Goal: Information Seeking & Learning: Learn about a topic

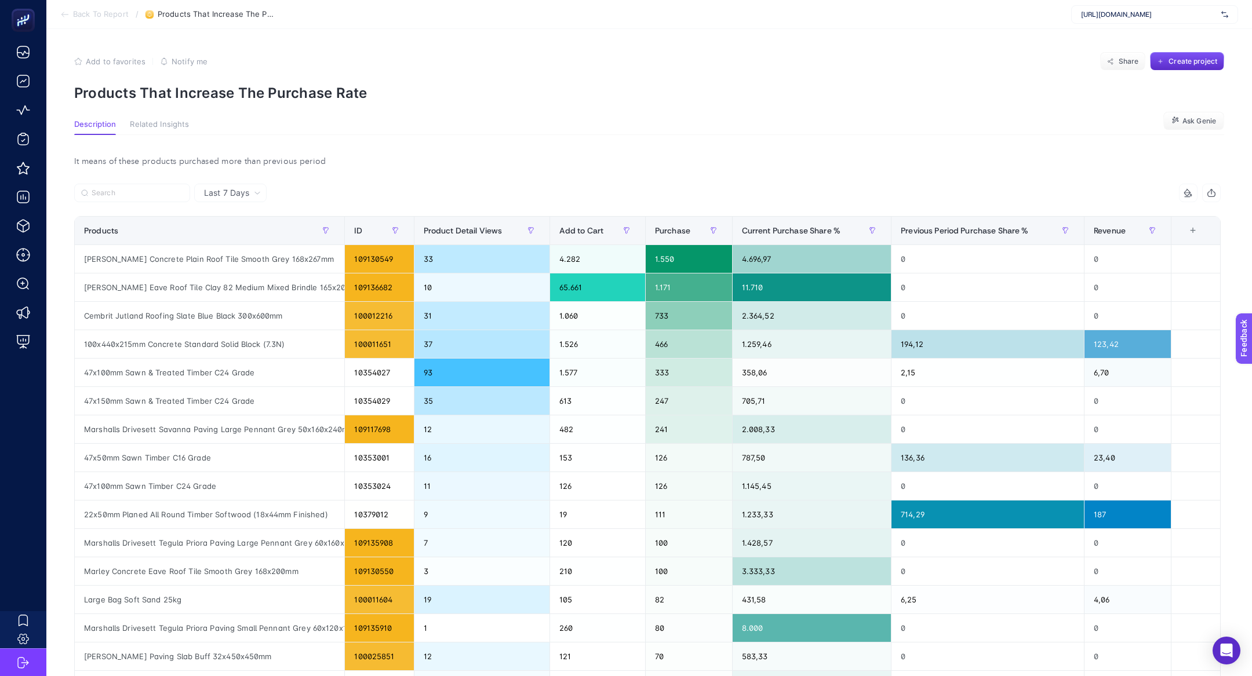
click at [1177, 14] on span "https://ecocotton.com.tr" at bounding box center [1149, 14] width 136 height 9
type input "ikea"
click at [1180, 32] on div "IKEA" at bounding box center [1155, 38] width 166 height 19
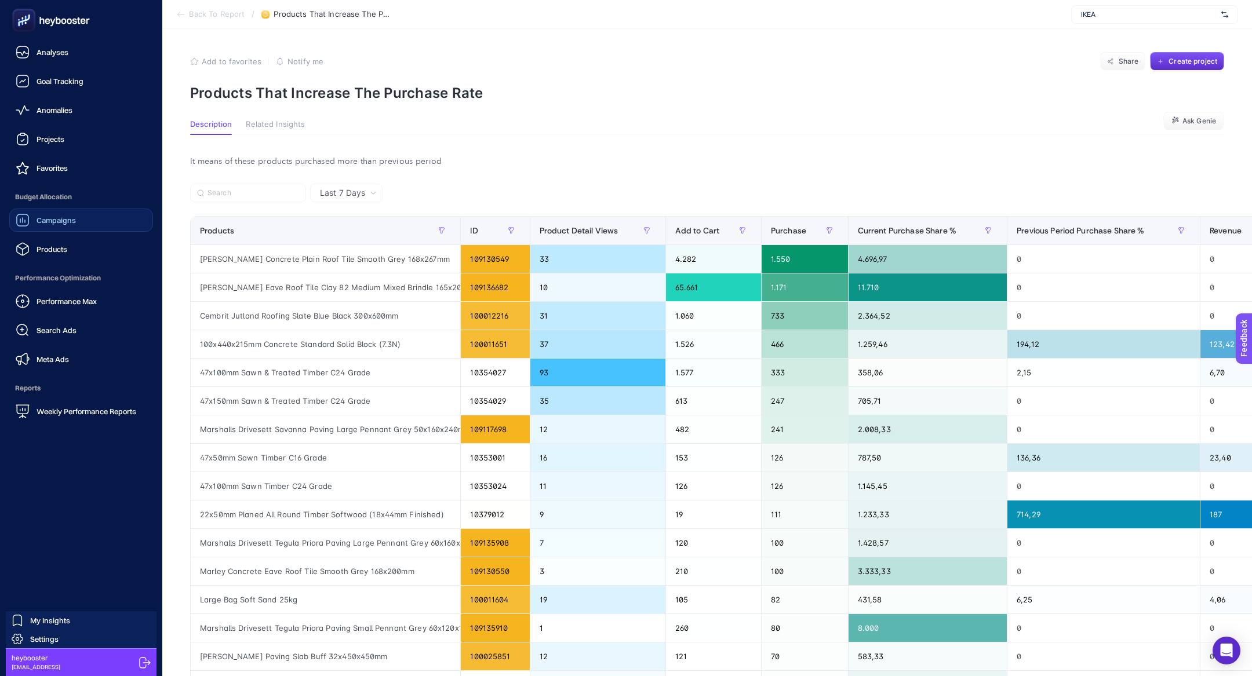
click at [41, 225] on div "Campaigns" at bounding box center [46, 220] width 60 height 14
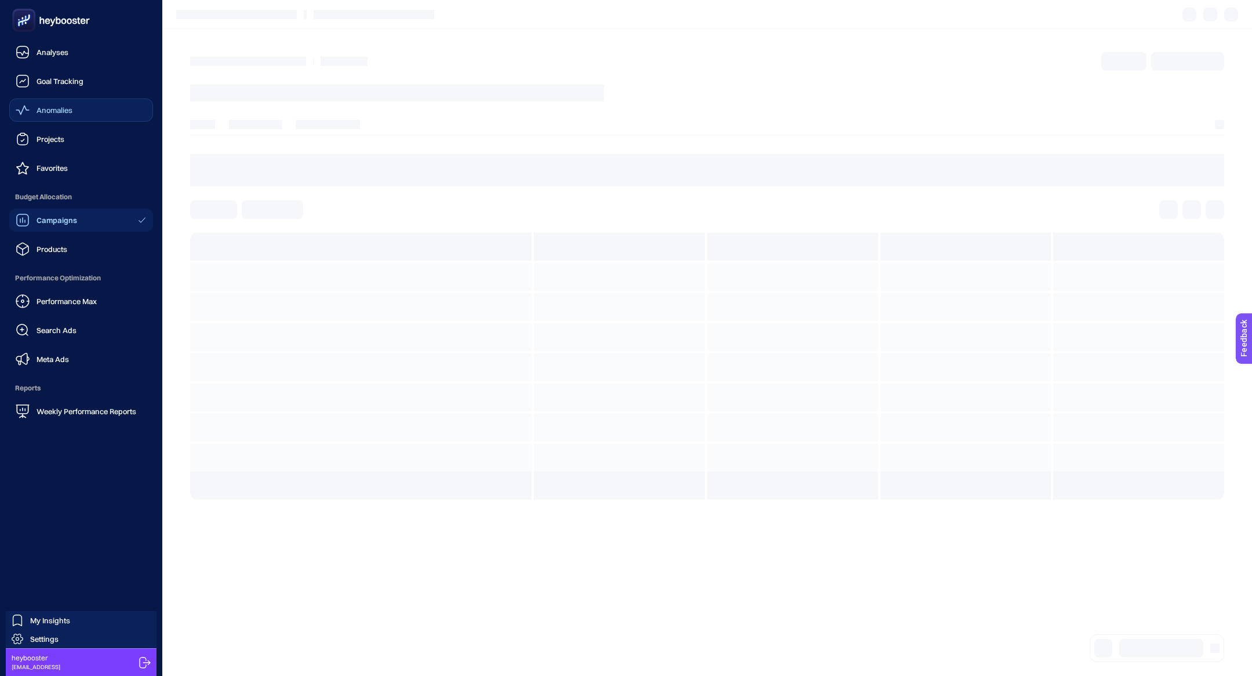
click at [68, 116] on div "Anomalies" at bounding box center [44, 110] width 57 height 14
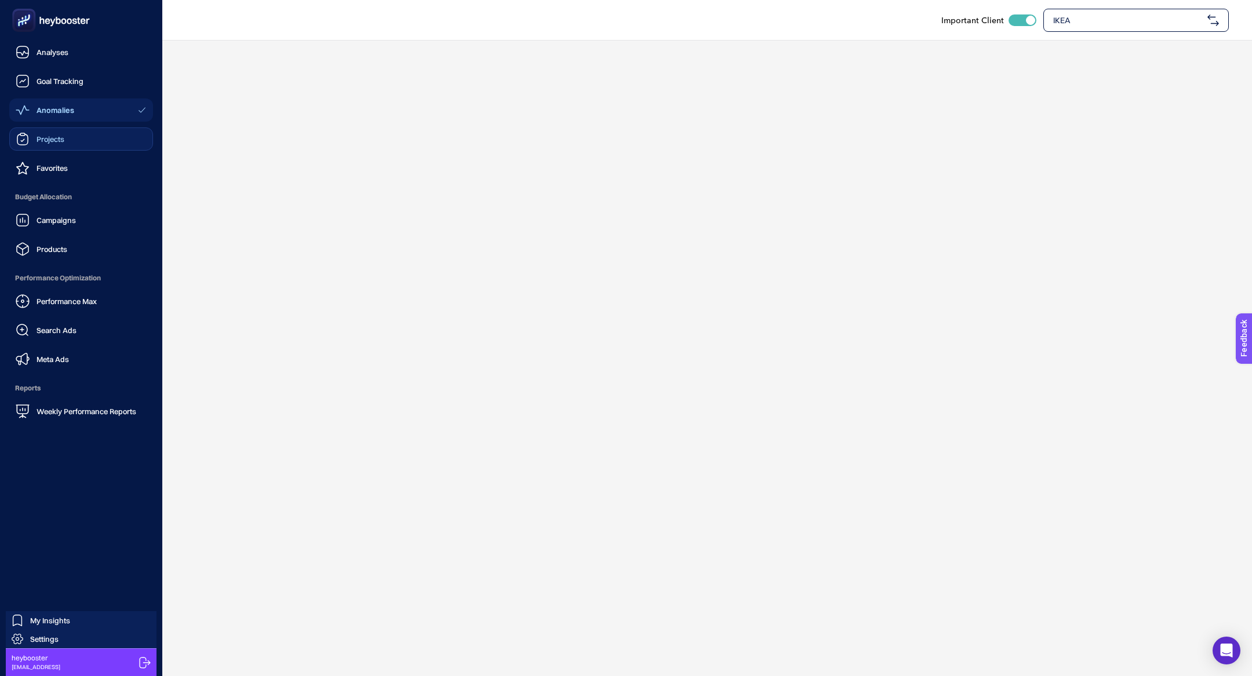
click at [69, 136] on link "Projects" at bounding box center [81, 139] width 144 height 23
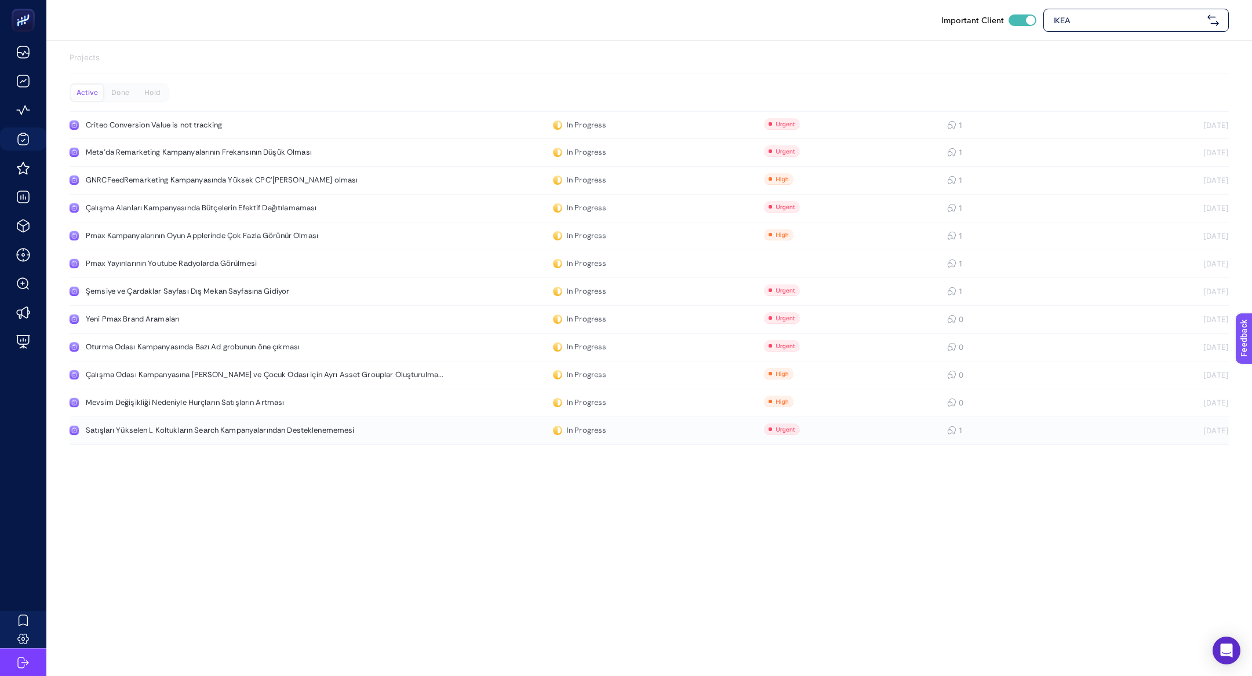
click at [281, 424] on link "Satışları Yükselen L Koltukların Search Kampanyalarından Desteklenememesi In Pr…" at bounding box center [649, 431] width 1159 height 28
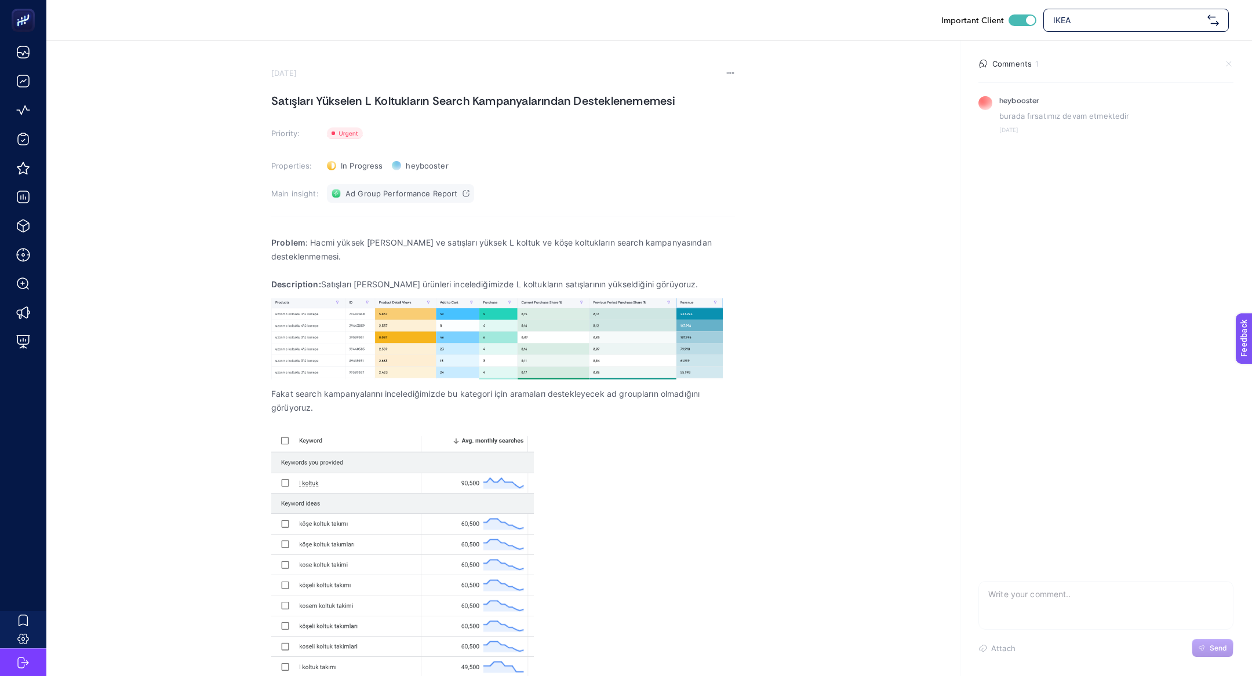
click at [409, 199] on link "Ad Group Performance Report" at bounding box center [400, 193] width 147 height 19
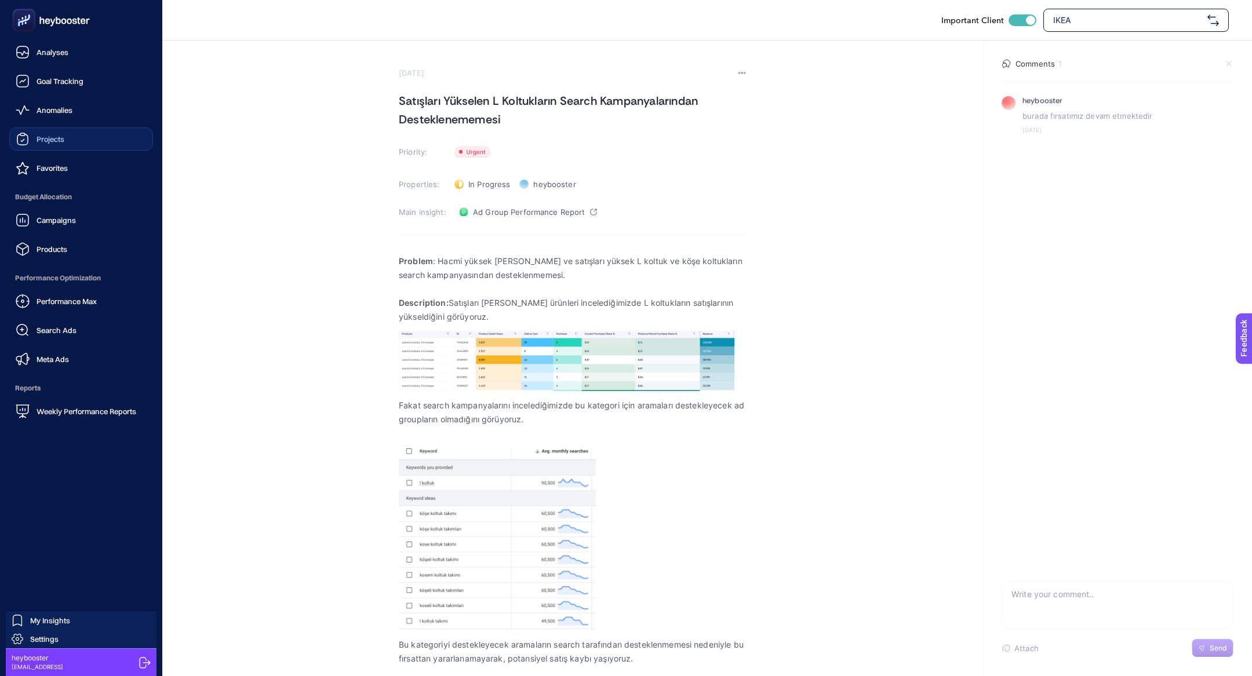
click at [82, 145] on link "Projects" at bounding box center [81, 139] width 144 height 23
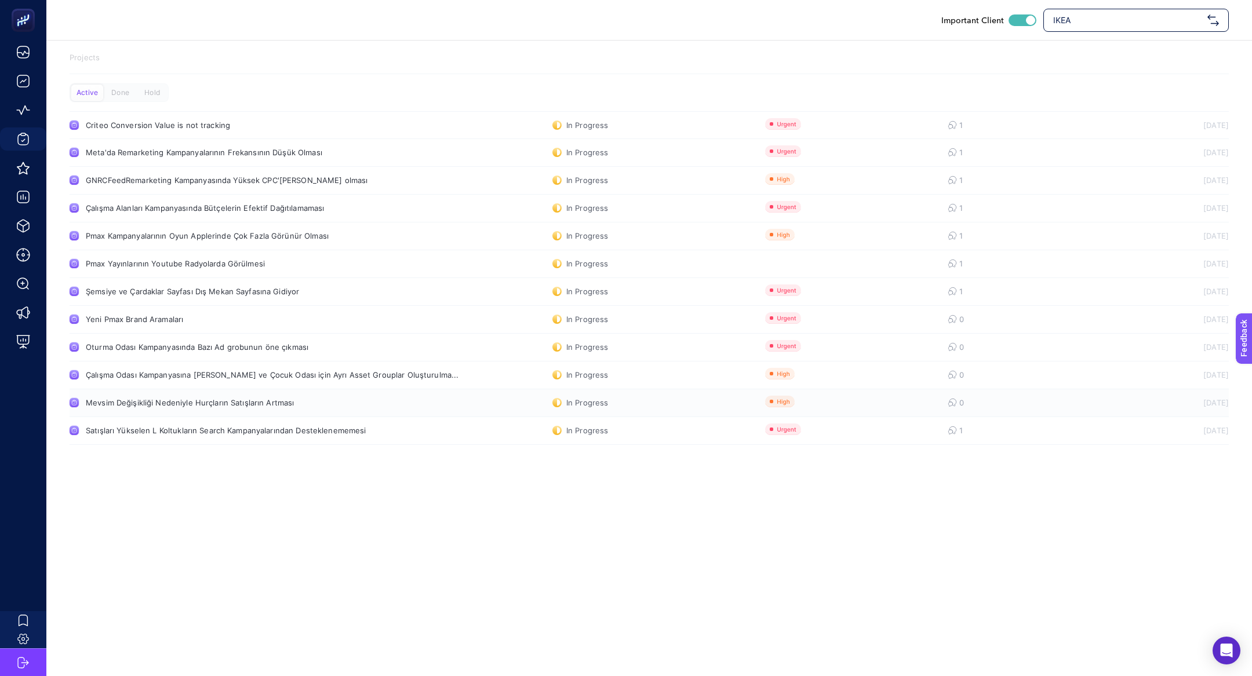
click at [122, 405] on div "Mevsim Değişikliği Nedeniyle Hurçların Satışların Artması" at bounding box center [220, 402] width 268 height 9
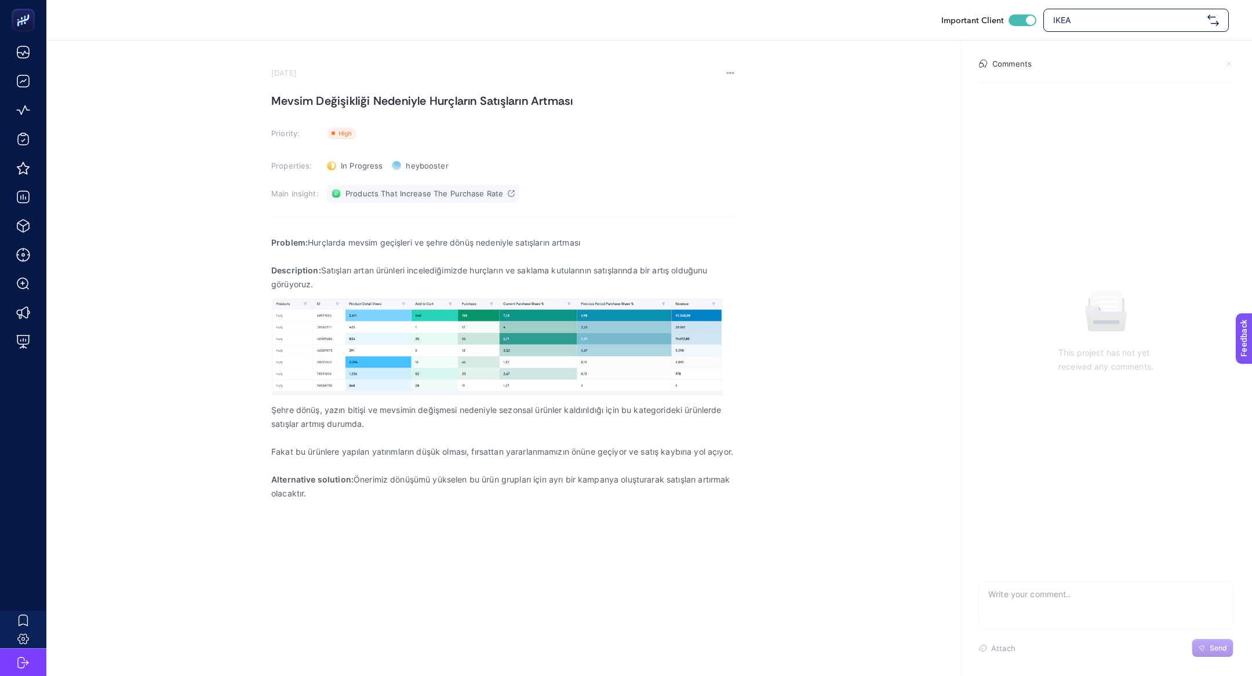
click at [490, 202] on link "Products That Increase The Purchase Rate" at bounding box center [423, 193] width 192 height 19
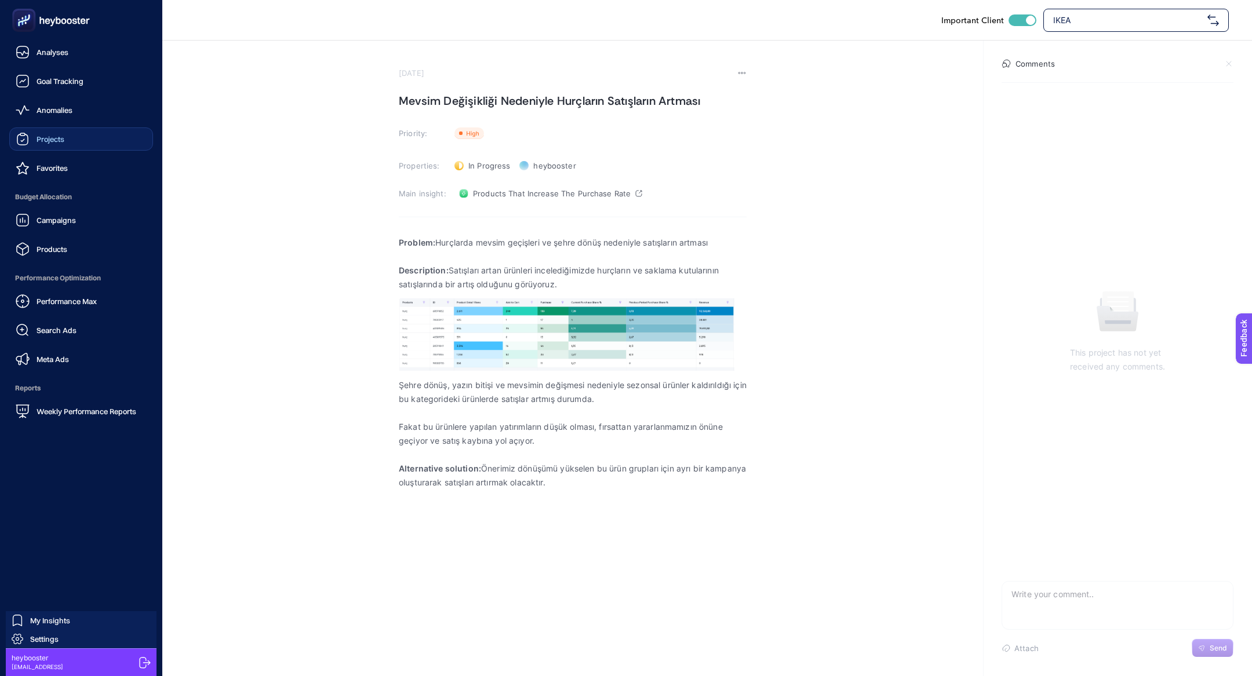
click at [42, 140] on span "Projects" at bounding box center [51, 138] width 28 height 9
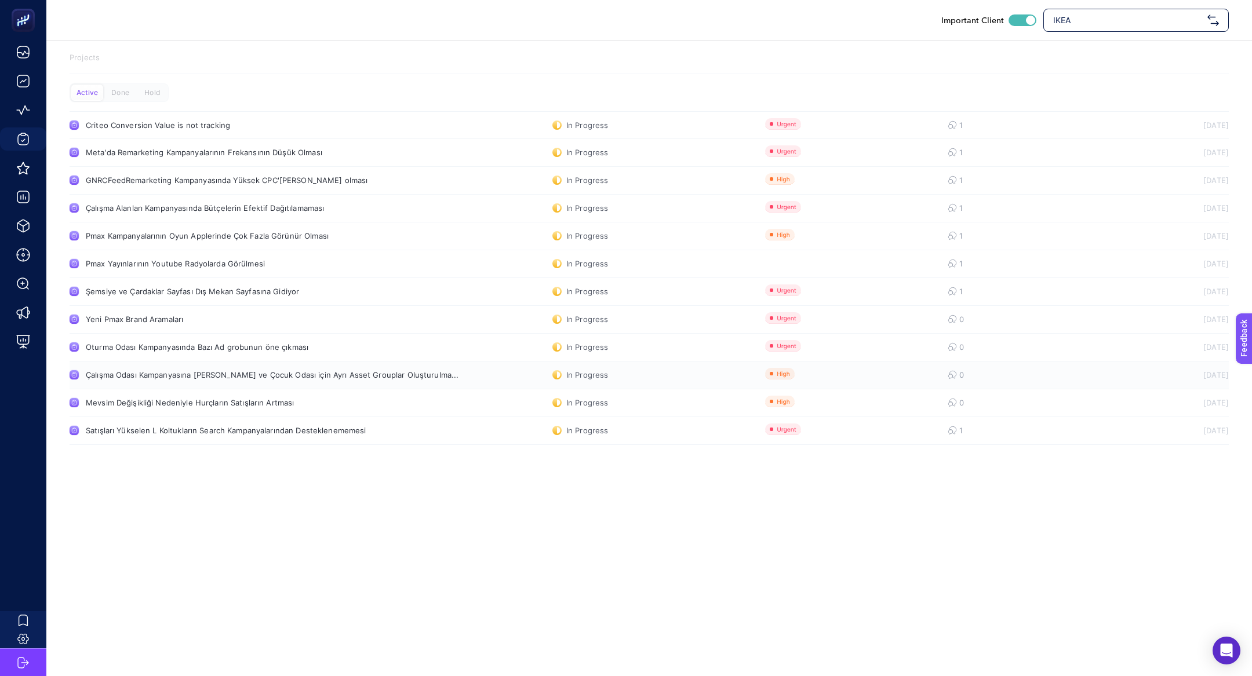
click at [279, 376] on div "Çalışma Odası Kampanyasına Okula Dönüş ve Çocuk Odası için Ayrı Asset Grouplar …" at bounding box center [272, 374] width 373 height 9
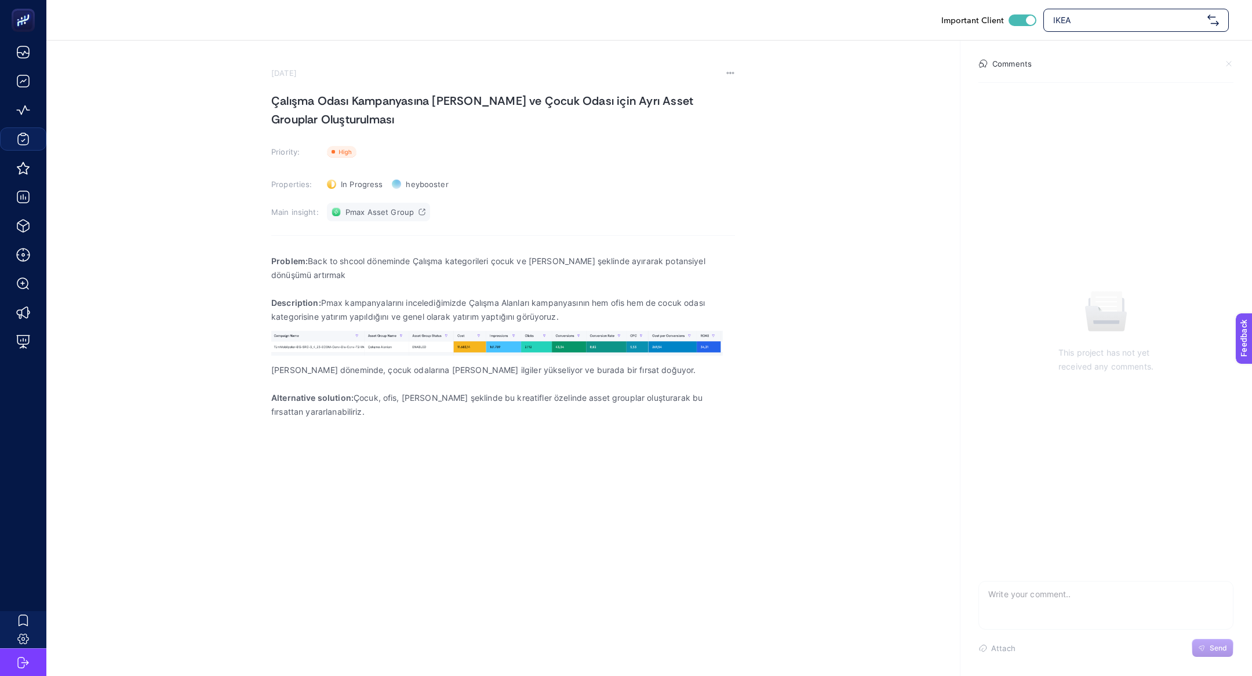
click at [368, 210] on span "Pmax Asset Group" at bounding box center [379, 212] width 68 height 9
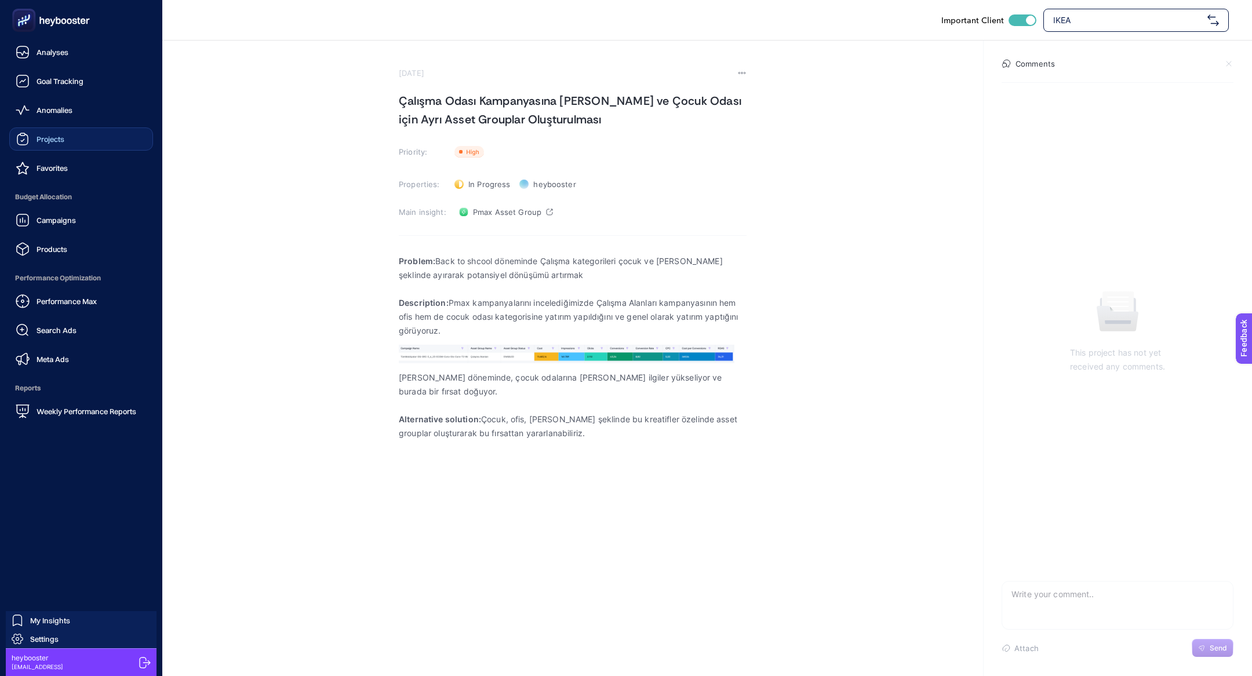
click at [64, 137] on span "Projects" at bounding box center [51, 138] width 28 height 9
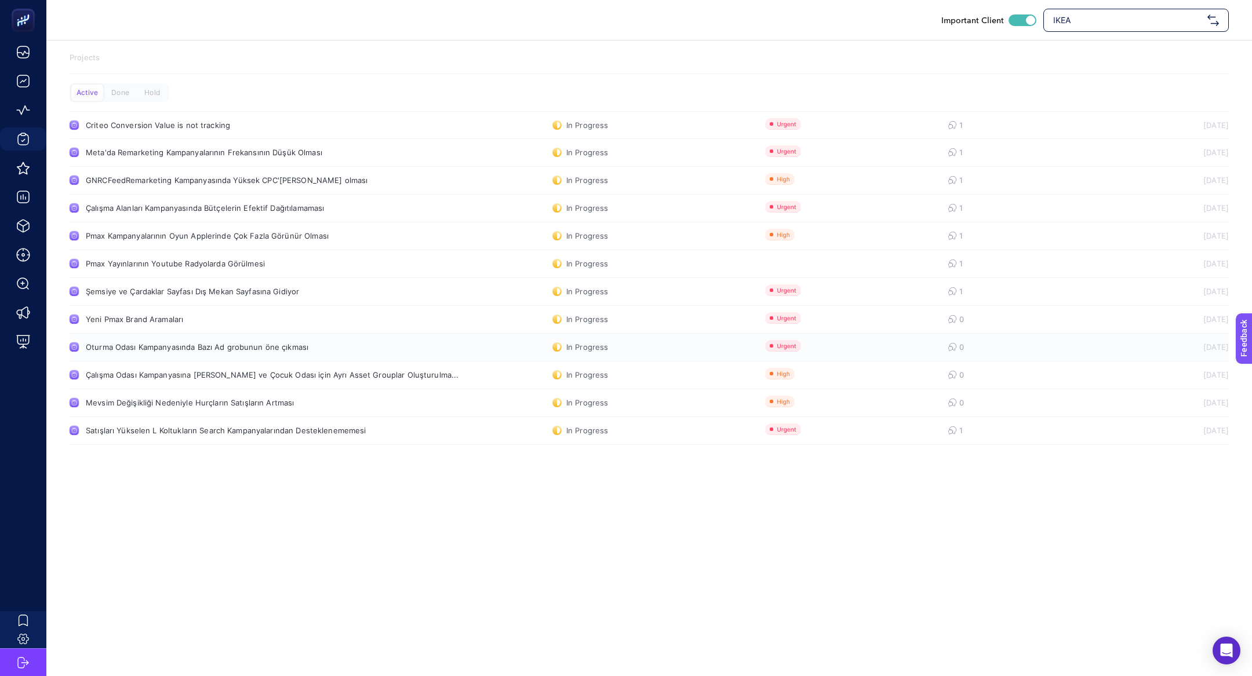
click at [121, 355] on link "Oturma Odası Kampanyasında Bazı Ad grobunun öne çıkması In Progress 0 21.08.2025" at bounding box center [649, 348] width 1159 height 28
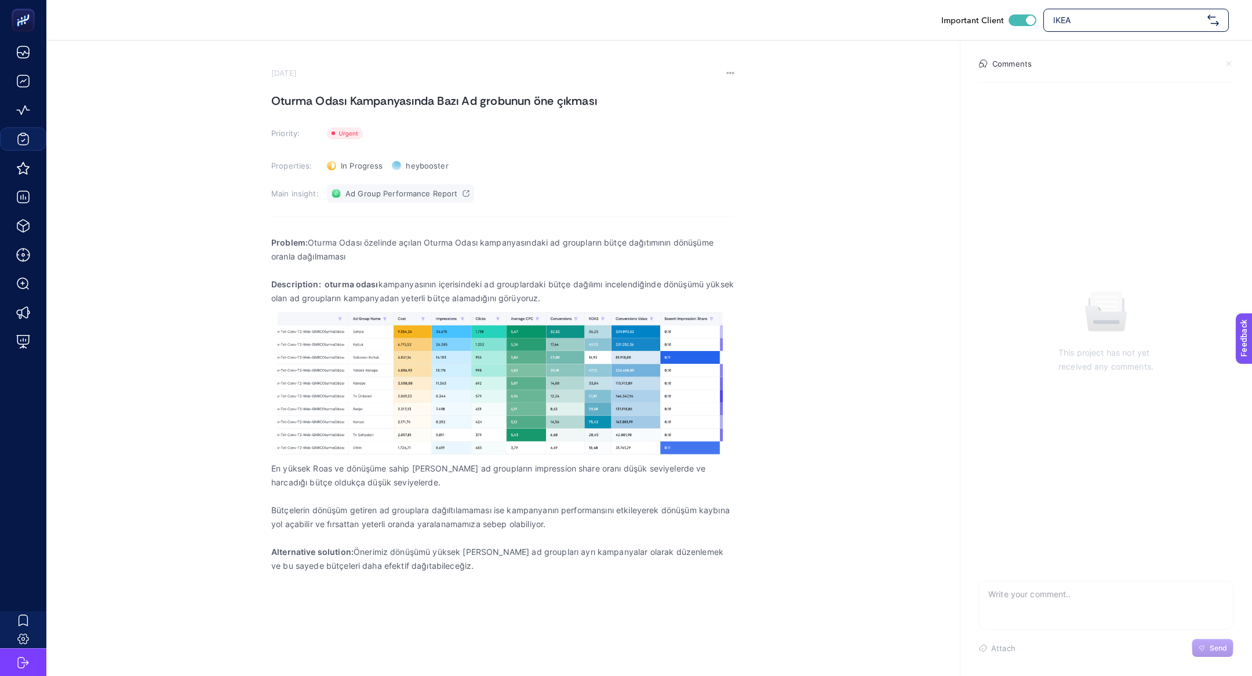
click at [396, 197] on span "Ad Group Performance Report" at bounding box center [401, 193] width 112 height 9
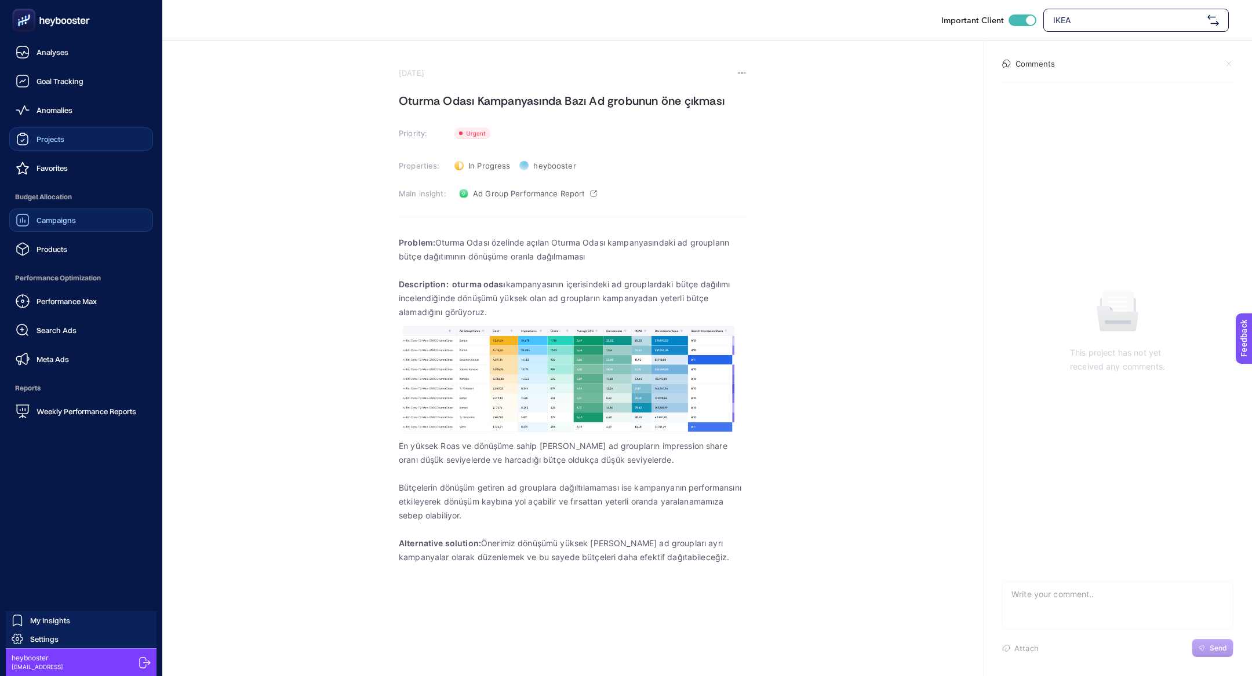
click at [98, 209] on link "Campaigns" at bounding box center [81, 220] width 144 height 23
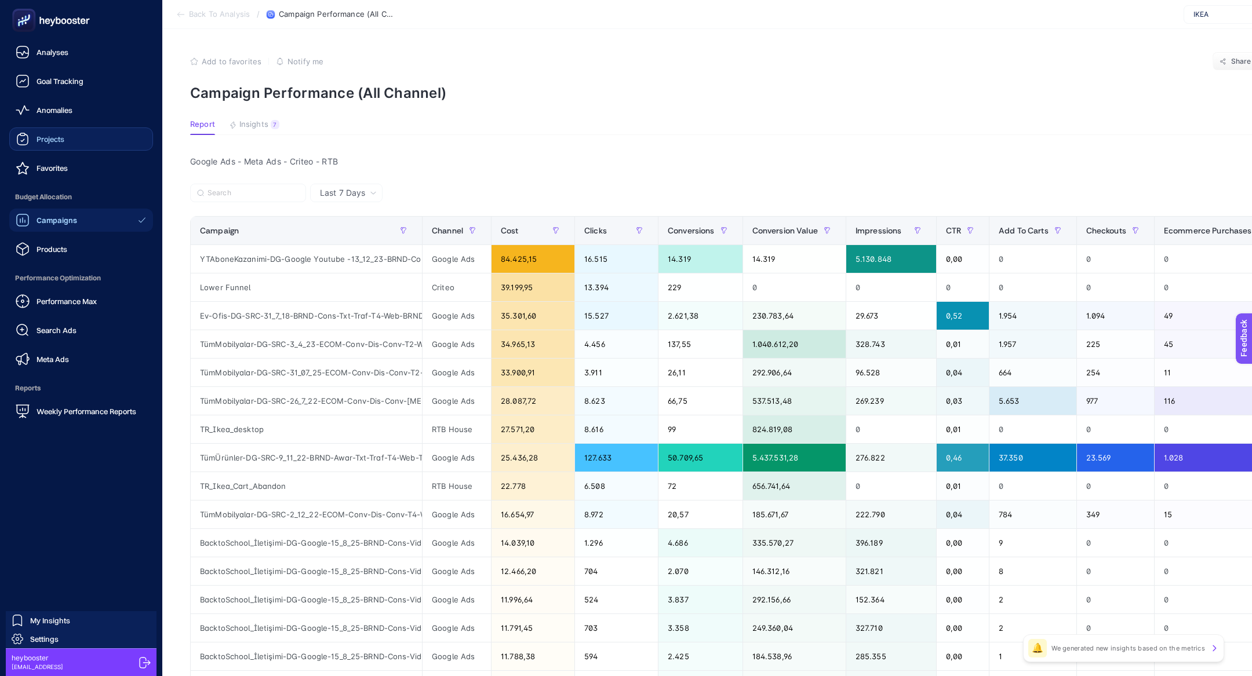
click at [53, 263] on ul "Analyses Goal Tracking Anomalies Projects Favorites Budget Allocation Campaigns…" at bounding box center [81, 232] width 144 height 383
click at [49, 256] on link "Products" at bounding box center [81, 249] width 144 height 23
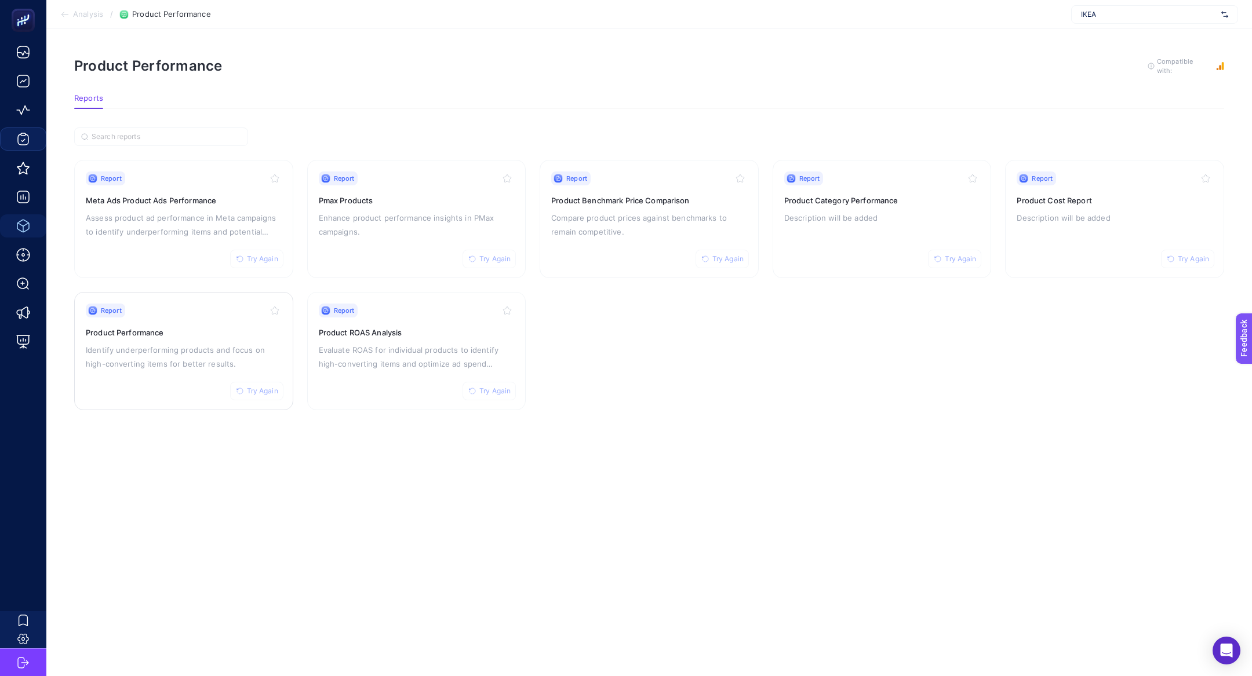
click at [159, 334] on h3 "Product Performance" at bounding box center [184, 333] width 196 height 12
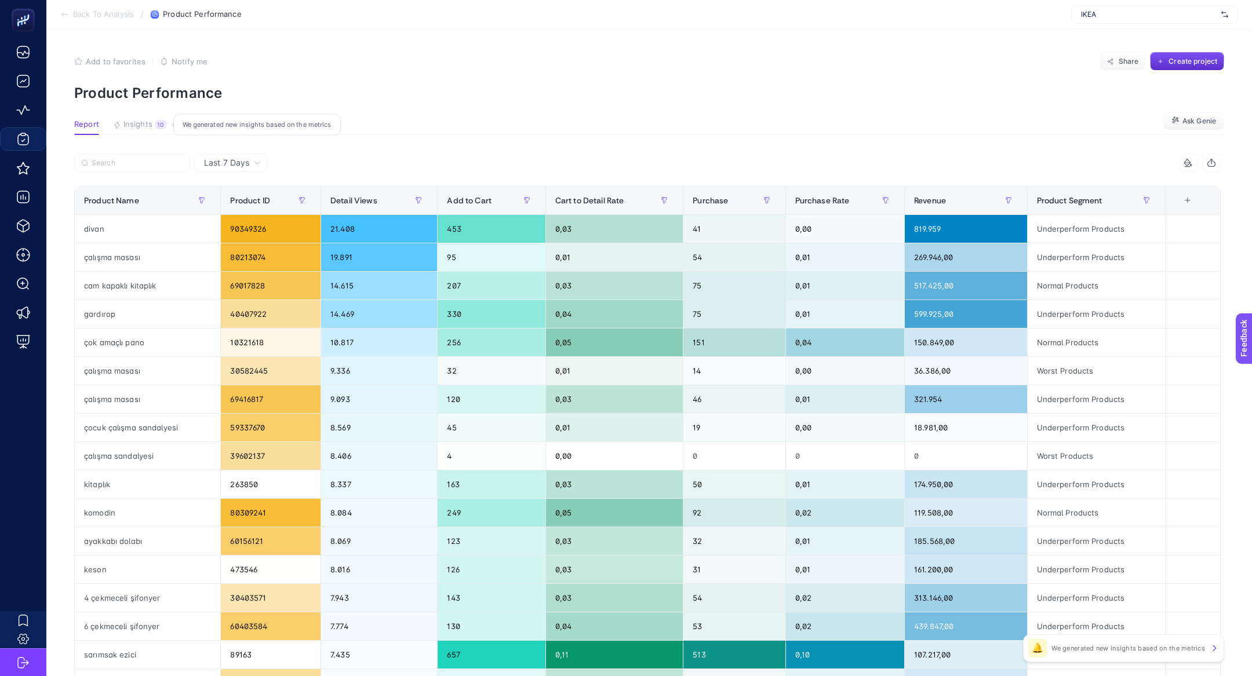
click at [131, 129] on span "Insights" at bounding box center [137, 124] width 29 height 9
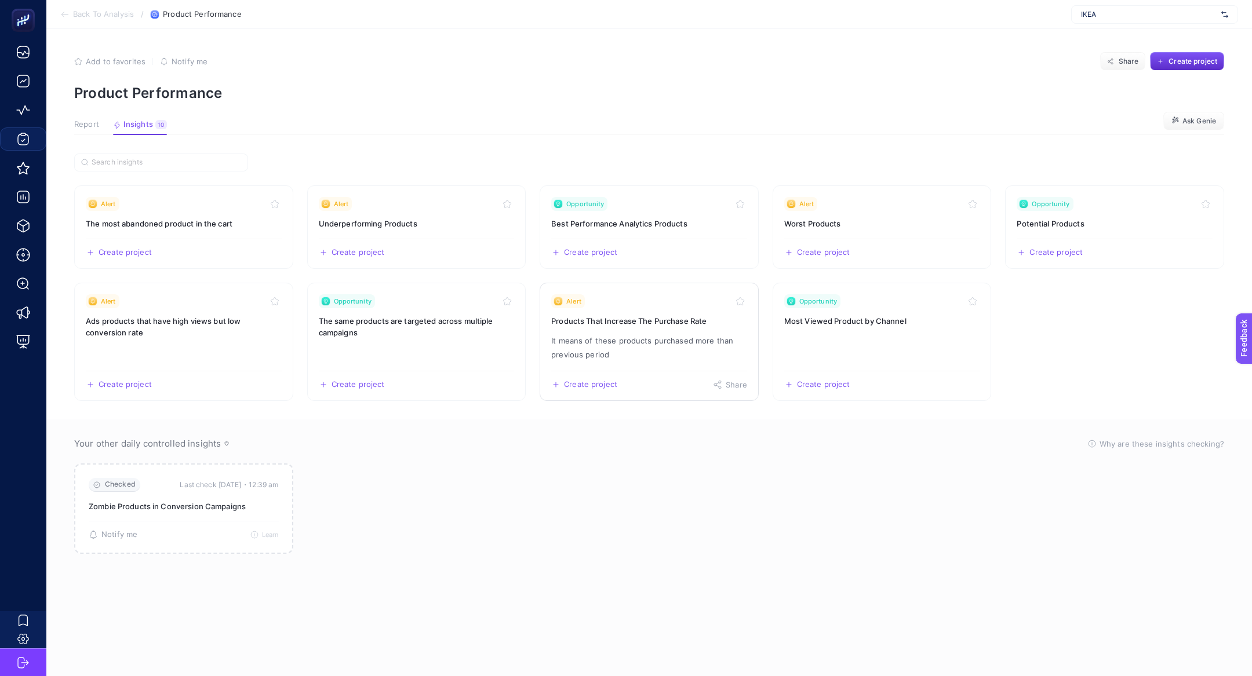
click at [622, 330] on link "Alert Products That Increase The Purchase Rate It means of these products purch…" at bounding box center [649, 342] width 219 height 118
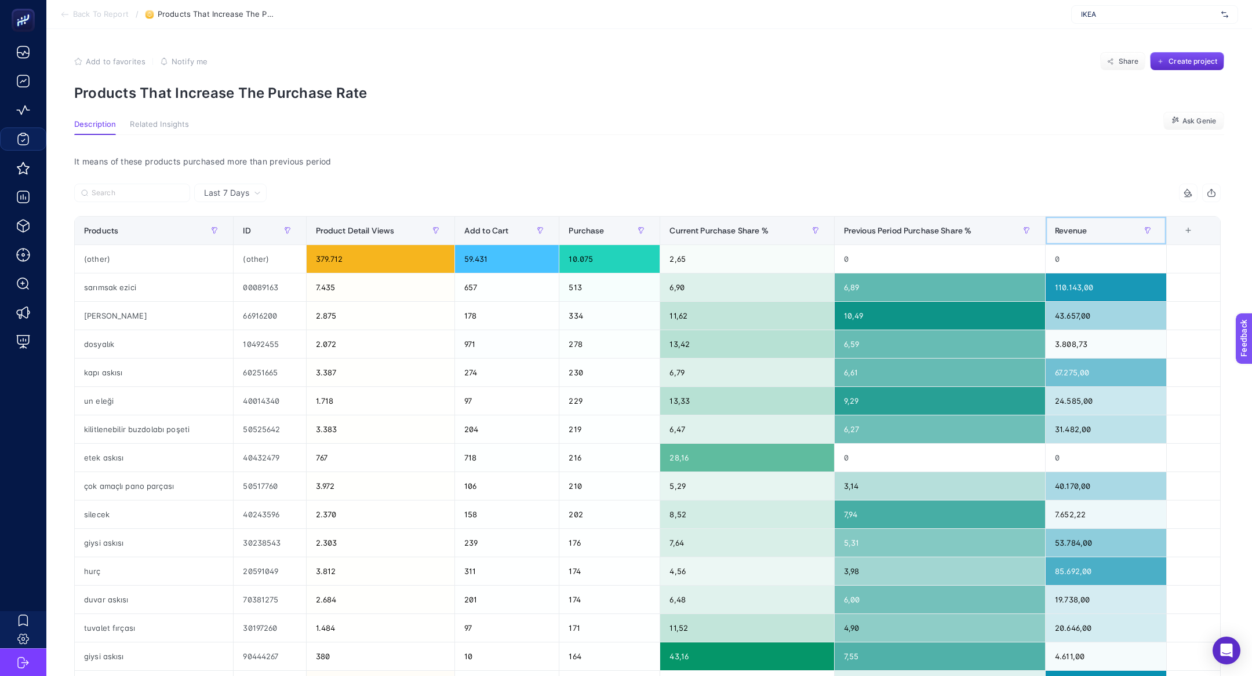
click at [1076, 223] on div "Revenue" at bounding box center [1106, 230] width 102 height 19
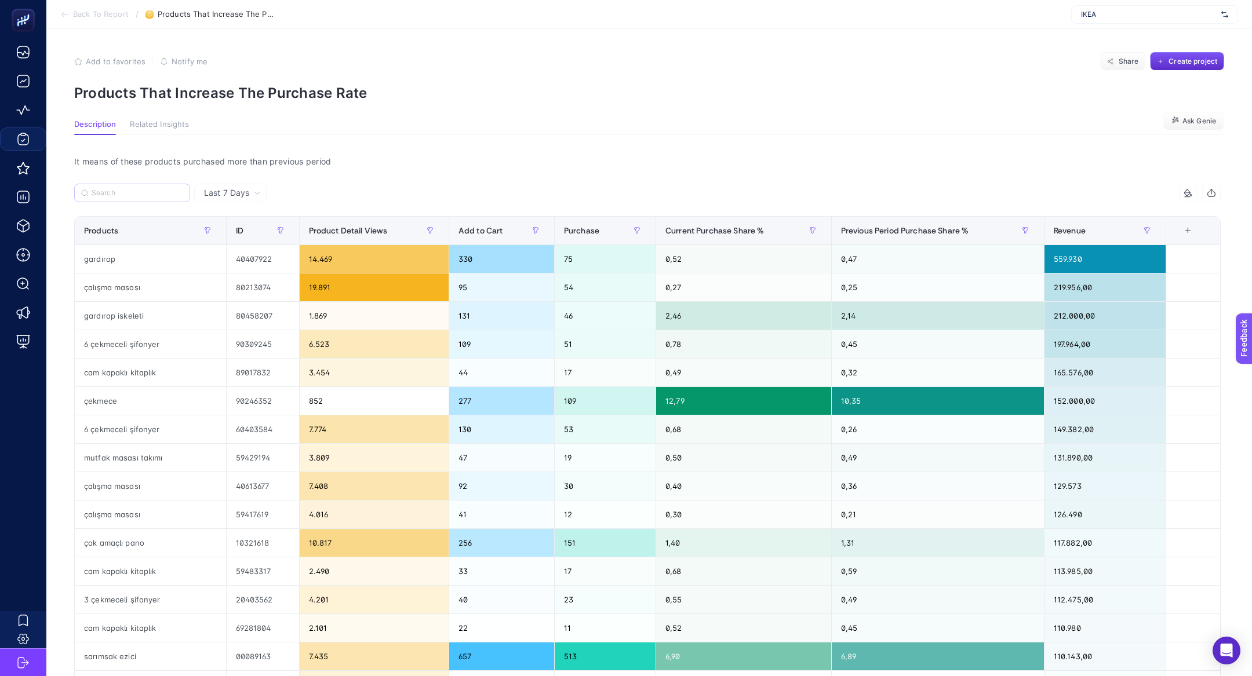
click at [133, 198] on label at bounding box center [132, 193] width 116 height 19
click at [133, 198] on input "Search" at bounding box center [138, 193] width 92 height 9
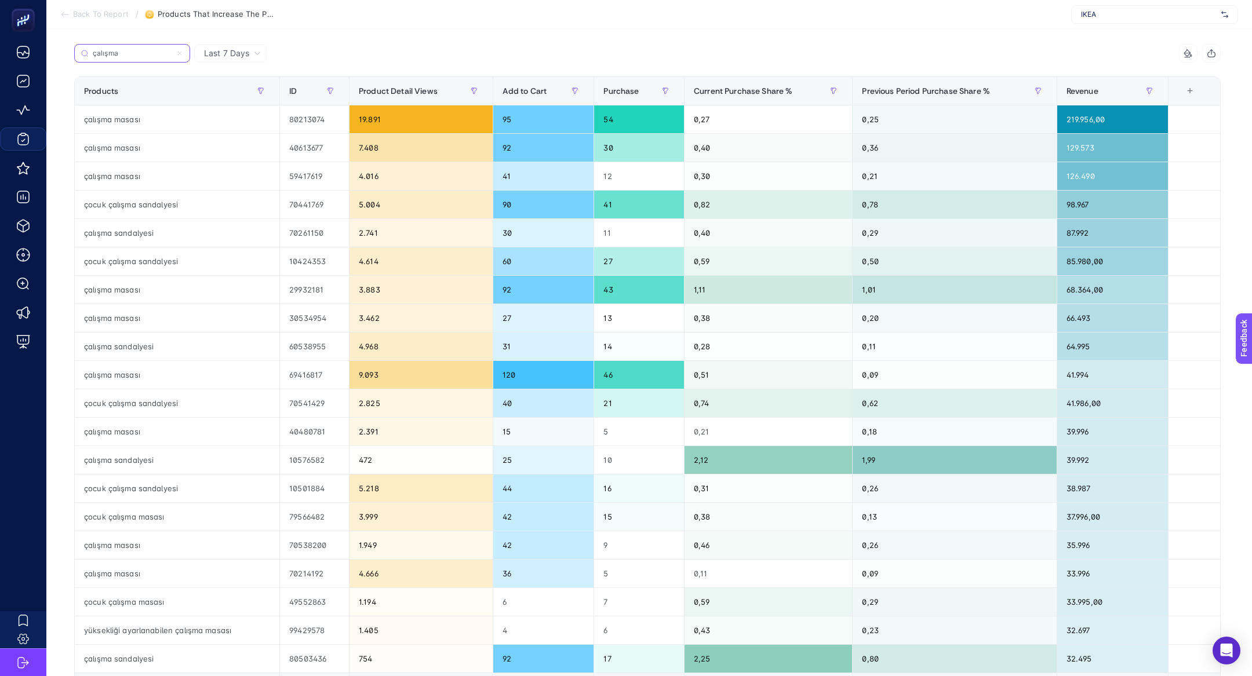
scroll to position [103, 0]
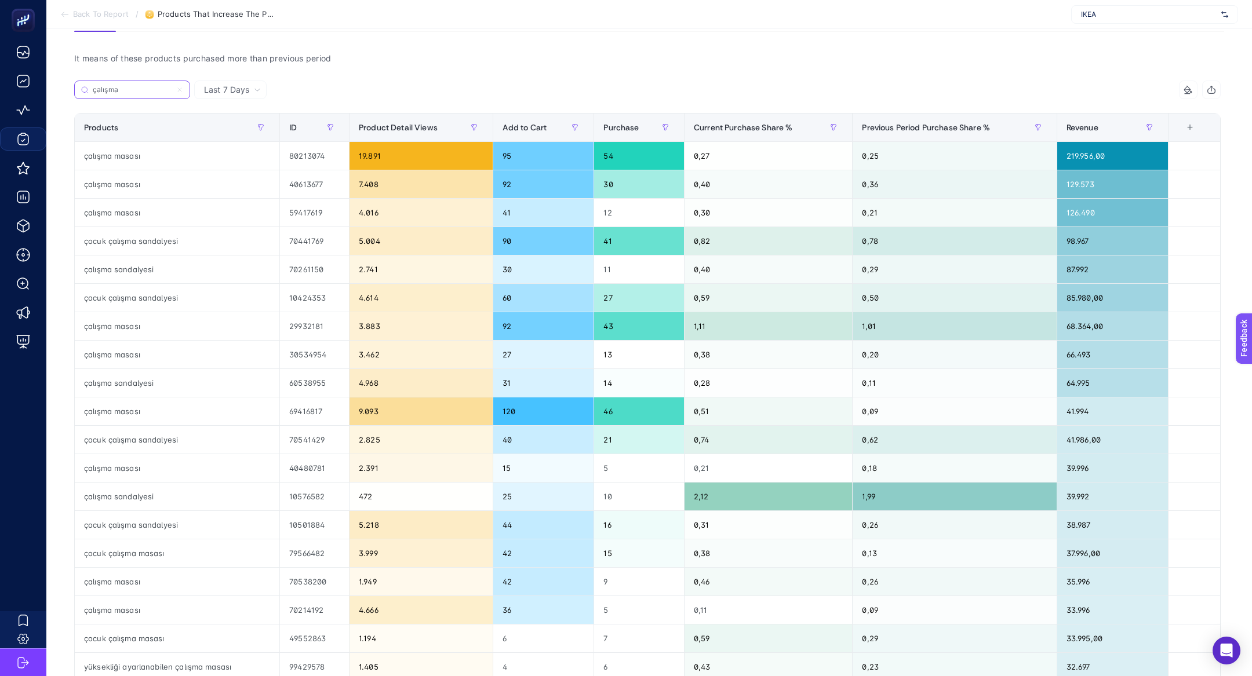
type input "çalışma"
click at [311, 155] on div "80213074" at bounding box center [314, 156] width 69 height 28
copy tr "80213074"
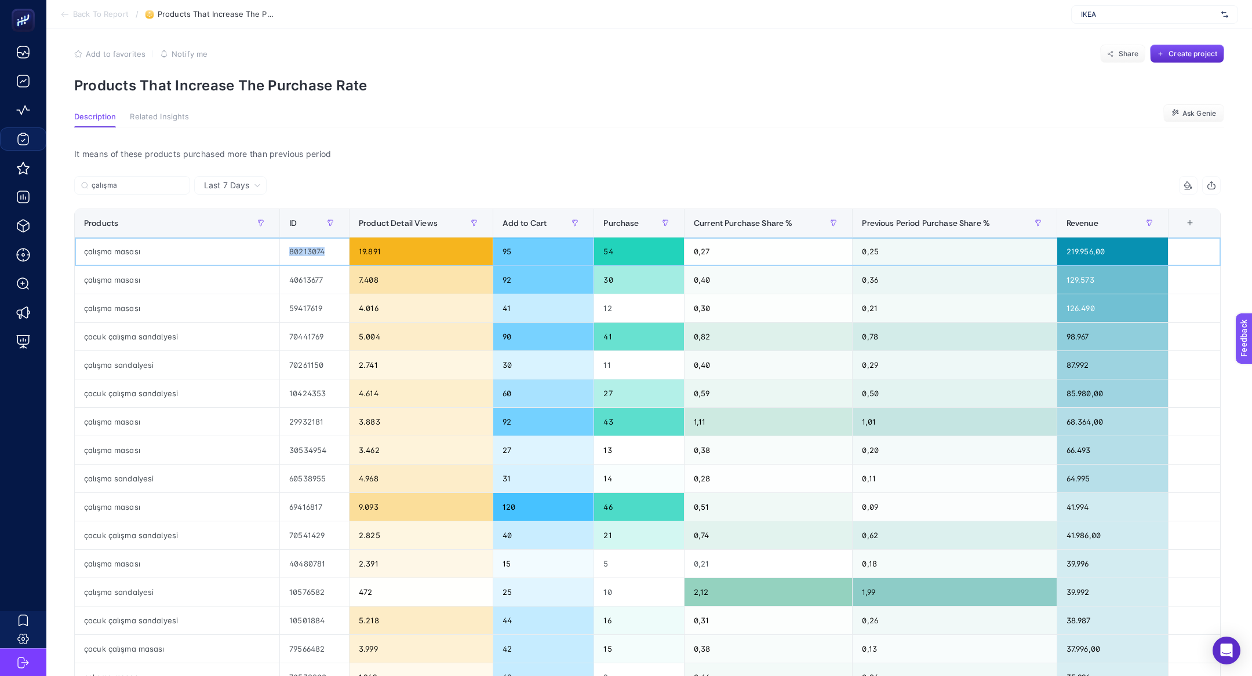
scroll to position [0, 0]
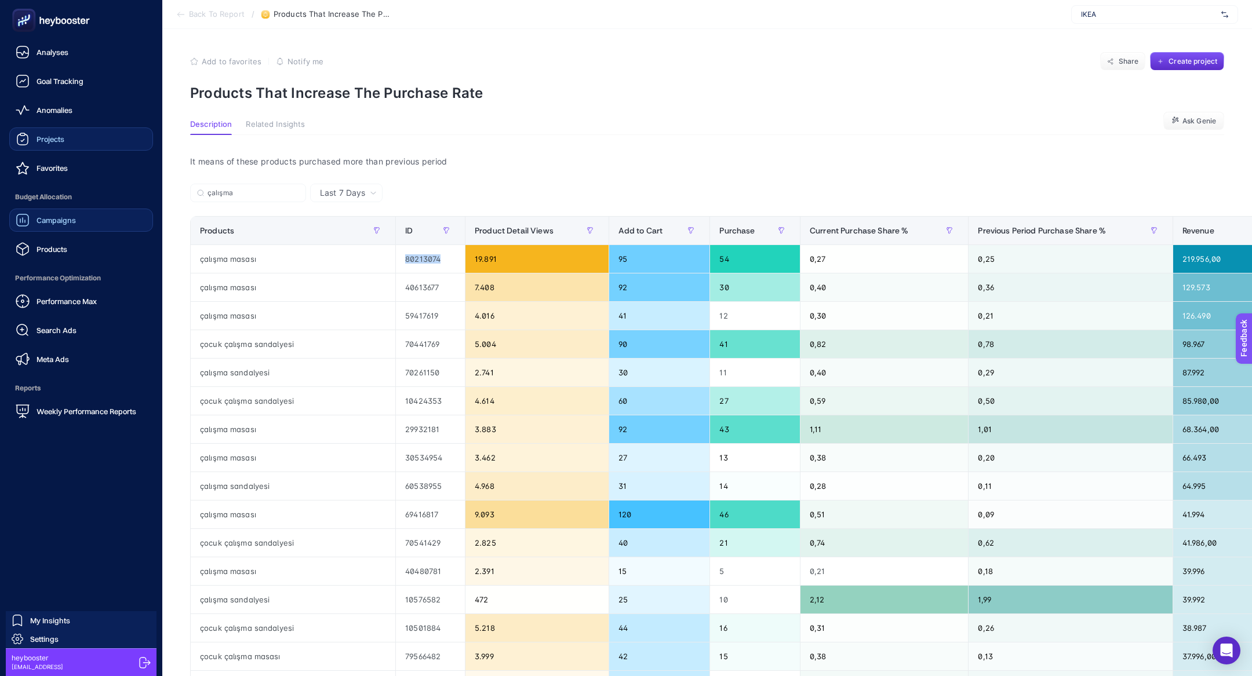
click at [94, 231] on link "Campaigns" at bounding box center [81, 220] width 144 height 23
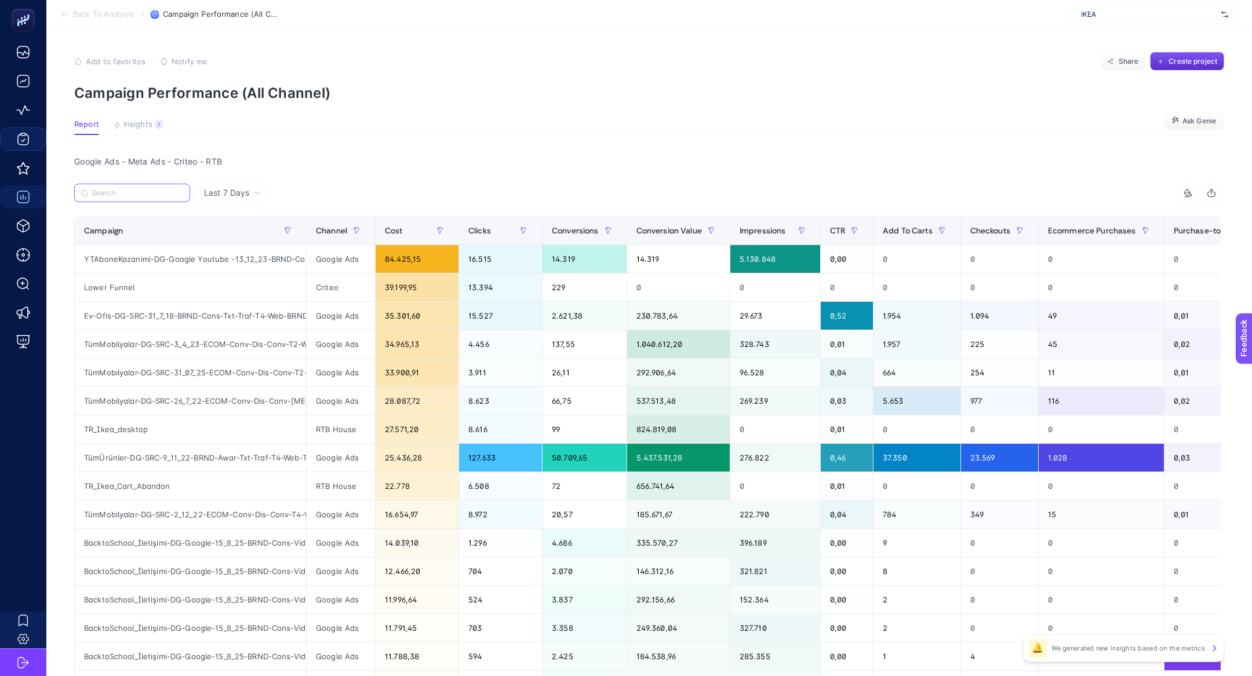
click at [149, 192] on input "Search" at bounding box center [138, 193] width 92 height 9
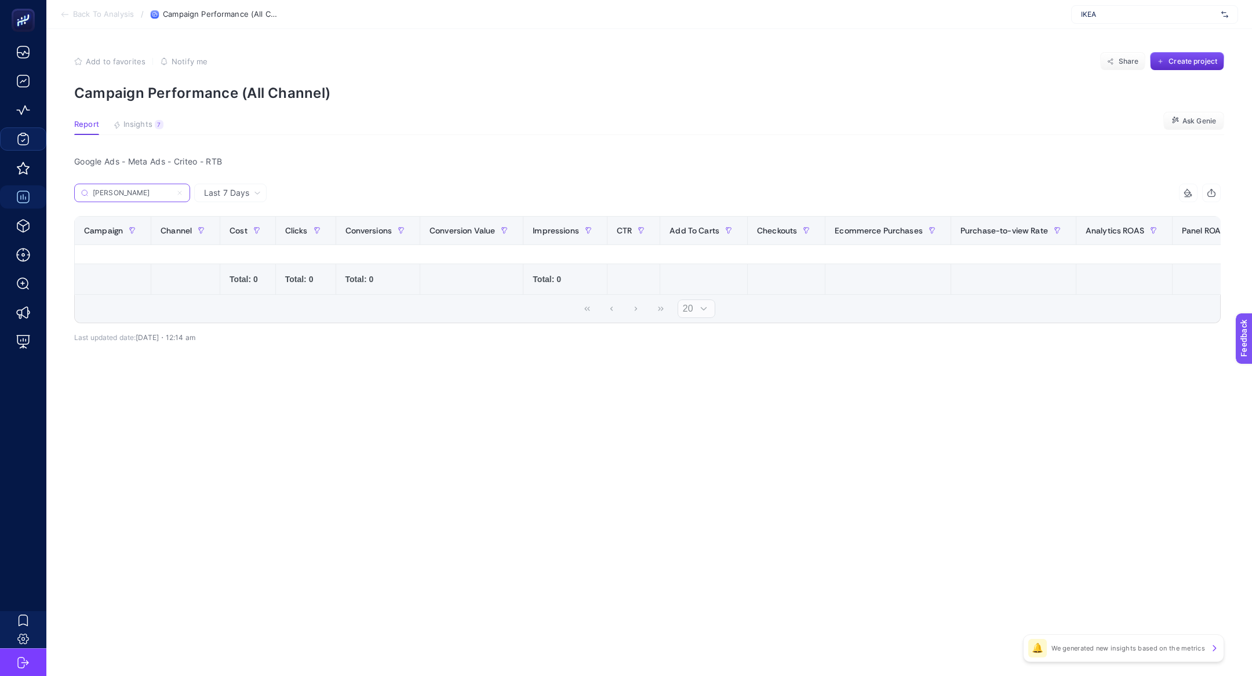
type input "ivar"
click at [185, 192] on label "ivar" at bounding box center [132, 193] width 116 height 19
click at [172, 192] on input "ivar" at bounding box center [132, 193] width 79 height 9
click at [184, 192] on label "ivar" at bounding box center [132, 193] width 116 height 19
click at [172, 192] on input "ivar" at bounding box center [132, 193] width 79 height 9
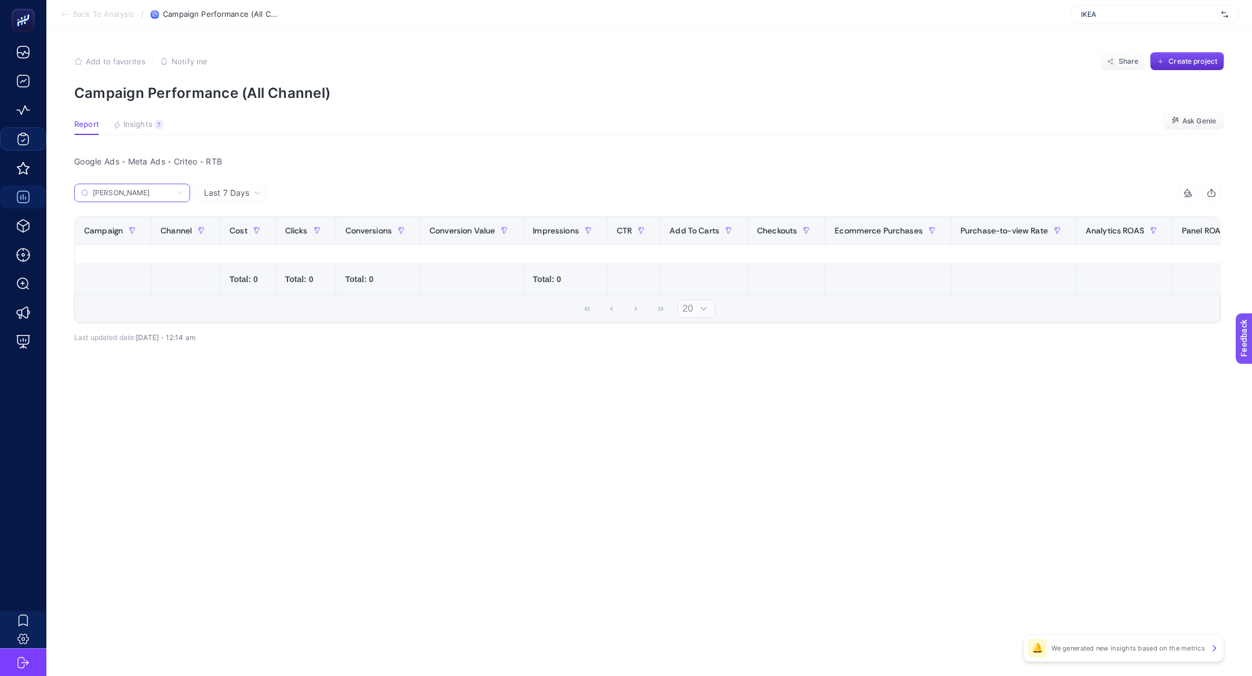
click at [183, 192] on icon at bounding box center [179, 193] width 7 height 7
click at [172, 192] on input "ivar" at bounding box center [132, 193] width 79 height 9
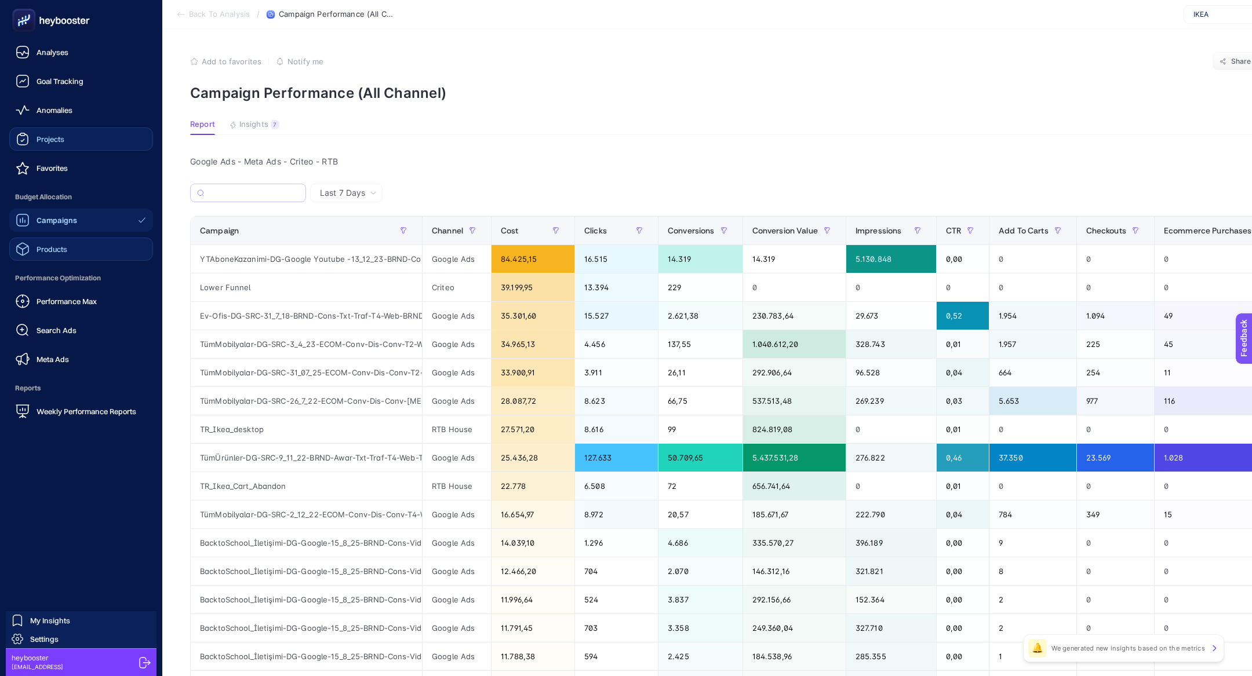
click at [58, 245] on span "Products" at bounding box center [52, 249] width 31 height 9
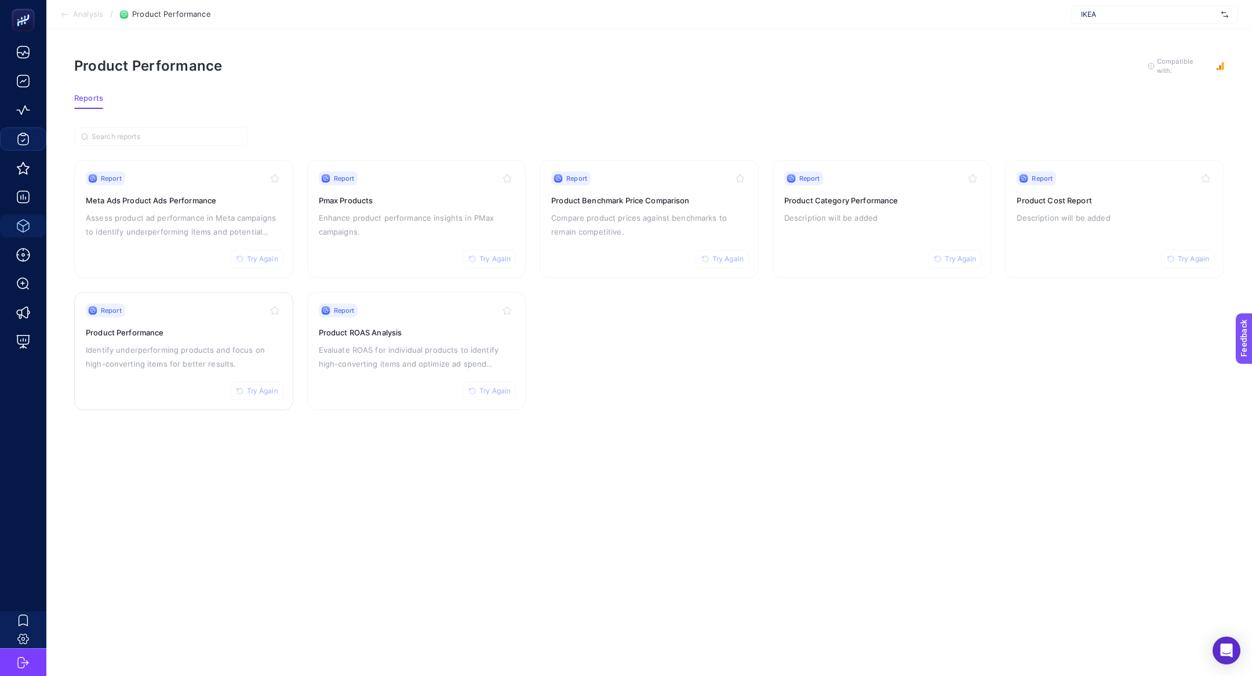
click at [227, 327] on h3 "Product Performance" at bounding box center [184, 333] width 196 height 12
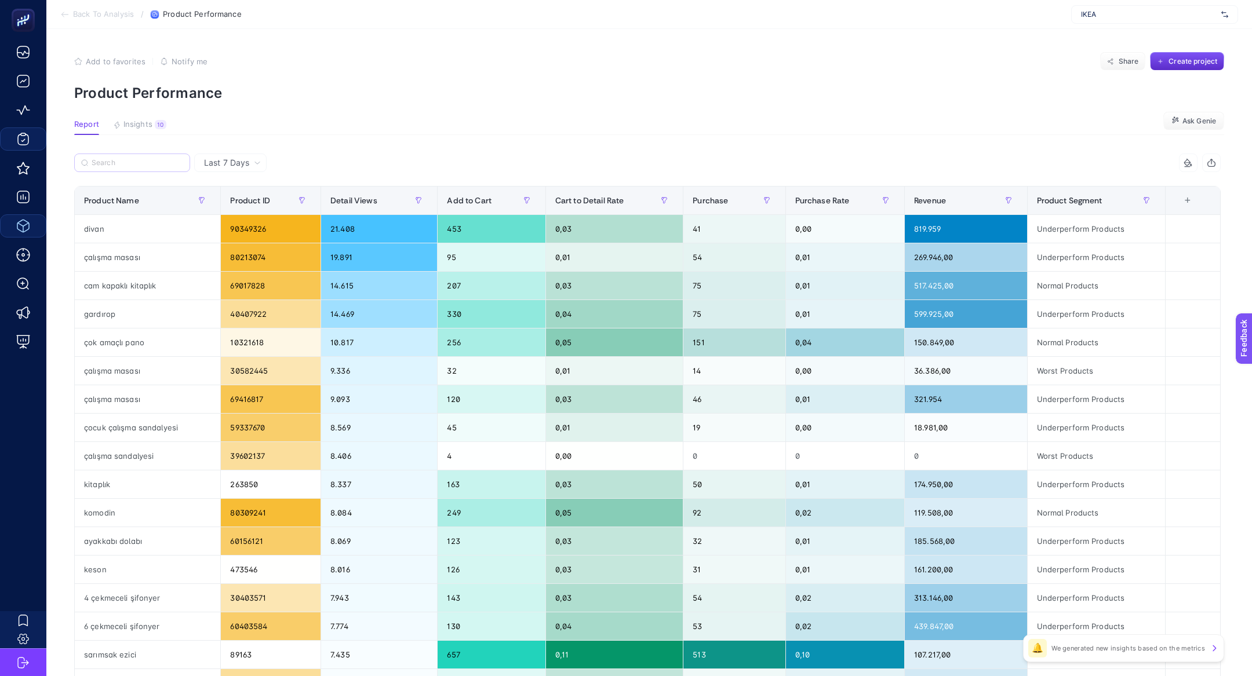
click at [123, 169] on label at bounding box center [132, 163] width 116 height 19
click at [123, 168] on input "Search" at bounding box center [138, 163] width 92 height 9
paste input "895.081.18"
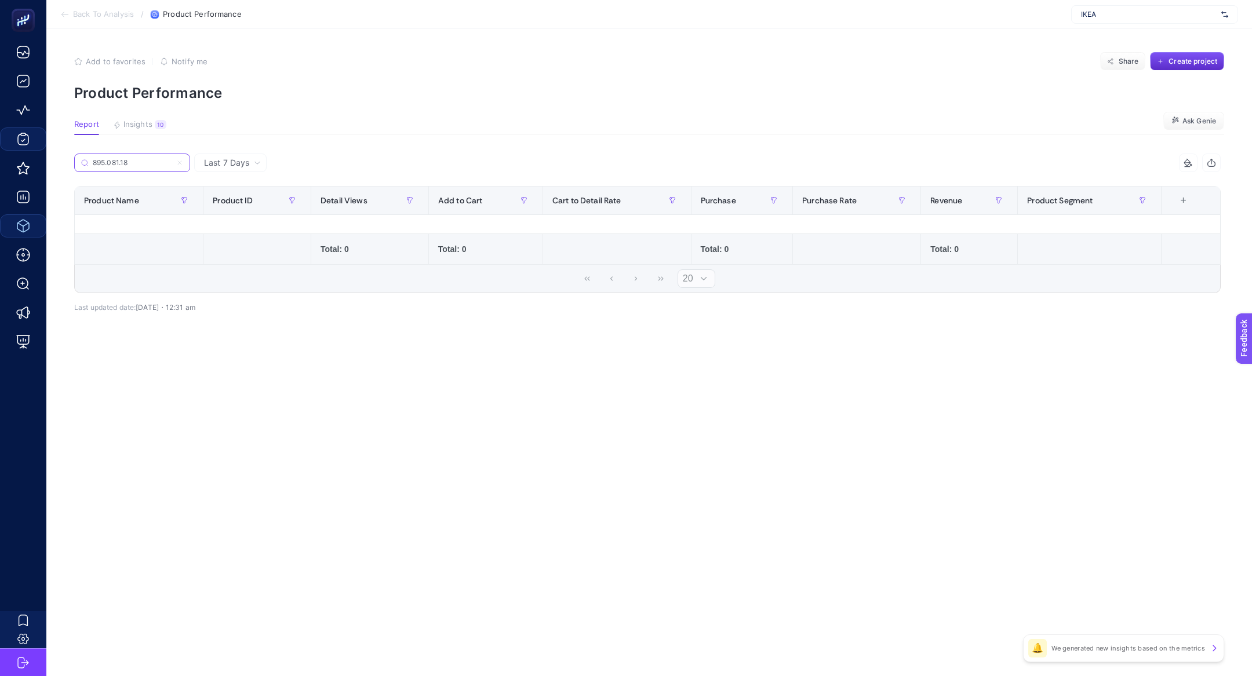
type input "895.081.18"
click at [178, 161] on icon at bounding box center [179, 162] width 7 height 7
click at [172, 161] on input "895.081.18" at bounding box center [132, 163] width 79 height 9
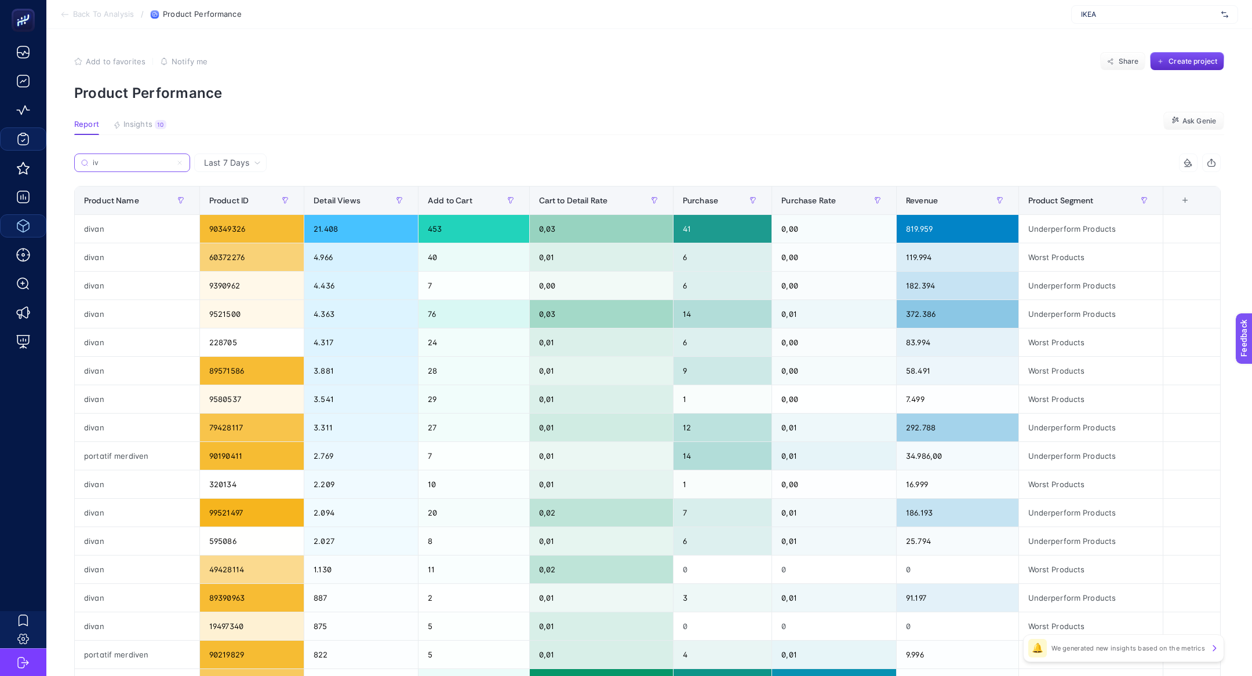
type input "iv"
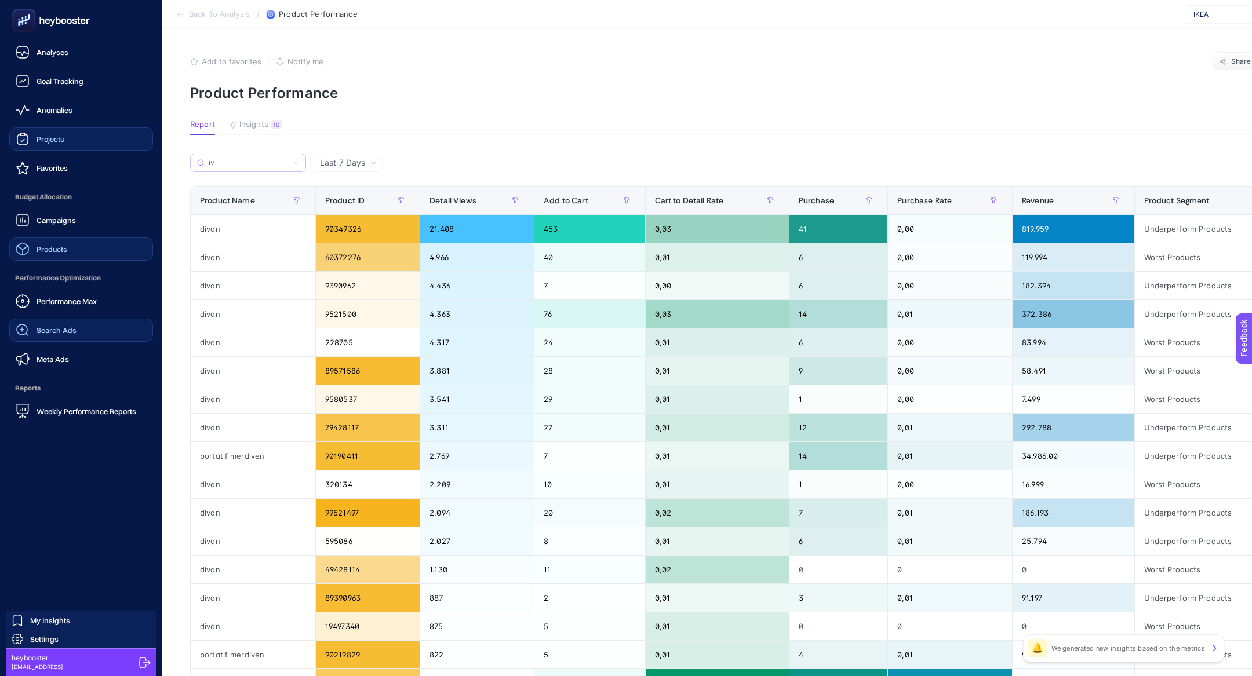
click at [70, 331] on span "Search Ads" at bounding box center [57, 330] width 40 height 9
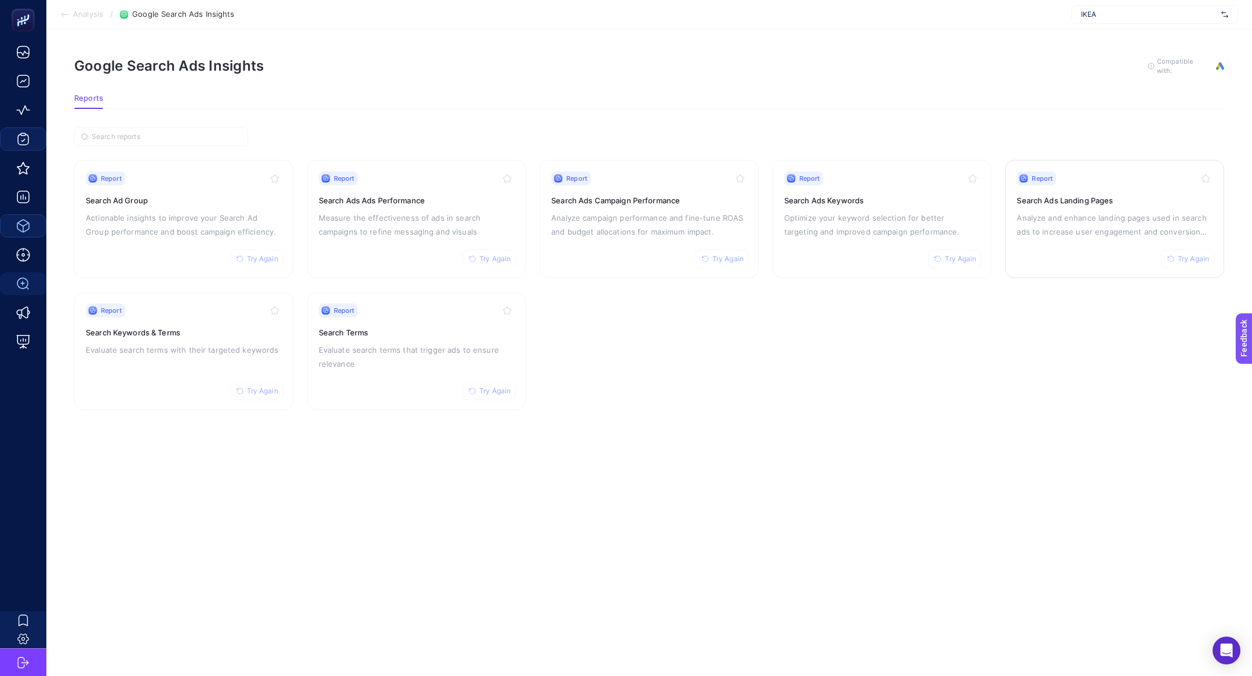
click at [1039, 220] on p "Analyze and enhance landing pages used in search ads to increase user engagemen…" at bounding box center [1115, 225] width 196 height 28
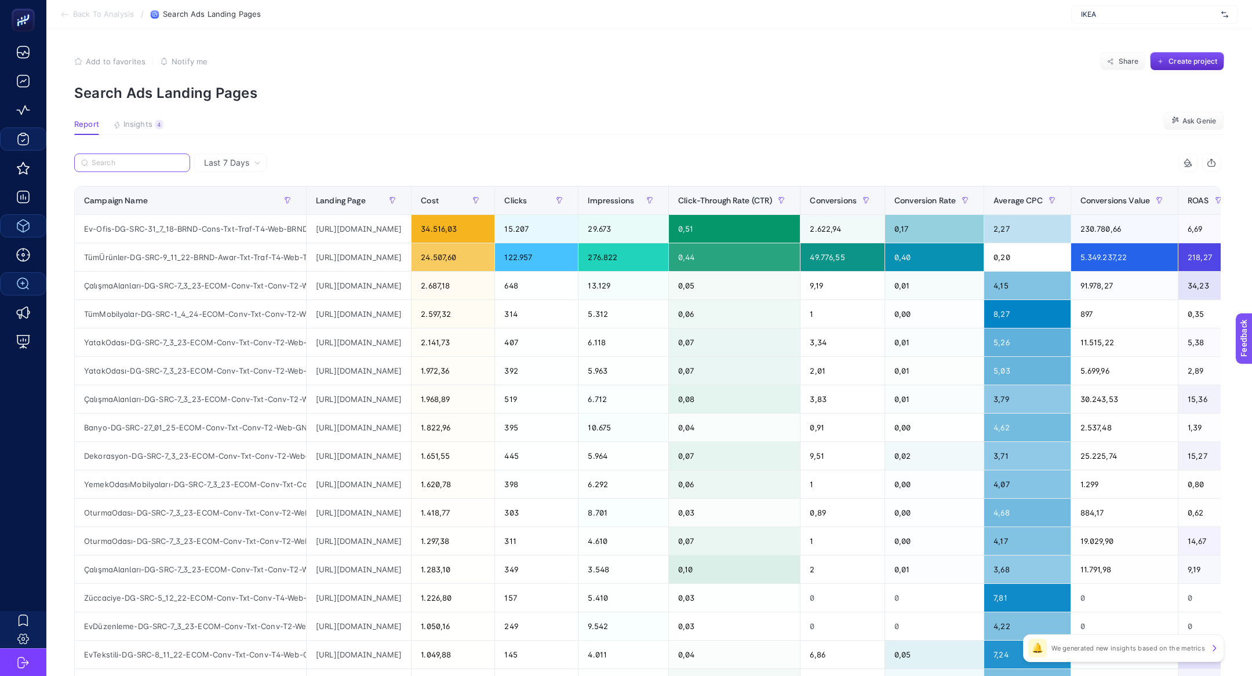
click at [163, 166] on input "Search" at bounding box center [138, 163] width 92 height 9
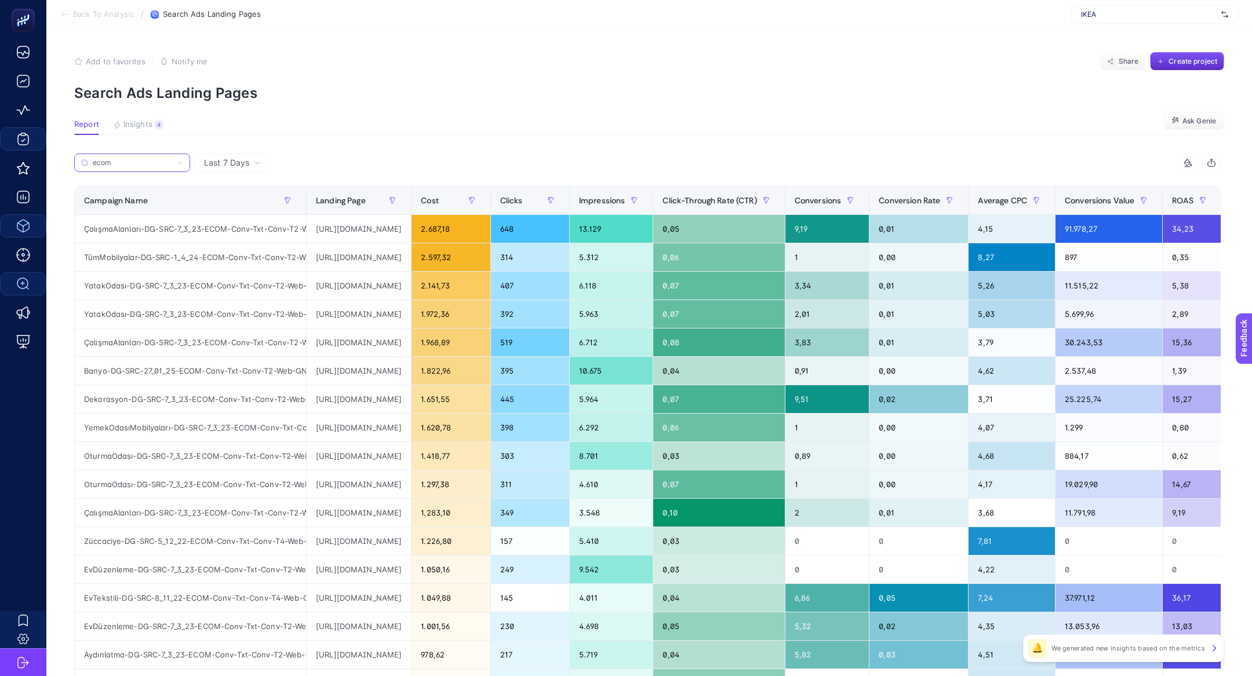
scroll to position [0, 87]
type input "ecom"
click at [268, 257] on div "TümMobilyalar-DG-SRC-1_4_24-ECOM-Conv-Txt-Conv-T2-Web-GNRCYazÜrünleri" at bounding box center [190, 257] width 231 height 28
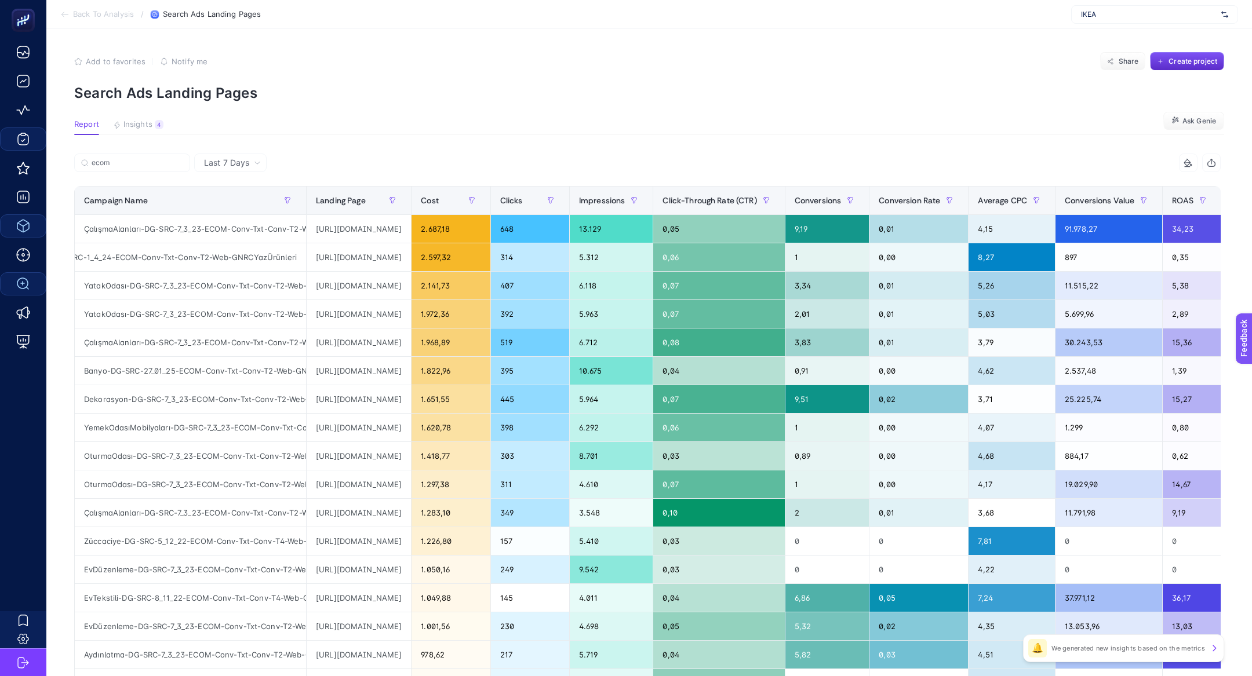
click at [230, 169] on div "Last 7 Days" at bounding box center [230, 163] width 72 height 19
click at [242, 207] on li "Last 30 Days" at bounding box center [230, 208] width 65 height 21
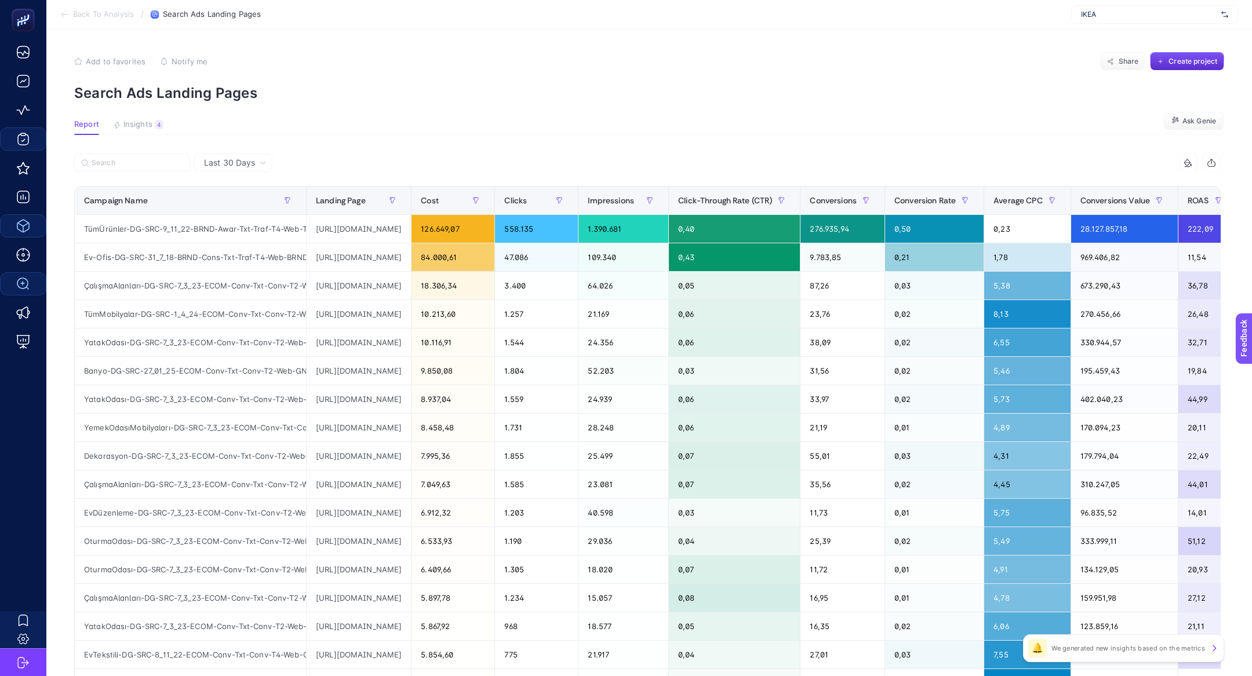
click at [155, 172] on div at bounding box center [360, 167] width 573 height 26
click at [151, 168] on label at bounding box center [132, 163] width 116 height 19
click at [0, 0] on input "ecom" at bounding box center [0, 0] width 0 height 0
click at [125, 169] on label at bounding box center [132, 163] width 116 height 19
click at [0, 0] on input "ecom" at bounding box center [0, 0] width 0 height 0
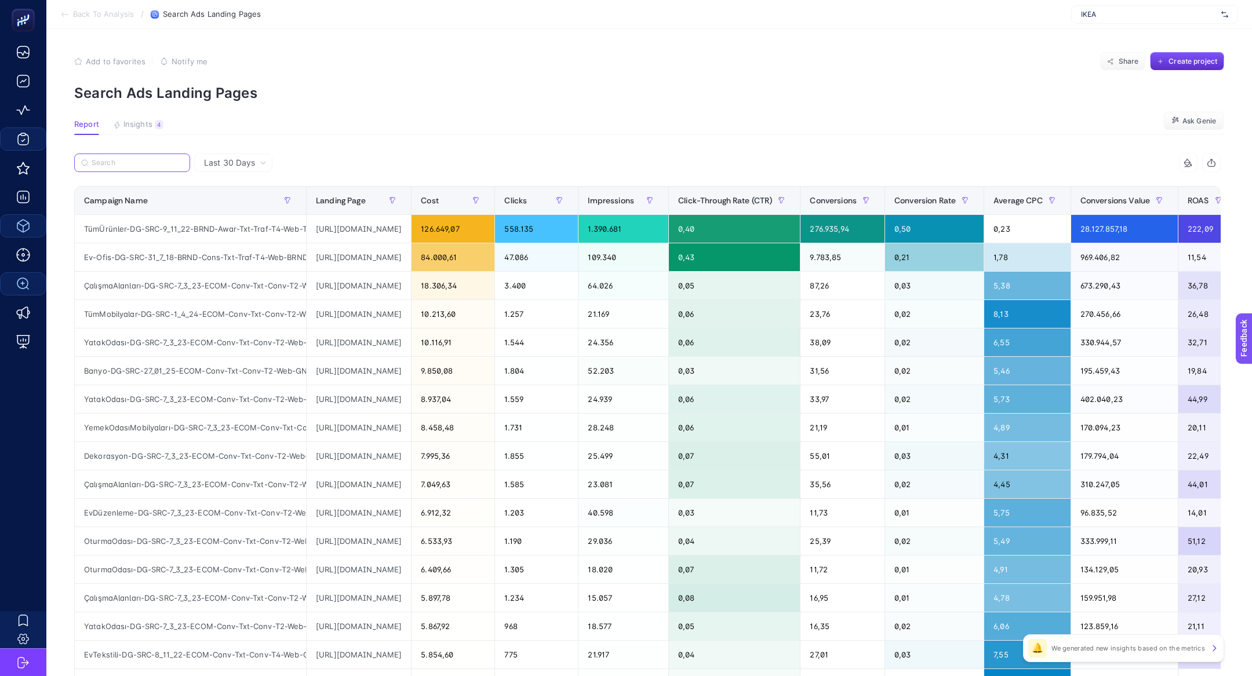
click at [124, 165] on input "Search" at bounding box center [138, 163] width 92 height 9
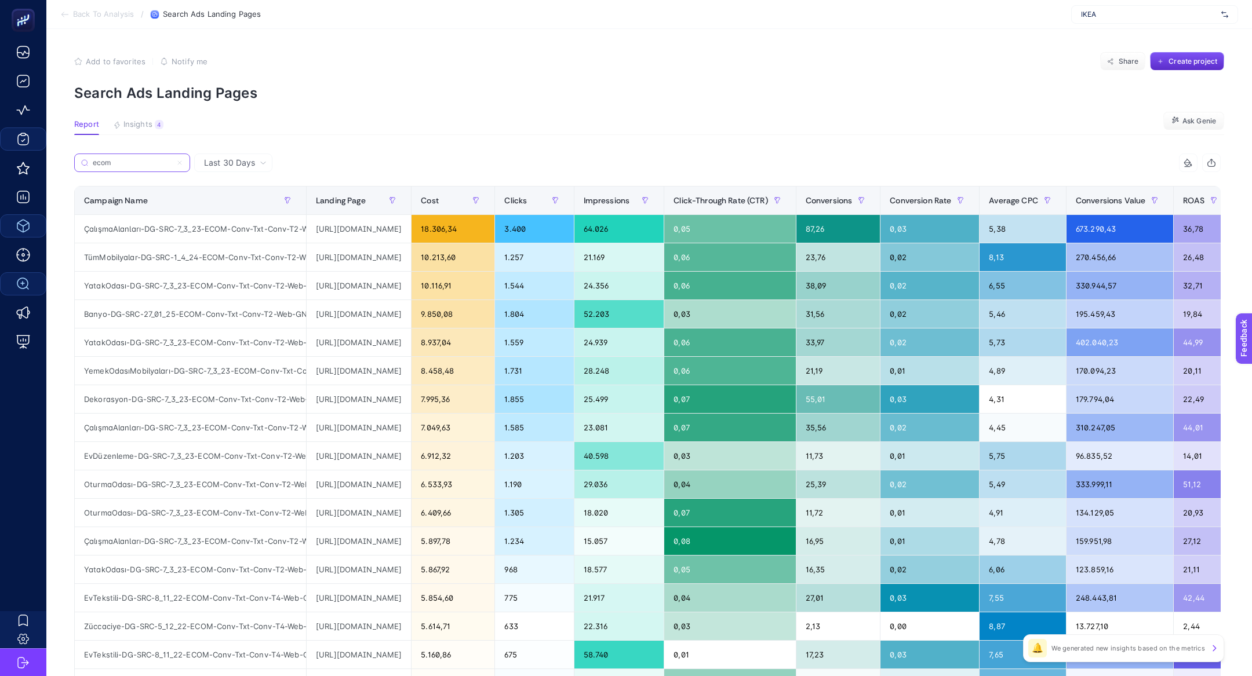
scroll to position [0, 194]
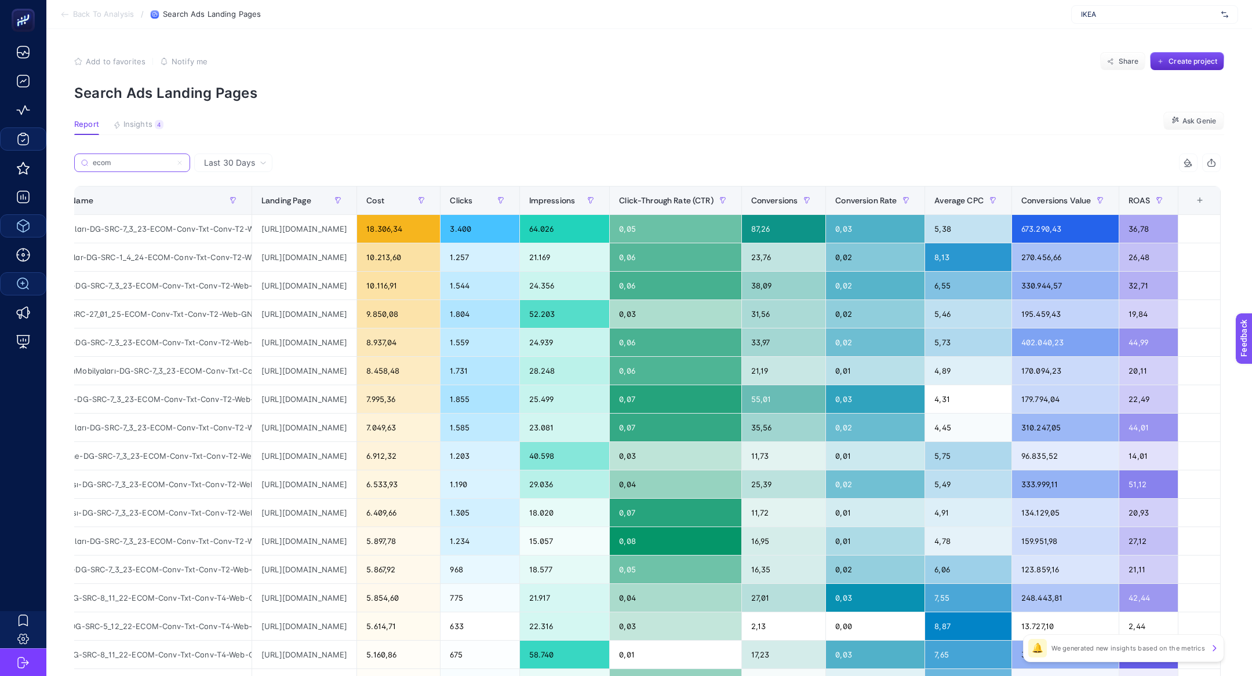
type input "ecom"
click at [357, 632] on div "5.614,71" at bounding box center [398, 627] width 83 height 28
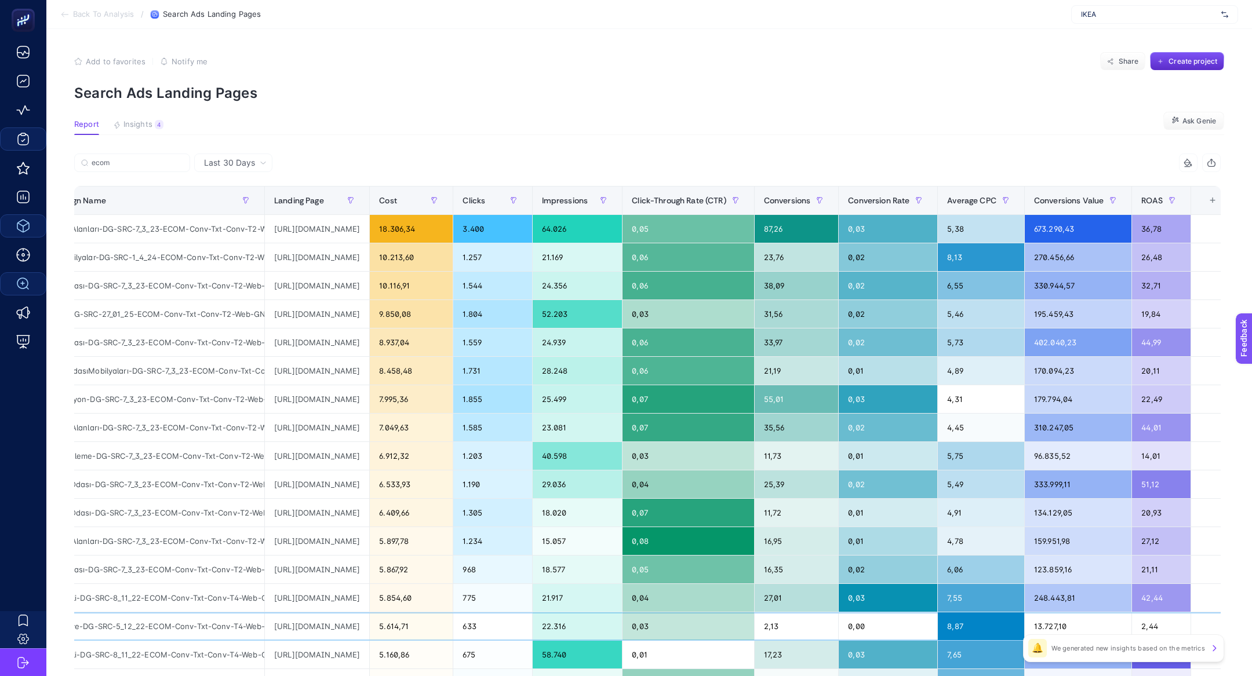
scroll to position [0, 85]
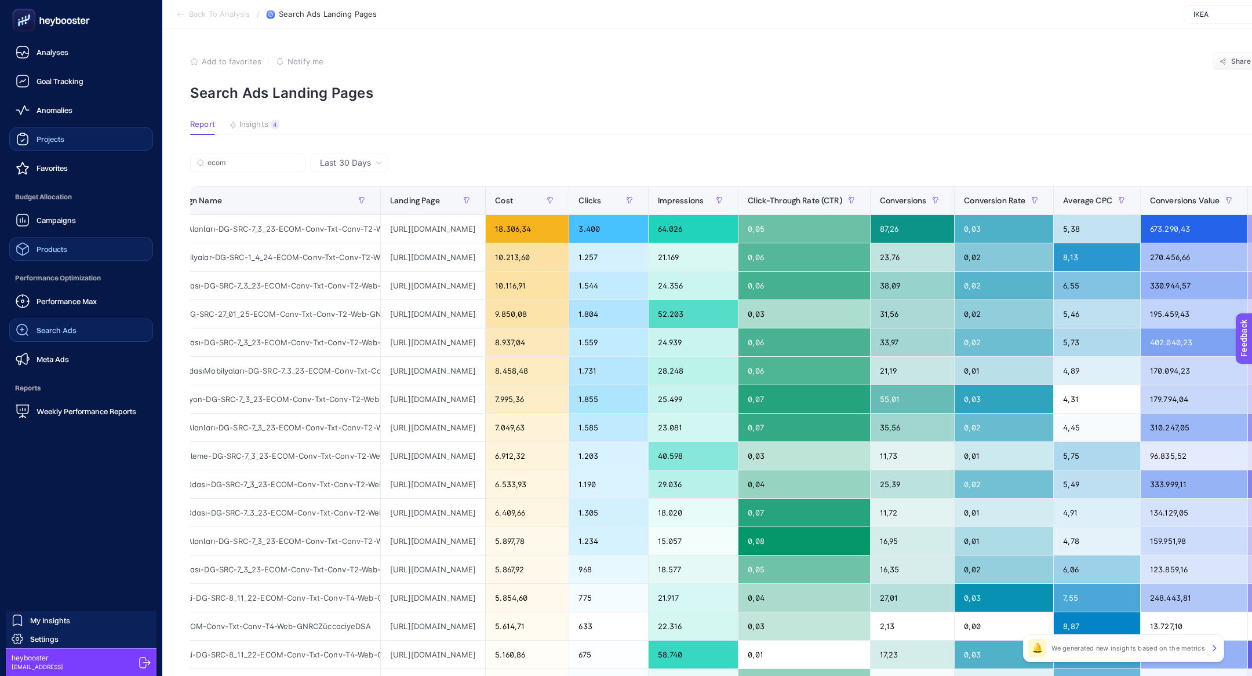
click at [53, 136] on span "Projects" at bounding box center [51, 138] width 28 height 9
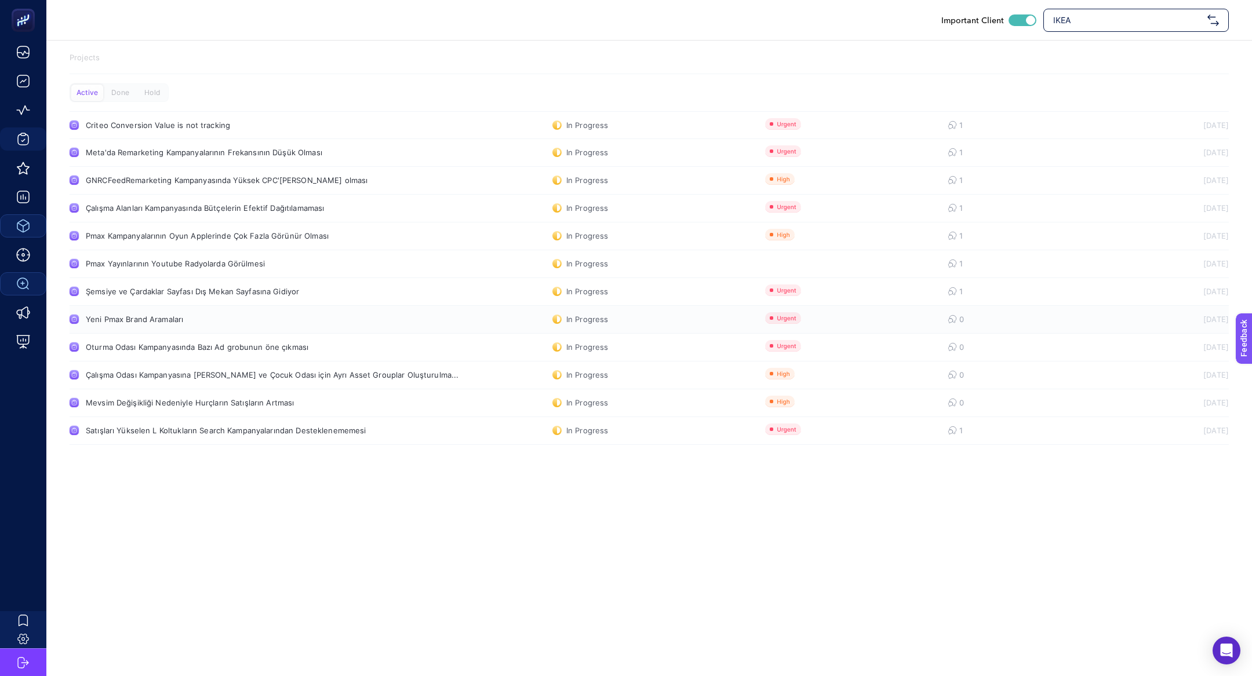
click at [181, 326] on link "Yeni Pmax Brand Aramaları In Progress 0 06.08.2025" at bounding box center [649, 320] width 1159 height 28
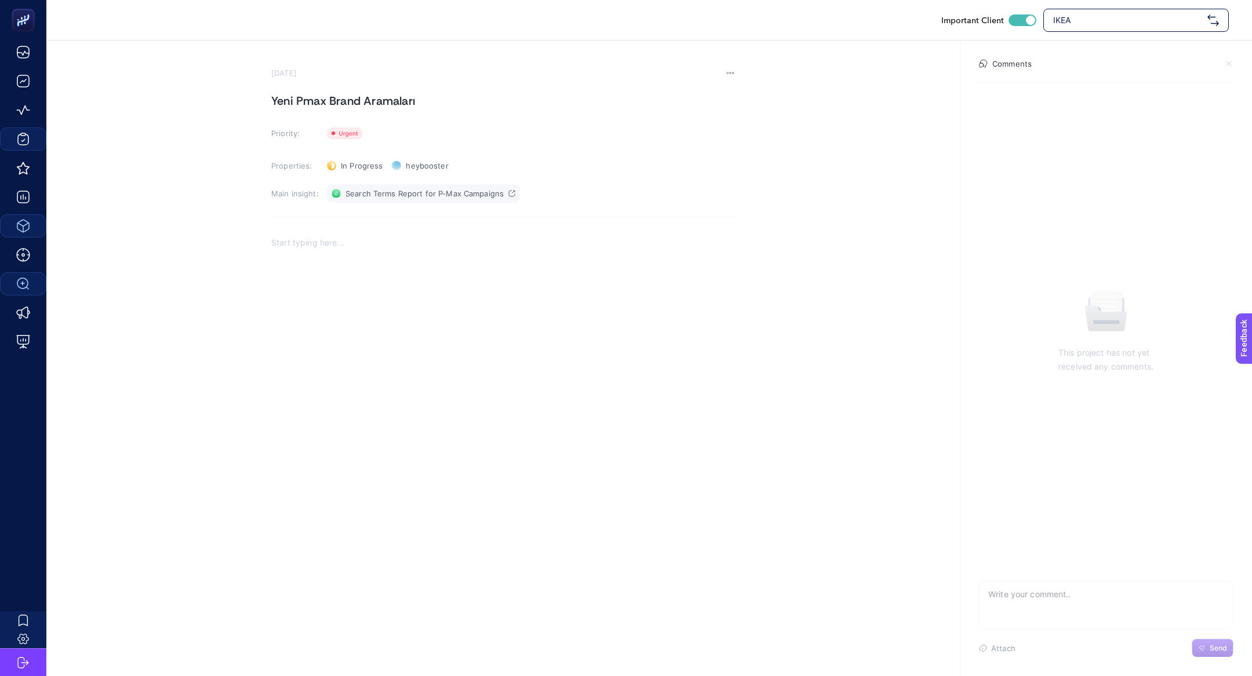
click at [427, 192] on span "Search Terms Report for P-Max Campaigns" at bounding box center [424, 193] width 158 height 9
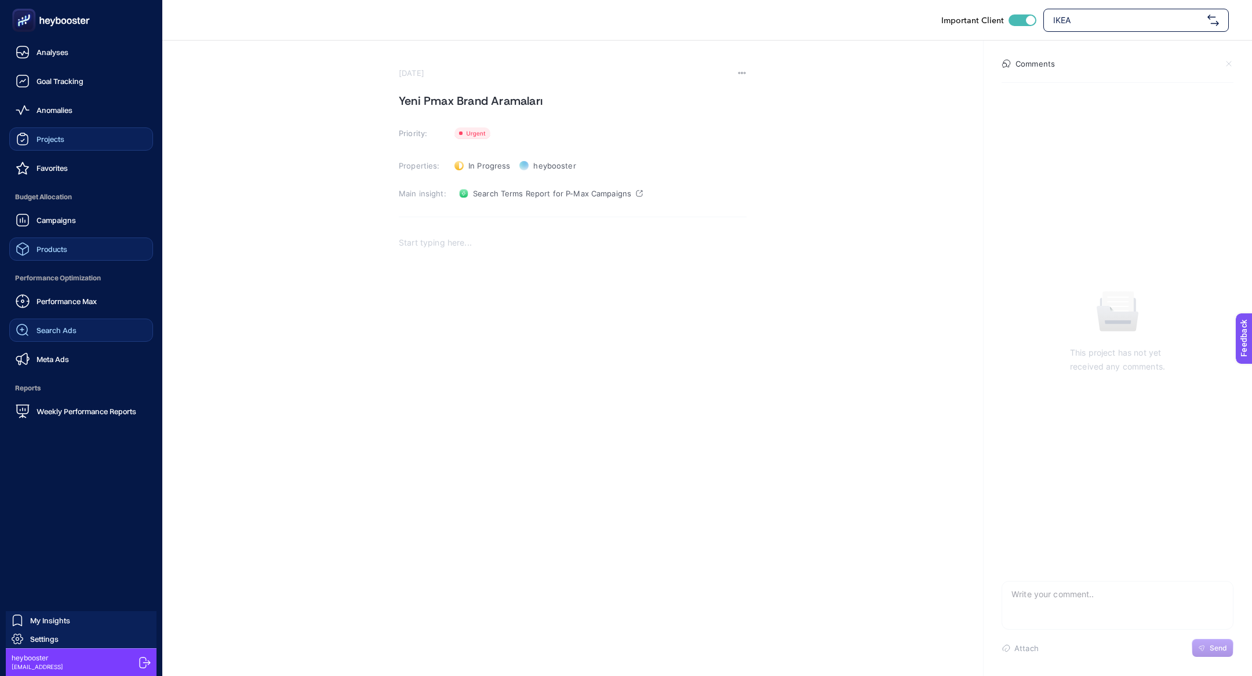
click at [94, 130] on link "Projects" at bounding box center [81, 139] width 144 height 23
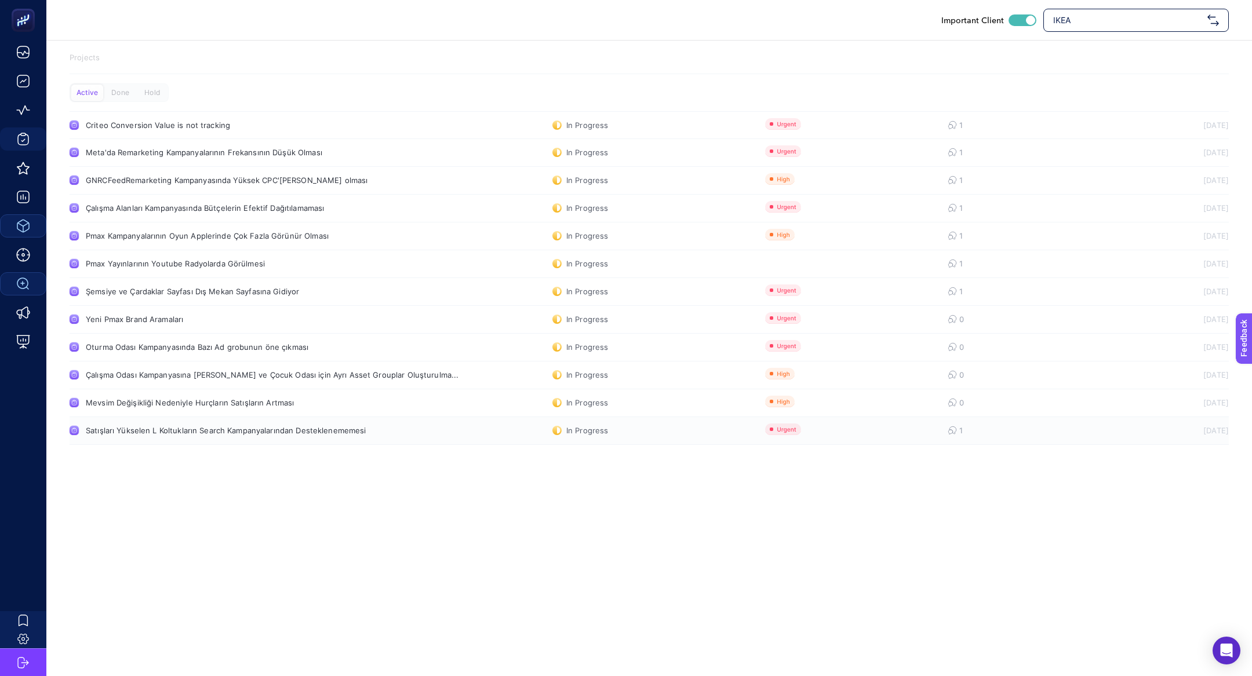
click at [181, 438] on link "Satışları Yükselen L Koltukların Search Kampanyalarından Desteklenememesi In Pr…" at bounding box center [649, 431] width 1159 height 28
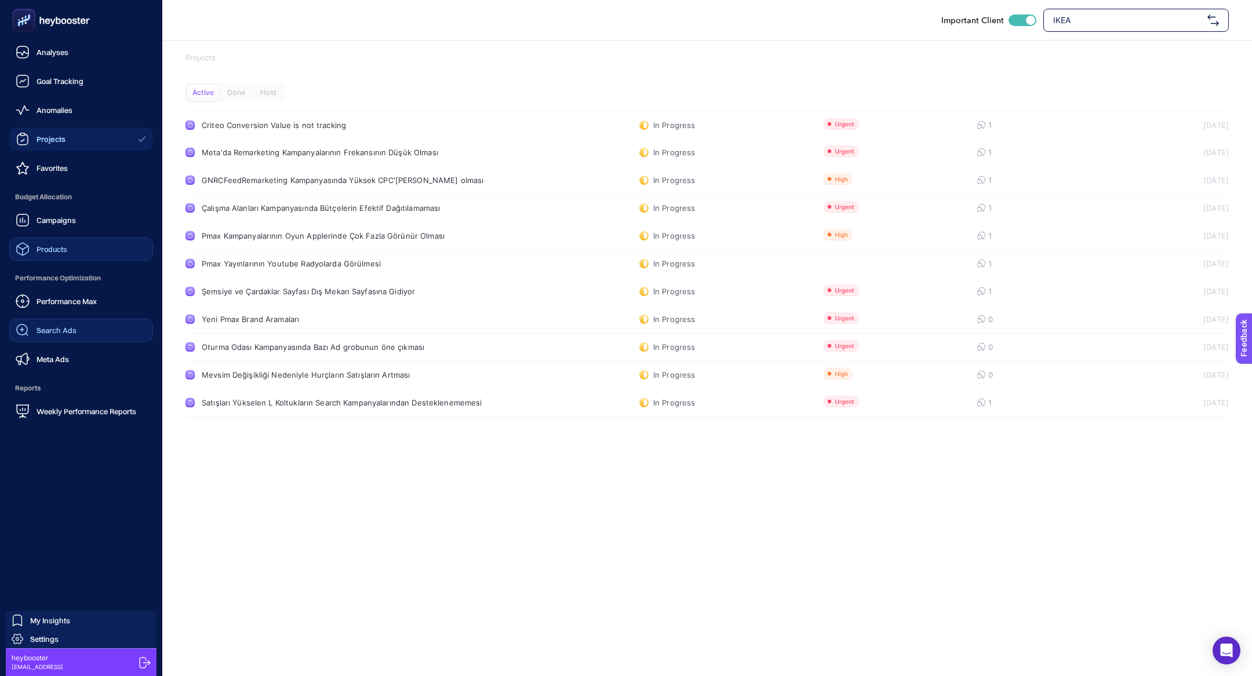
click at [77, 253] on link "Products" at bounding box center [81, 249] width 144 height 23
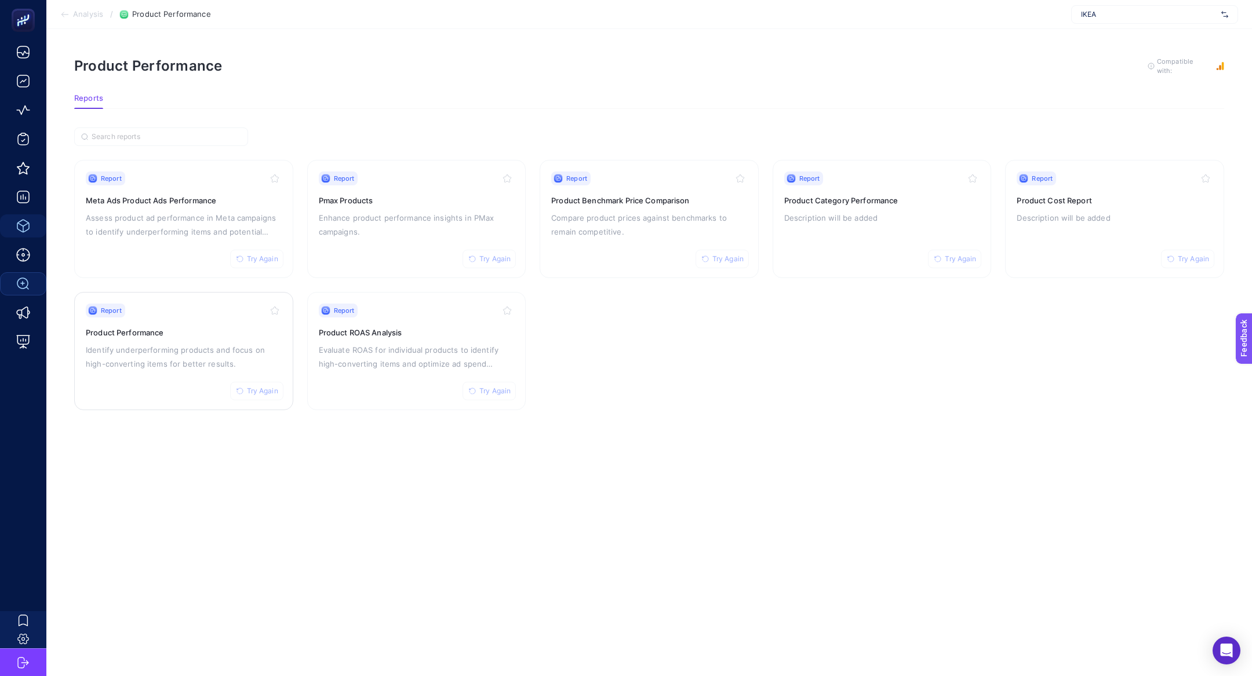
click at [163, 349] on p "Identify underperforming products and focus on high-converting items for better…" at bounding box center [184, 357] width 196 height 28
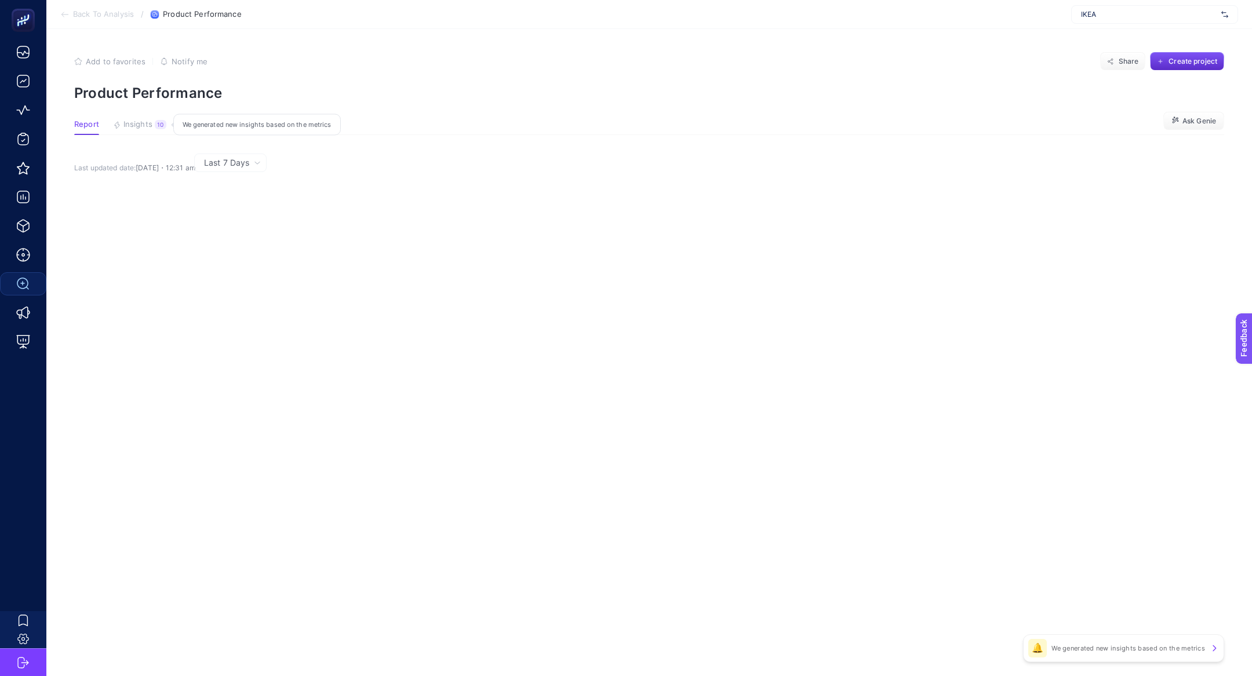
click at [151, 130] on button "Insights 10 We generated new insights based on the metrics" at bounding box center [139, 127] width 53 height 15
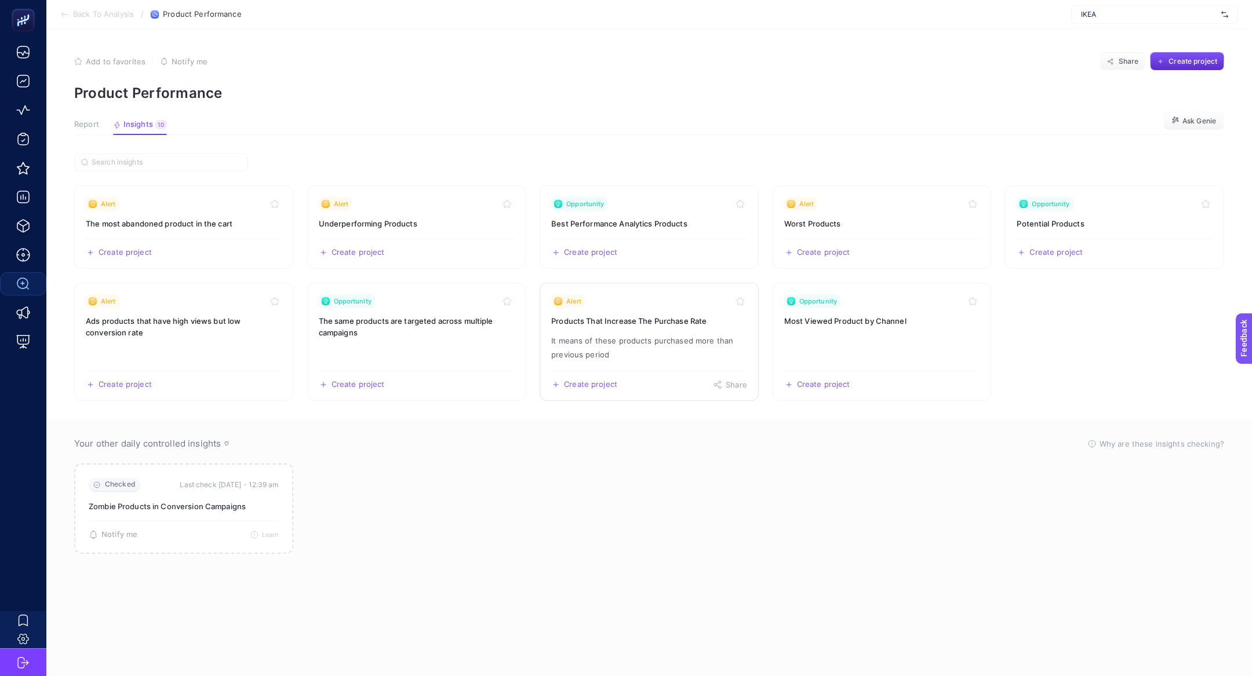
click at [672, 350] on p "It means of these products purchased more than previous period" at bounding box center [649, 348] width 196 height 28
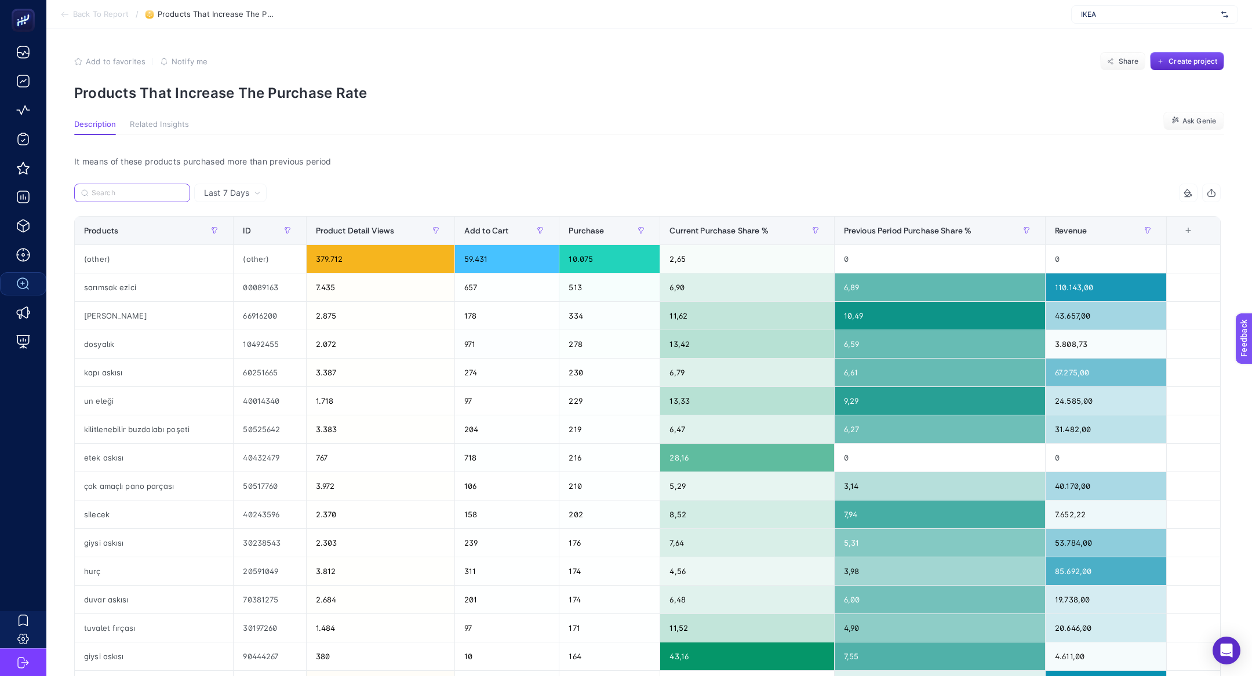
click at [164, 191] on input "Search" at bounding box center [138, 193] width 92 height 9
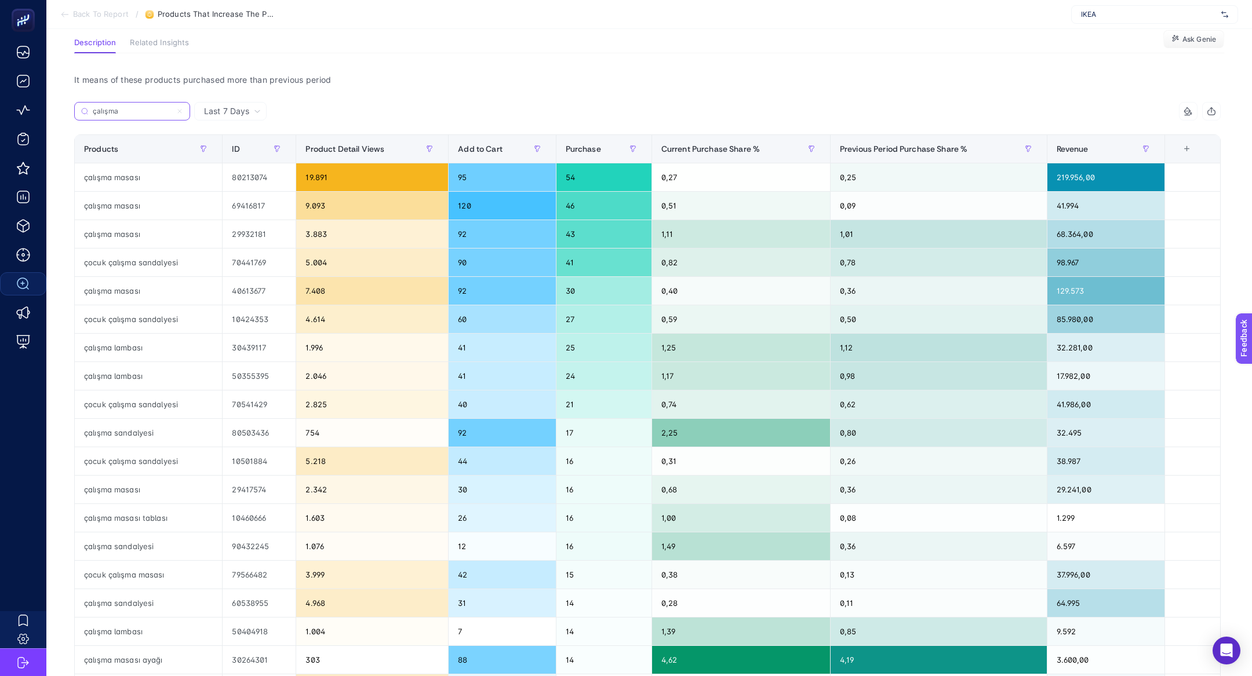
scroll to position [75, 0]
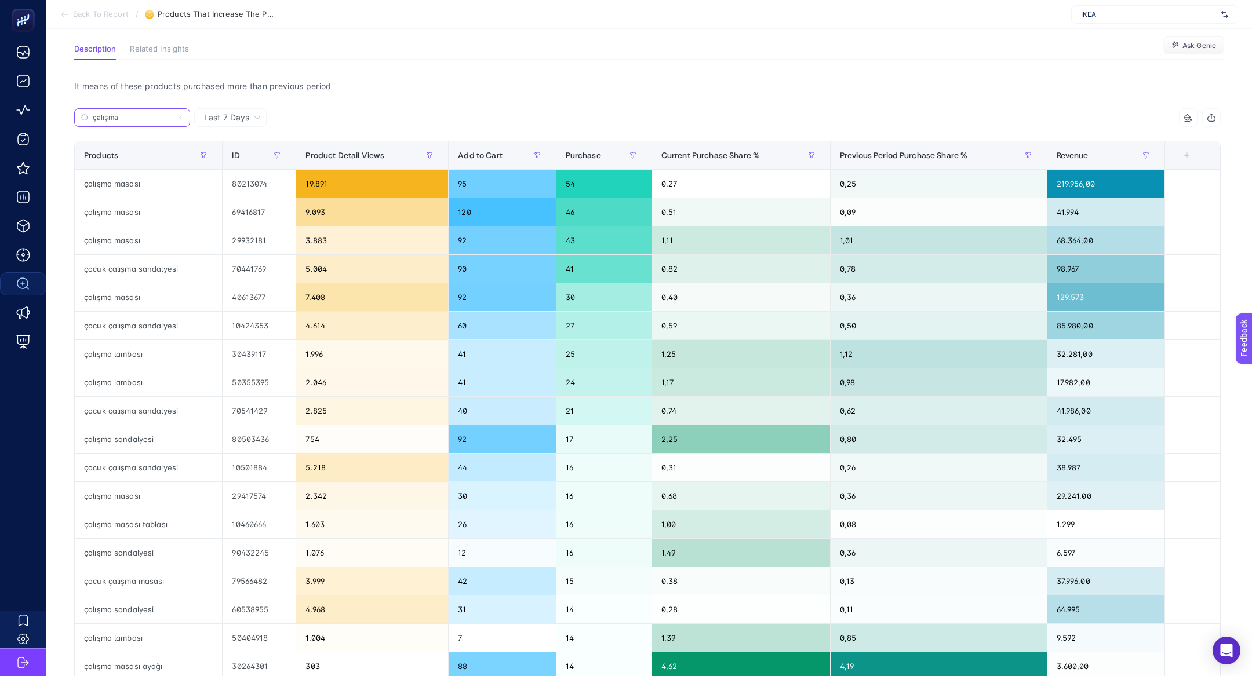
type input "çalışma"
drag, startPoint x: 302, startPoint y: 10, endPoint x: 333, endPoint y: 69, distance: 66.6
click at [333, 70] on section "Back To Report / Products That Increase The Purchase Rate IKEA Add to favorites…" at bounding box center [649, 412] width 1206 height 974
click at [333, 69] on div "It means of these products purchased more than previous period Last 7 Days çalı…" at bounding box center [647, 468] width 1165 height 816
click at [271, 183] on div "80213074" at bounding box center [259, 184] width 73 height 28
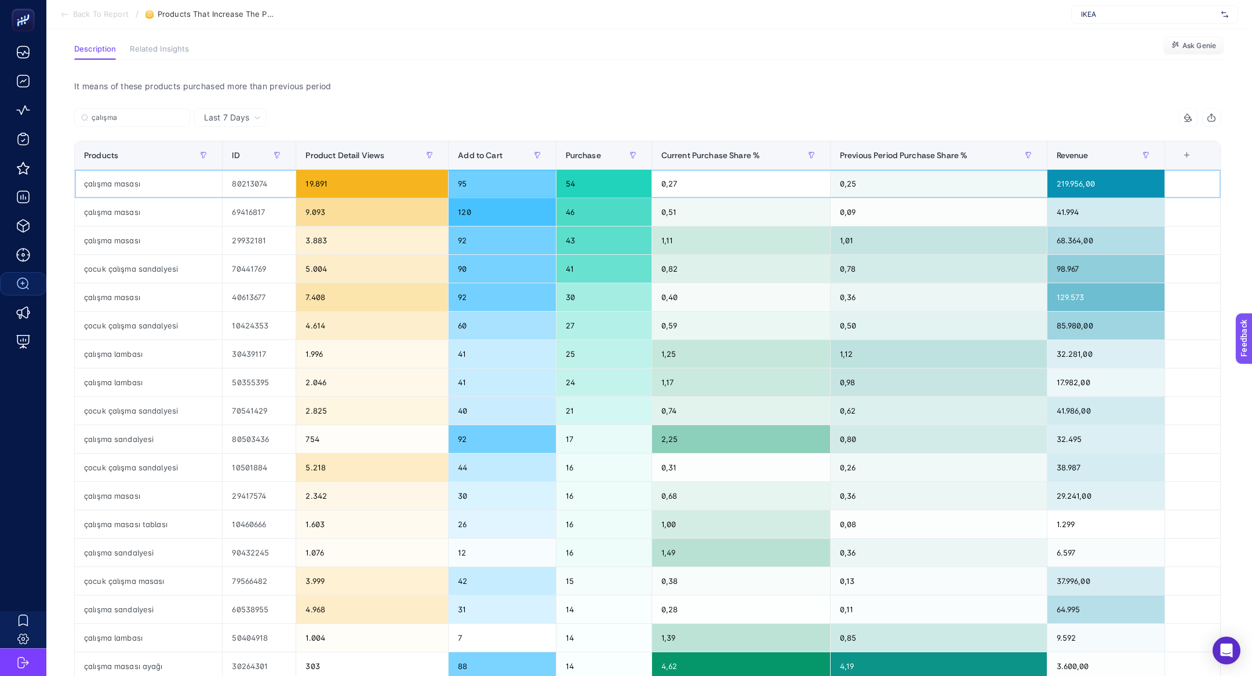
click at [271, 183] on div "80213074" at bounding box center [259, 184] width 73 height 28
drag, startPoint x: 271, startPoint y: 183, endPoint x: 235, endPoint y: 187, distance: 36.7
click at [235, 187] on div "80213074" at bounding box center [259, 184] width 73 height 28
click at [237, 188] on div "80213074" at bounding box center [259, 184] width 73 height 28
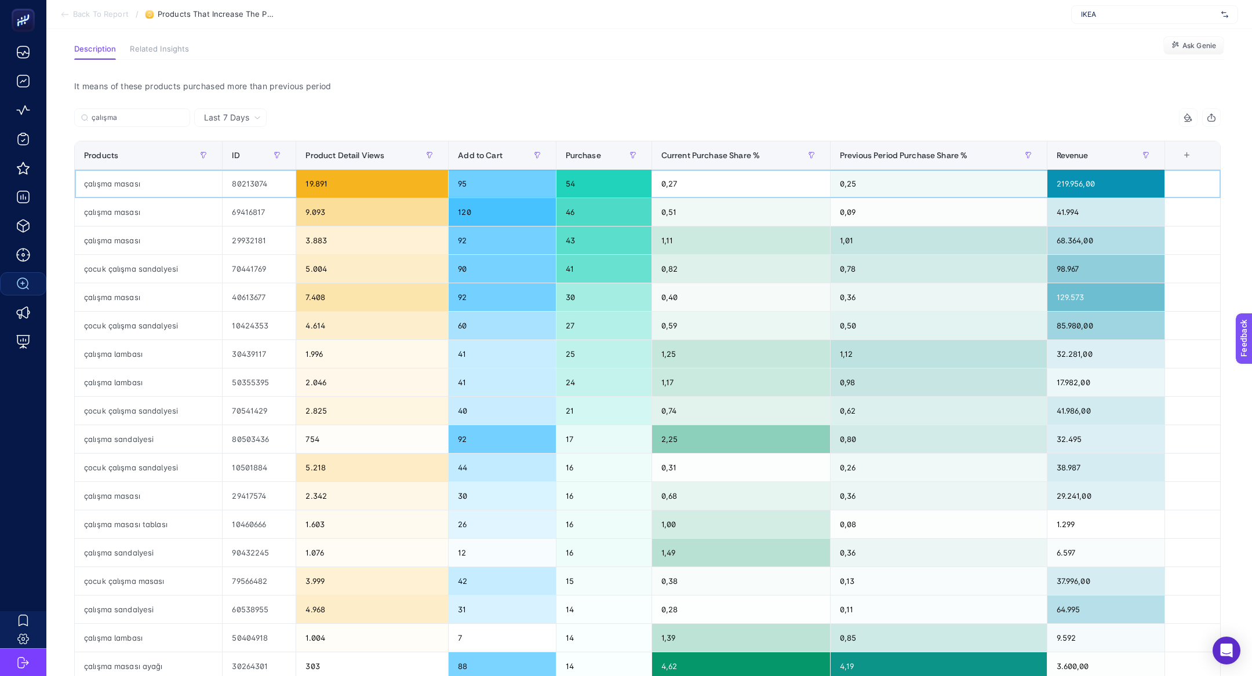
click at [237, 188] on div "80213074" at bounding box center [259, 184] width 73 height 28
click at [243, 182] on div "80213074" at bounding box center [259, 184] width 73 height 28
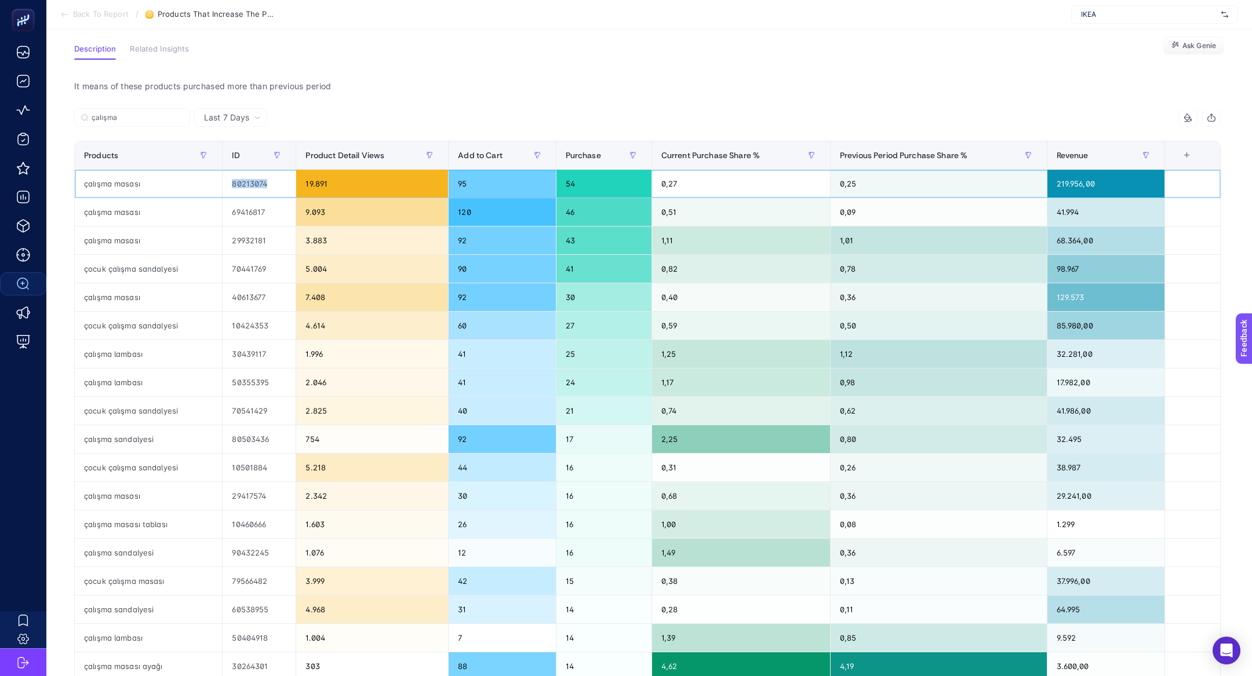
copy tr "80213074"
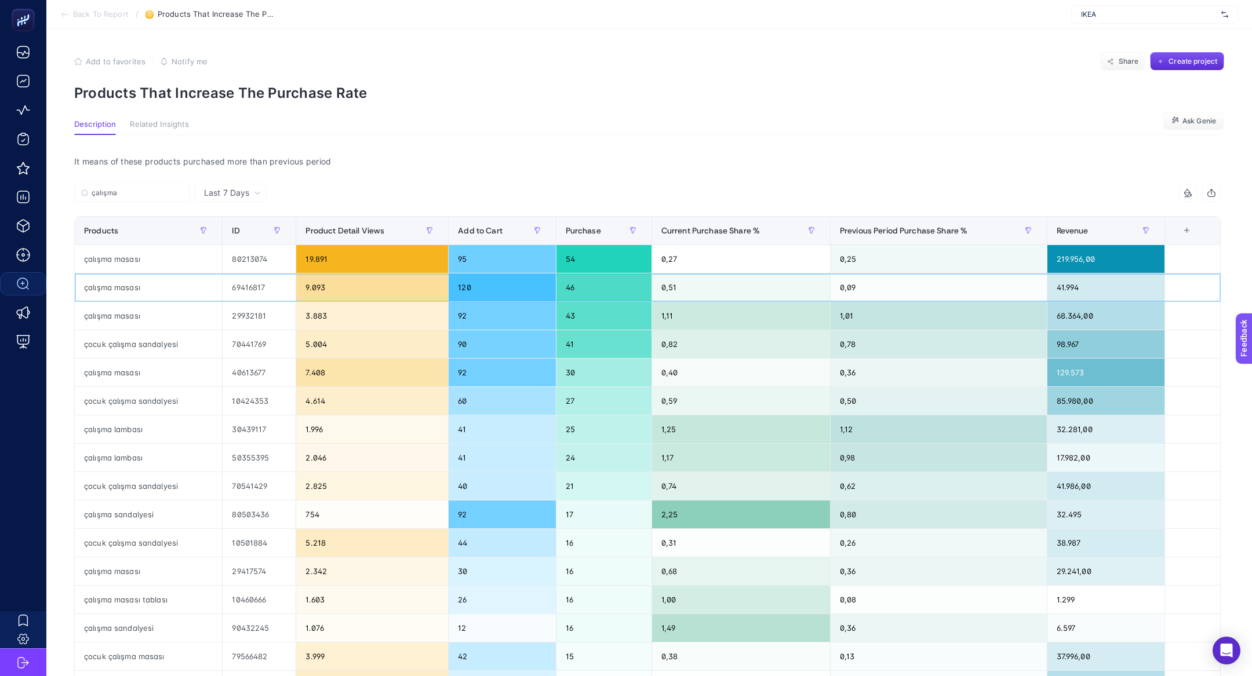
click at [242, 293] on div "69416817" at bounding box center [259, 288] width 73 height 28
click at [234, 285] on div "69416817" at bounding box center [259, 288] width 73 height 28
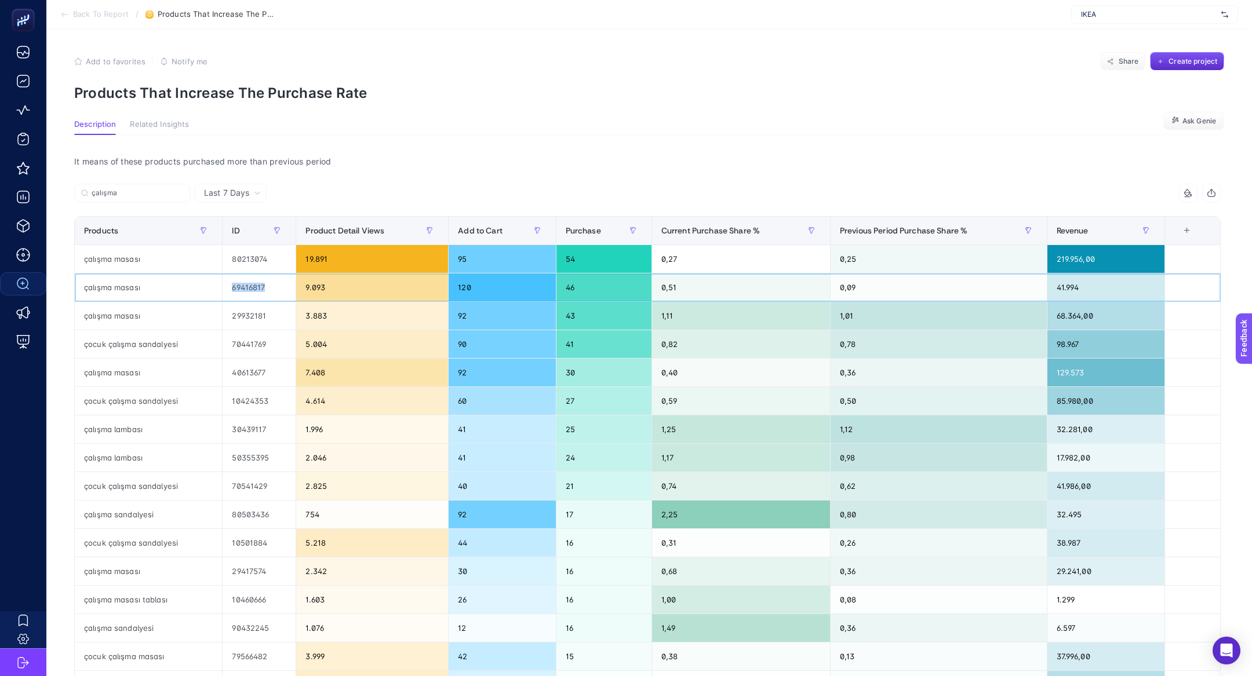
copy div "69416817"
click at [1032, 232] on button "button" at bounding box center [1028, 230] width 19 height 19
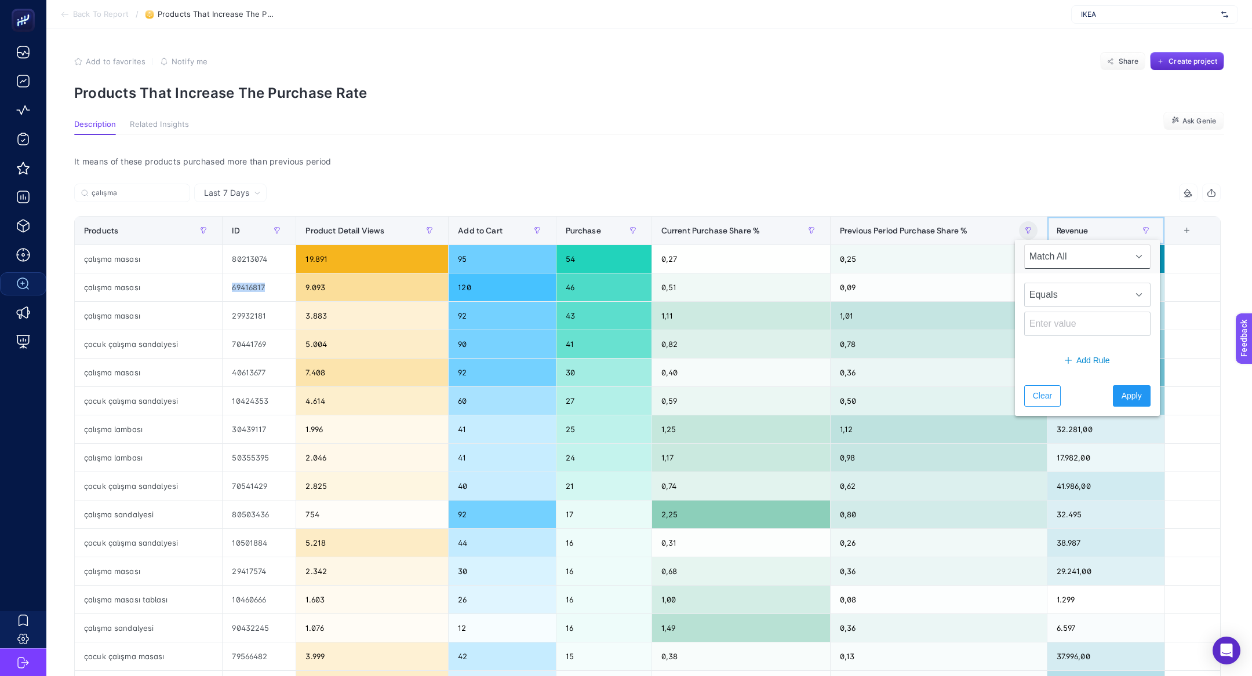
click at [1057, 230] on span "Revenue" at bounding box center [1073, 230] width 32 height 9
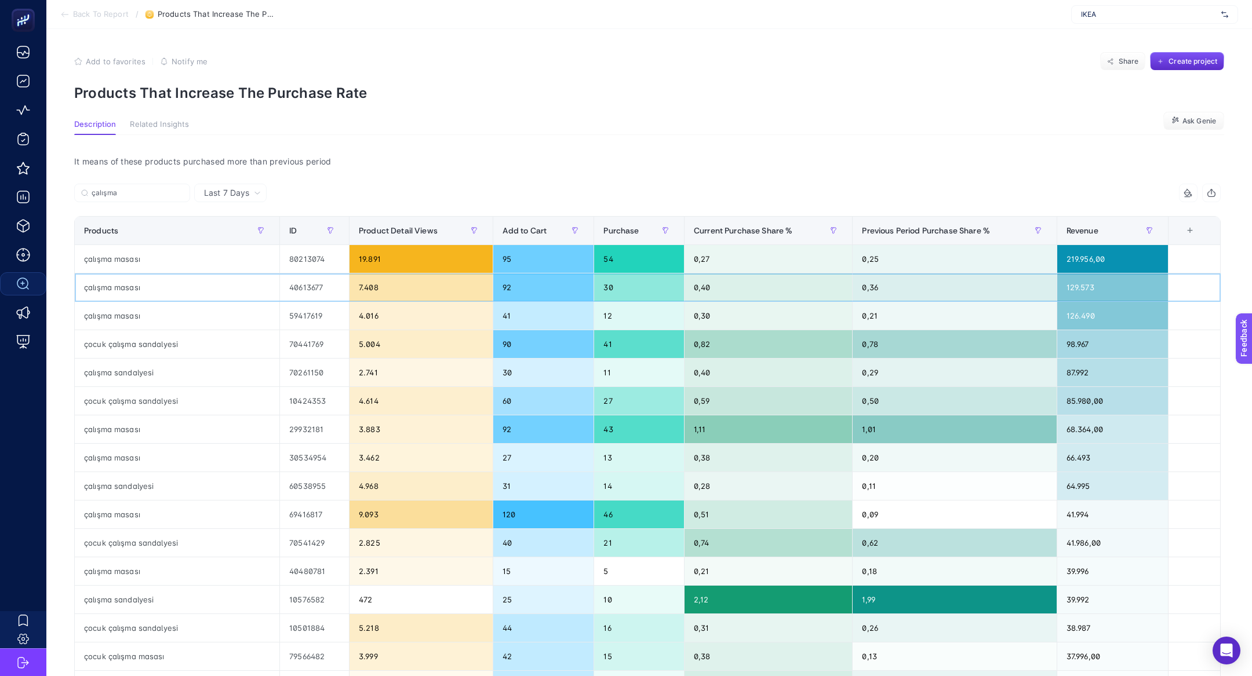
click at [313, 282] on div "40613677" at bounding box center [314, 288] width 69 height 28
copy tr "40613677"
click at [148, 259] on div "çalışma masası" at bounding box center [177, 259] width 205 height 28
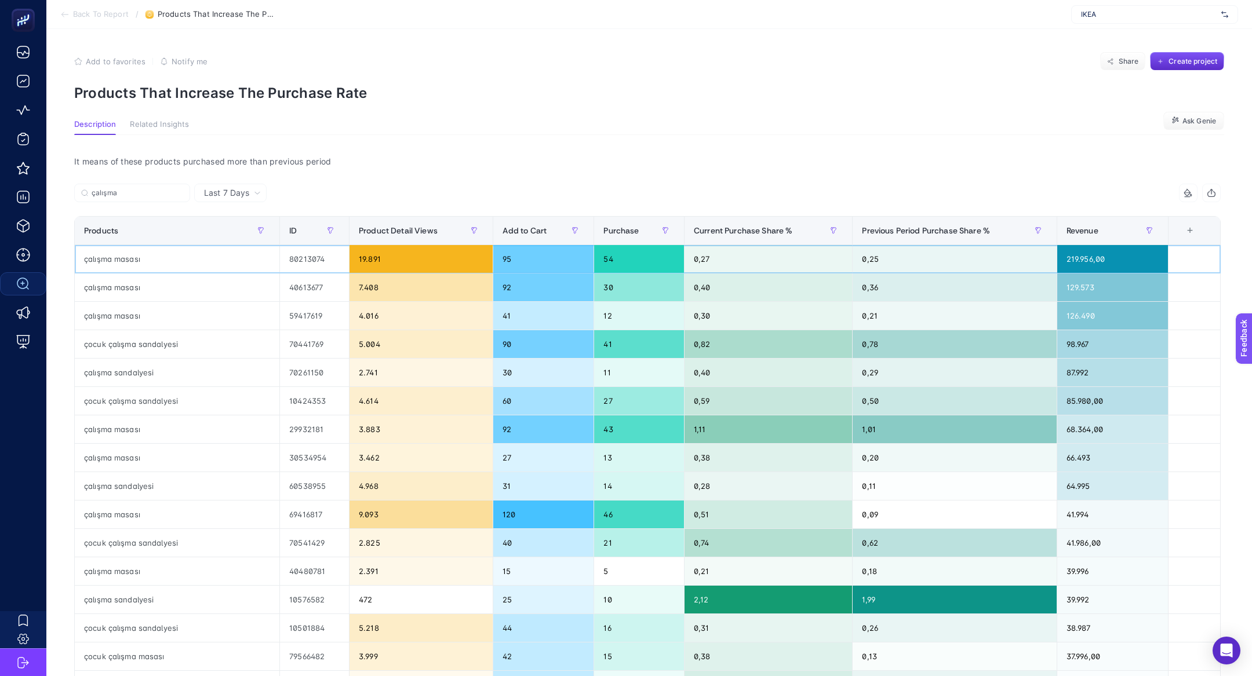
click at [148, 259] on div "çalışma masası" at bounding box center [177, 259] width 205 height 28
click at [322, 256] on div "80213074" at bounding box center [314, 259] width 69 height 28
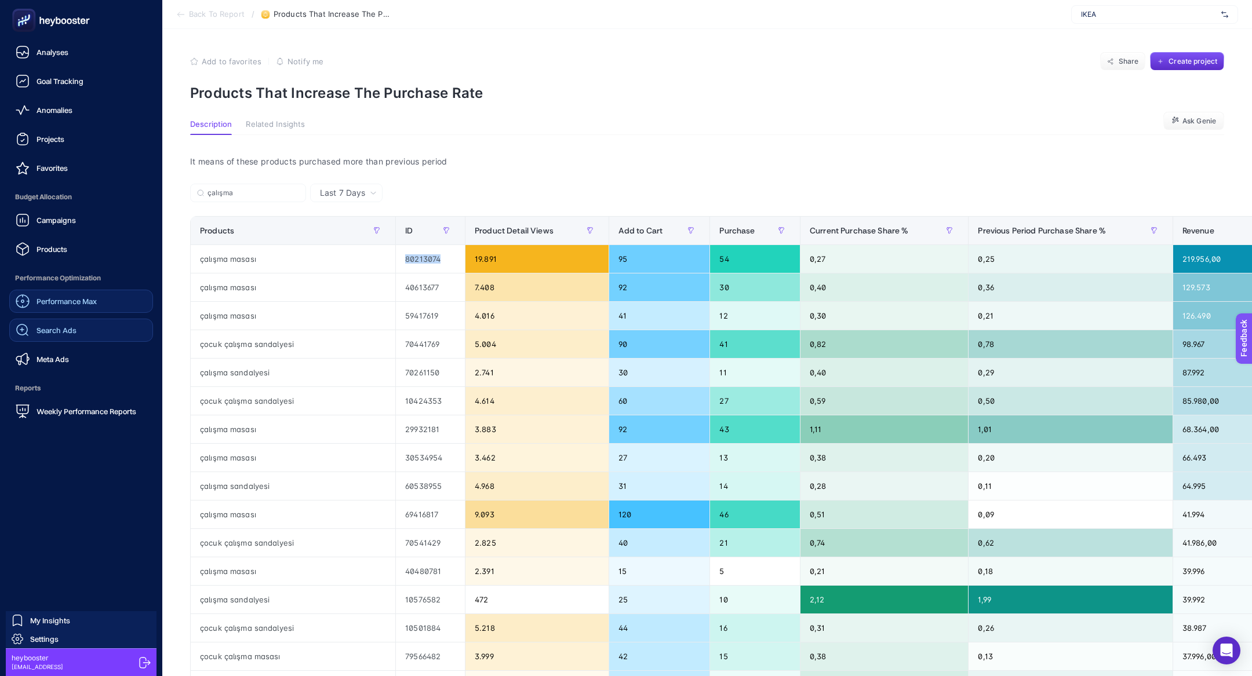
click at [64, 293] on link "Performance Max" at bounding box center [81, 301] width 144 height 23
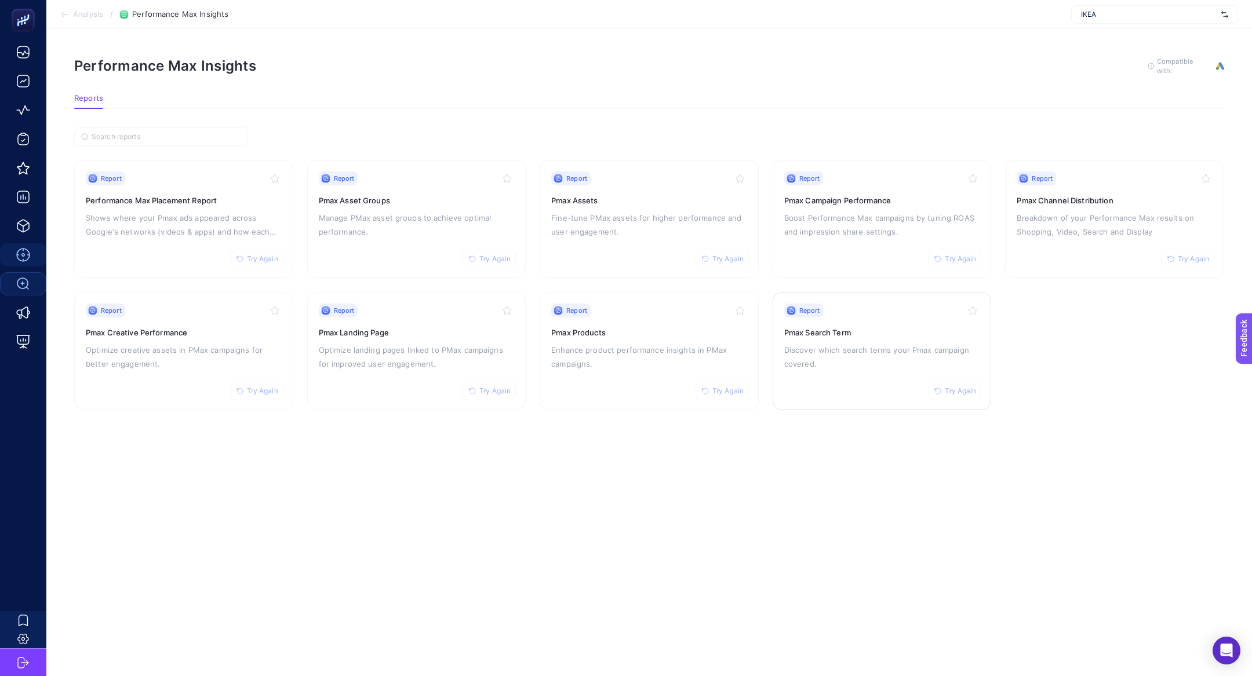
click at [832, 371] on div "Report Try Again Pmax Search Term Discover which search terms your Pmax campaig…" at bounding box center [882, 351] width 196 height 95
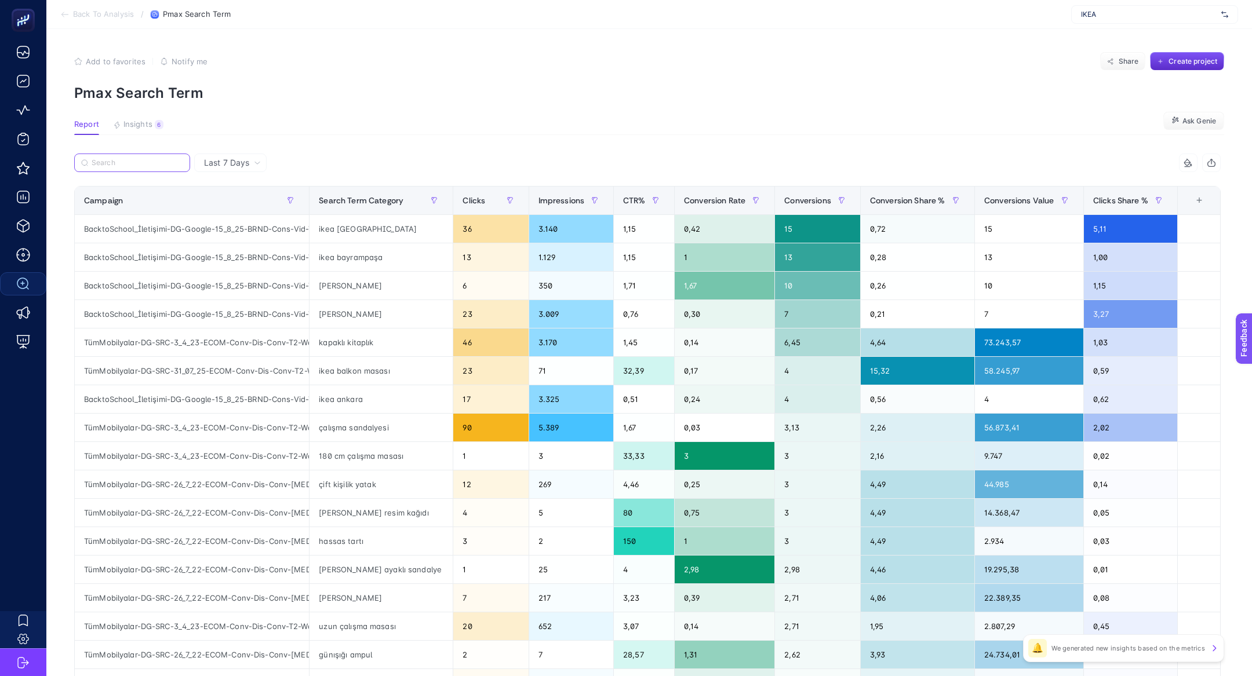
click at [161, 162] on input "Search" at bounding box center [138, 163] width 92 height 9
paste input "ÇalışmaAlanları"
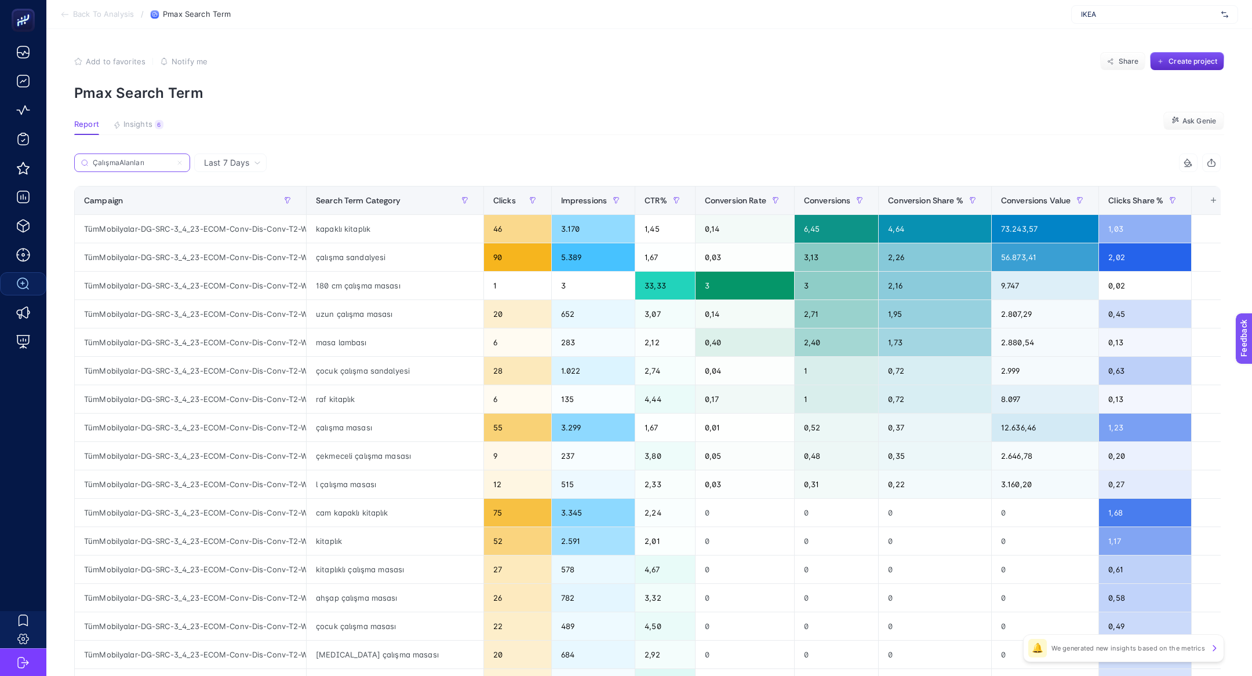
type input "ÇalışmaAlanları"
drag, startPoint x: 322, startPoint y: 231, endPoint x: 377, endPoint y: 233, distance: 55.7
click at [377, 233] on div "kapaklı kitaplık" at bounding box center [395, 229] width 177 height 28
click at [493, 204] on span "Clicks" at bounding box center [504, 200] width 23 height 9
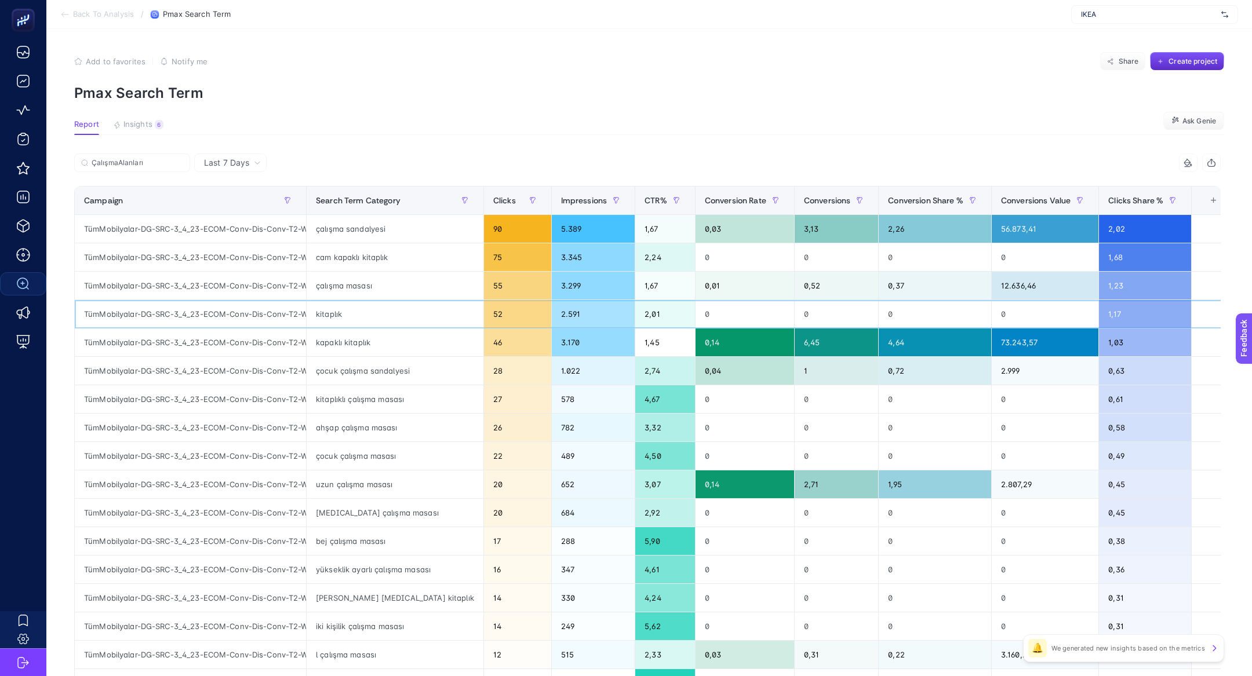
click at [349, 321] on div "kitaplık" at bounding box center [395, 314] width 177 height 28
click at [360, 342] on div "kapaklı kitaplık" at bounding box center [395, 343] width 177 height 28
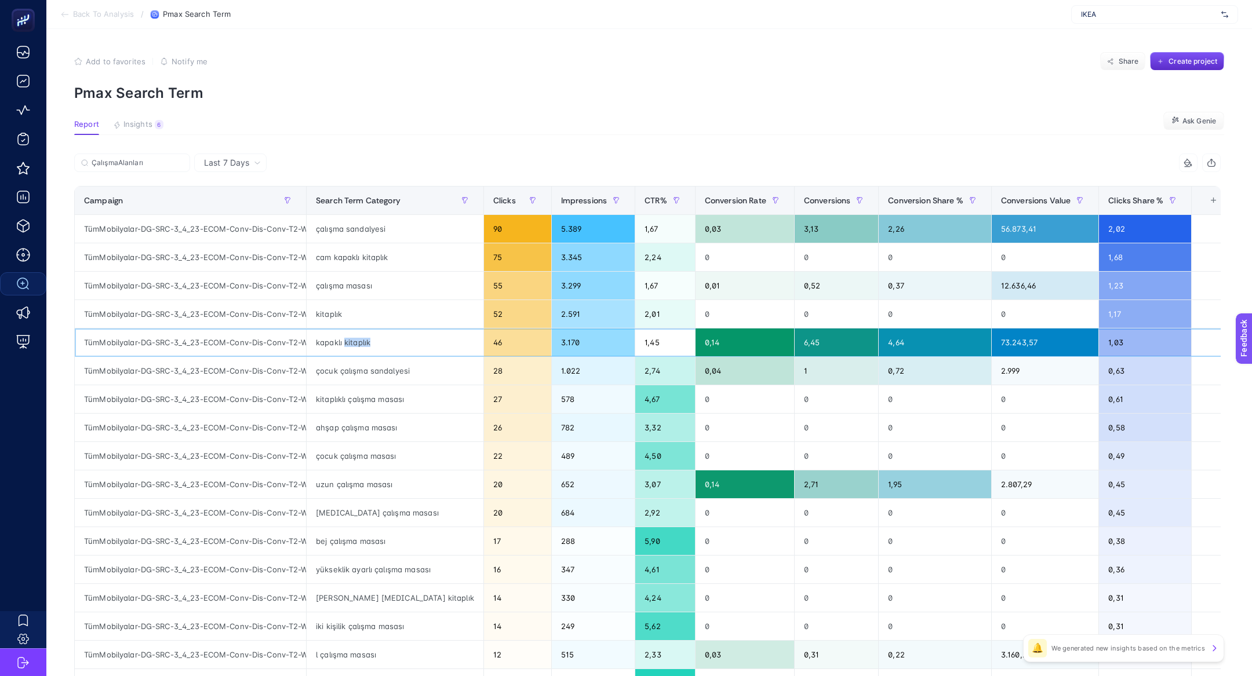
click at [360, 342] on div "kapaklı kitaplık" at bounding box center [395, 343] width 177 height 28
click at [351, 321] on div "kitaplık" at bounding box center [395, 314] width 177 height 28
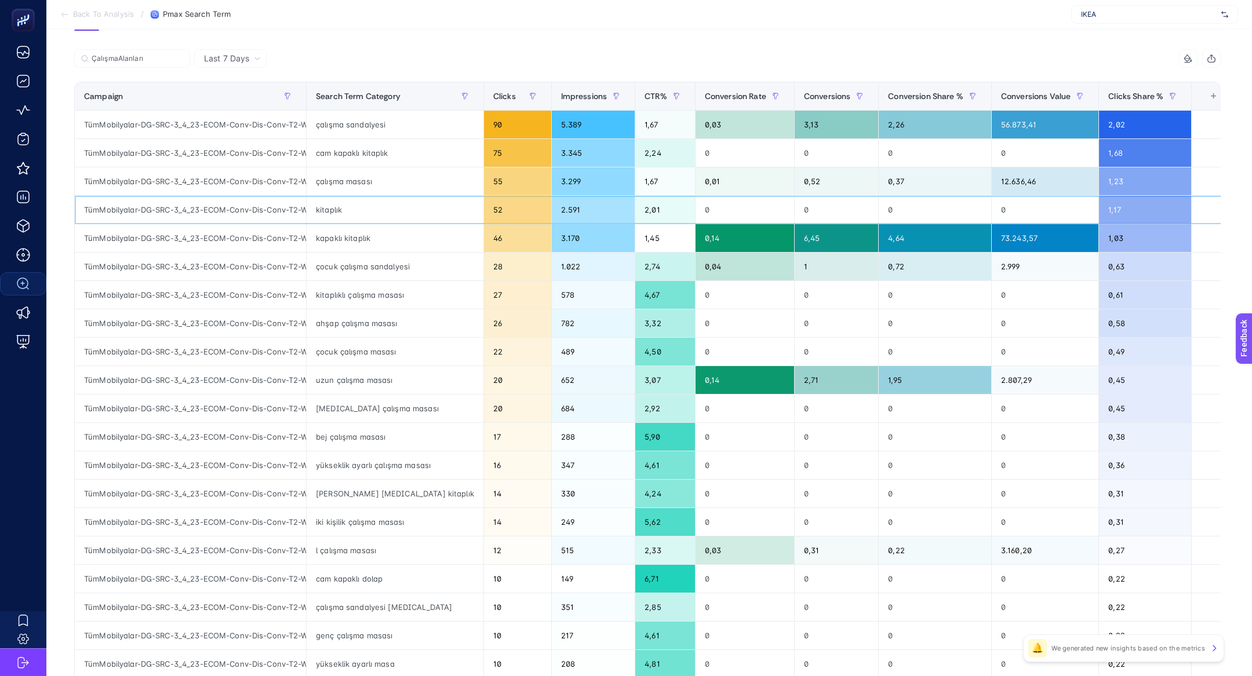
scroll to position [99, 0]
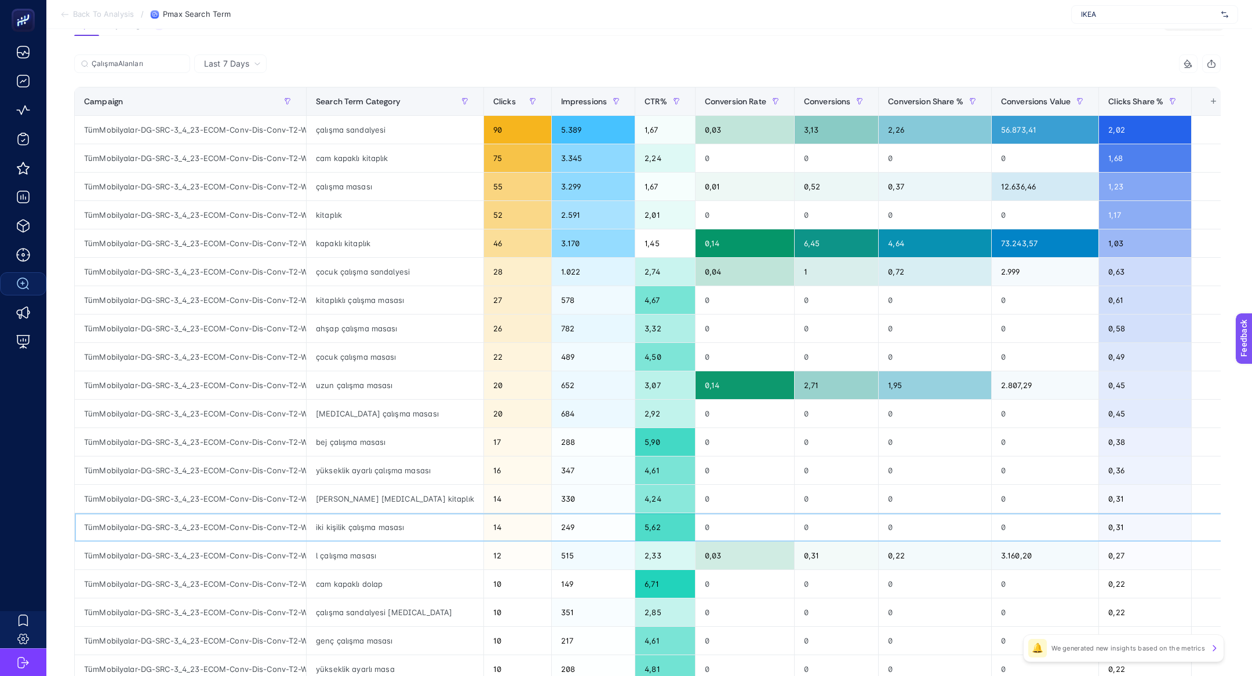
click at [379, 534] on div "iki kişilik çalışma masası" at bounding box center [395, 528] width 177 height 28
drag, startPoint x: 398, startPoint y: 556, endPoint x: 315, endPoint y: 551, distance: 83.1
click at [315, 551] on div "l çalışma masası" at bounding box center [395, 556] width 177 height 28
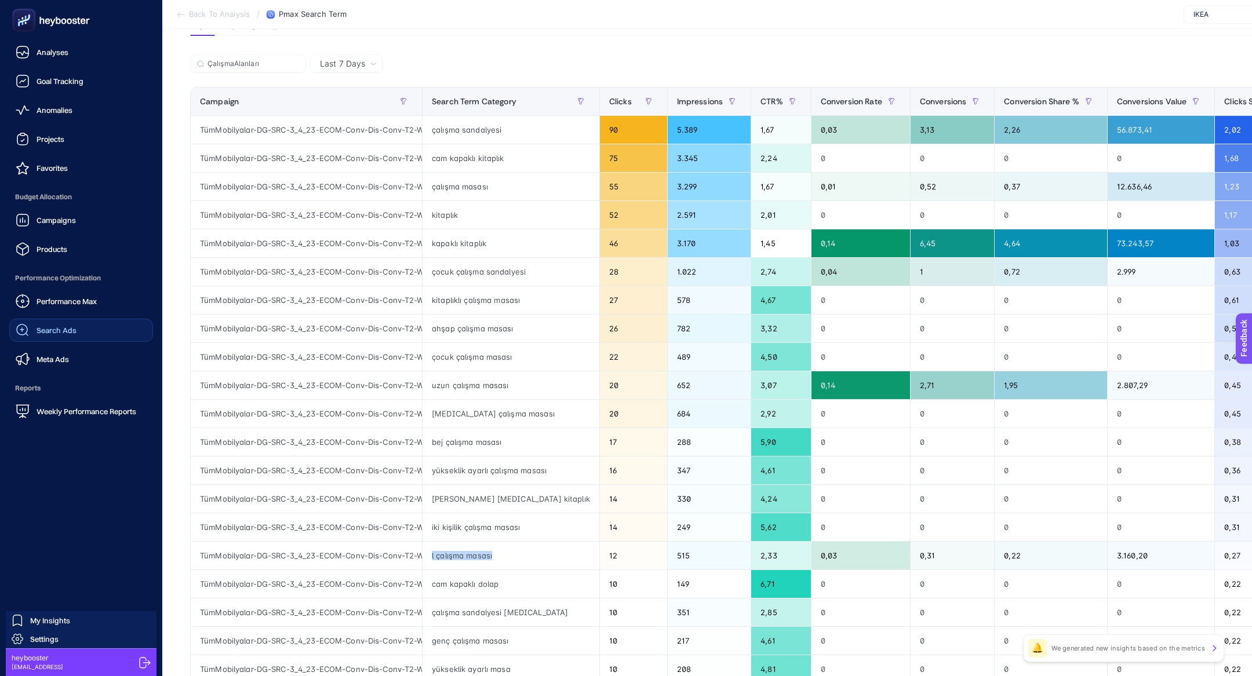
click at [77, 336] on link "Search Ads" at bounding box center [81, 330] width 144 height 23
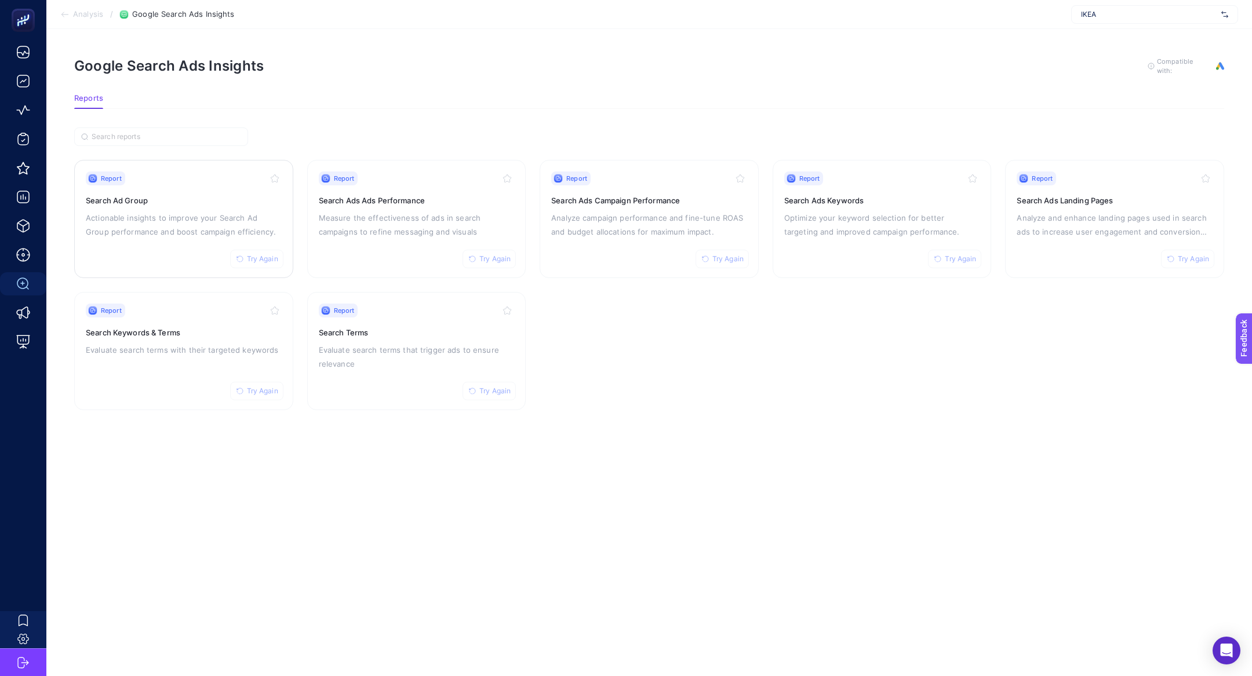
click at [205, 205] on div "Report Try Again Search Ad Group Actionable insights to improve your Search Ad …" at bounding box center [184, 219] width 196 height 95
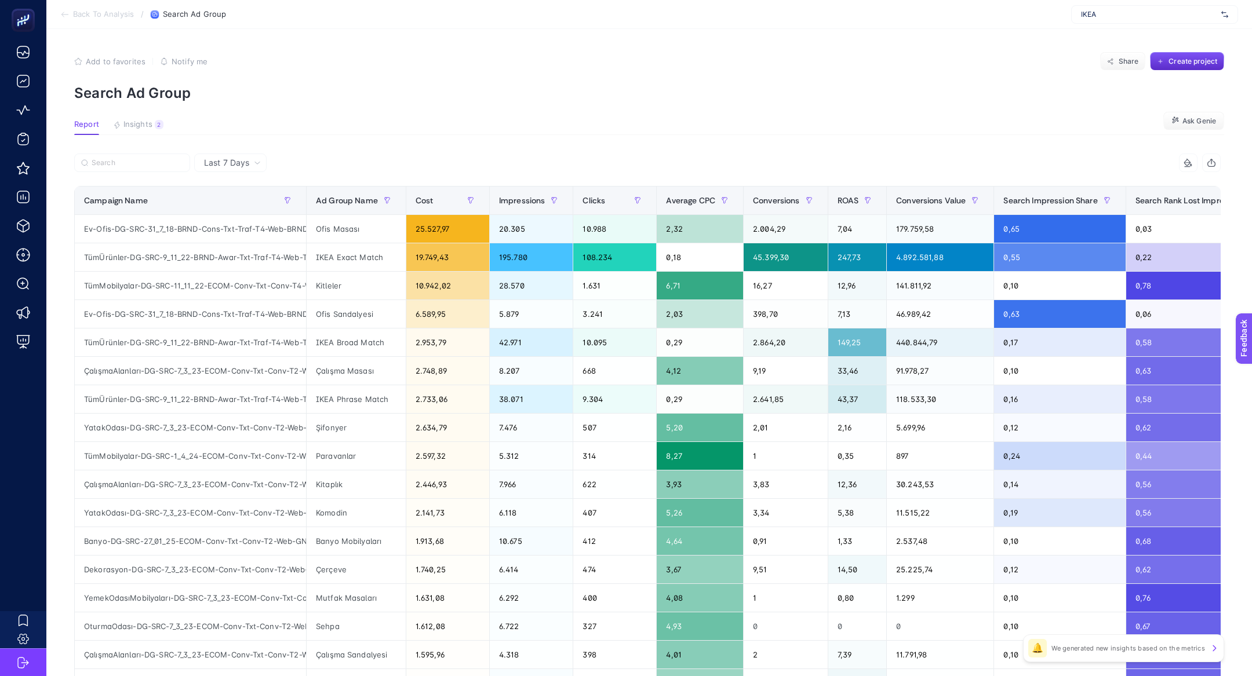
scroll to position [0, 65]
click at [163, 165] on input "Search" at bounding box center [138, 163] width 92 height 9
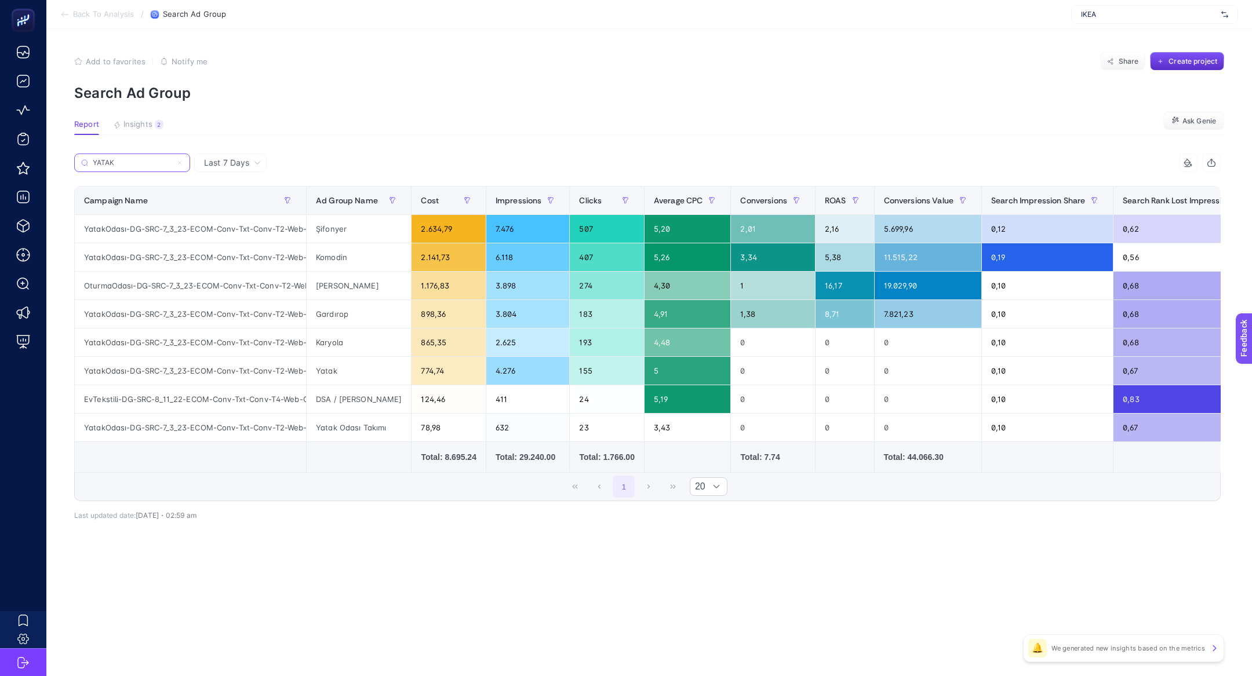
type input "YATAK"
click at [238, 163] on span "Last 7 Days" at bounding box center [226, 163] width 45 height 12
click at [241, 203] on li "Last 30 Days" at bounding box center [230, 208] width 65 height 21
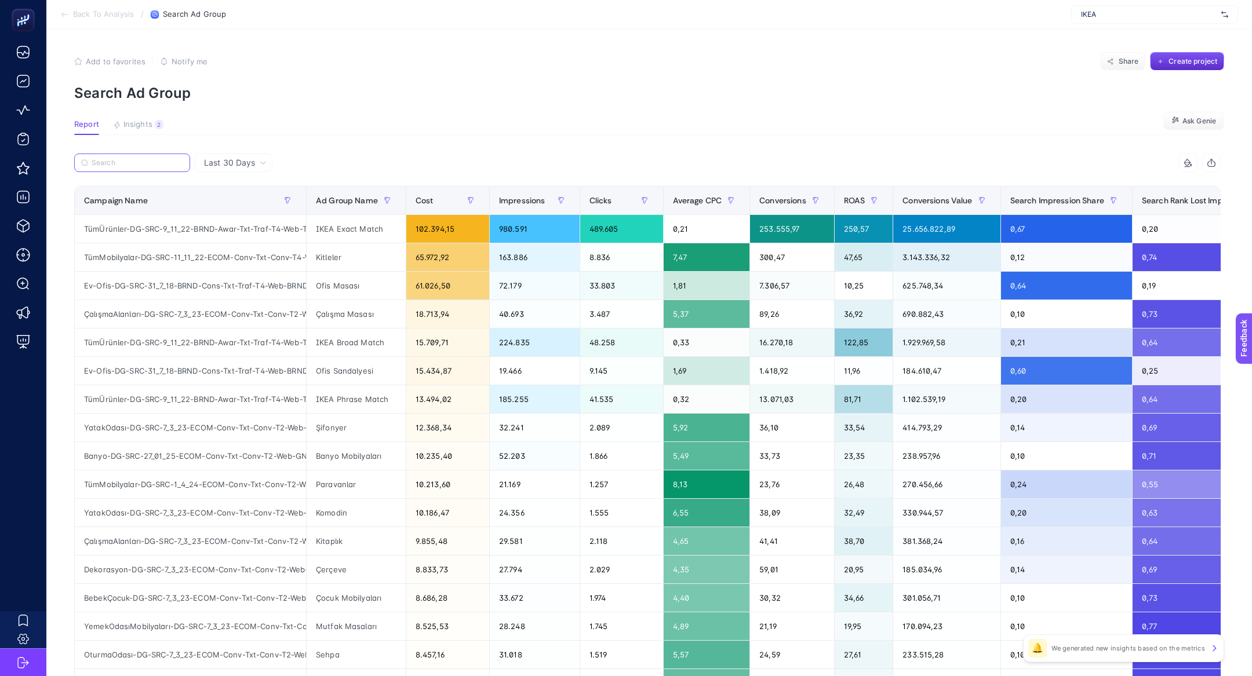
click at [138, 159] on input "Search" at bounding box center [138, 163] width 92 height 9
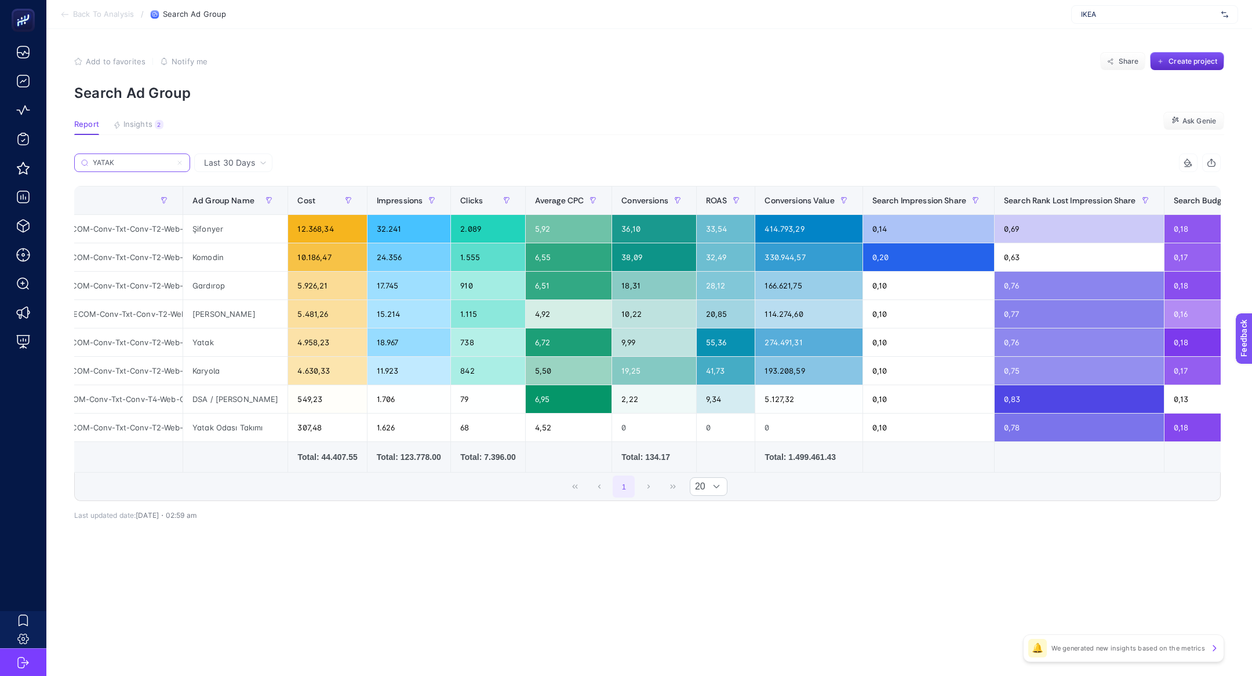
scroll to position [0, 0]
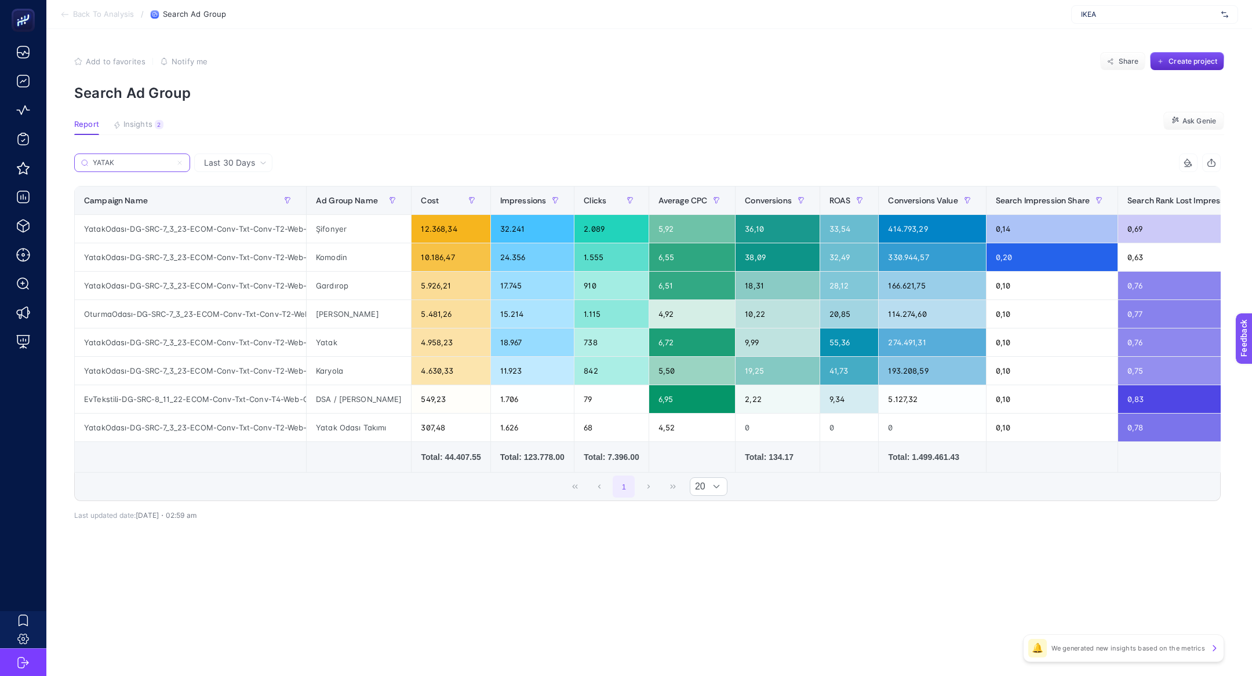
type input "YATAK"
click at [180, 163] on icon at bounding box center [179, 162] width 3 height 3
click at [0, 0] on input "YATAK" at bounding box center [0, 0] width 0 height 0
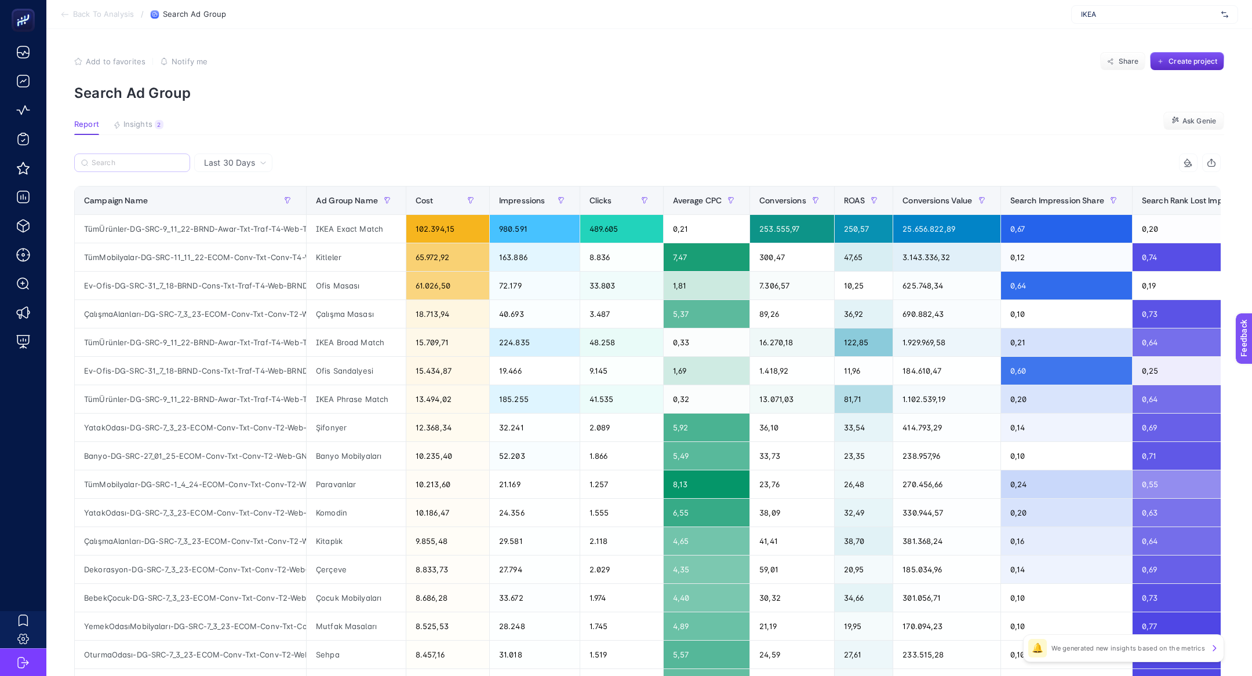
click at [149, 155] on label at bounding box center [132, 163] width 116 height 19
click at [0, 0] on input "YATAK" at bounding box center [0, 0] width 0 height 0
click at [149, 166] on input "Search" at bounding box center [138, 163] width 92 height 9
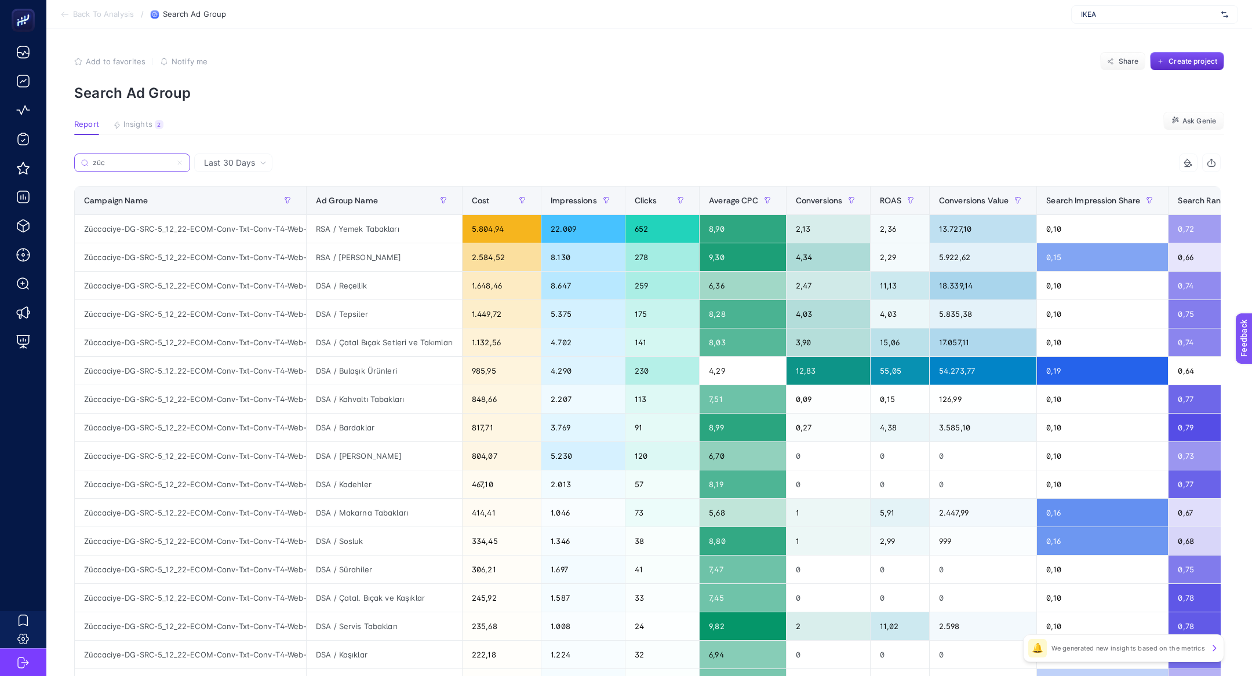
type input "züc"
click at [388, 371] on div "DSA / Bulaşık Ürünleri" at bounding box center [384, 371] width 155 height 28
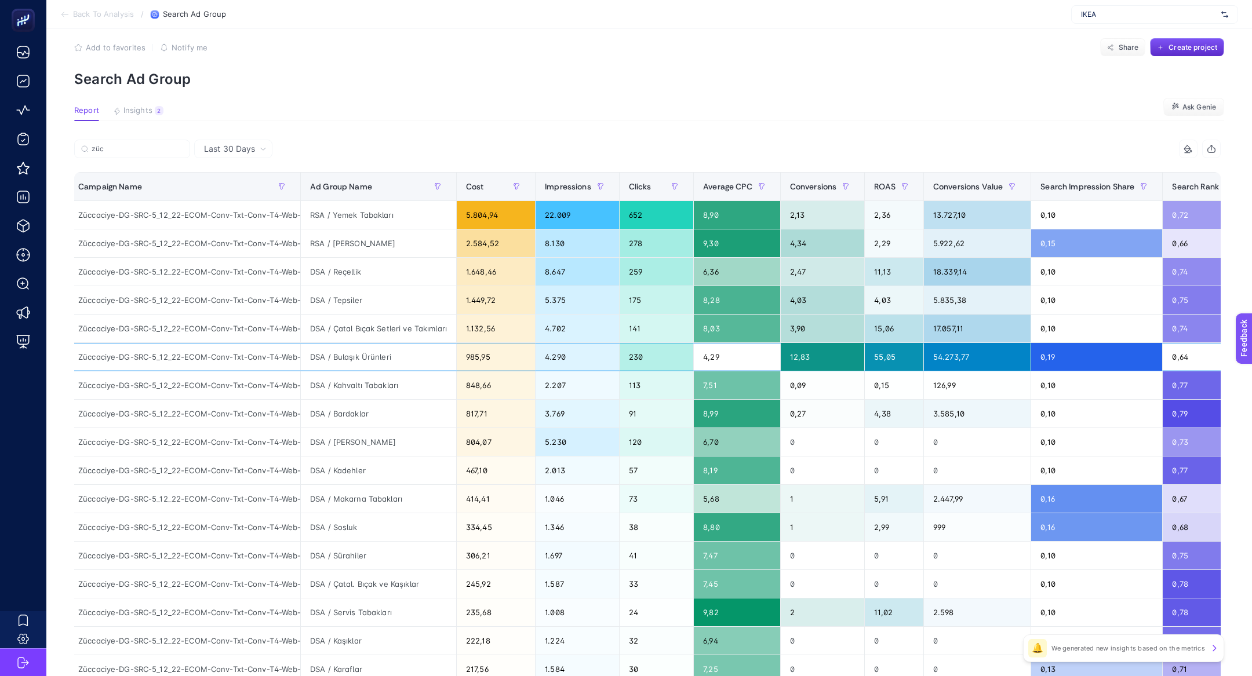
scroll to position [0, 85]
click at [256, 355] on div "Züccaciye-DG-SRC-5_12_22-ECOM-Conv-Txt-Conv-T4-Web-GNRCZüccaciyeDSA" at bounding box center [184, 357] width 231 height 28
copy div "GNRCZüccaciyeDSA"
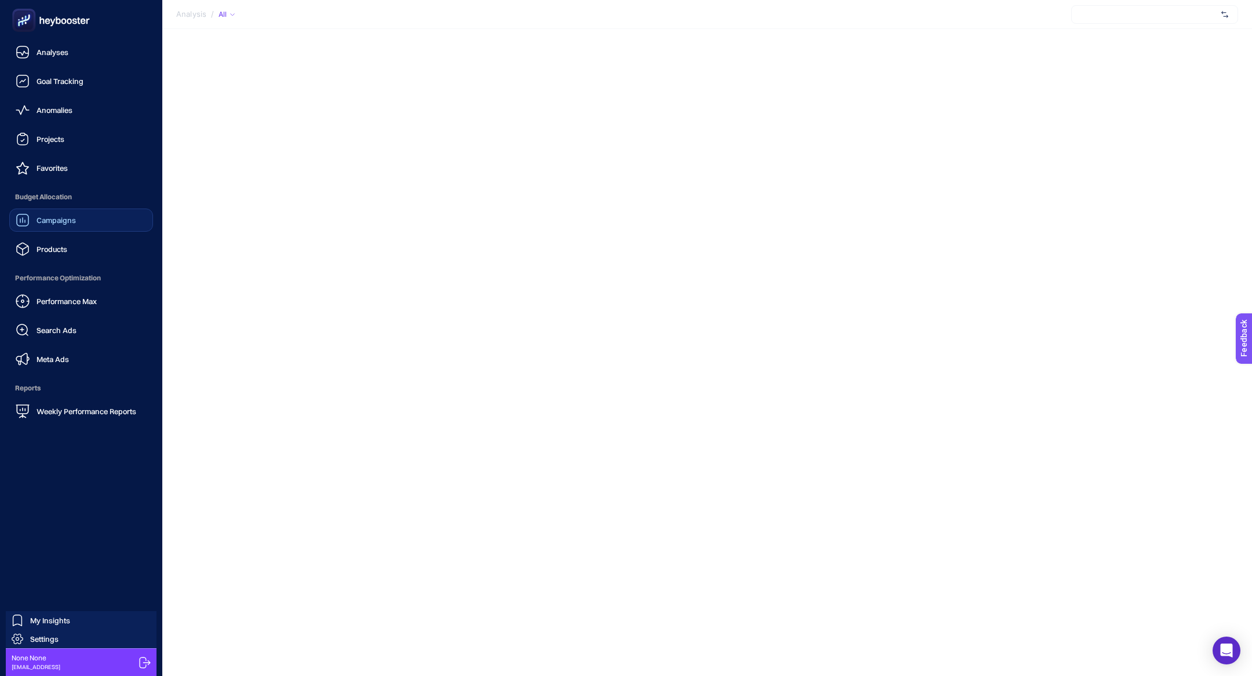
click at [37, 219] on span "Campaigns" at bounding box center [56, 220] width 39 height 9
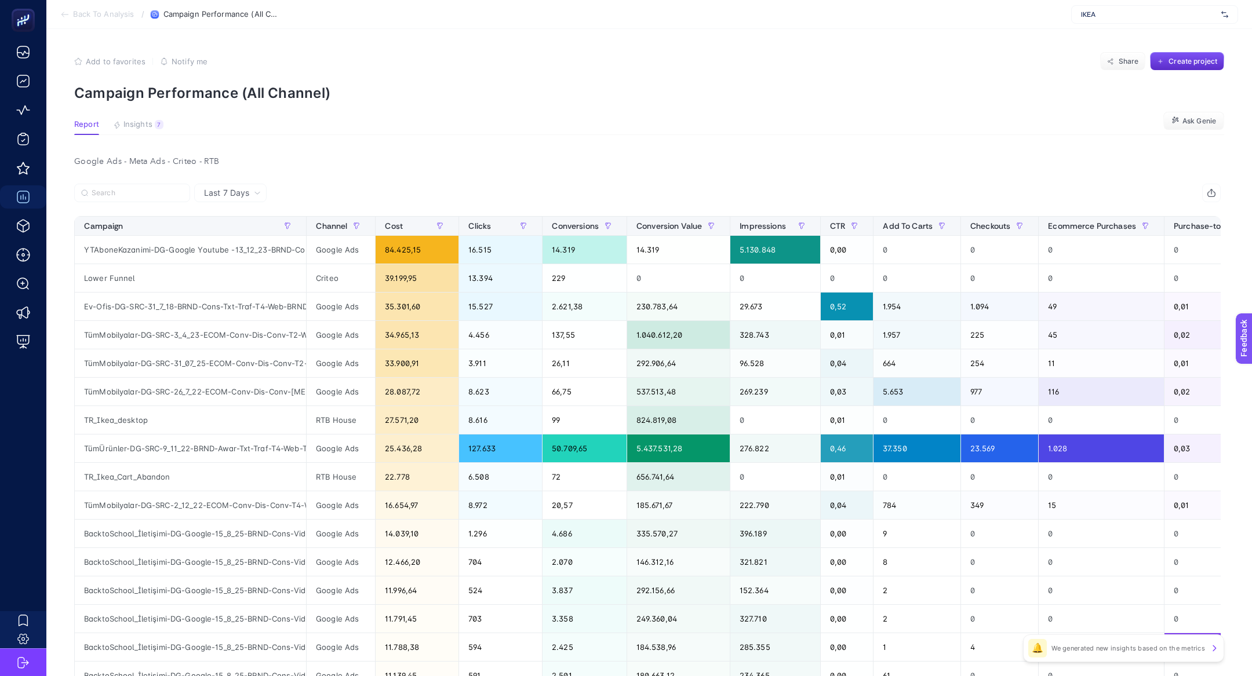
click at [150, 187] on label at bounding box center [132, 193] width 116 height 19
click at [150, 189] on input "Search" at bounding box center [138, 193] width 92 height 9
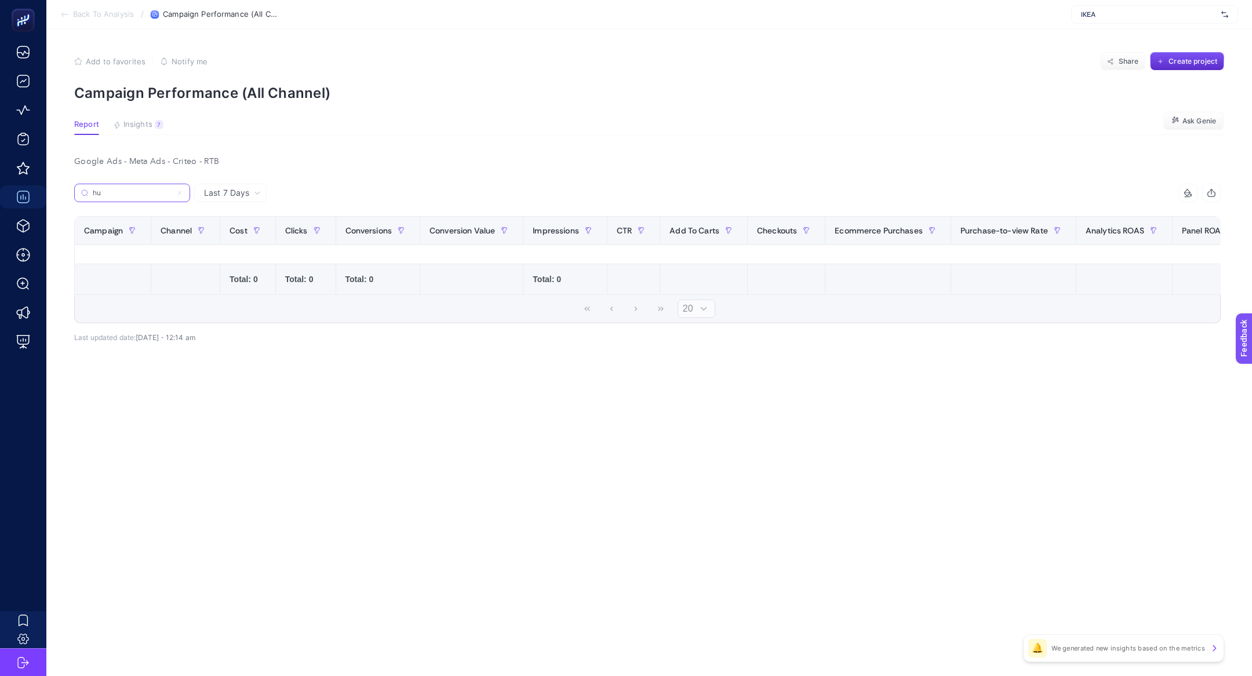
type input "h"
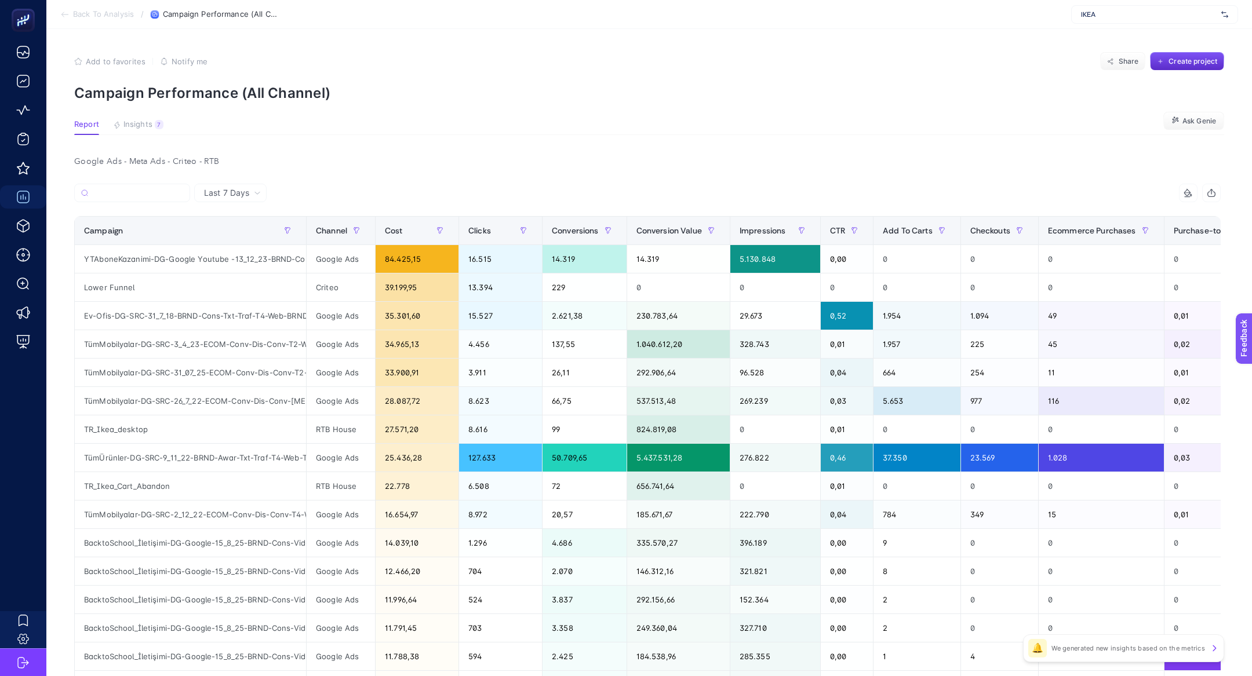
click at [229, 184] on div "Last 7 Days" at bounding box center [230, 193] width 72 height 19
click at [228, 245] on li "Last 30 Days" at bounding box center [230, 238] width 65 height 21
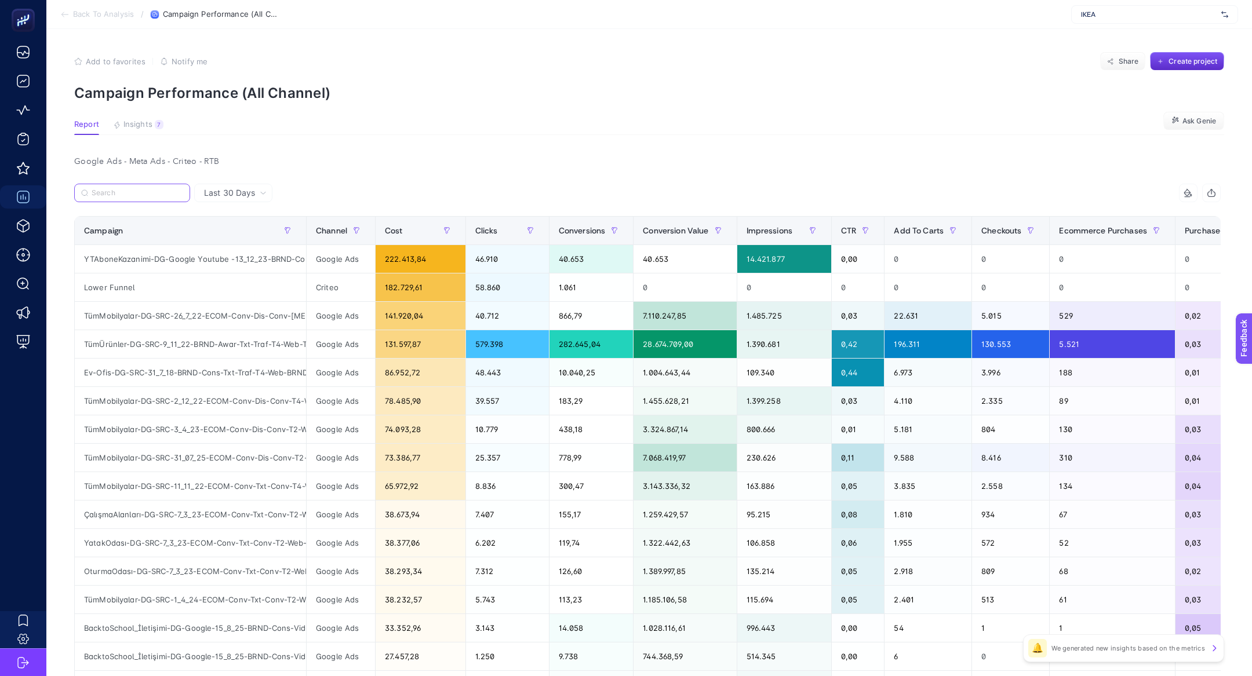
click at [109, 194] on input "Search" at bounding box center [138, 193] width 92 height 9
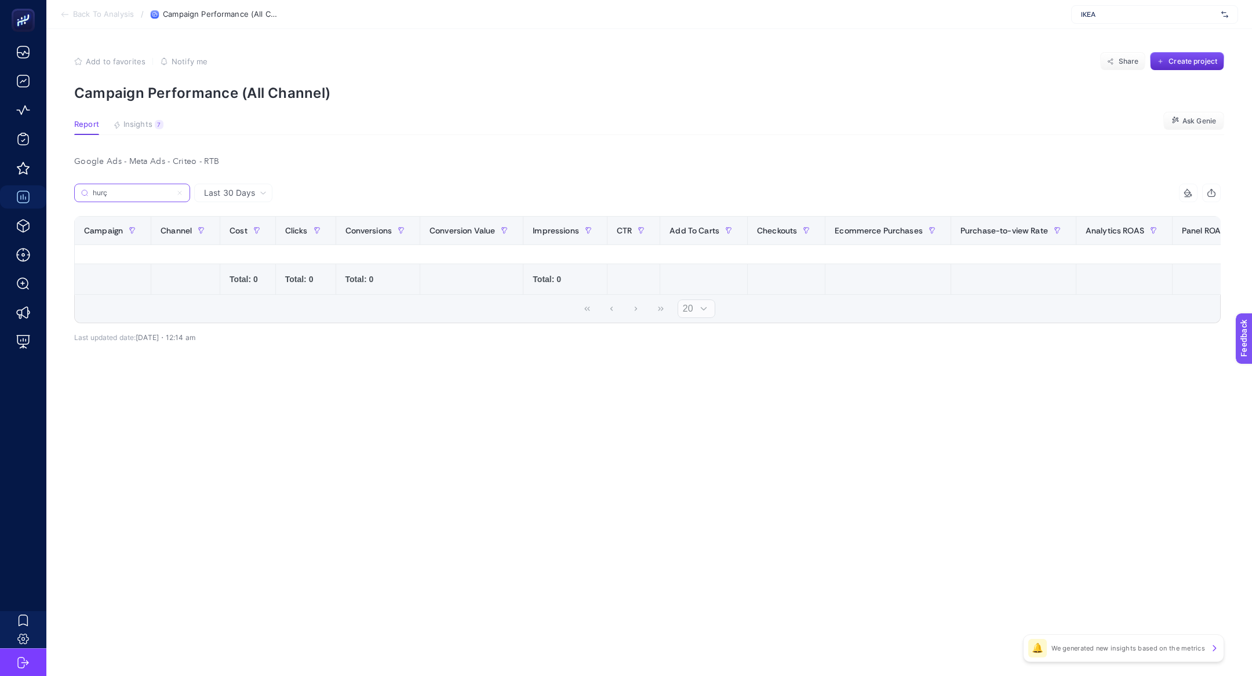
type input "hurç"
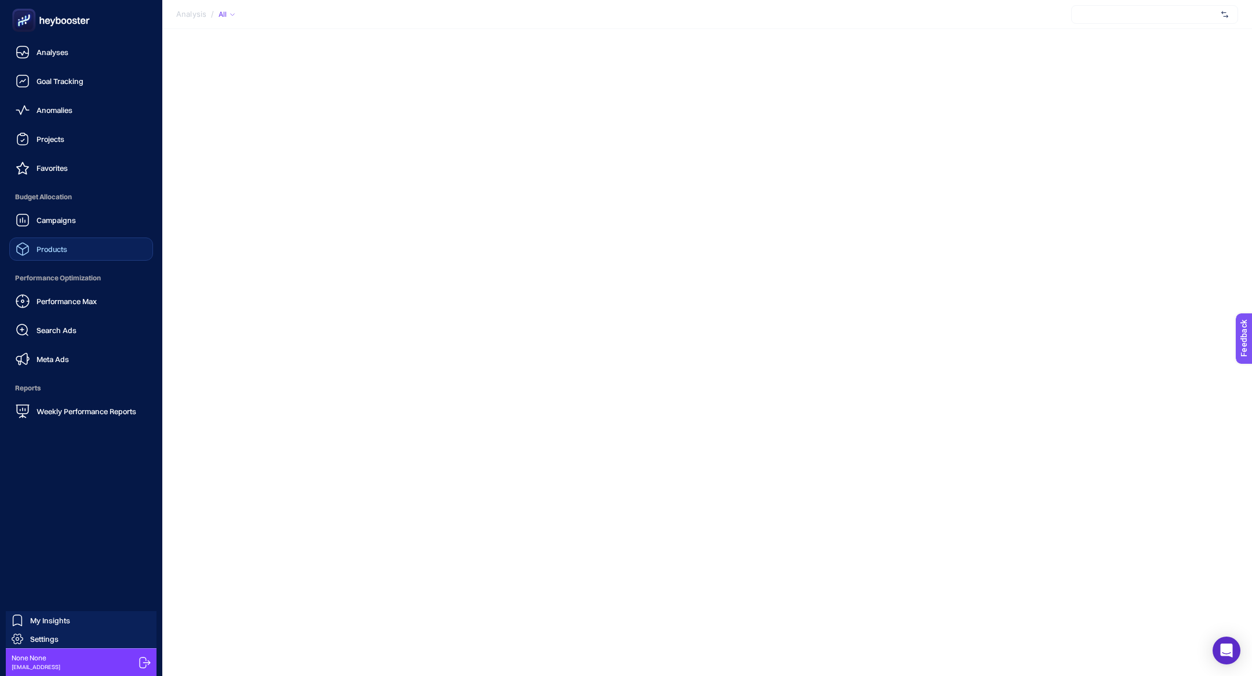
click at [57, 257] on link "Products" at bounding box center [81, 249] width 144 height 23
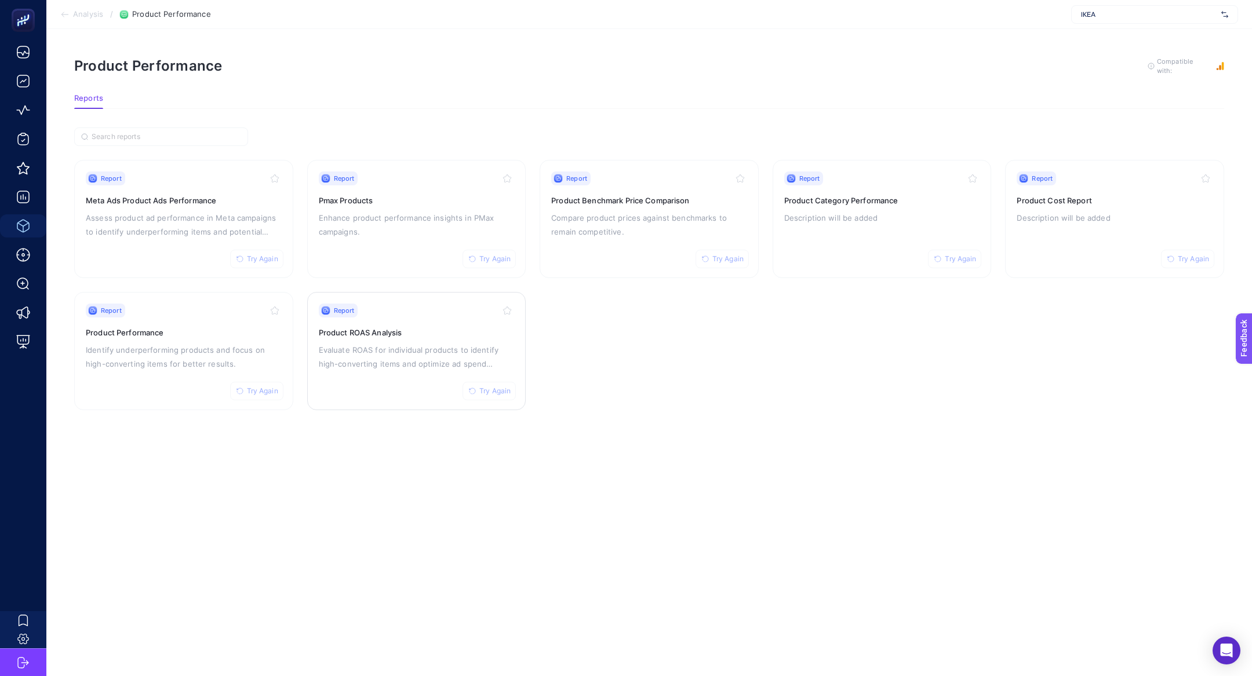
click at [401, 372] on div "Report Try Again Product ROAS Analysis Evaluate ROAS for individual products to…" at bounding box center [417, 351] width 196 height 95
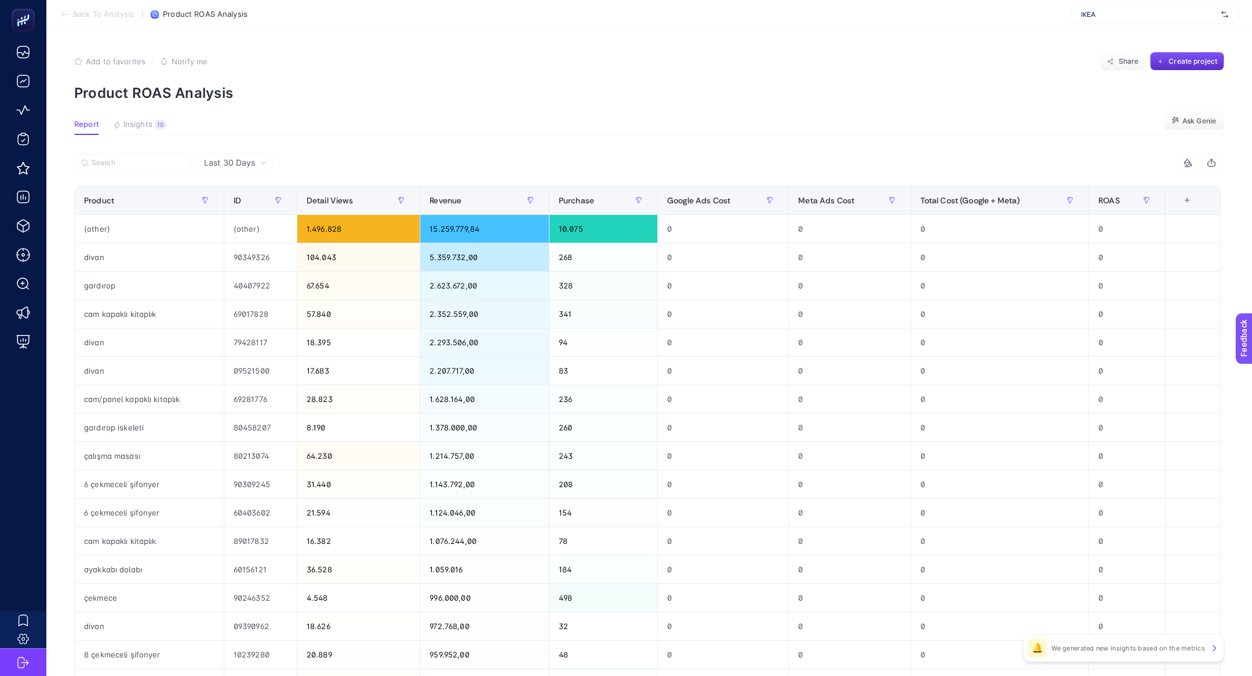
click at [140, 115] on article "Add to favorites false Notify me Share Create project Product ROAS Analysis Rep…" at bounding box center [649, 482] width 1206 height 906
click at [145, 125] on span "Insights" at bounding box center [137, 124] width 29 height 9
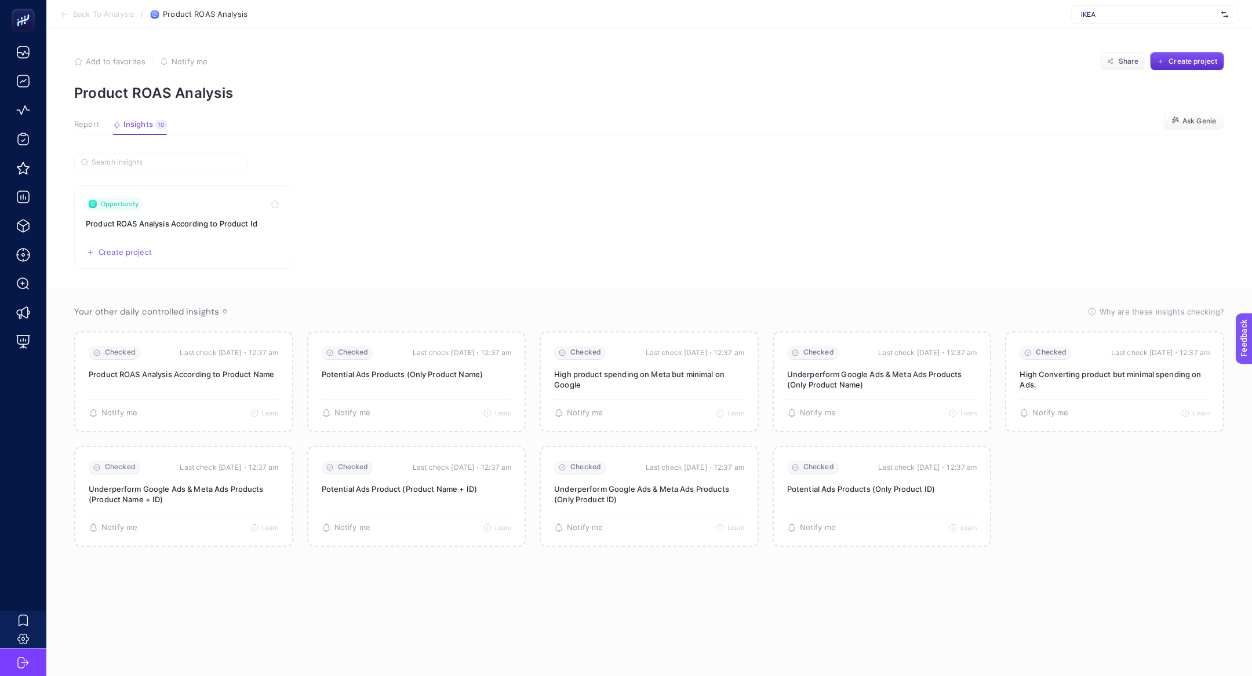
click at [85, 128] on span "Report" at bounding box center [86, 124] width 25 height 9
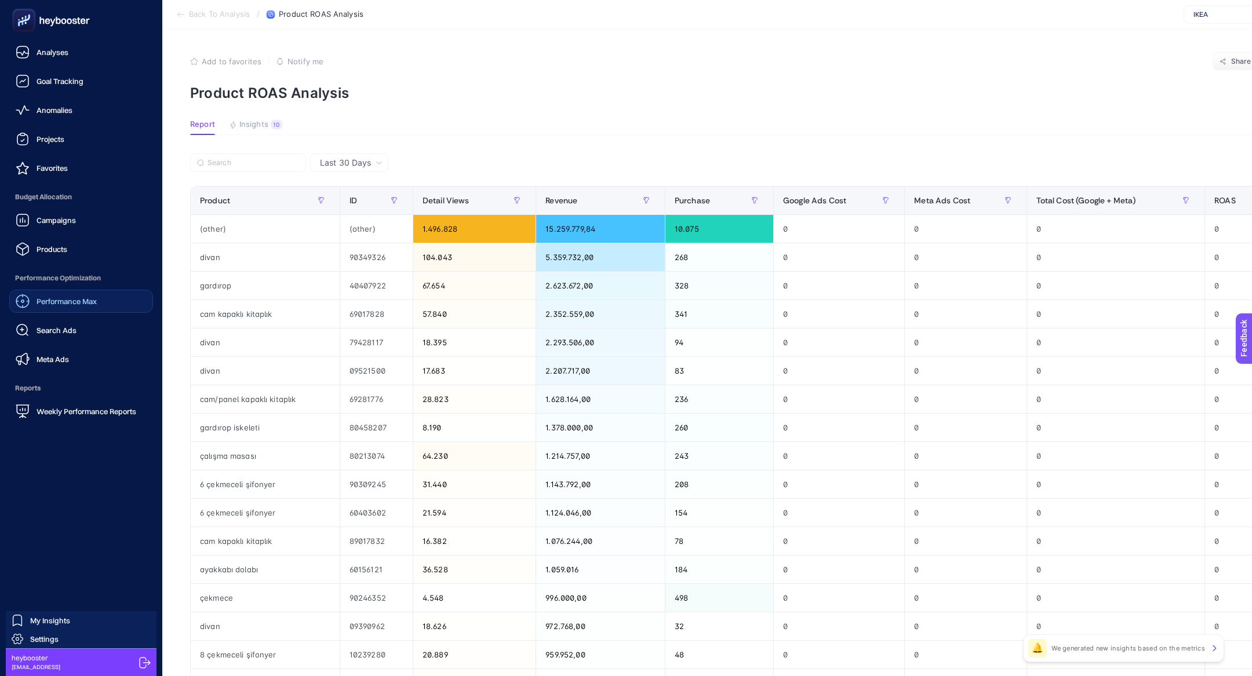
click at [50, 294] on link "Performance Max" at bounding box center [81, 301] width 144 height 23
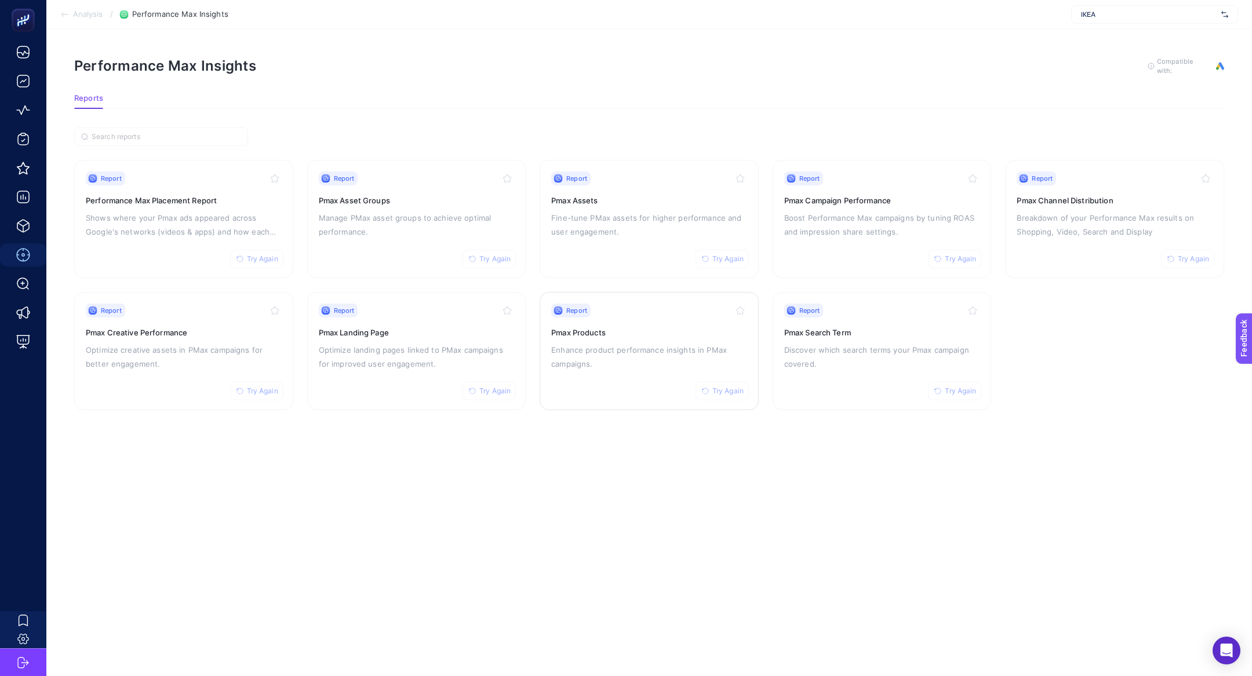
click at [618, 347] on p "Enhance product performance insights in PMax campaigns." at bounding box center [649, 357] width 196 height 28
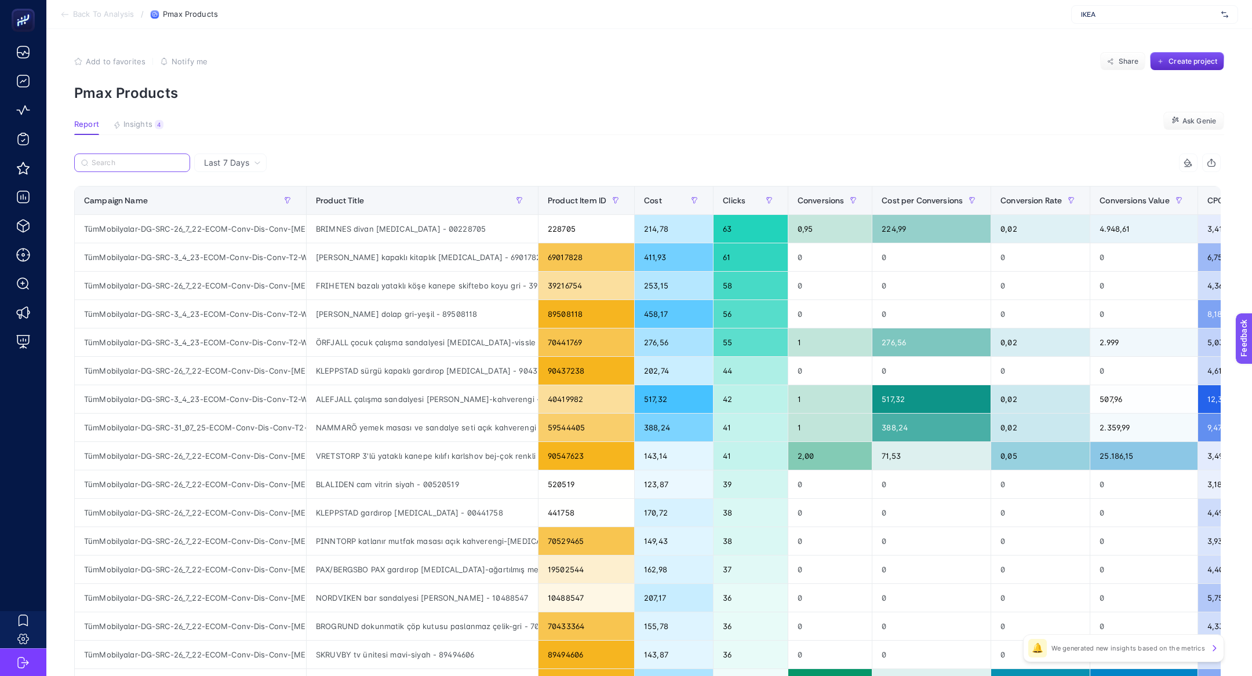
click at [127, 161] on input "Search" at bounding box center [138, 163] width 92 height 9
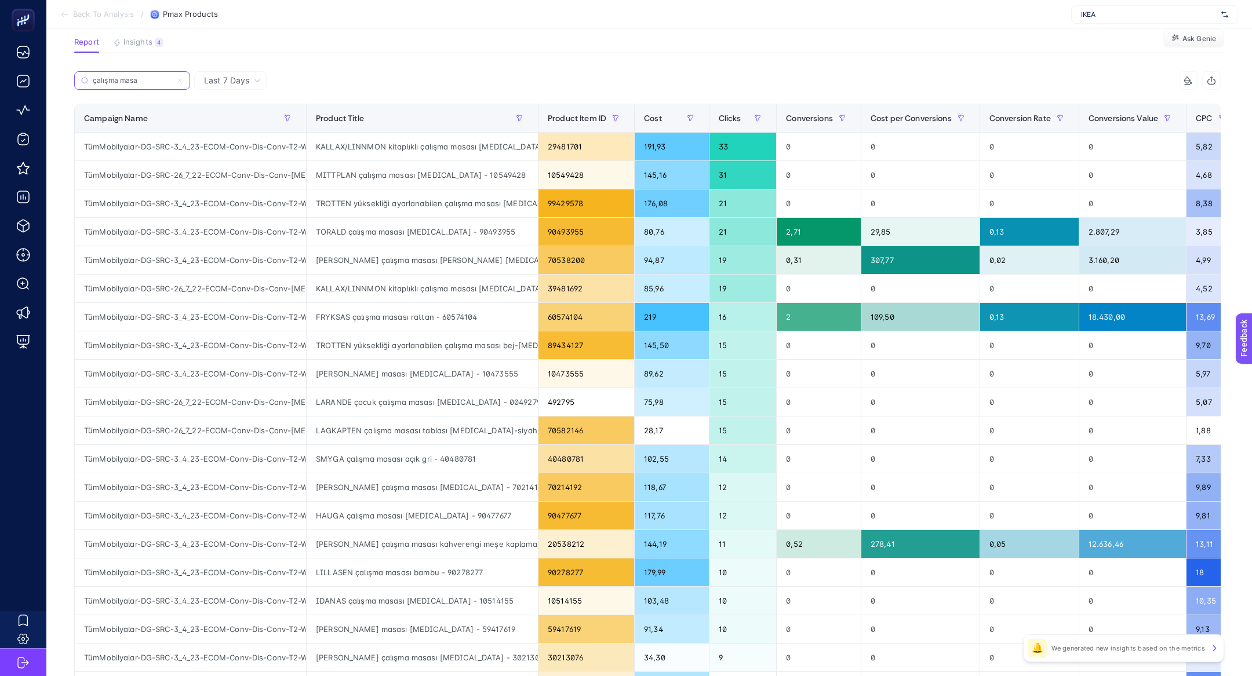
scroll to position [0, 53]
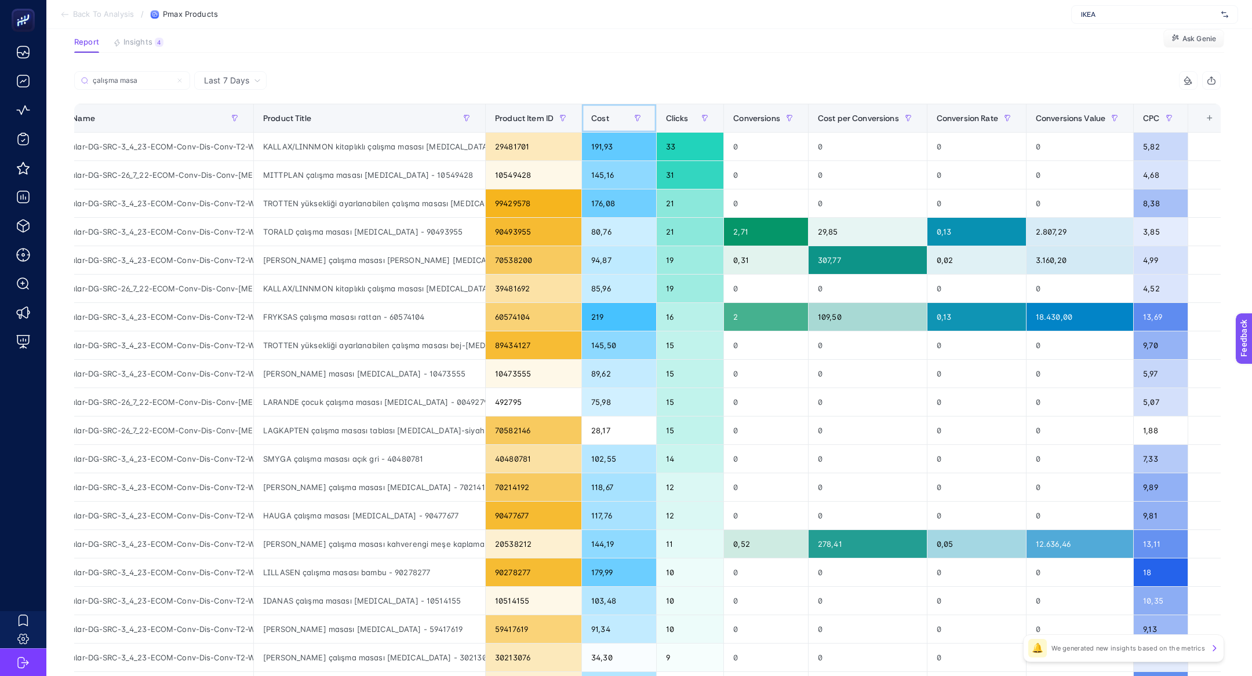
click at [610, 104] on th "Cost" at bounding box center [619, 118] width 74 height 28
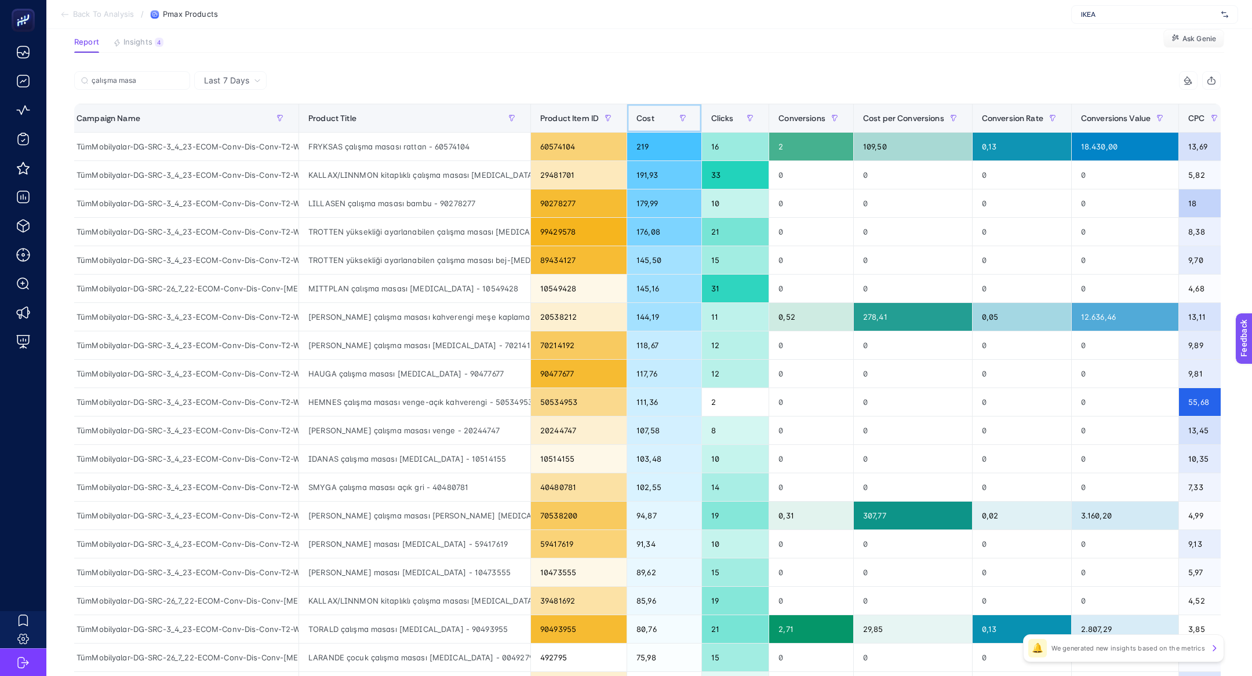
scroll to position [0, 4]
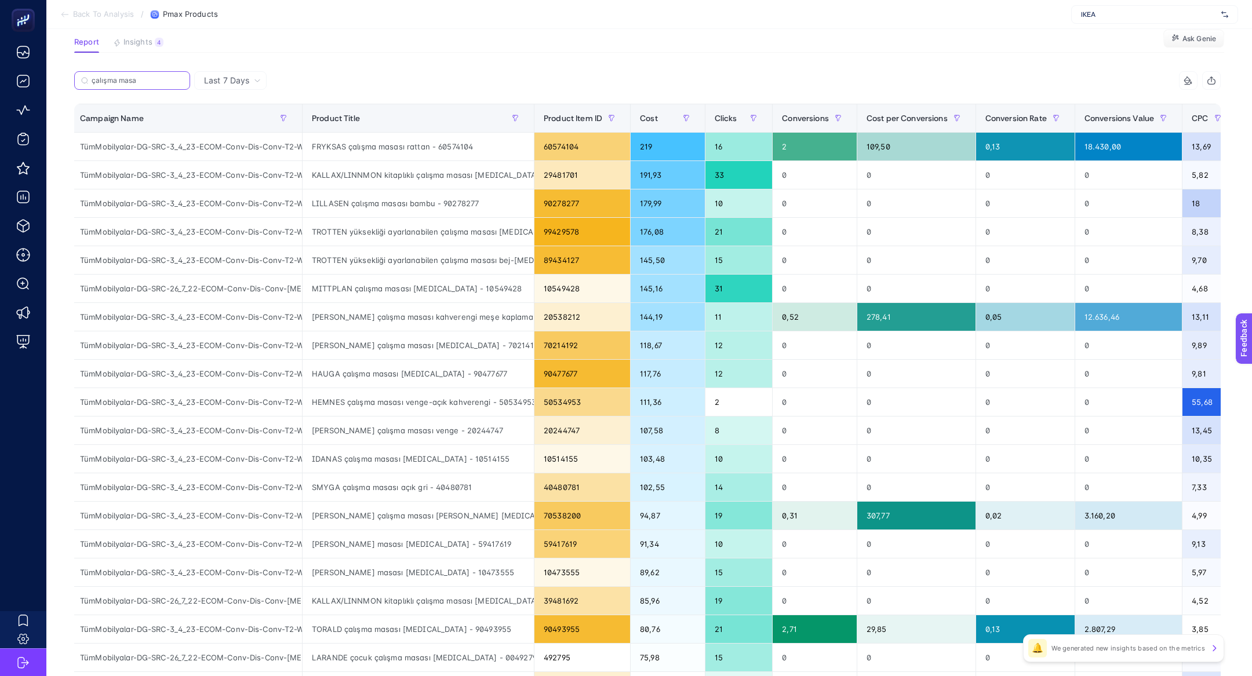
click at [126, 78] on input "çalışma masa" at bounding box center [138, 81] width 92 height 9
click at [126, 78] on input "çalışma masa" at bounding box center [132, 81] width 79 height 9
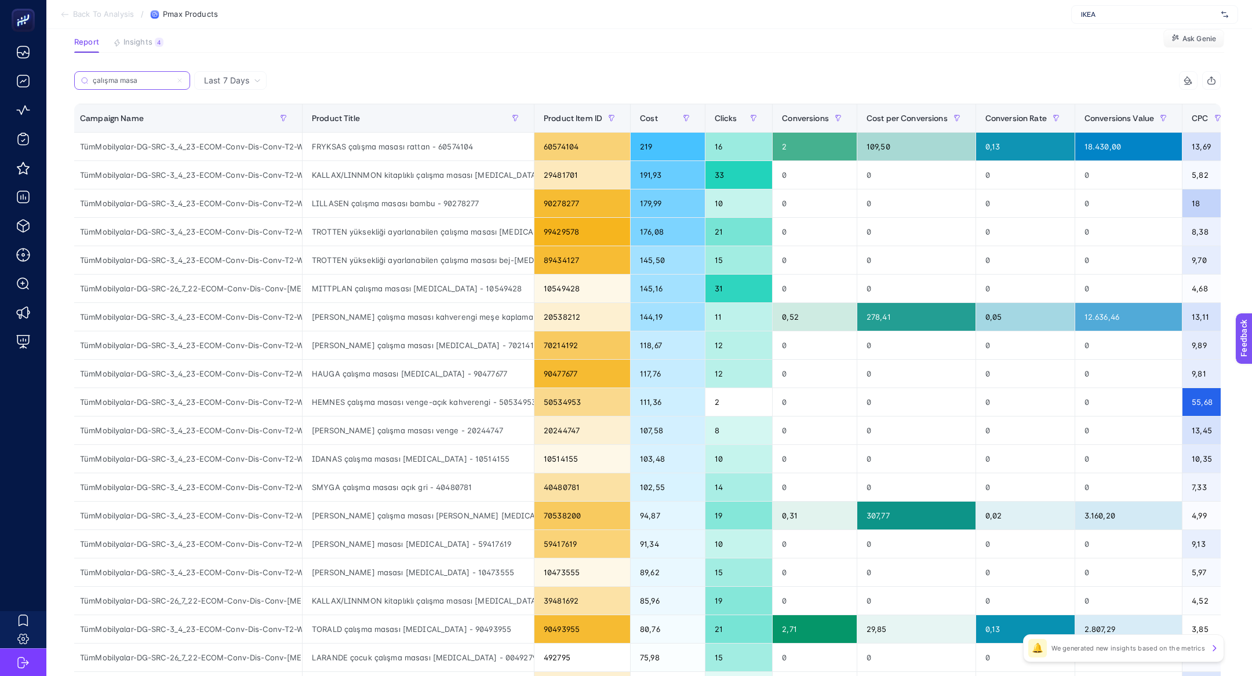
click at [126, 78] on input "çalışma masa" at bounding box center [132, 81] width 79 height 9
paste input "80213074"
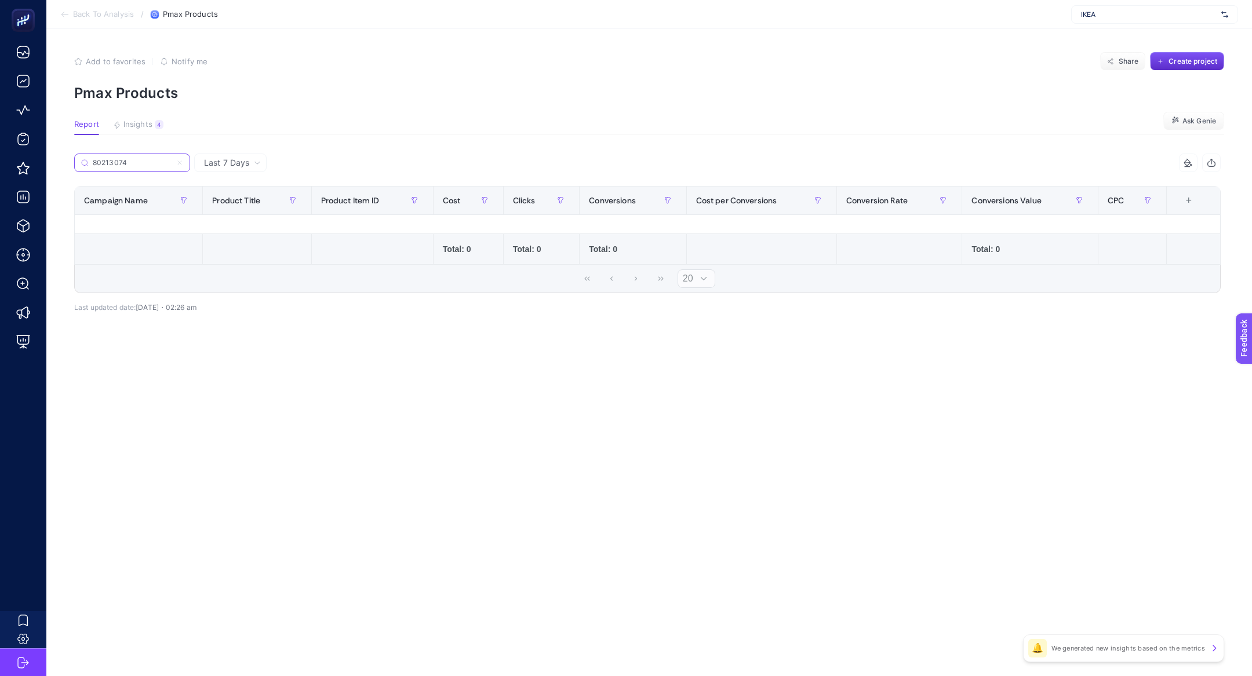
scroll to position [0, 0]
type input "80213074"
click at [184, 160] on label "80213074" at bounding box center [132, 163] width 116 height 19
click at [172, 160] on input "80213074" at bounding box center [132, 163] width 79 height 9
drag, startPoint x: 181, startPoint y: 163, endPoint x: 295, endPoint y: 36, distance: 170.7
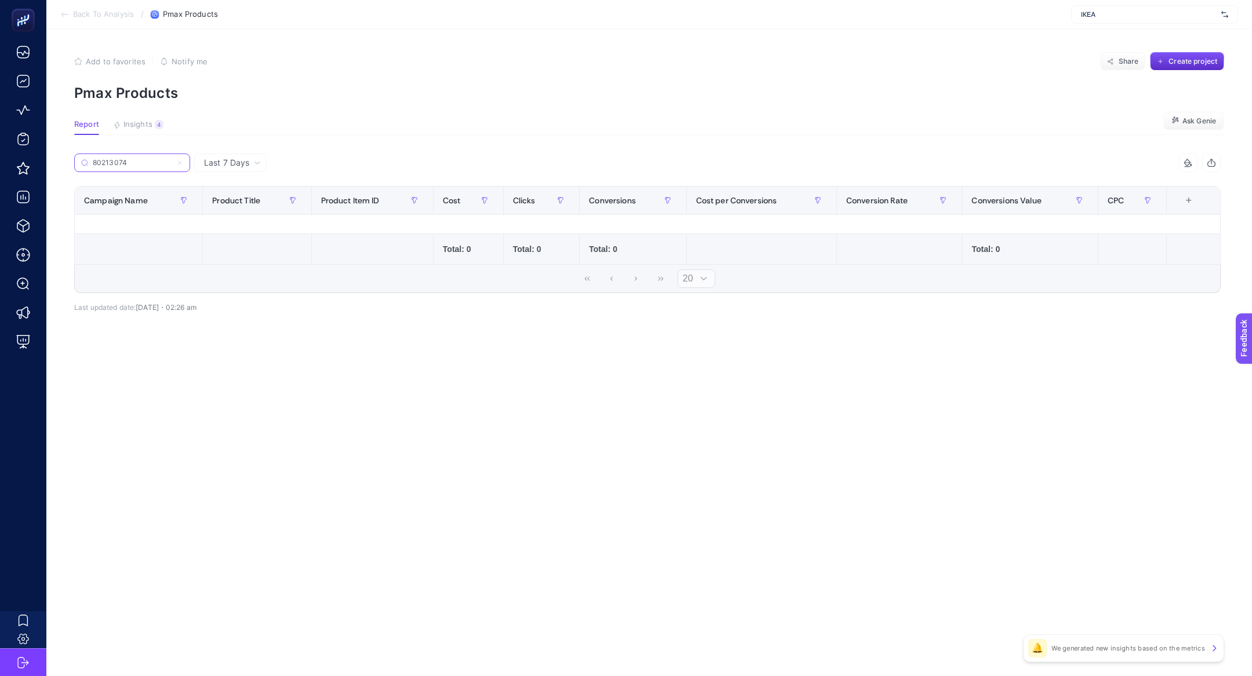
click at [181, 163] on icon at bounding box center [179, 162] width 7 height 7
click at [172, 163] on input "80213074" at bounding box center [132, 163] width 79 height 9
type input "m"
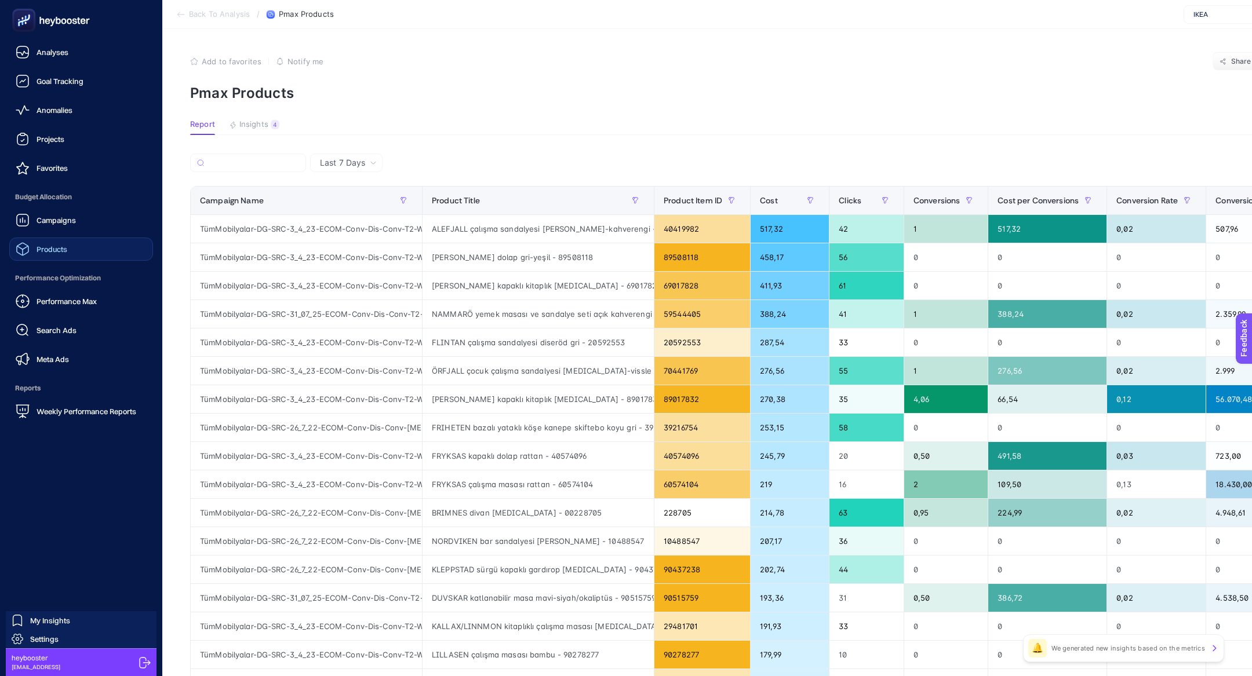
click at [54, 243] on div "Products" at bounding box center [42, 249] width 52 height 14
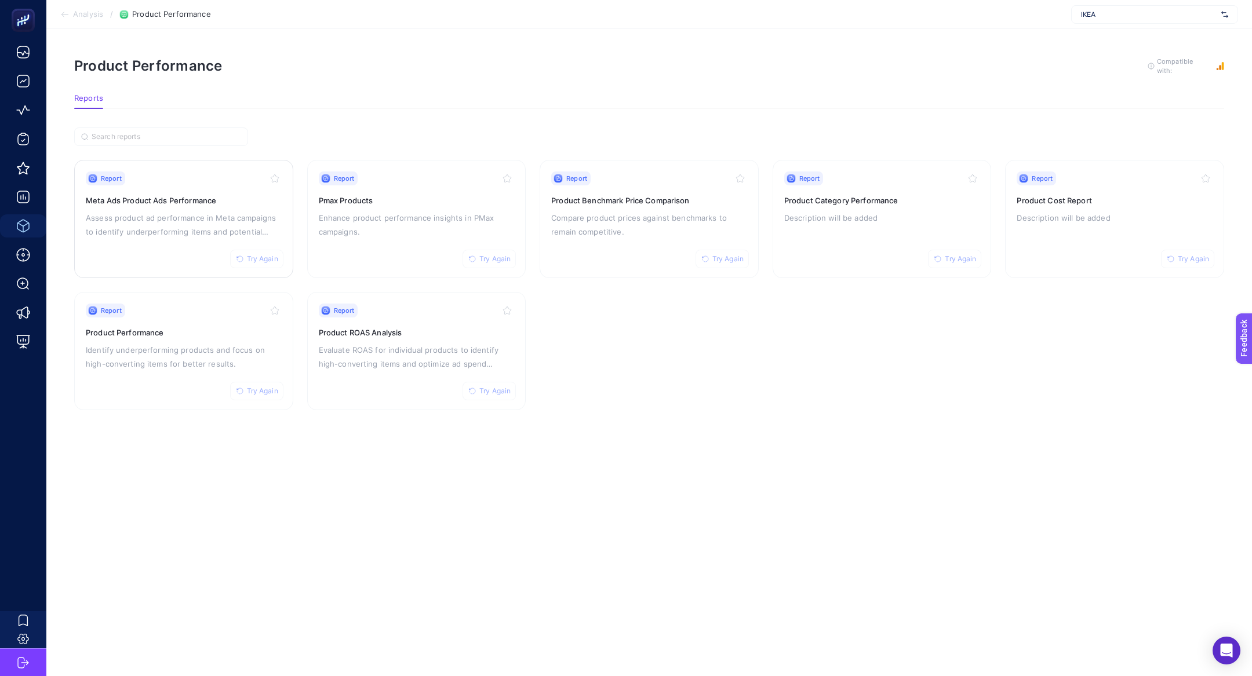
click at [213, 215] on p "Assess product ad performance in Meta campaigns to identify underperforming ite…" at bounding box center [184, 225] width 196 height 28
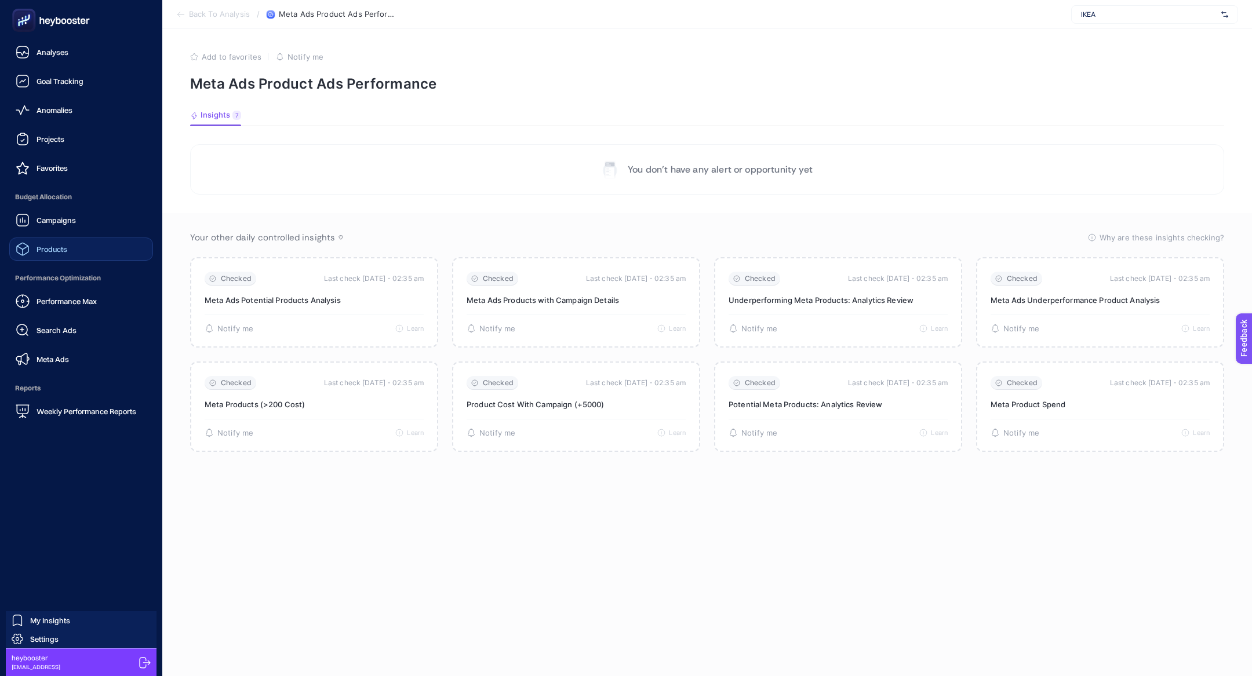
click at [79, 246] on link "Products" at bounding box center [81, 249] width 144 height 23
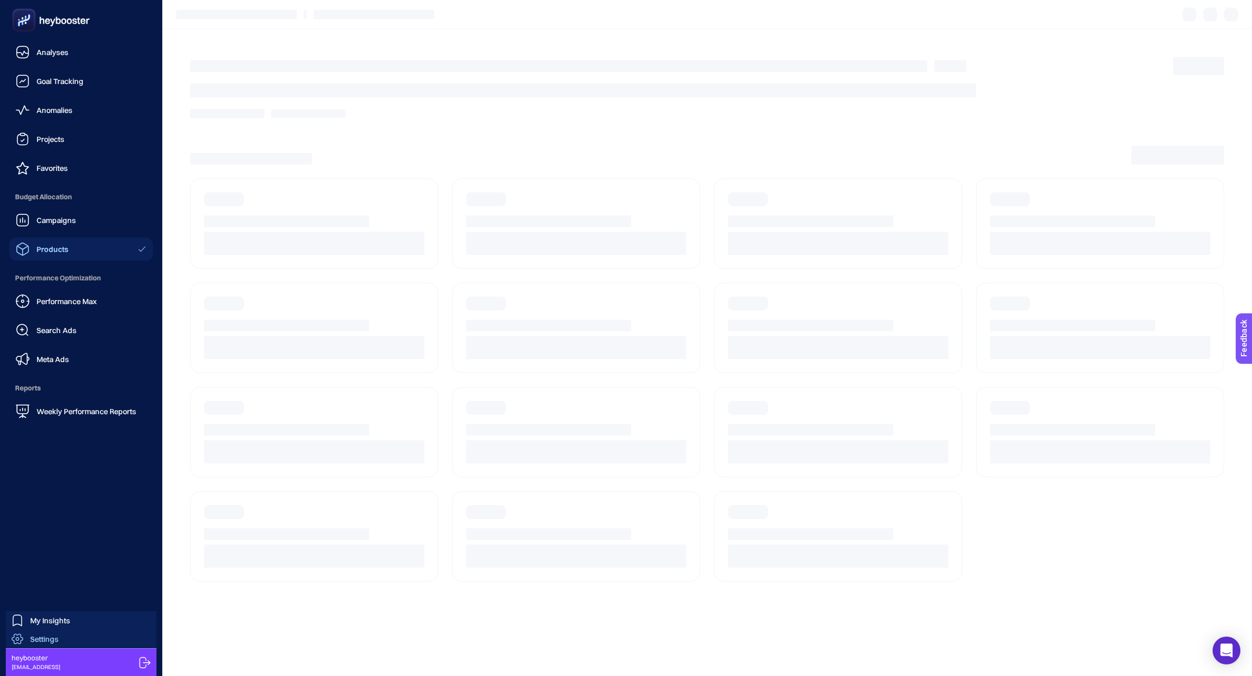
click at [33, 641] on span "Settings" at bounding box center [44, 639] width 28 height 9
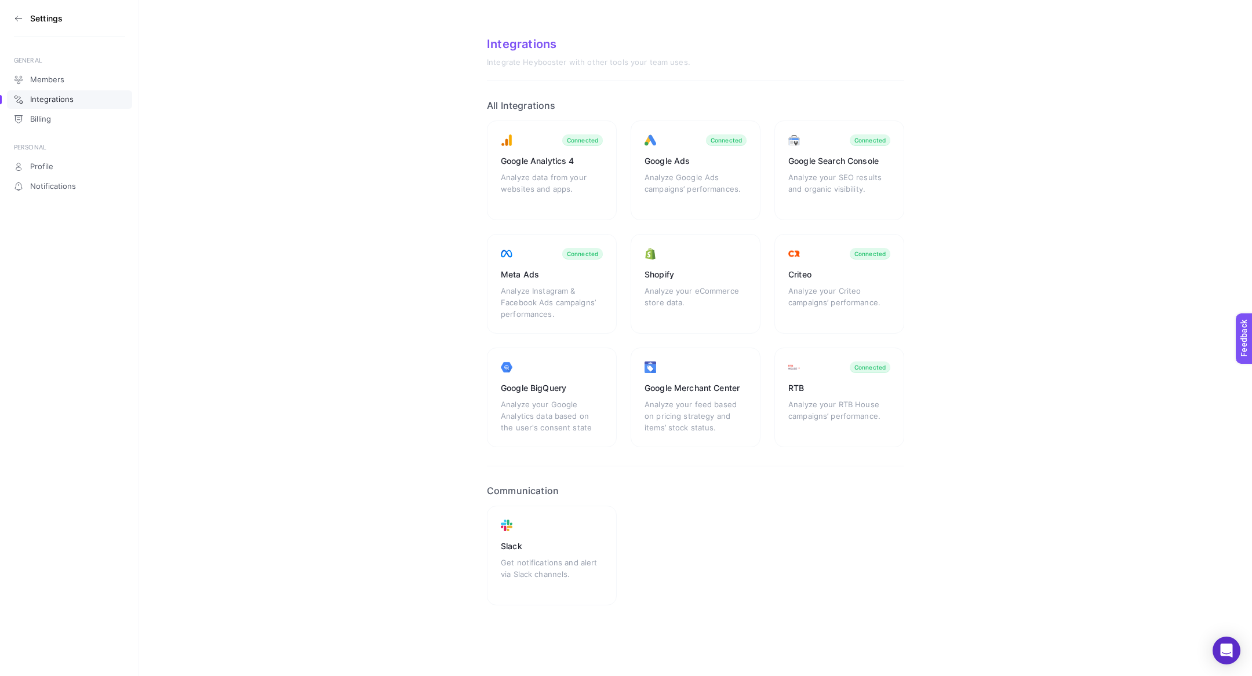
click at [16, 24] on section "Settings" at bounding box center [69, 18] width 111 height 37
click at [14, 19] on icon at bounding box center [18, 18] width 9 height 9
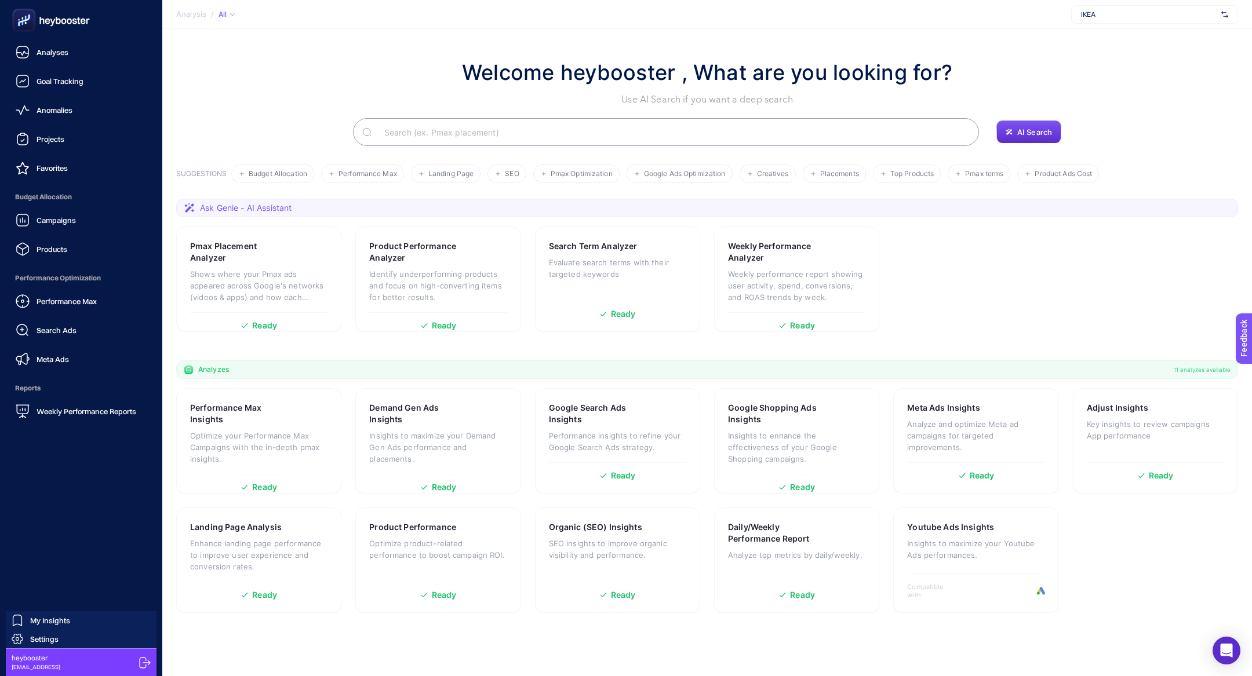
click at [49, 285] on span "Performance Optimization" at bounding box center [81, 278] width 144 height 23
click at [62, 303] on span "Performance Max" at bounding box center [67, 301] width 60 height 9
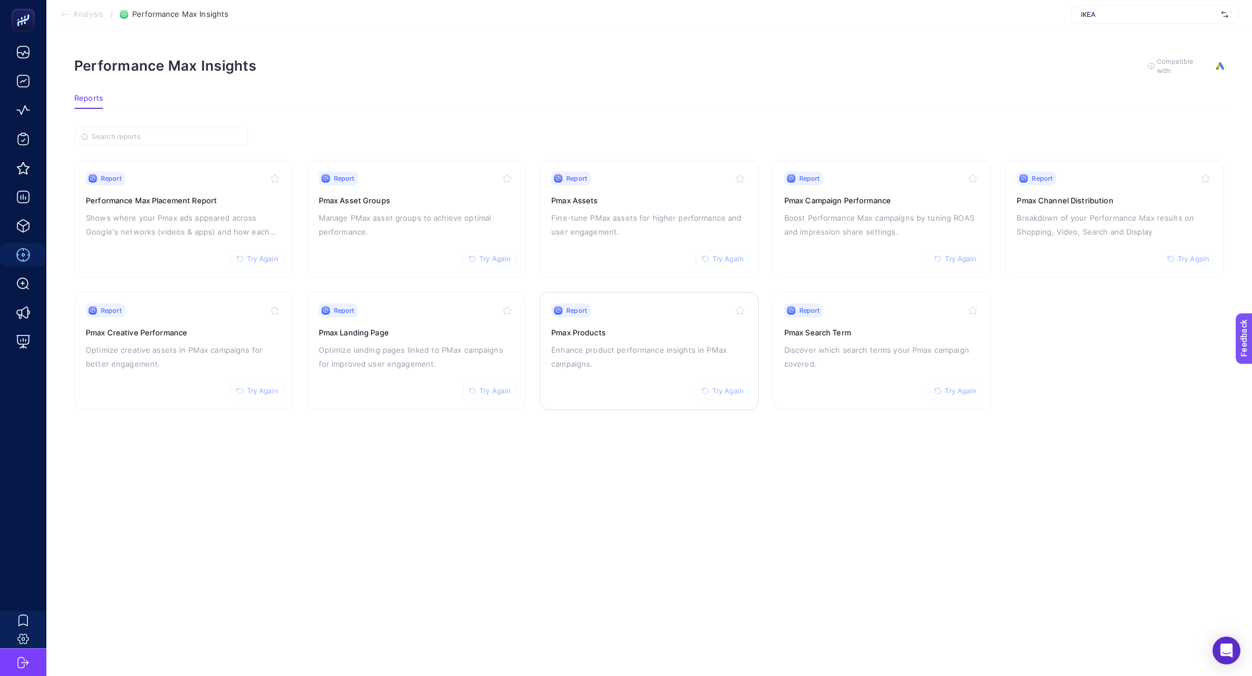
click at [715, 390] on span "Try Again" at bounding box center [727, 391] width 31 height 9
click at [407, 339] on div "Report Try Again Pmax Landing Page Optimize landing pages linked to PMax campai…" at bounding box center [417, 351] width 196 height 95
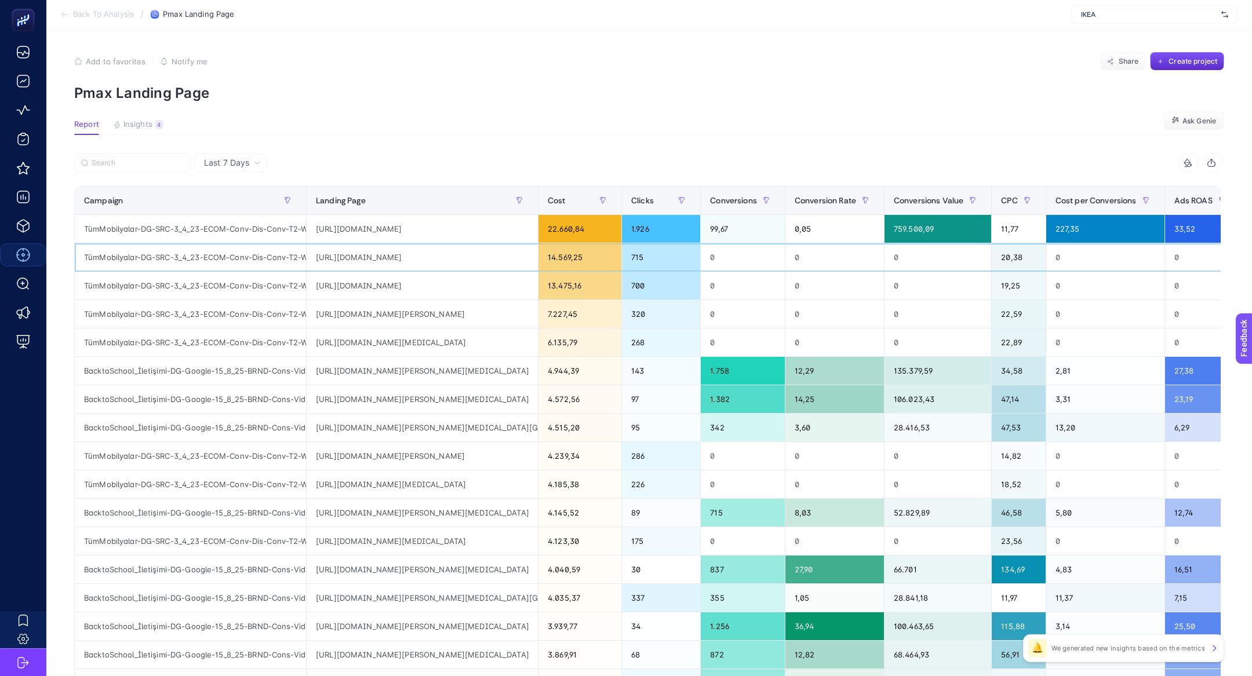
click at [392, 259] on div "https://www.ikea.com.tr/urun/ivar-gri-yesil-160x30x83-cm-kapakli-dolap-89508118" at bounding box center [422, 257] width 231 height 28
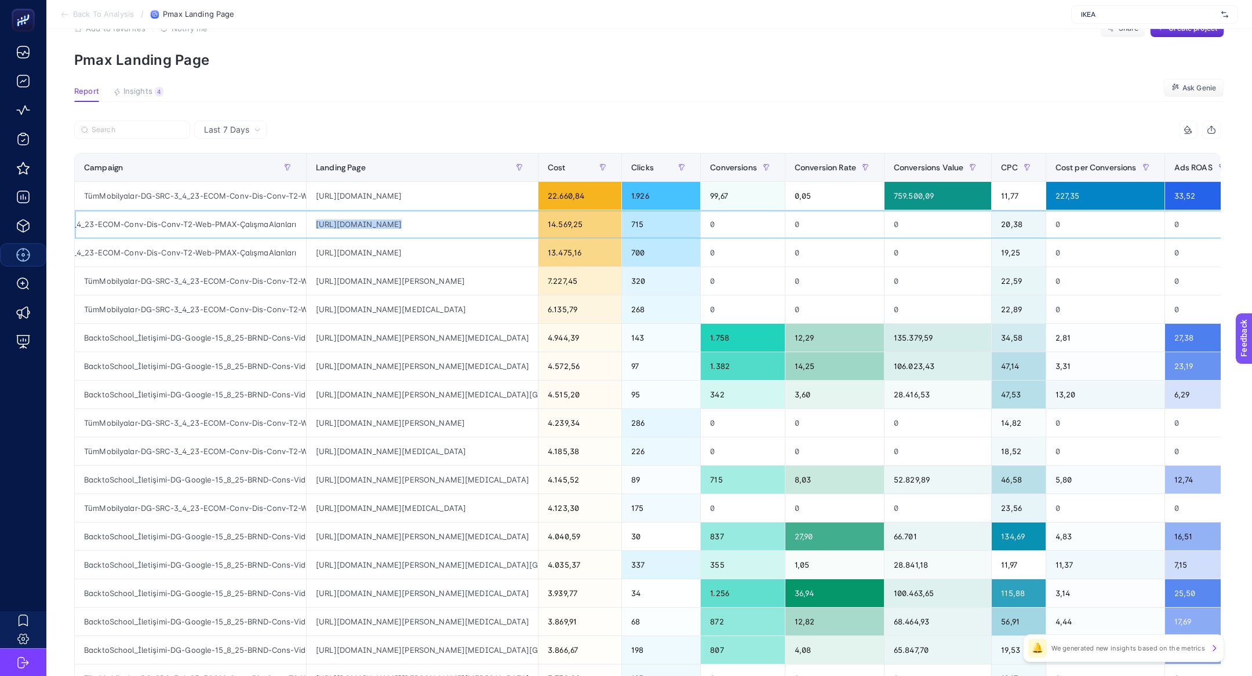
scroll to position [0, 107]
click at [289, 170] on icon "button" at bounding box center [287, 167] width 7 height 7
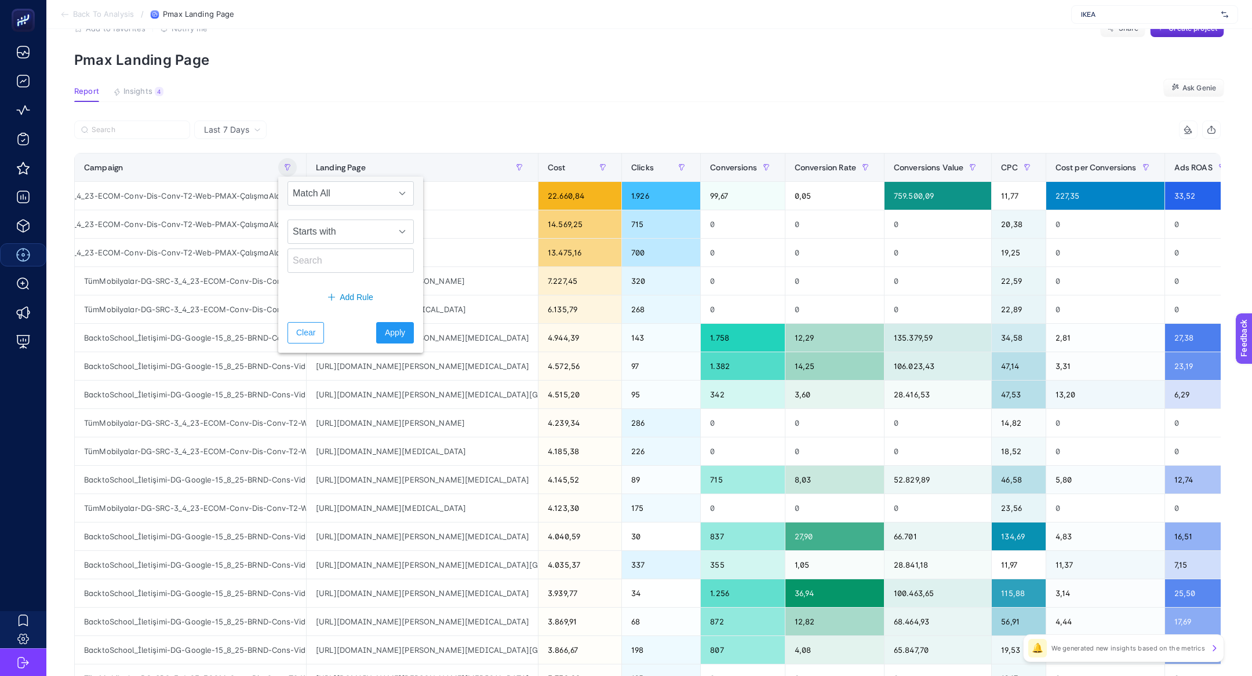
click at [475, 33] on div "Add to favorites false Notify me Share Create project" at bounding box center [649, 28] width 1150 height 19
click at [286, 173] on button "button" at bounding box center [287, 167] width 19 height 19
click at [340, 238] on span "Starts with" at bounding box center [339, 231] width 103 height 23
click at [318, 290] on li "Contains" at bounding box center [344, 282] width 112 height 23
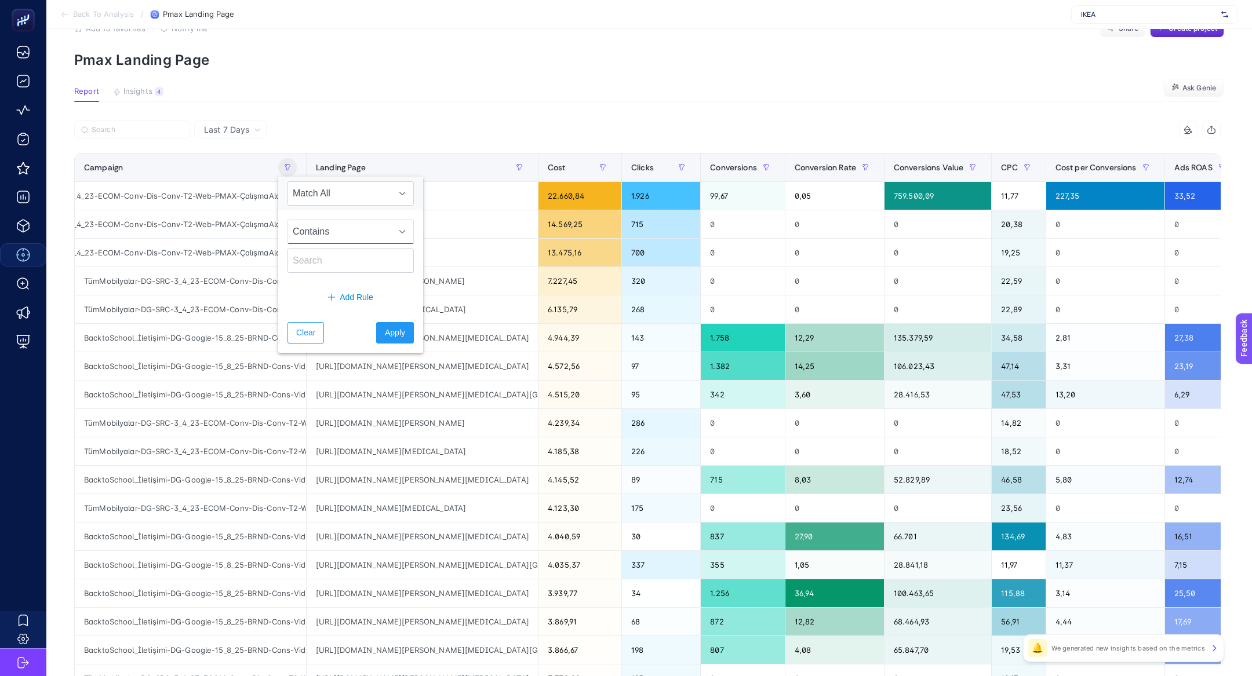
click at [331, 233] on span "Contains" at bounding box center [339, 231] width 103 height 23
click at [326, 313] on li "Not contains" at bounding box center [344, 305] width 112 height 23
drag, startPoint x: 239, startPoint y: 194, endPoint x: 274, endPoint y: 194, distance: 34.8
click at [274, 194] on div "TümMobilyalar-DG-SRC-3_4_23-ECOM-Conv-Dis-Conv-T2-Web-PMAX-ÇalışmaAlanları" at bounding box center [190, 196] width 231 height 28
copy div "ÇalışmaA"
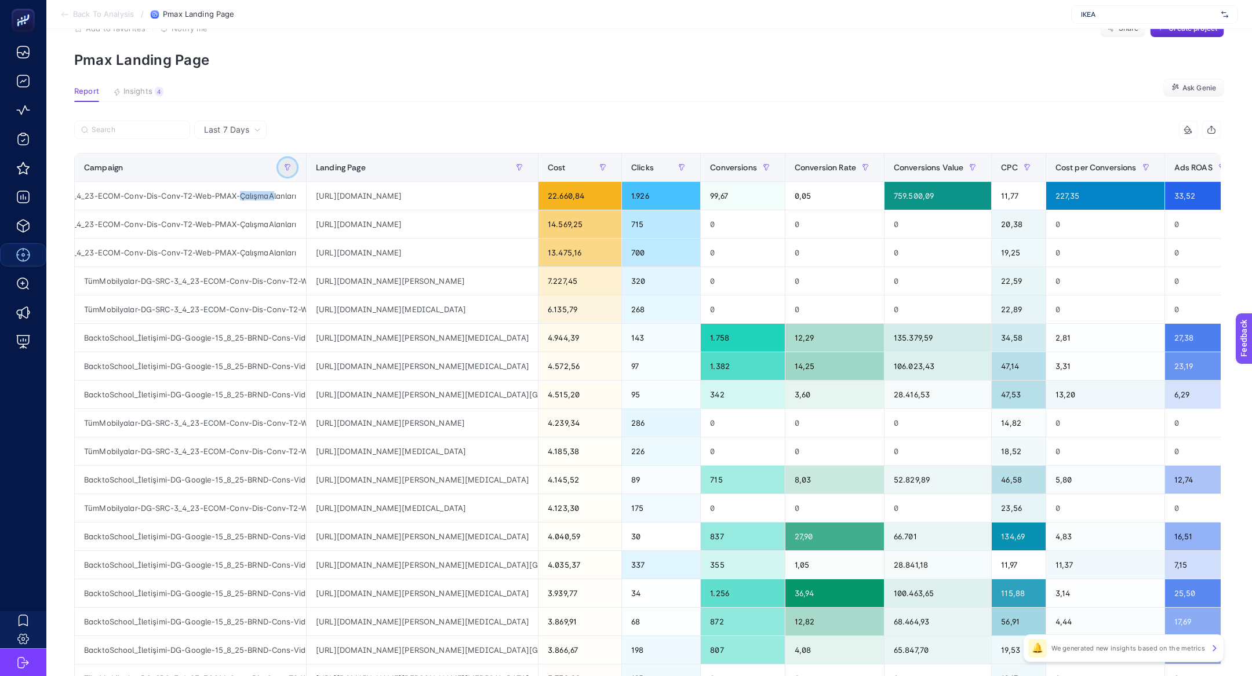
click at [287, 170] on icon "button" at bounding box center [287, 168] width 5 height 6
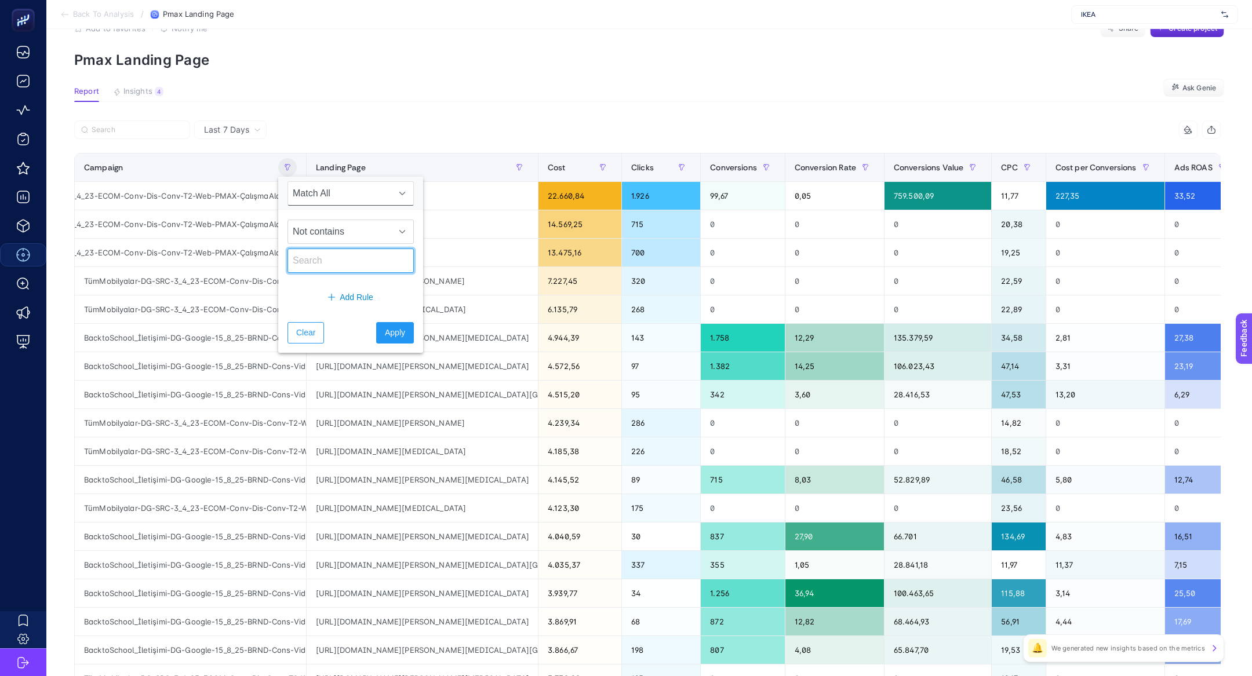
click at [319, 258] on input "text" at bounding box center [351, 261] width 126 height 24
paste input "ÇalışmaA"
type input "ÇalışmaA"
click at [391, 340] on button "Apply" at bounding box center [395, 332] width 38 height 21
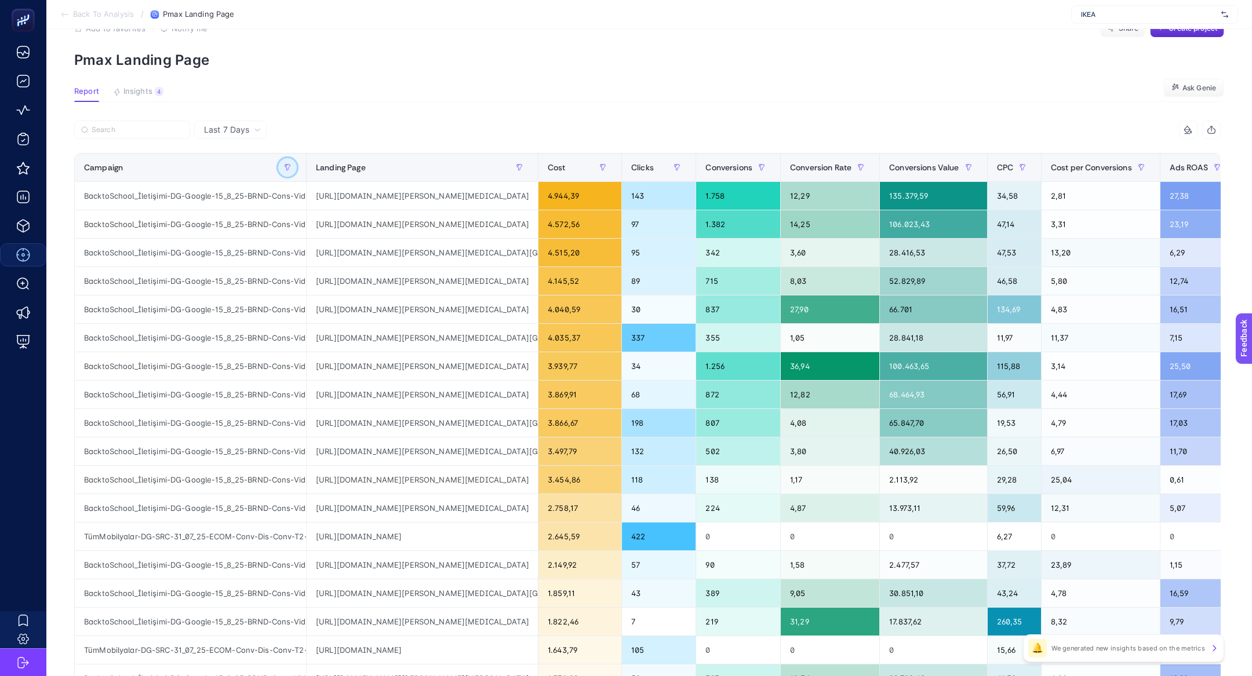
scroll to position [0, 251]
click at [114, 130] on input "Search" at bounding box center [138, 130] width 92 height 9
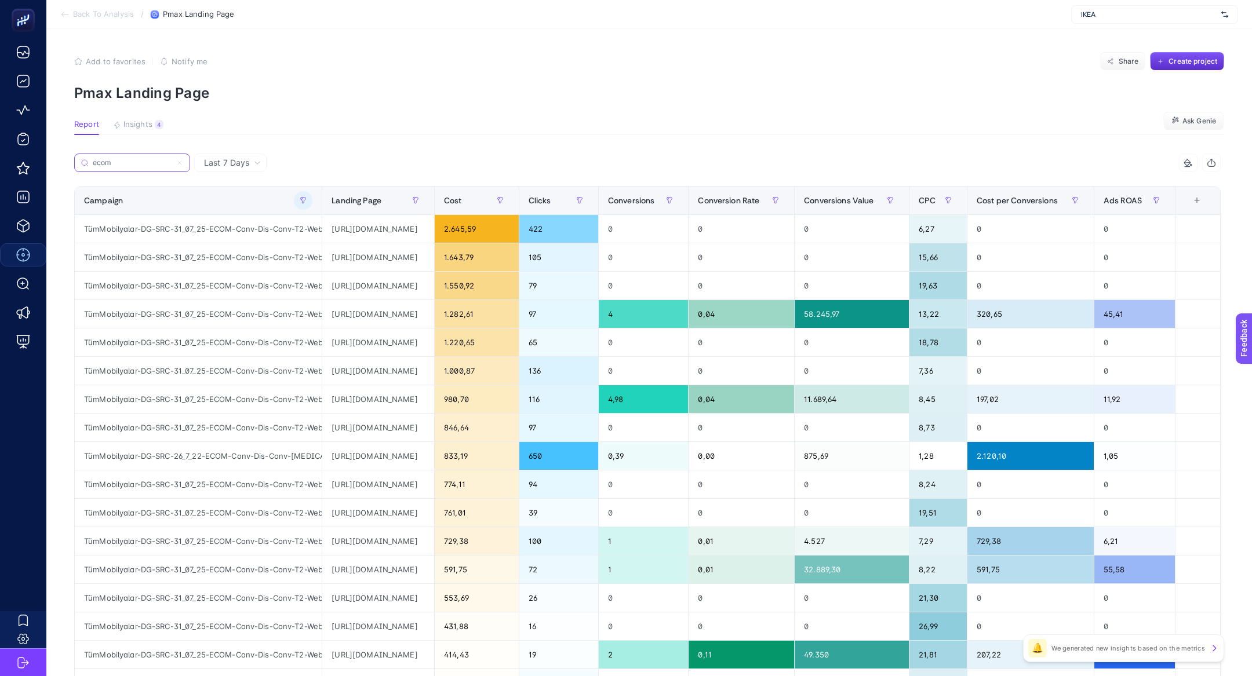
scroll to position [0, 0]
type input "ecom"
click at [405, 228] on div "https://www.ikea.com.tr/kategori/dis-mekan-urunleri?gad_source=1&gad_campaignid…" at bounding box center [378, 229] width 112 height 28
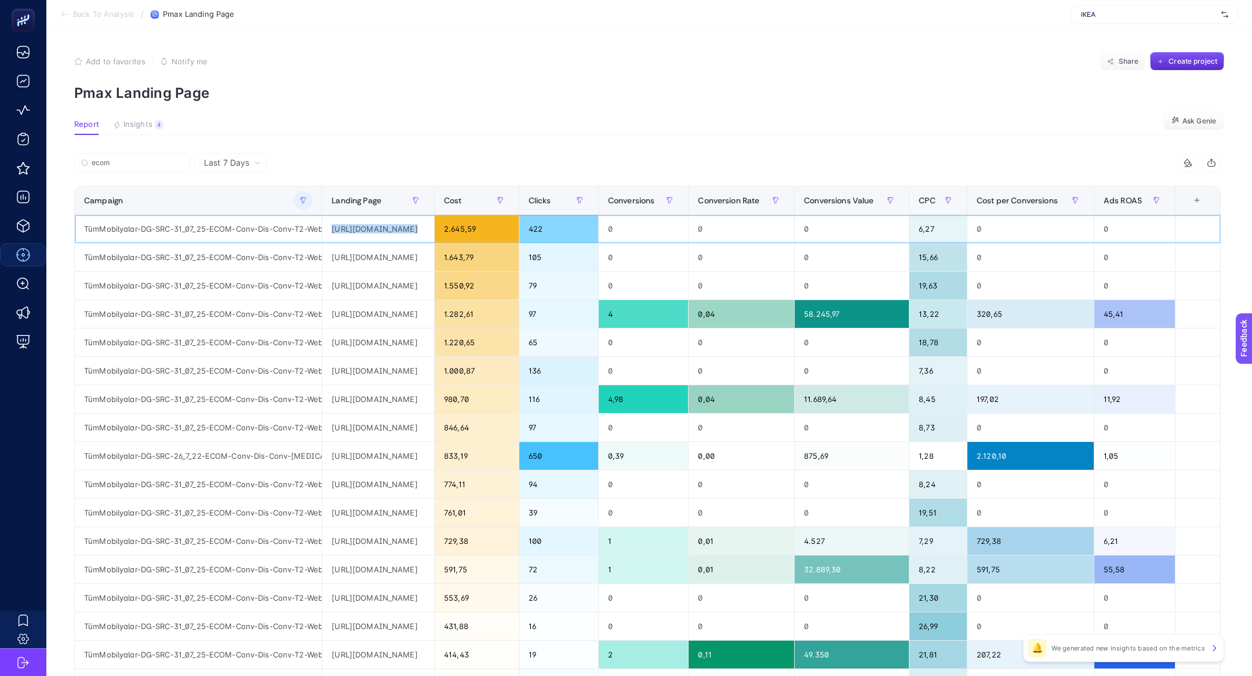
click at [405, 228] on div "https://www.ikea.com.tr/kategori/dis-mekan-urunleri?gad_source=1&gad_campaignid…" at bounding box center [378, 229] width 112 height 28
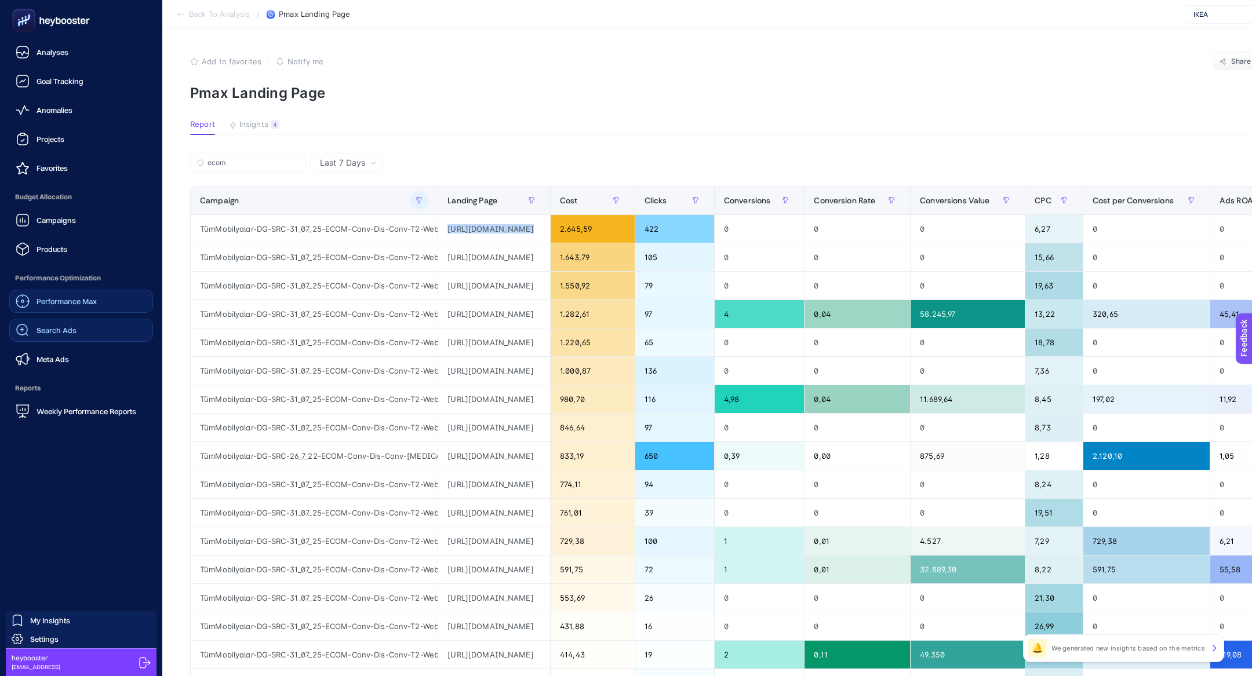
click at [60, 330] on span "Search Ads" at bounding box center [57, 330] width 40 height 9
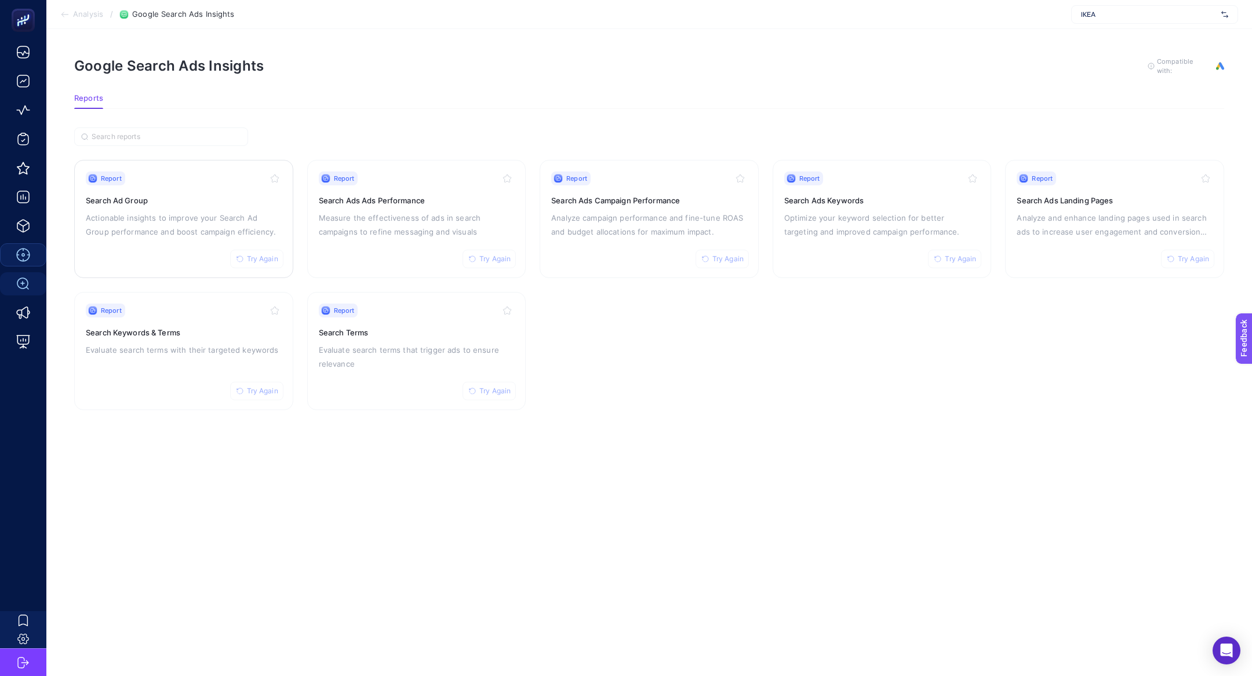
click at [179, 215] on p "Actionable insights to improve your Search Ad Group performance and boost campa…" at bounding box center [184, 225] width 196 height 28
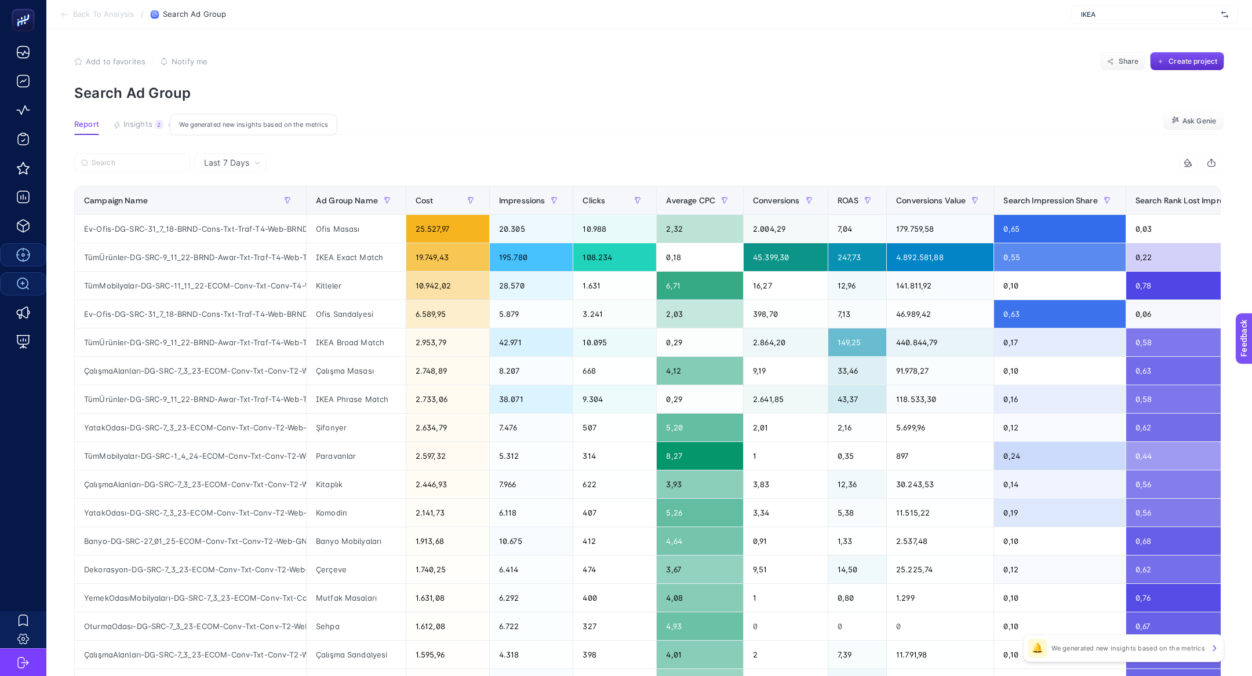
click at [151, 129] on span "Insights" at bounding box center [137, 124] width 29 height 9
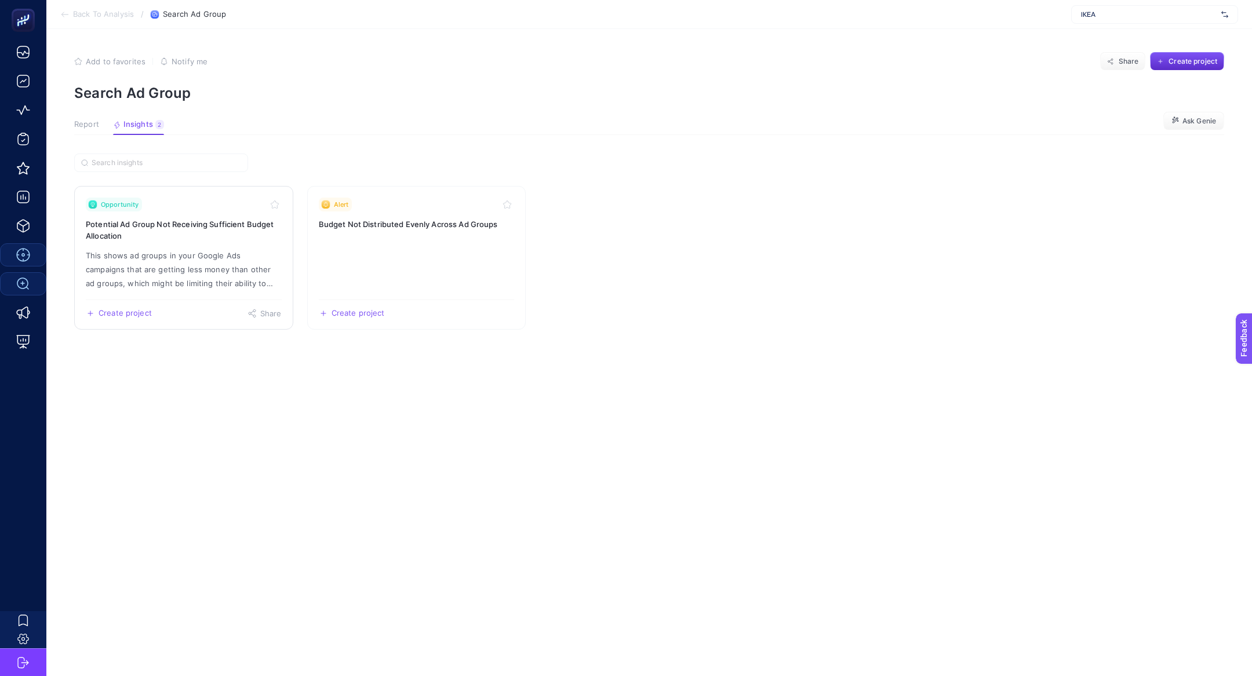
click at [223, 278] on p "This shows ad groups in your Google Ads campaigns that are getting less money t…" at bounding box center [184, 270] width 196 height 42
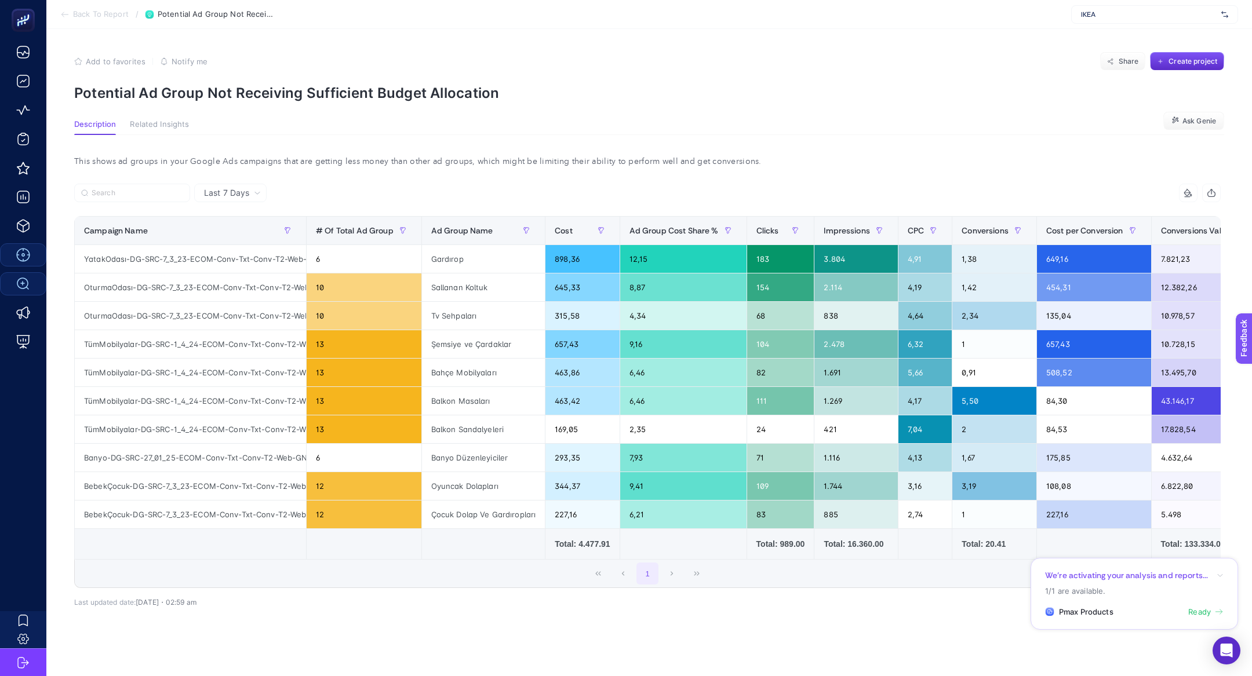
scroll to position [0, 75]
click at [267, 261] on div "YatakOdası-DG-SRC-7_3_23-ECOM-Conv-Txt-Conv-T2-Web-GNRCYatakOdası" at bounding box center [190, 259] width 231 height 28
copy div "GNRCYatakOdası"
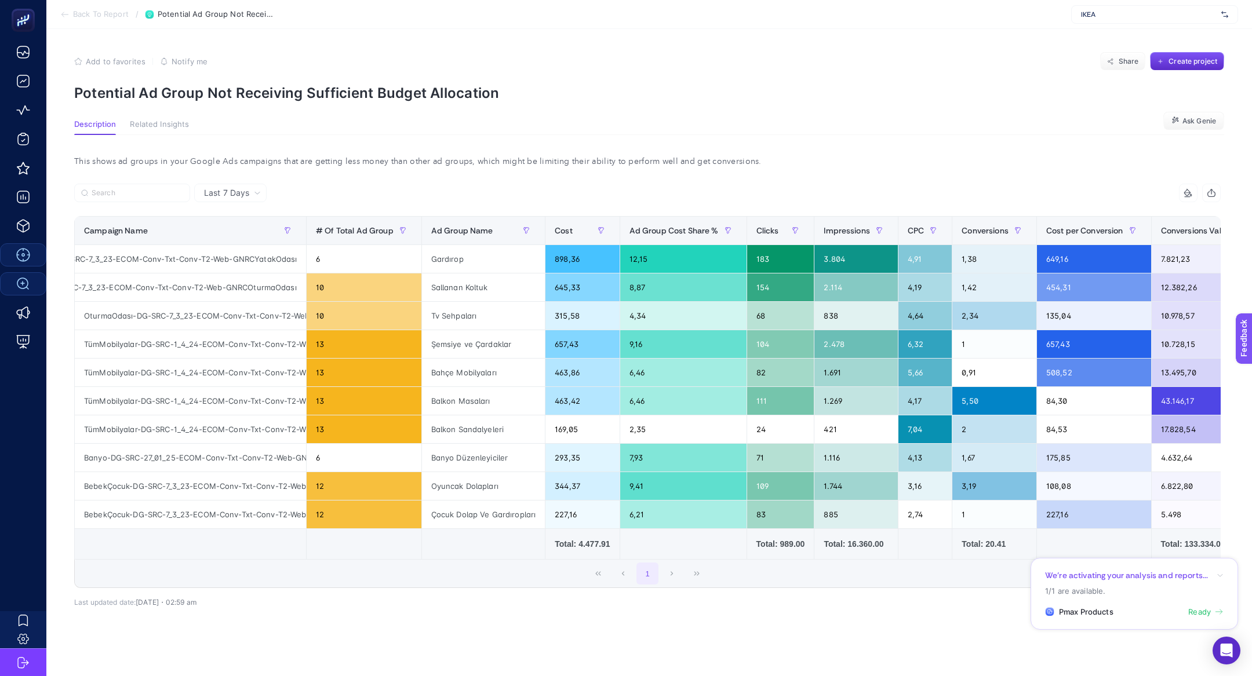
click at [89, 10] on span "Back To Report" at bounding box center [101, 14] width 56 height 9
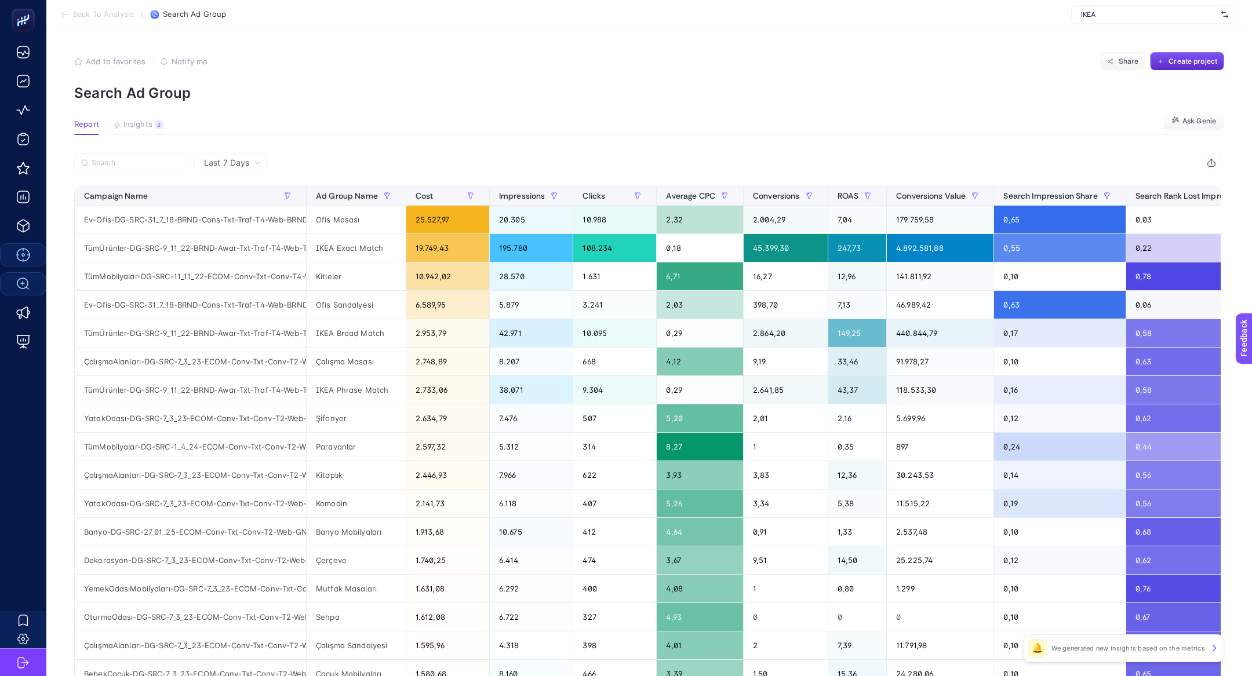
click at [151, 150] on article "Add to favorites false Notify me Share Create project Search Ad Group Report In…" at bounding box center [649, 477] width 1206 height 897
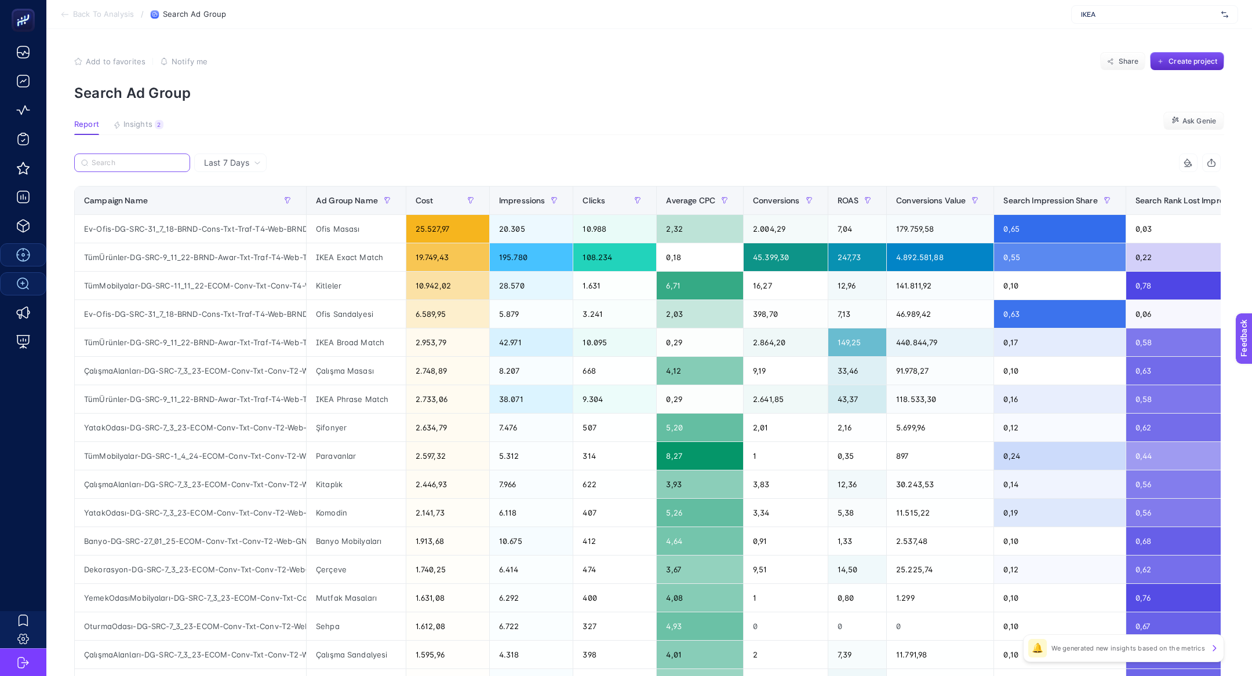
click at [152, 163] on input "Search" at bounding box center [138, 163] width 92 height 9
paste input "GNRCYatakOdası"
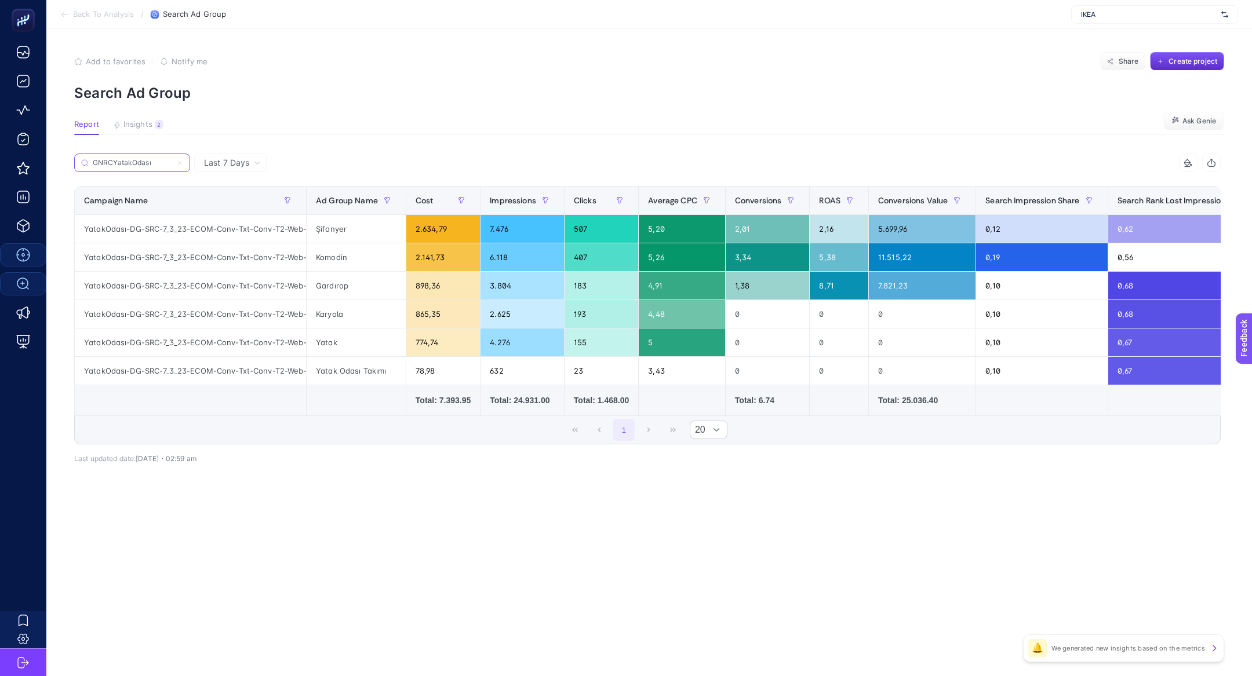
type input "GNRCYatakOdası"
click at [206, 163] on span "Last 7 Days" at bounding box center [226, 163] width 45 height 12
click at [228, 205] on li "Last 30 Days" at bounding box center [230, 208] width 65 height 21
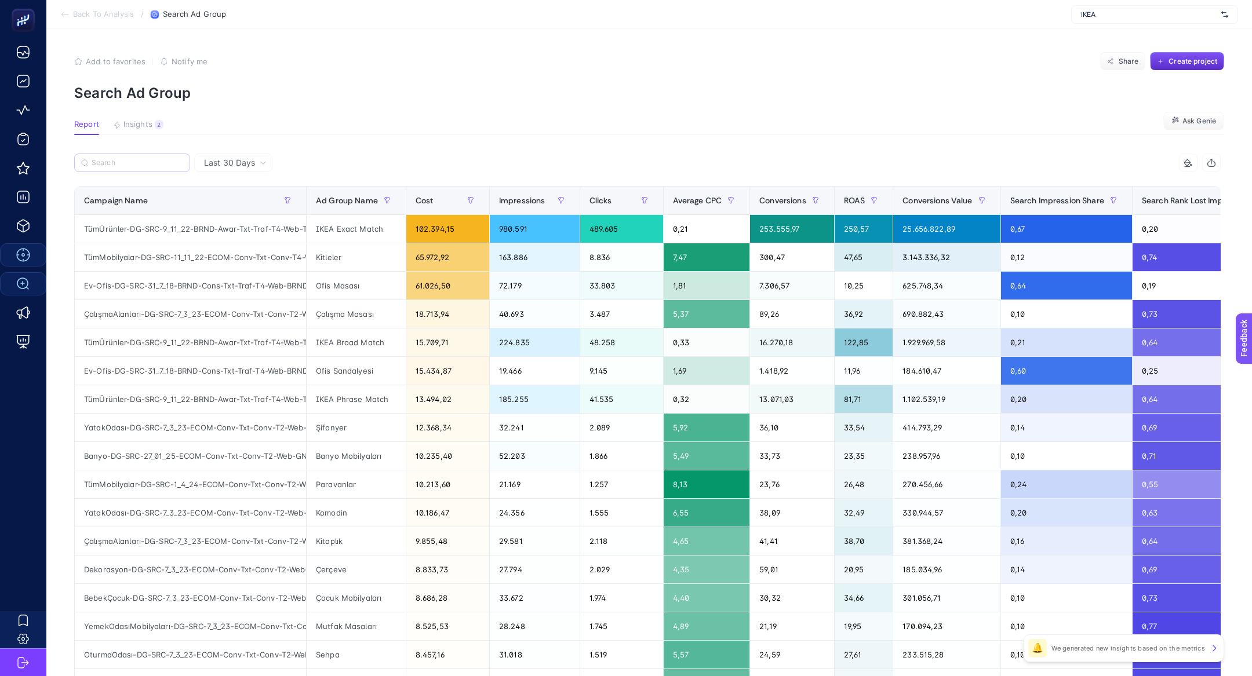
click at [139, 158] on label at bounding box center [132, 163] width 116 height 19
click at [0, 0] on input "GNRCYatakOdası" at bounding box center [0, 0] width 0 height 0
click at [141, 168] on label at bounding box center [132, 163] width 116 height 19
click at [0, 0] on input "GNRCYatakOdası" at bounding box center [0, 0] width 0 height 0
click at [137, 168] on label at bounding box center [132, 163] width 116 height 19
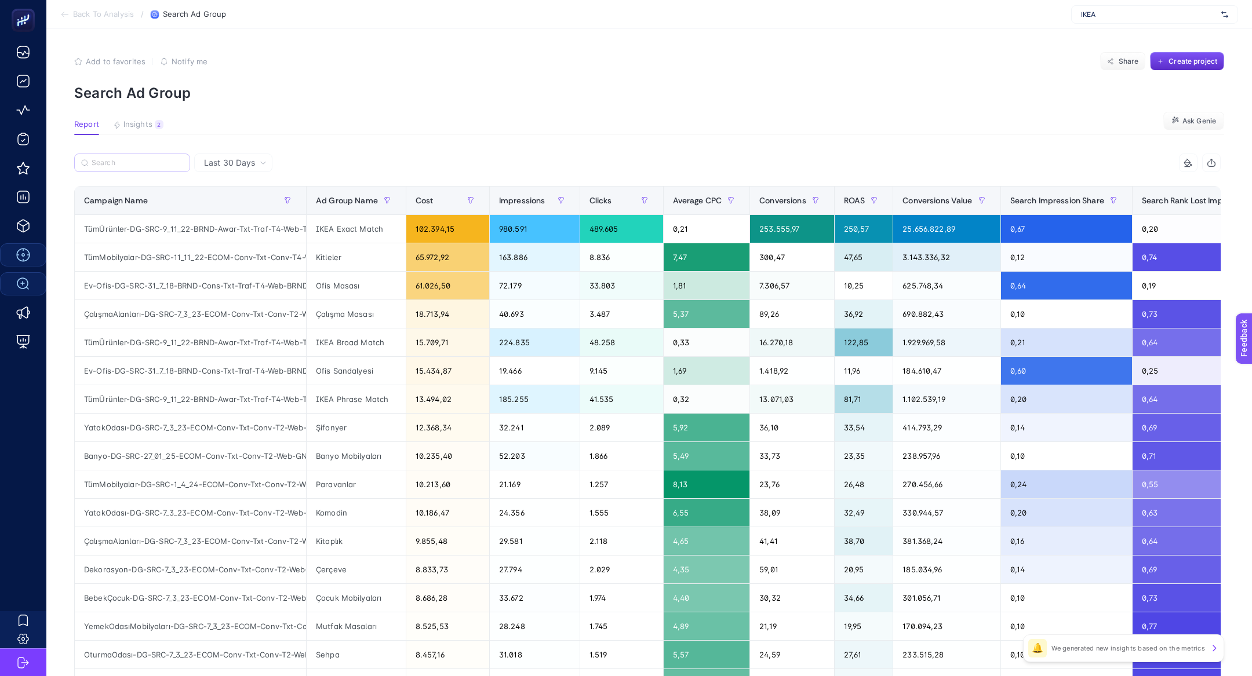
click at [0, 0] on input "GNRCYatakOdası" at bounding box center [0, 0] width 0 height 0
click at [128, 161] on input "Search" at bounding box center [138, 163] width 92 height 9
paste input "GNRCYatakOdası"
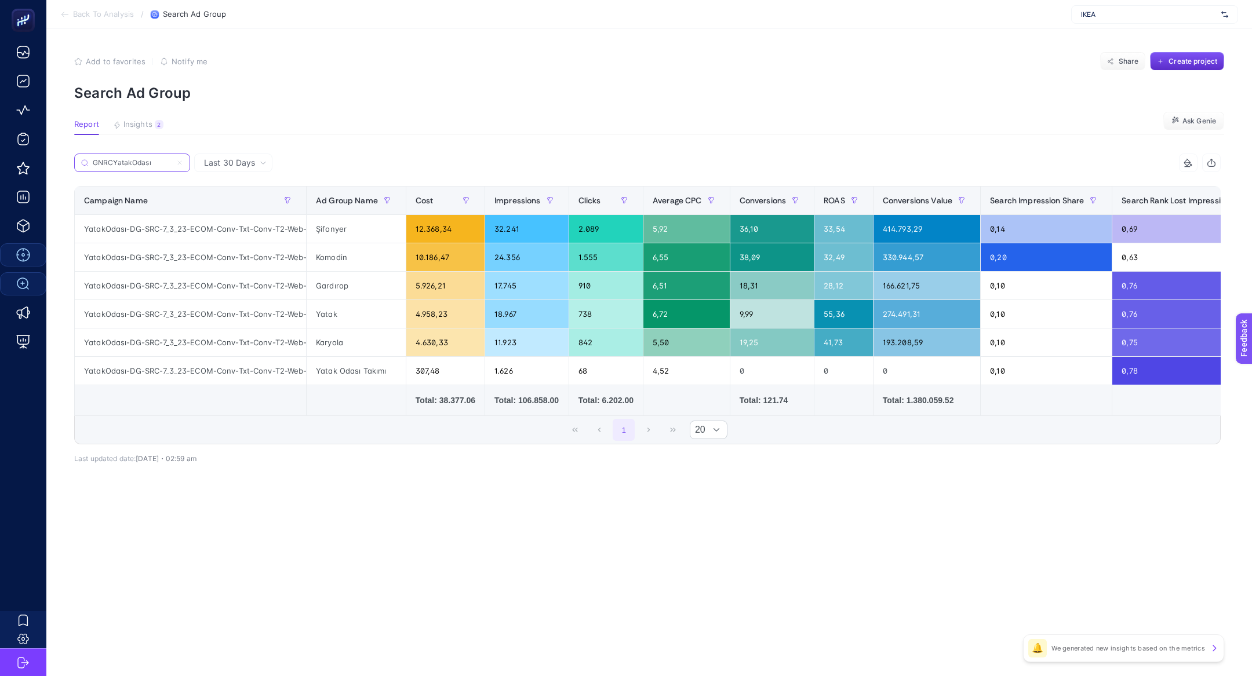
type input "GNRCYatakOdası"
click at [932, 205] on span "Conversions Value" at bounding box center [918, 200] width 70 height 9
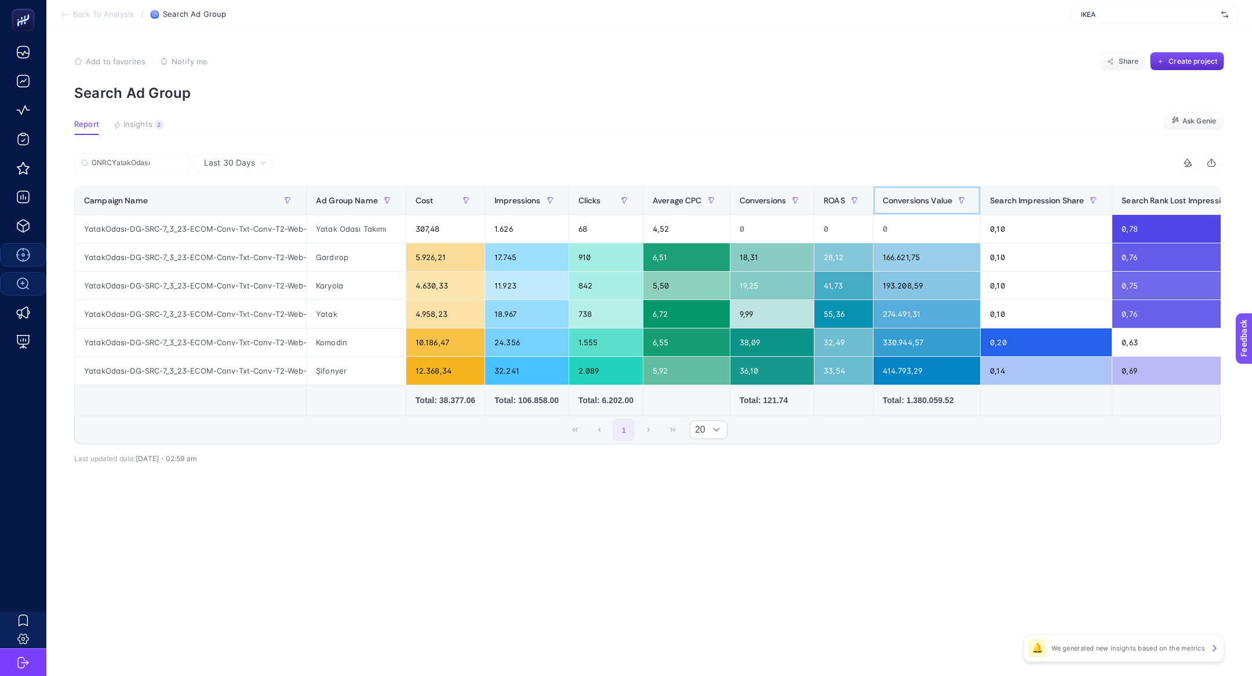
click at [932, 205] on span "Conversions Value" at bounding box center [918, 200] width 70 height 9
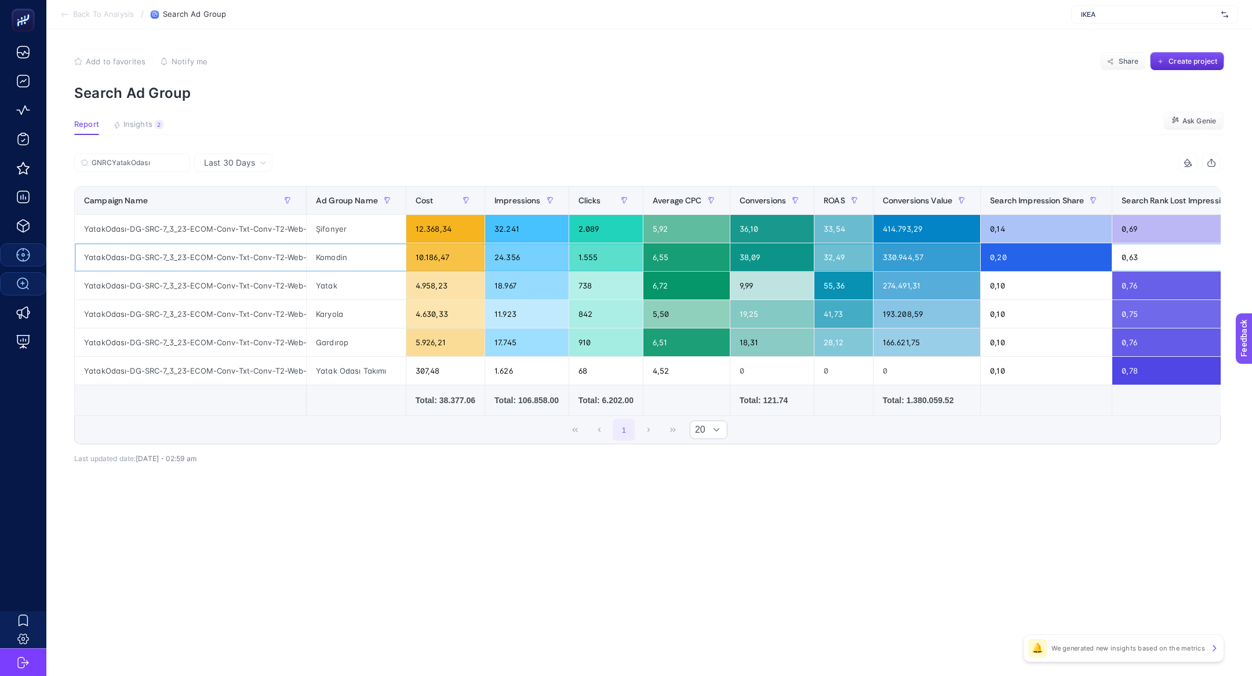
click at [580, 269] on div "1.555" at bounding box center [606, 257] width 74 height 28
click at [581, 286] on div "738" at bounding box center [606, 286] width 74 height 28
click at [125, 131] on button "Insights 2 We generated new insights based on the metrics" at bounding box center [138, 127] width 50 height 15
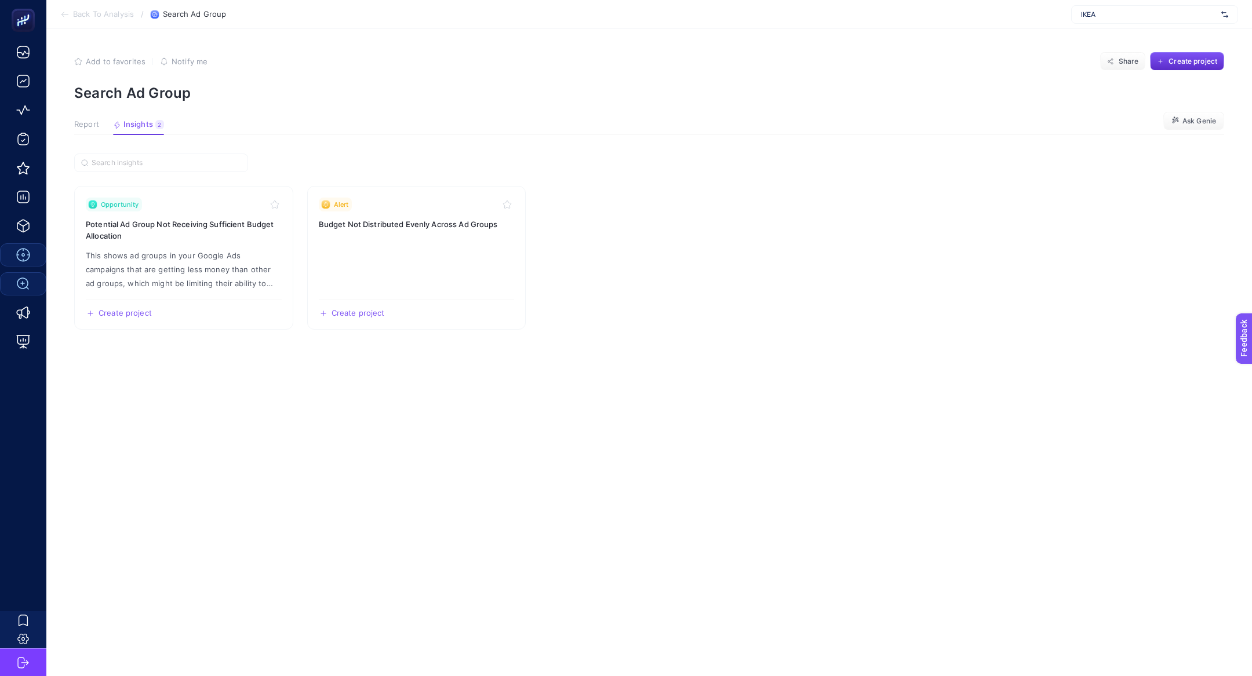
click at [94, 118] on article "Add to favorites false Notify me Share Create project Search Ad Group Report In…" at bounding box center [649, 352] width 1206 height 647
click at [94, 122] on span "Report" at bounding box center [86, 124] width 25 height 9
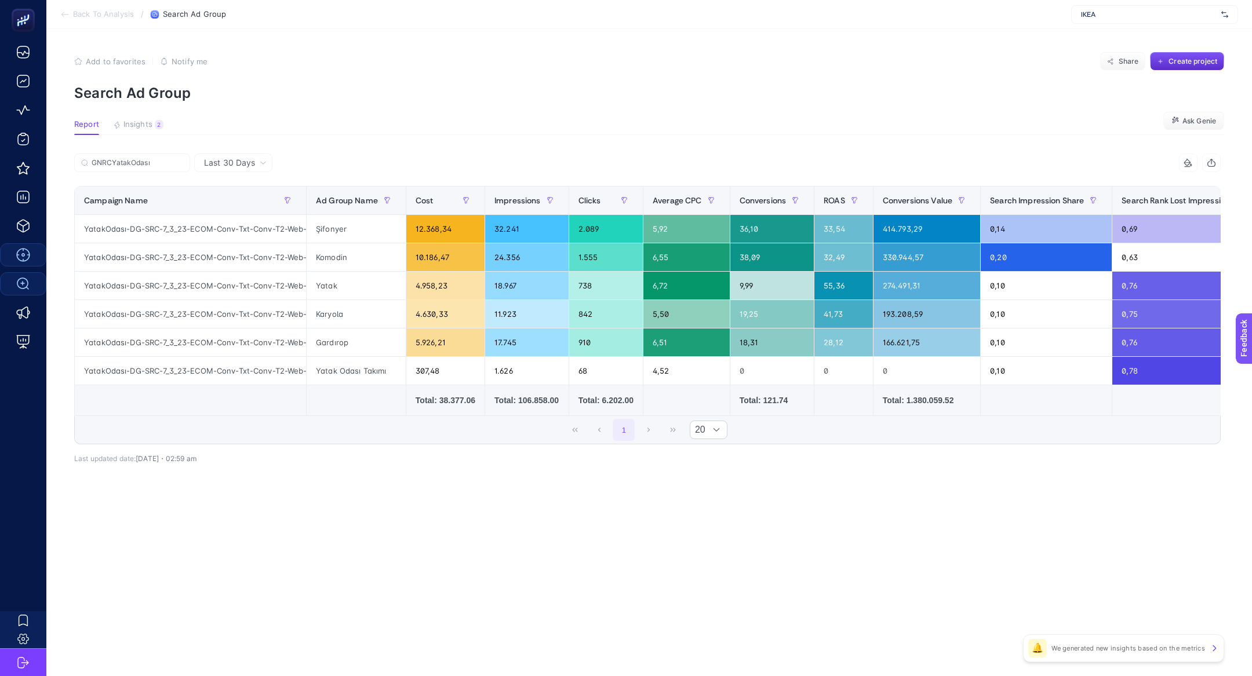
click at [131, 176] on div "GNRCYatakOdası" at bounding box center [360, 167] width 573 height 26
click at [166, 166] on input "GNRCYatakOdası" at bounding box center [138, 163] width 92 height 9
click at [178, 166] on icon at bounding box center [179, 162] width 7 height 7
click at [0, 0] on input "GNRCYatakOdası" at bounding box center [0, 0] width 0 height 0
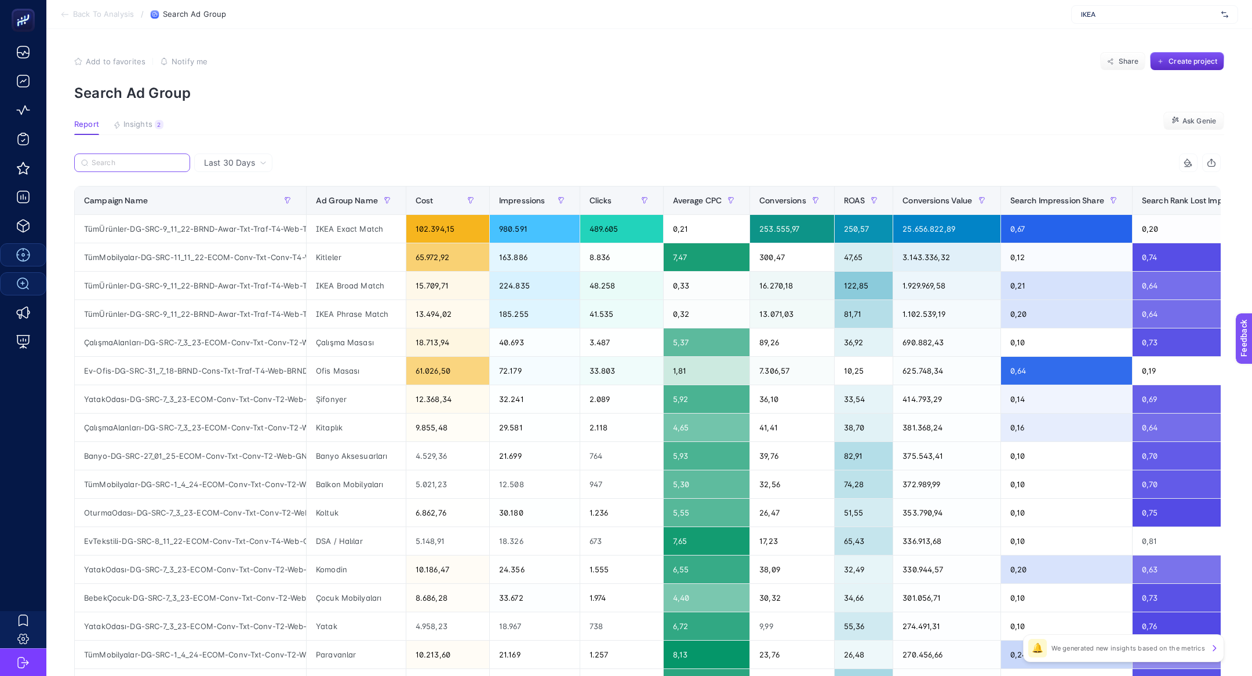
click at [155, 165] on input "Search" at bounding box center [138, 163] width 92 height 9
paste input "GNRCAydınlatma"
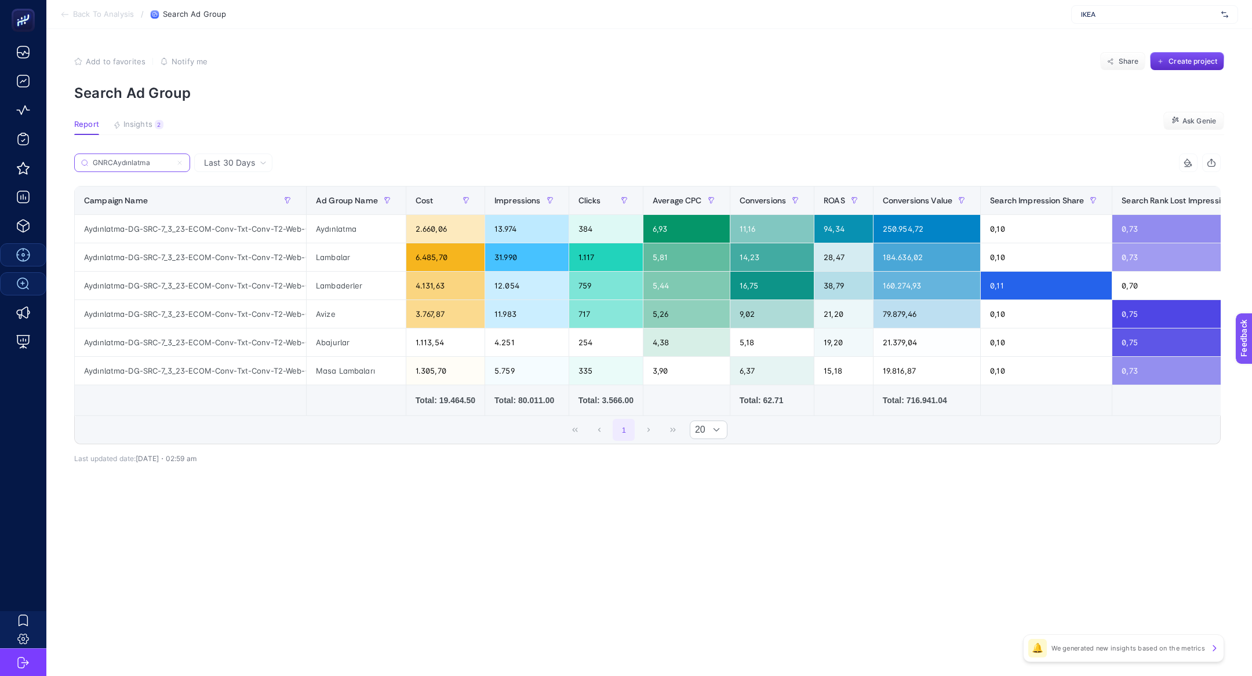
type input "GNRCAydınlatma"
click at [181, 160] on icon at bounding box center [179, 162] width 7 height 7
click at [0, 0] on input "GNRCYatakOdası" at bounding box center [0, 0] width 0 height 0
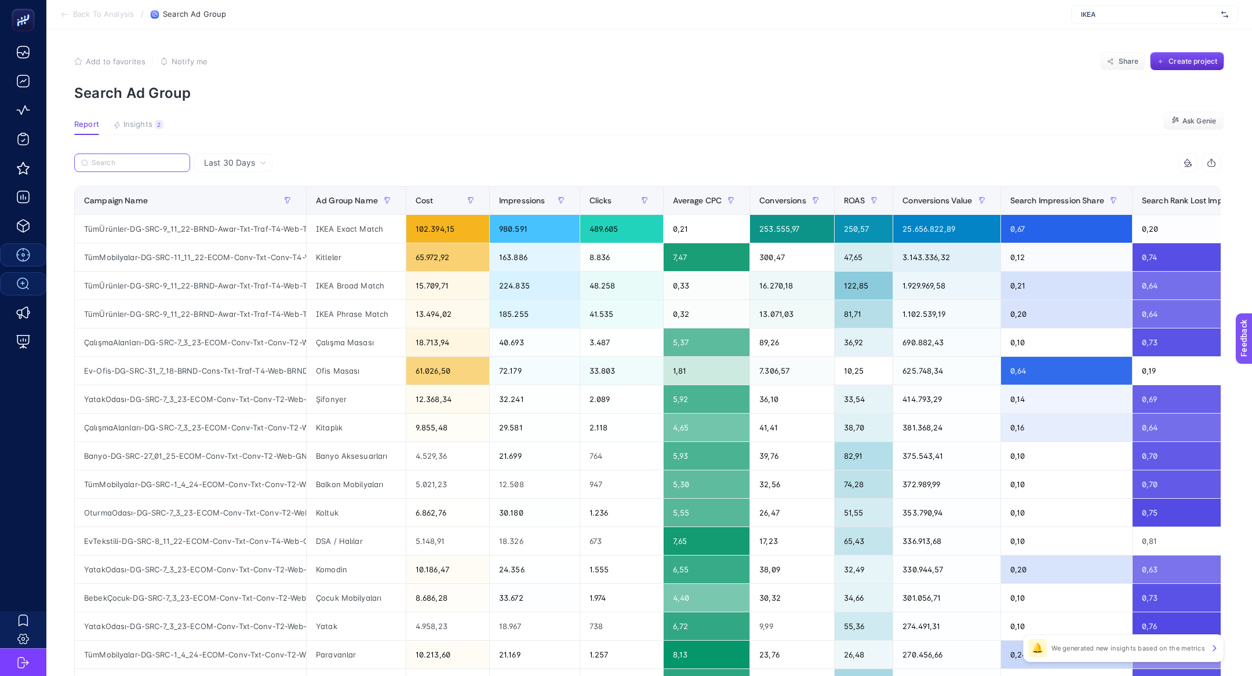
click at [147, 166] on input "Search" at bounding box center [138, 163] width 92 height 9
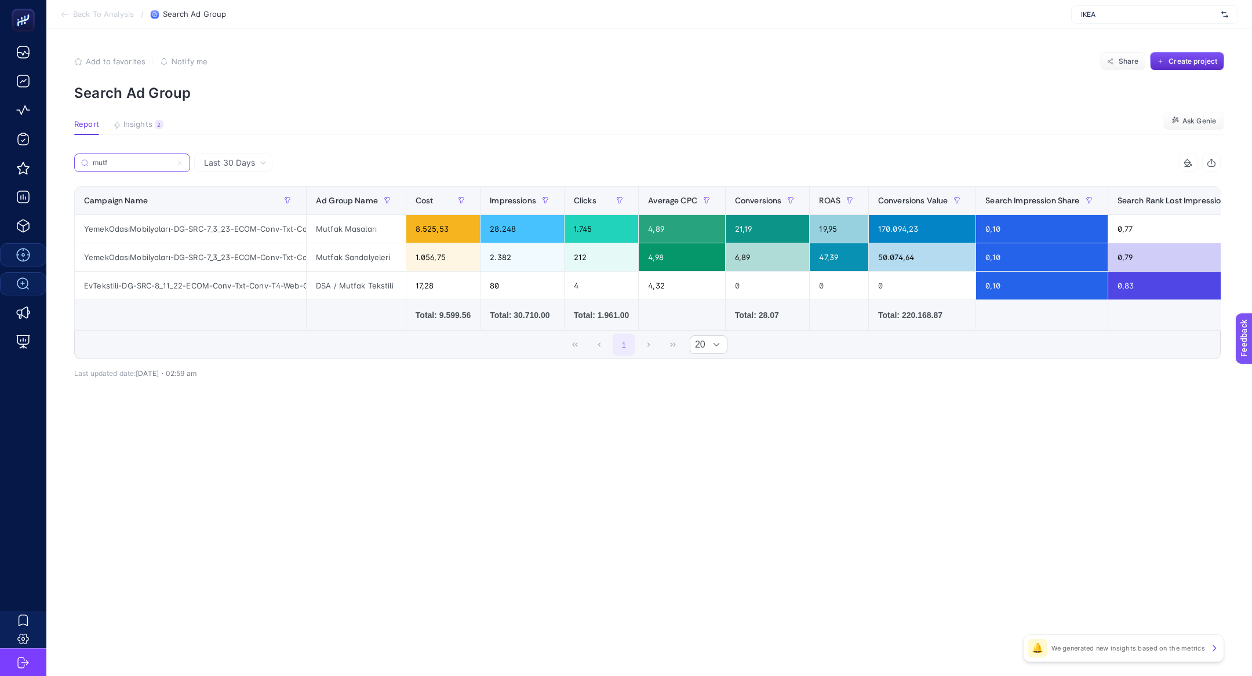
type input "mutf"
click at [230, 164] on span "Last 30 Days" at bounding box center [229, 163] width 51 height 12
click at [144, 164] on input "mutf" at bounding box center [138, 163] width 92 height 9
click at [183, 161] on label "mutf" at bounding box center [132, 163] width 116 height 19
click at [0, 0] on input "GNRCYatakOdası" at bounding box center [0, 0] width 0 height 0
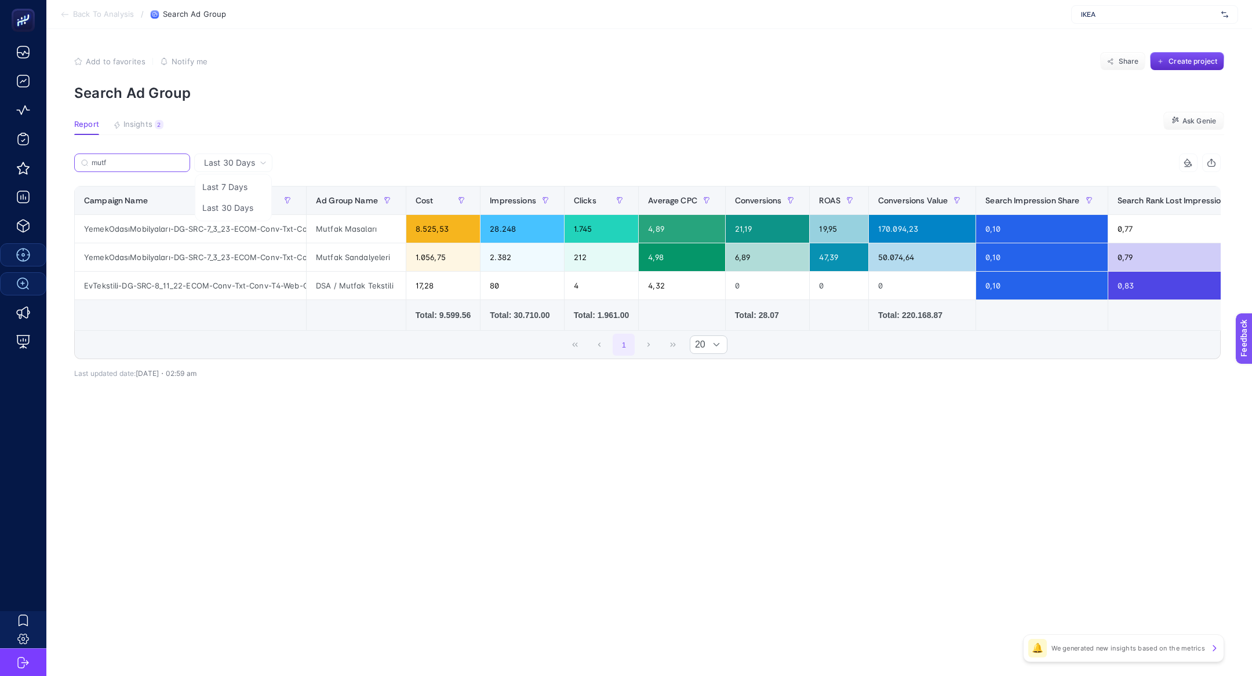
click at [183, 162] on label "mutf" at bounding box center [132, 163] width 116 height 19
click at [0, 0] on input "GNRCYatakOdası" at bounding box center [0, 0] width 0 height 0
click at [179, 162] on input "mutf" at bounding box center [138, 163] width 92 height 9
click at [161, 162] on input "mutf" at bounding box center [132, 163] width 79 height 9
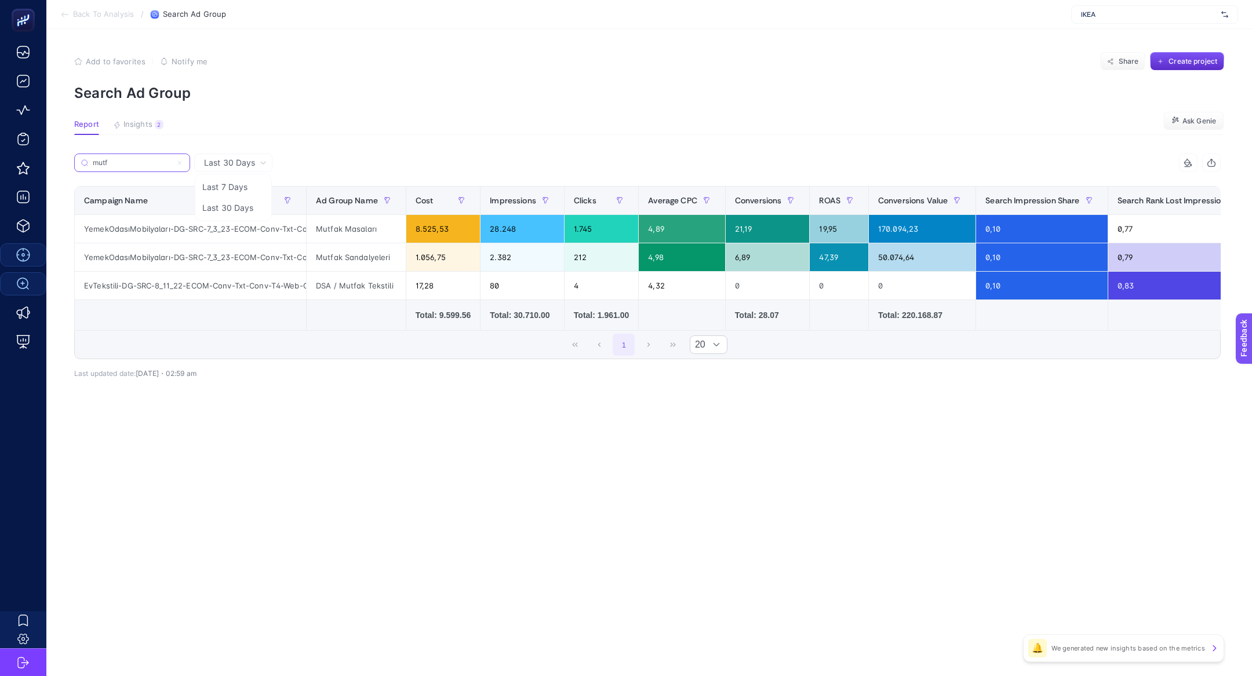
click at [161, 162] on input "mutf" at bounding box center [132, 163] width 79 height 9
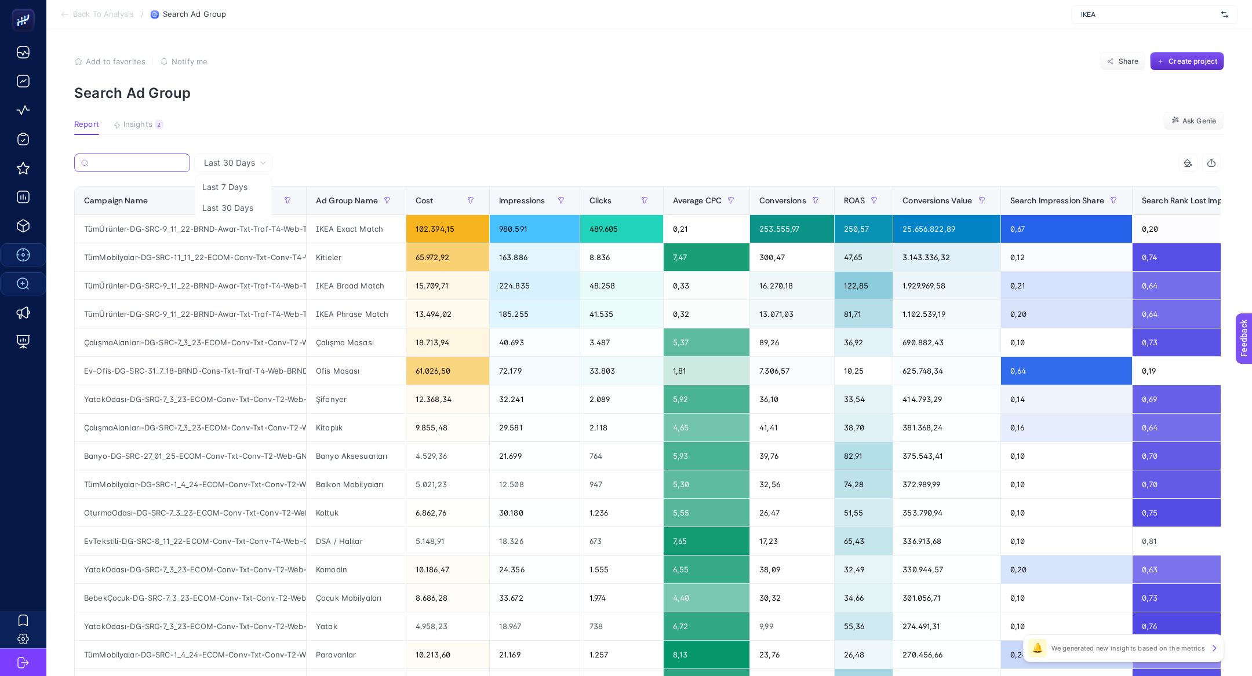
paste input "GNRCZüccaciyeDSA"
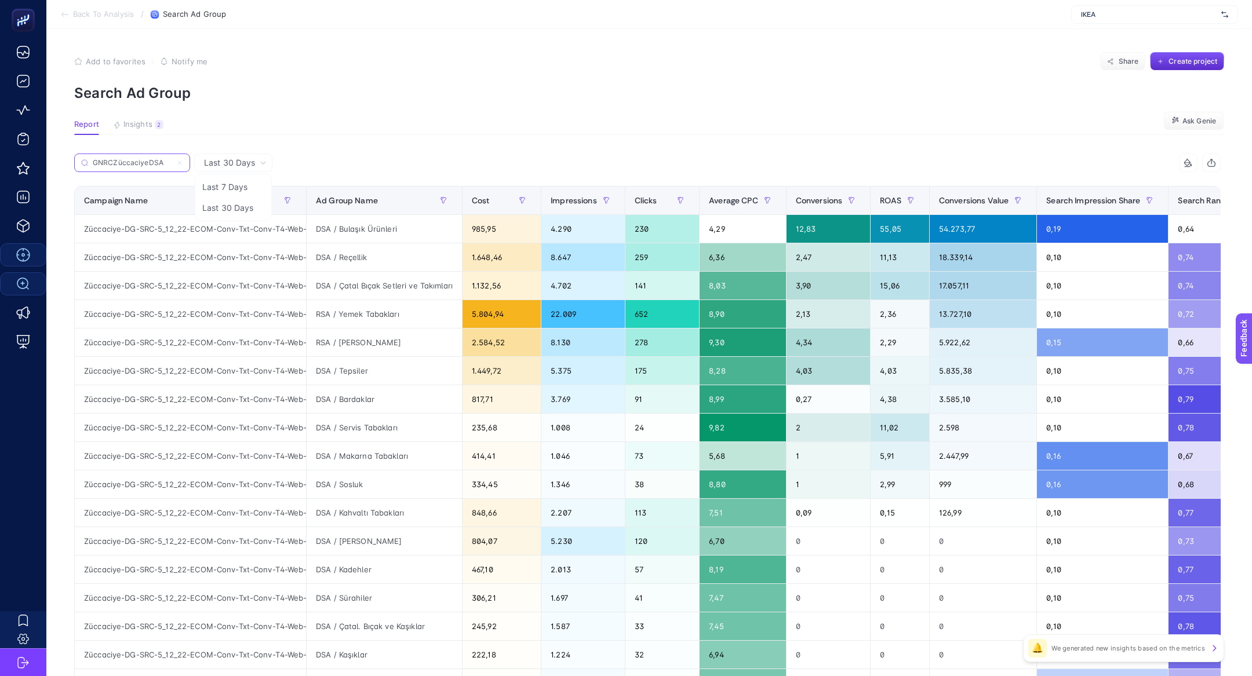
type input "GNRCZüccaciyeDSA"
click at [445, 129] on section "Report Insights 2 We generated new insights based on the metrics Ask Genie" at bounding box center [649, 127] width 1150 height 15
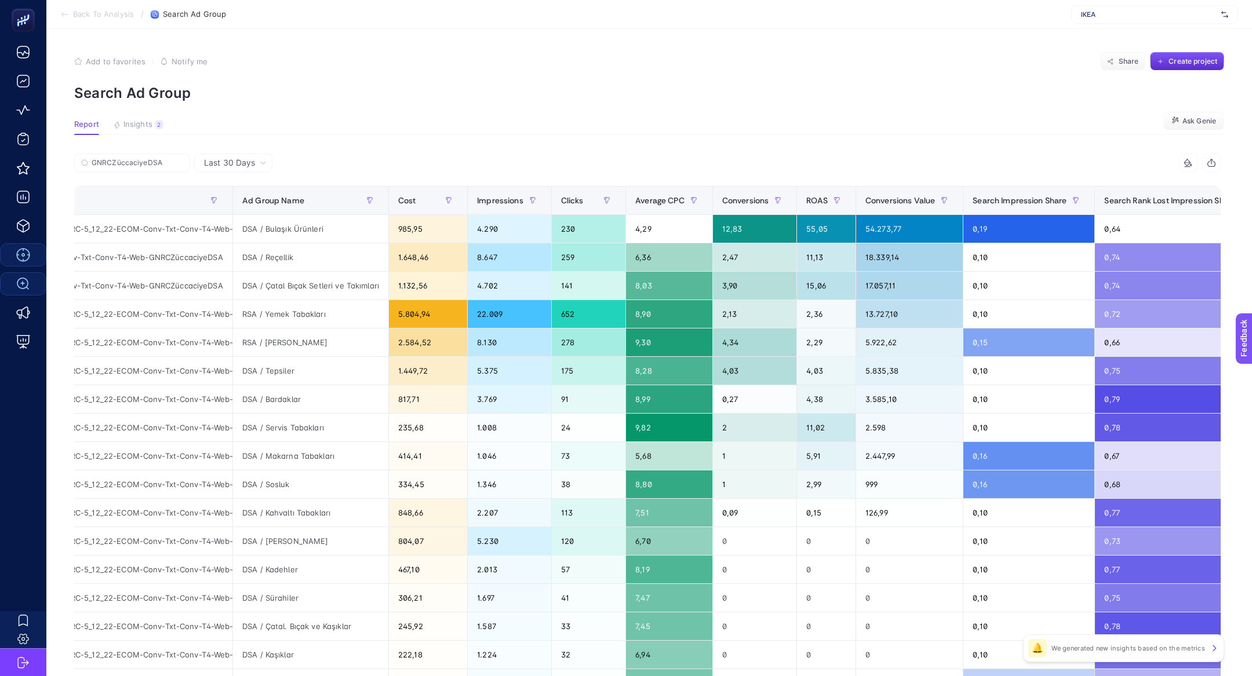
scroll to position [0, 85]
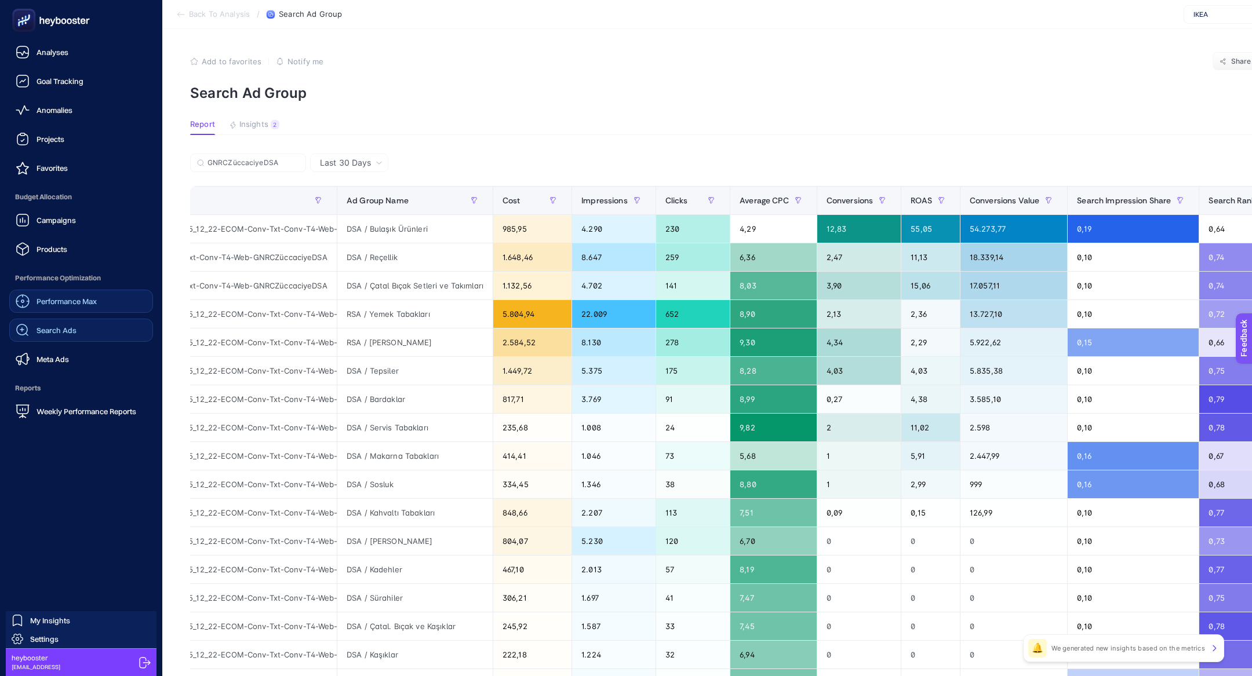
click at [57, 312] on link "Performance Max" at bounding box center [81, 301] width 144 height 23
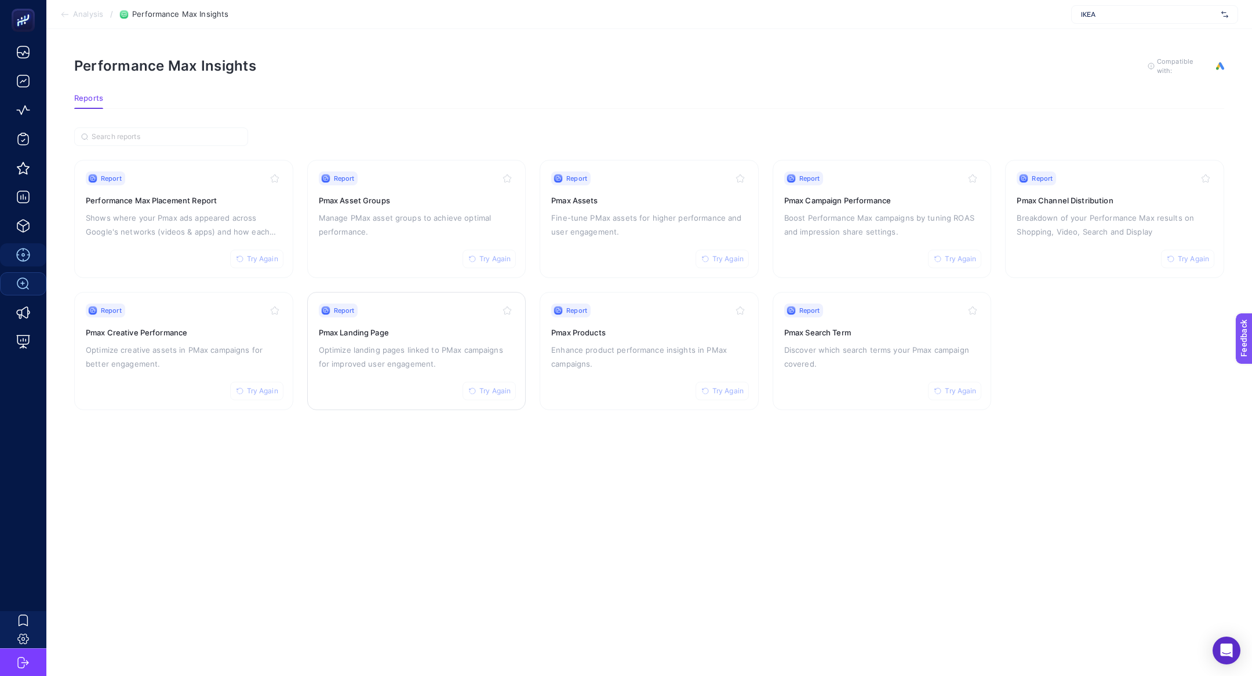
click at [359, 374] on div "Report Try Again Pmax Landing Page Optimize landing pages linked to PMax campai…" at bounding box center [417, 351] width 196 height 95
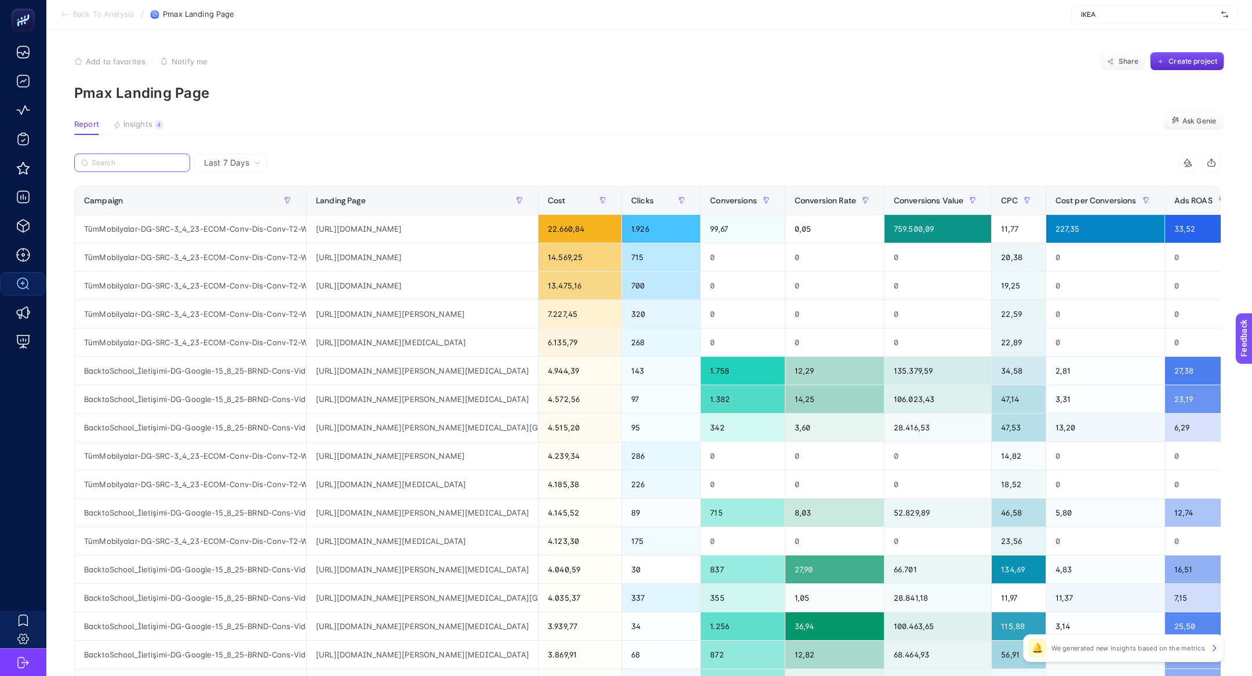
click at [134, 163] on input "Search" at bounding box center [138, 163] width 92 height 9
paste input "micke"
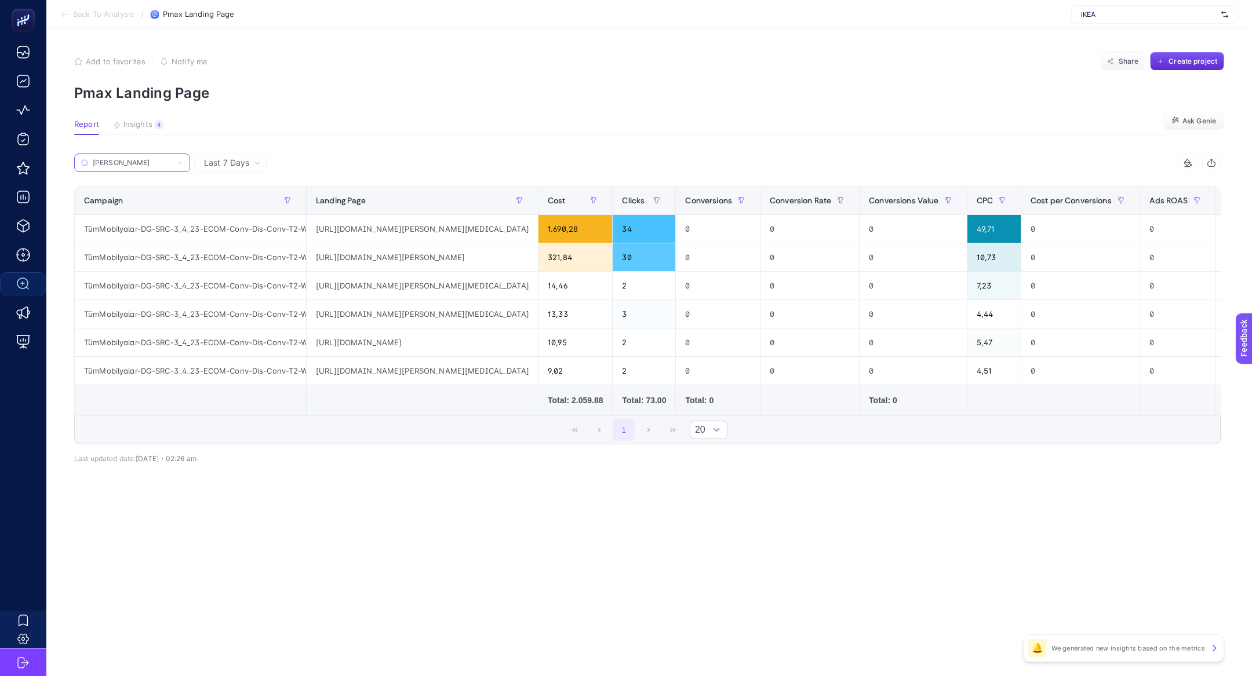
scroll to position [0, 107]
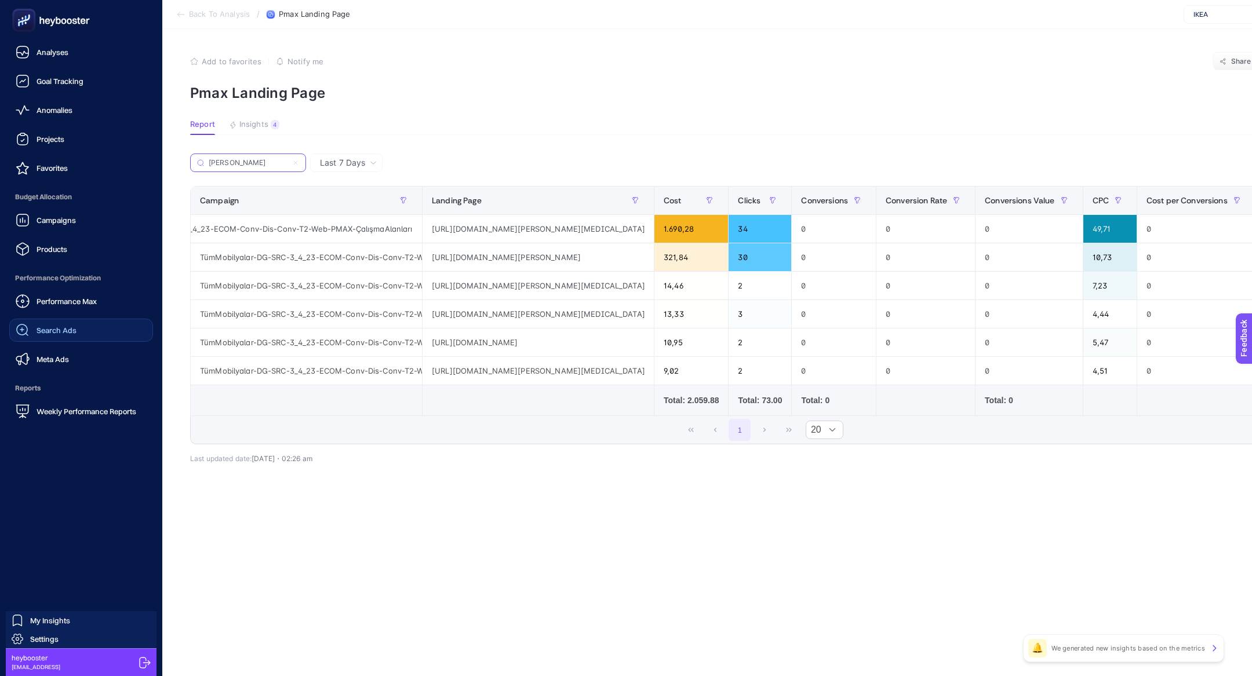
type input "micke"
click at [56, 323] on div "Search Ads" at bounding box center [46, 330] width 61 height 14
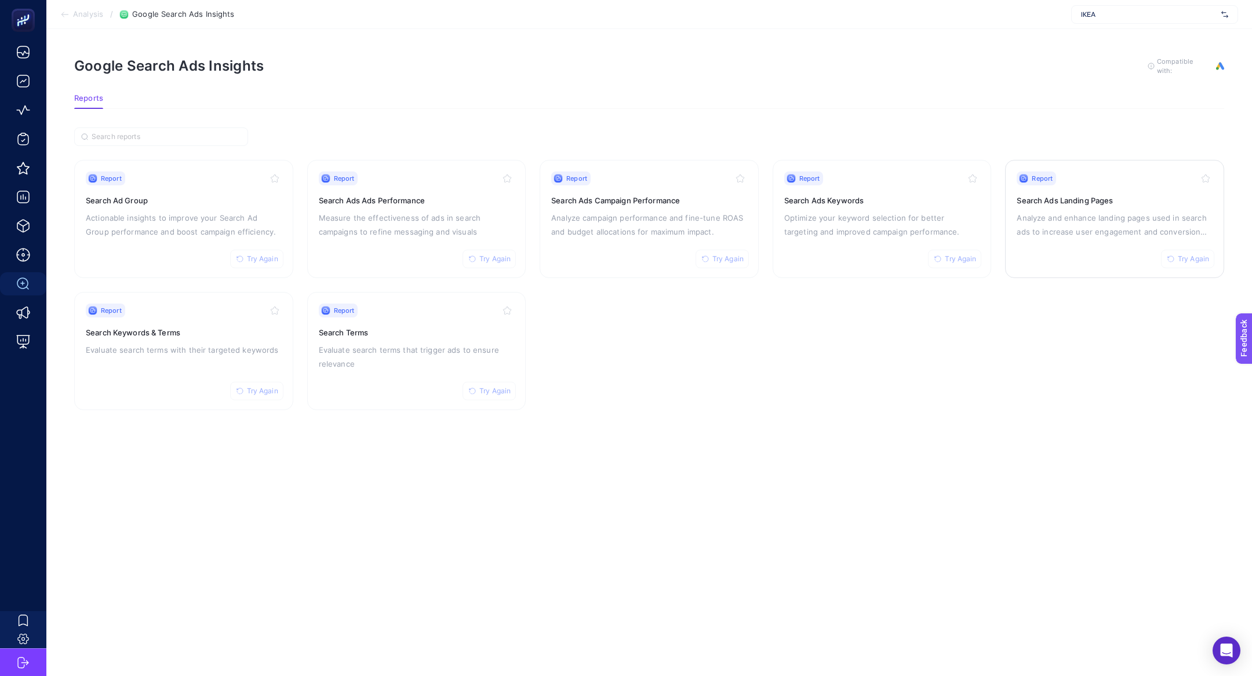
click at [1089, 243] on div "Report Try Again Search Ads Landing Pages Analyze and enhance landing pages use…" at bounding box center [1115, 219] width 196 height 95
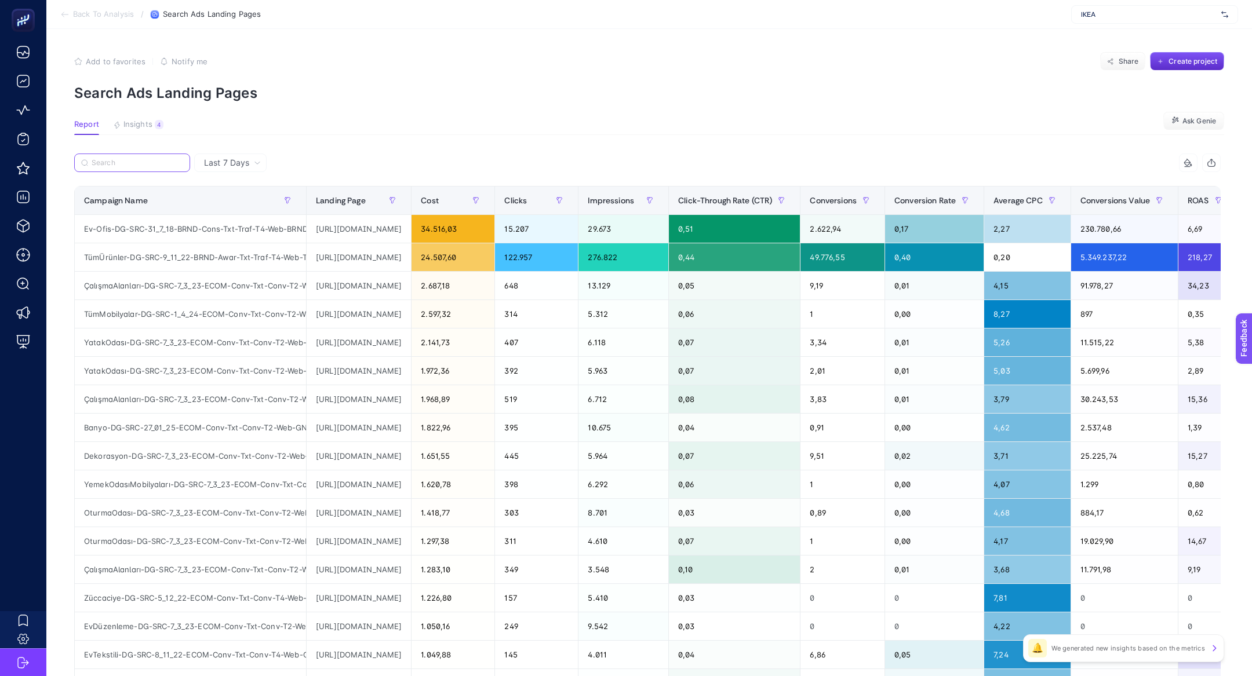
click at [145, 164] on input "Search" at bounding box center [138, 163] width 92 height 9
paste input "micke"
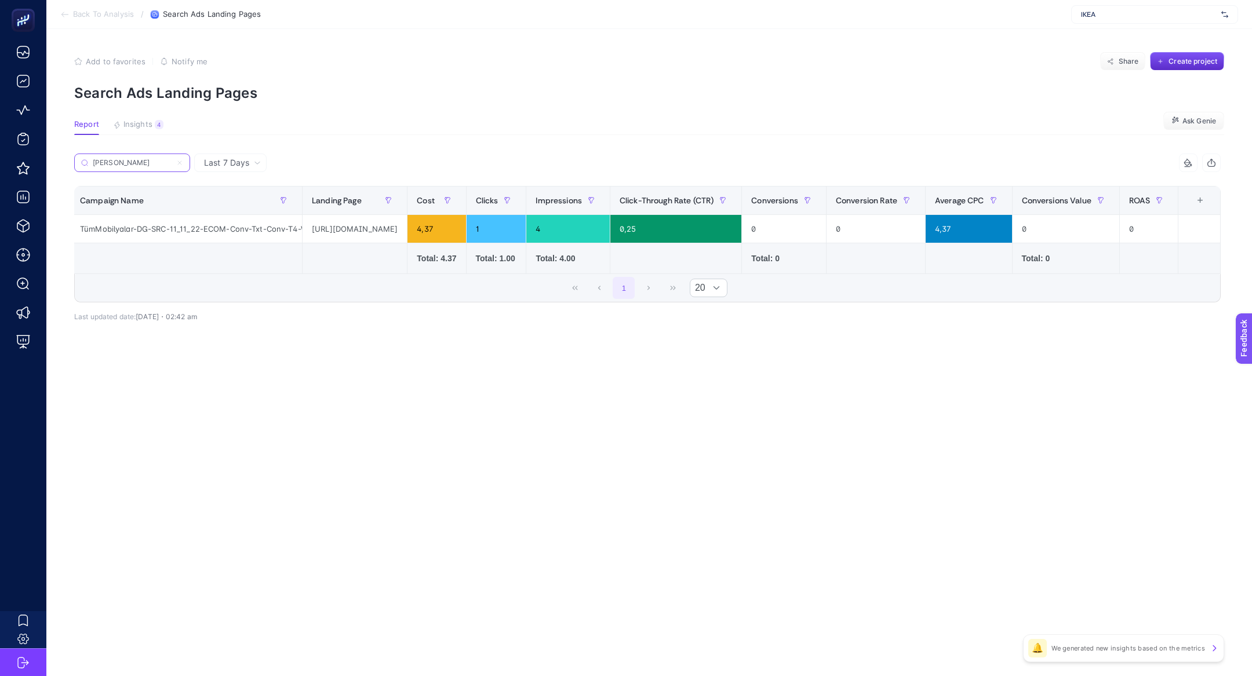
scroll to position [0, 50]
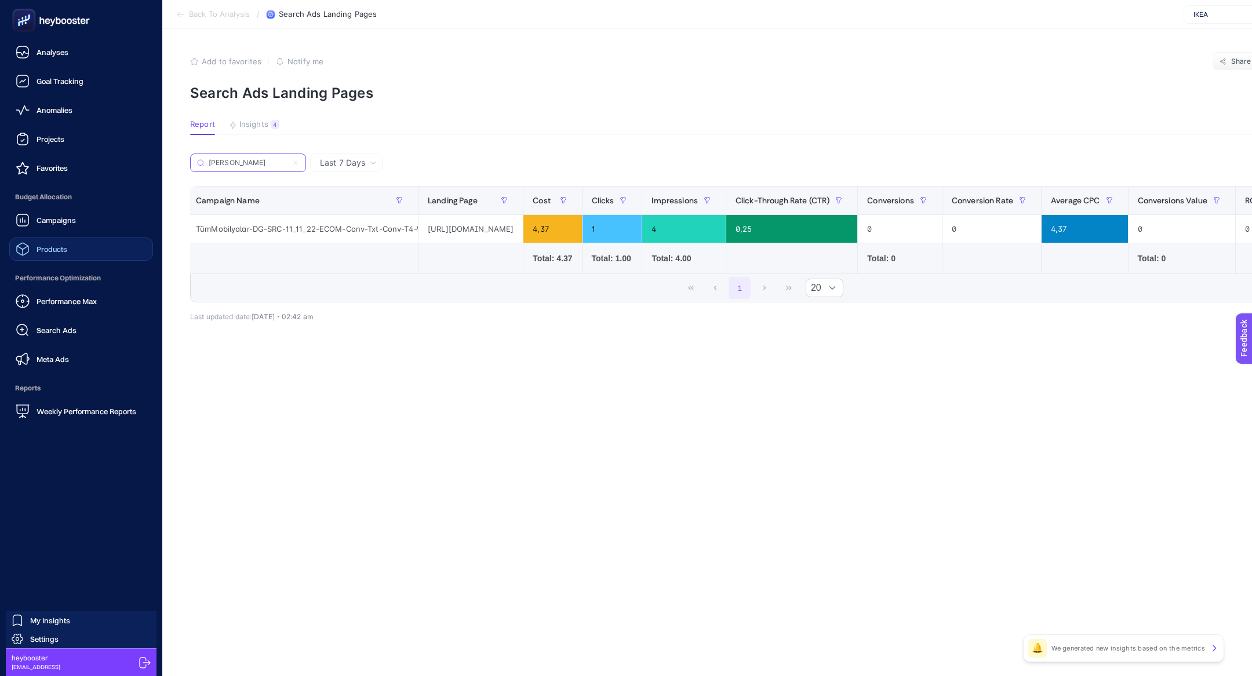
type input "micke"
click at [54, 250] on span "Products" at bounding box center [52, 249] width 31 height 9
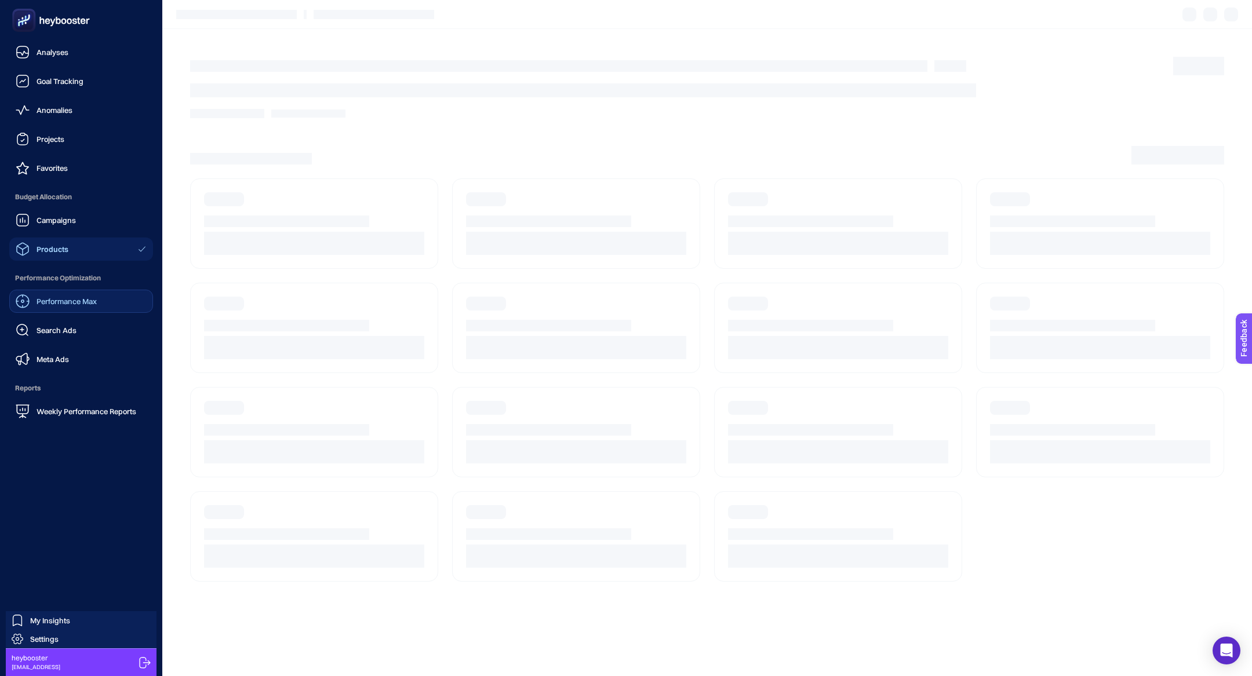
click at [98, 310] on link "Performance Max" at bounding box center [81, 301] width 144 height 23
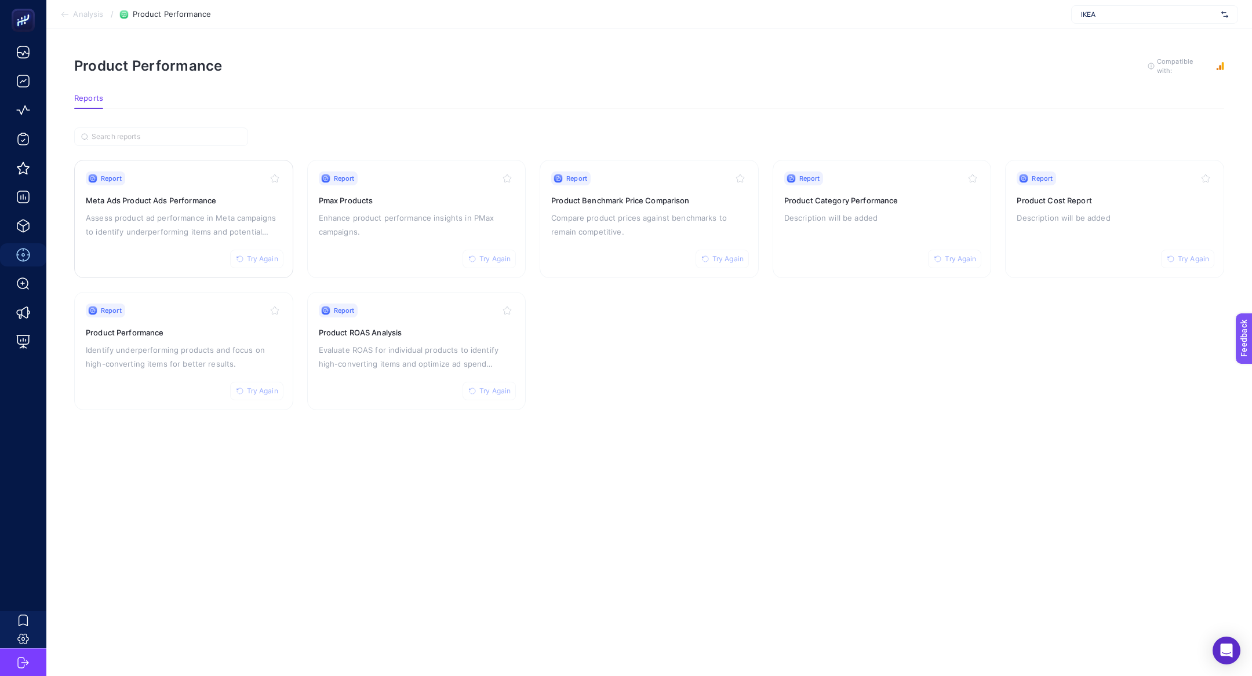
click at [177, 222] on p "Assess product ad performance in Meta campaigns to identify underperforming ite…" at bounding box center [184, 225] width 196 height 28
click at [621, 356] on p "Enhance product performance insights in PMax campaigns." at bounding box center [649, 357] width 196 height 28
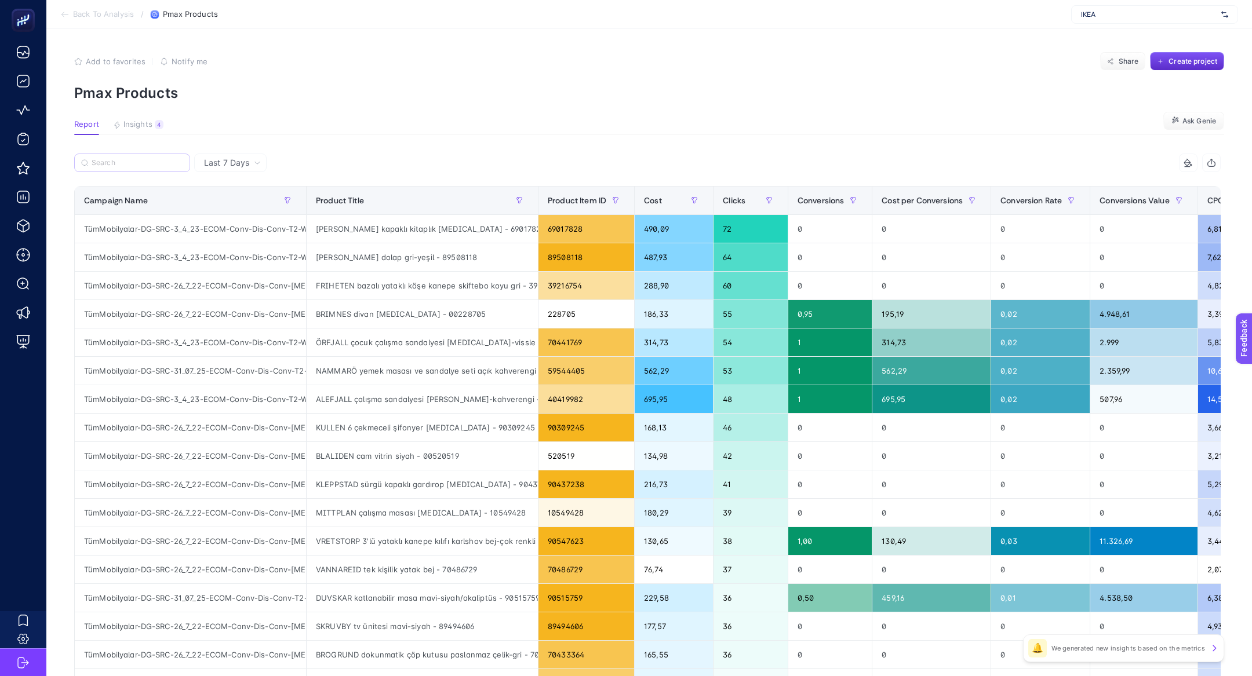
click at [123, 170] on label at bounding box center [132, 163] width 116 height 19
click at [123, 168] on input "Search" at bounding box center [138, 163] width 92 height 9
paste input "micke"
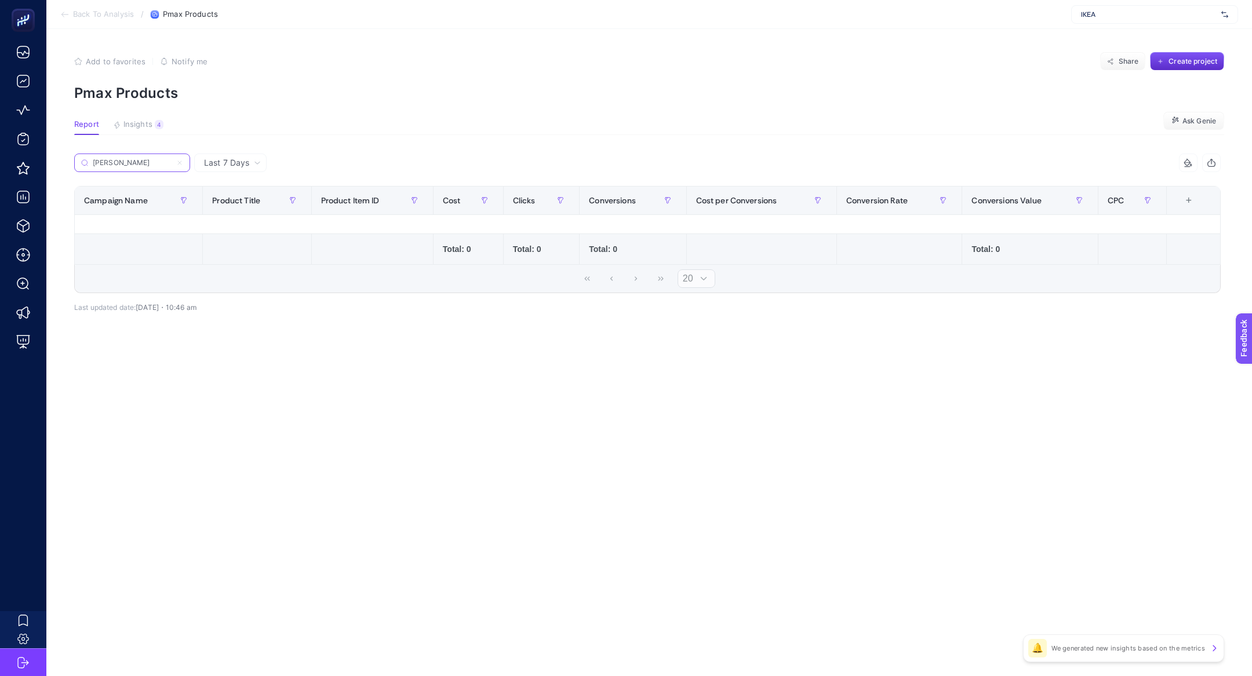
type input "micke"
click at [182, 162] on icon at bounding box center [179, 162] width 7 height 7
click at [172, 162] on input "micke" at bounding box center [132, 163] width 79 height 9
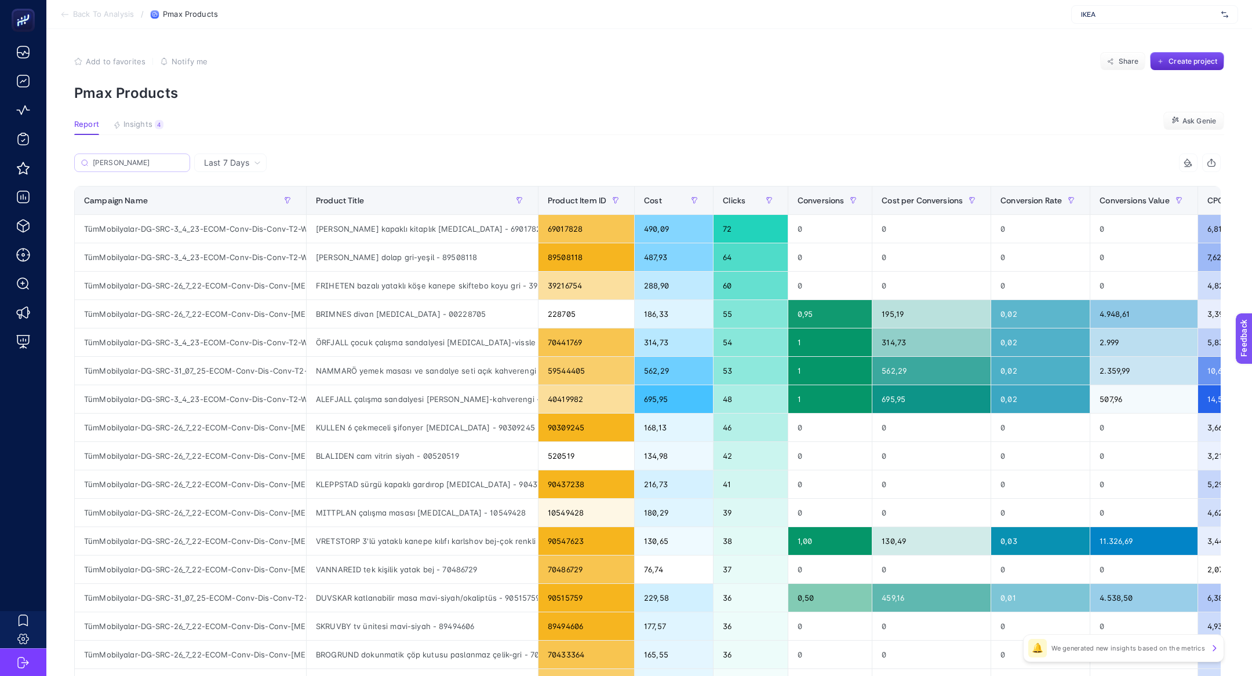
click at [144, 168] on label "micke" at bounding box center [132, 163] width 116 height 19
click at [144, 168] on input "micke" at bounding box center [138, 163] width 90 height 9
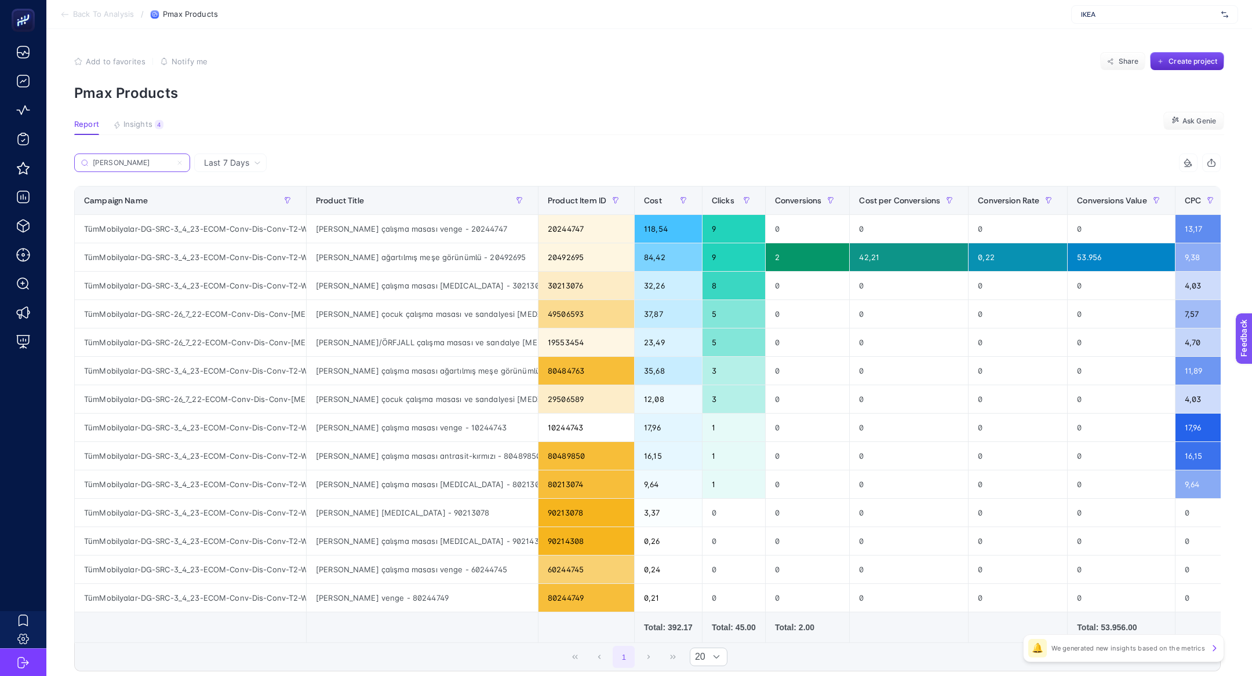
scroll to position [0, 56]
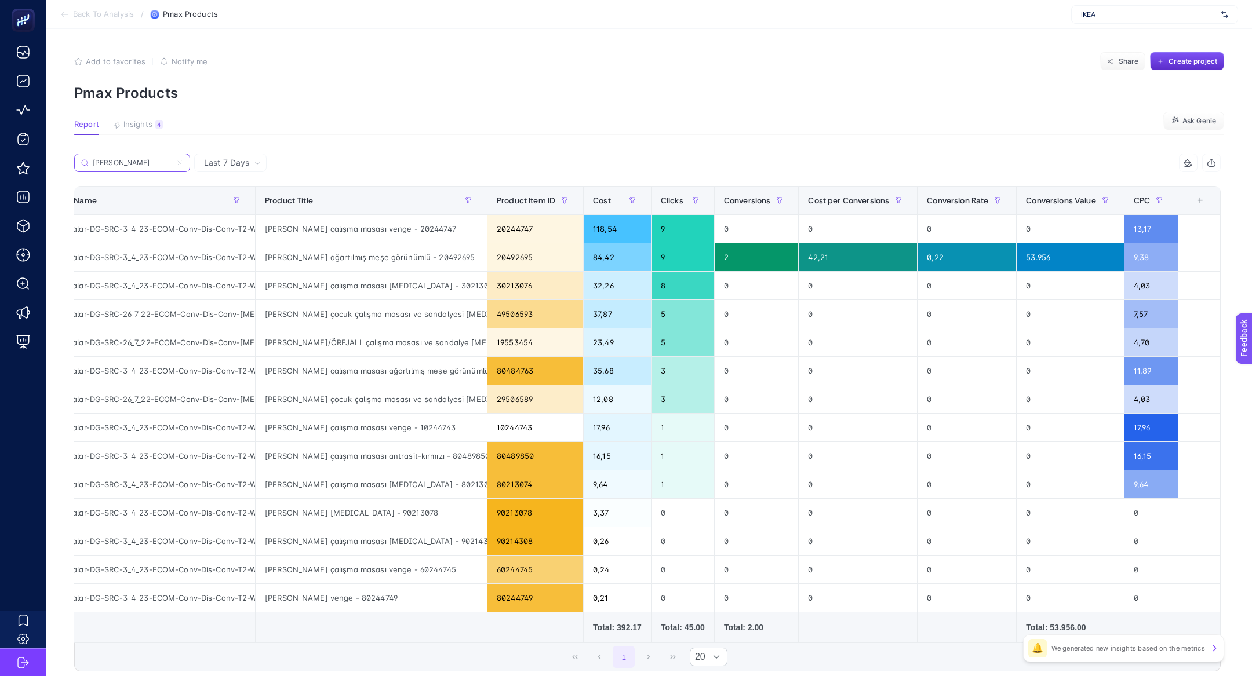
type input "MICKE"
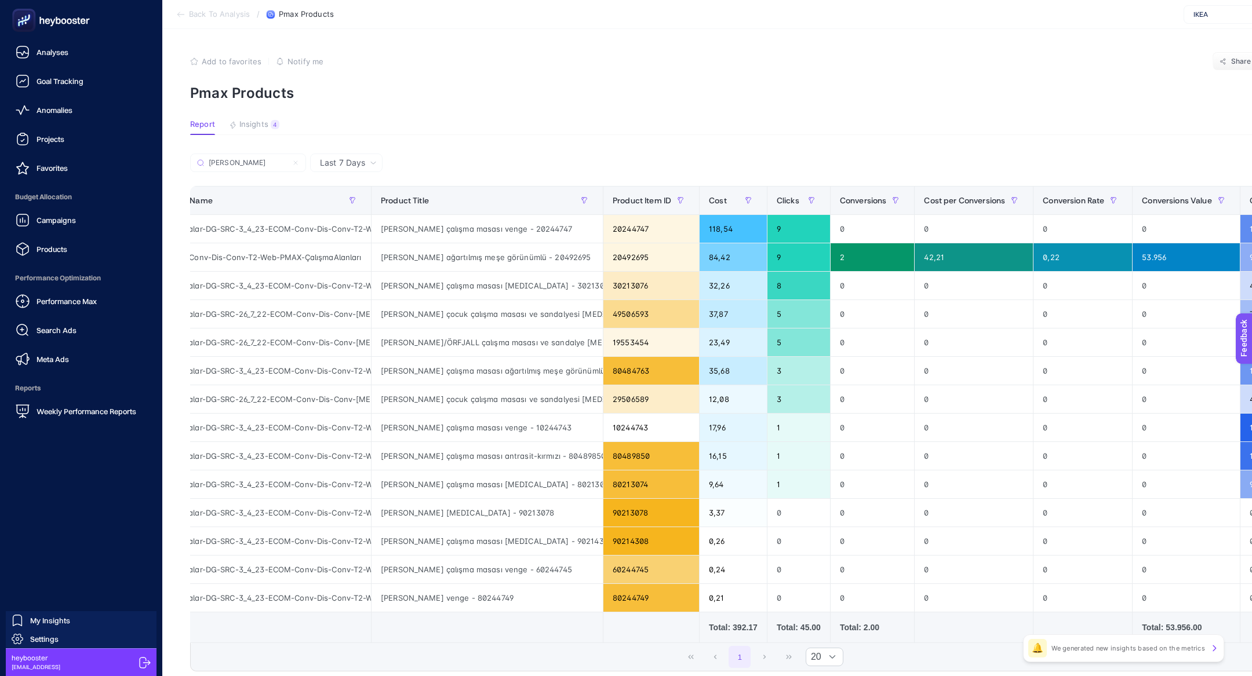
click at [85, 295] on div "Performance Max" at bounding box center [56, 301] width 81 height 14
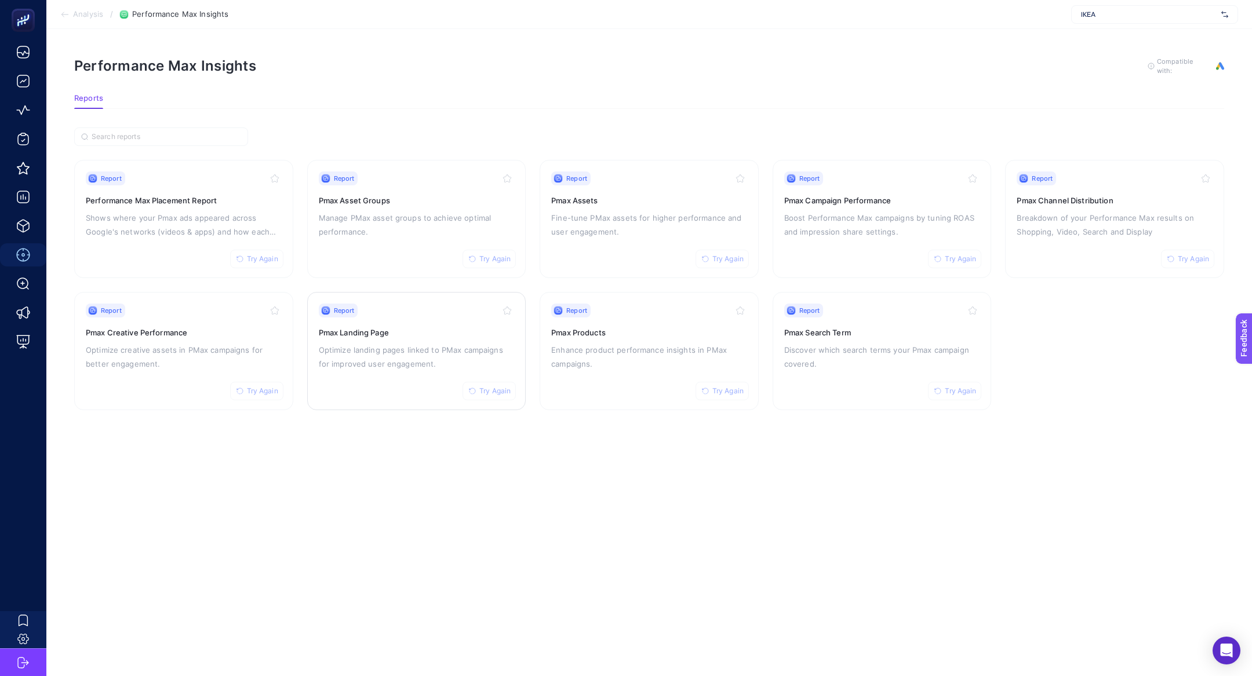
click at [401, 349] on p "Optimize landing pages linked to PMax campaigns for improved user engagement." at bounding box center [417, 357] width 196 height 28
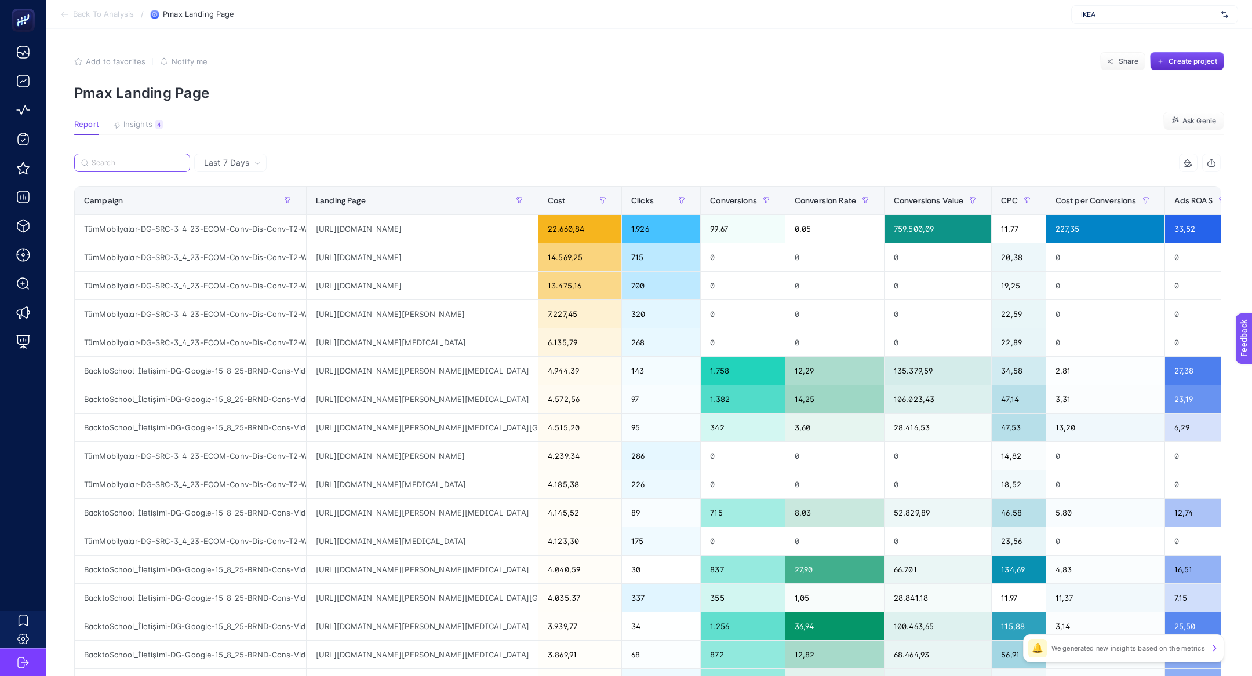
click at [128, 162] on input "Search" at bounding box center [138, 163] width 92 height 9
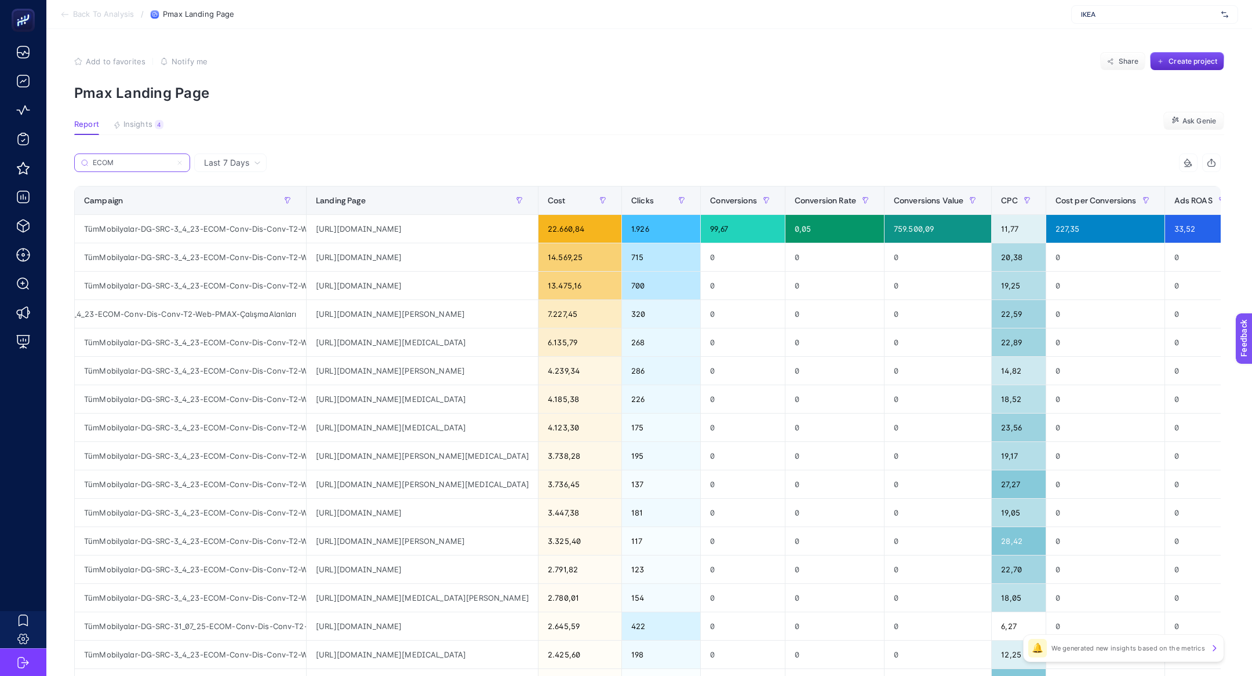
scroll to position [0, 107]
type input "ECOM"
click at [424, 250] on div "https://www.ikea.com.tr/urun/ivar-gri-yesil-160x30x83-cm-kapakli-dolap-89508118" at bounding box center [422, 257] width 231 height 28
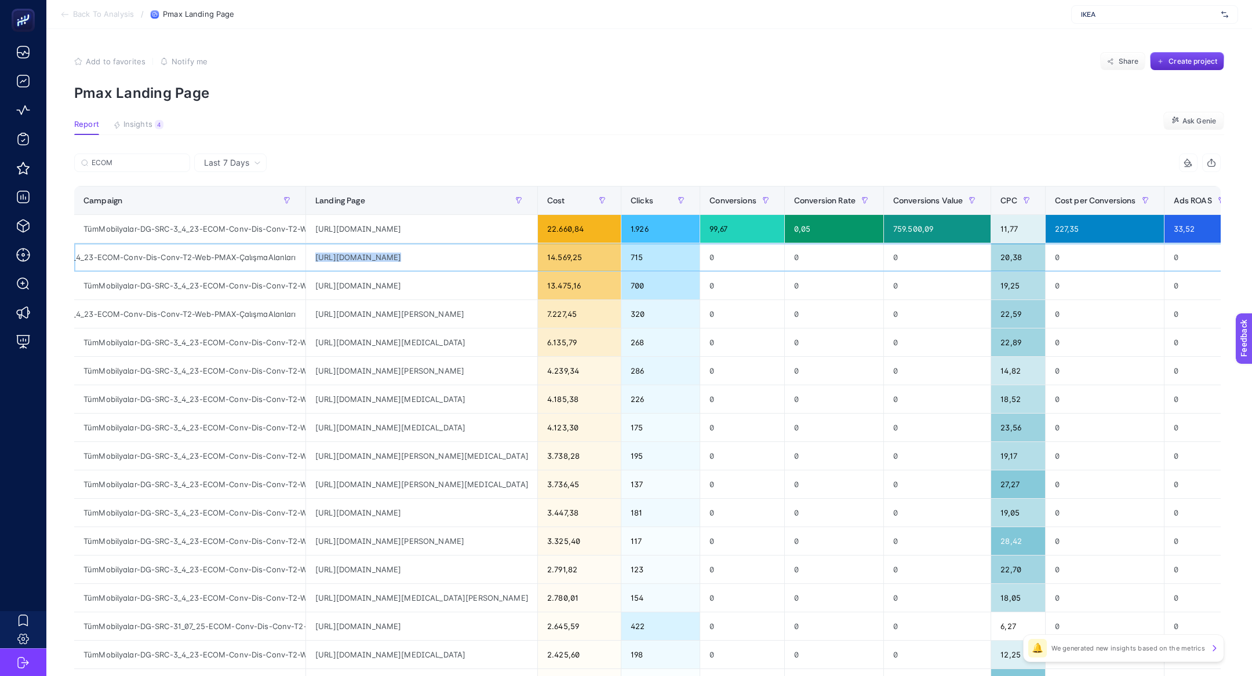
scroll to position [0, 84]
drag, startPoint x: 654, startPoint y: 253, endPoint x: 545, endPoint y: 256, distance: 109.0
click at [546, 357] on tr "TümMobilyalar-DG-SRC-3_4_23-ECOM-Conv-Dis-Conv-T2-Web-PMAX-ÇalışmaAlanları http…" at bounding box center [678, 371] width 1209 height 28
click at [559, 258] on div "14.569,25" at bounding box center [579, 257] width 83 height 28
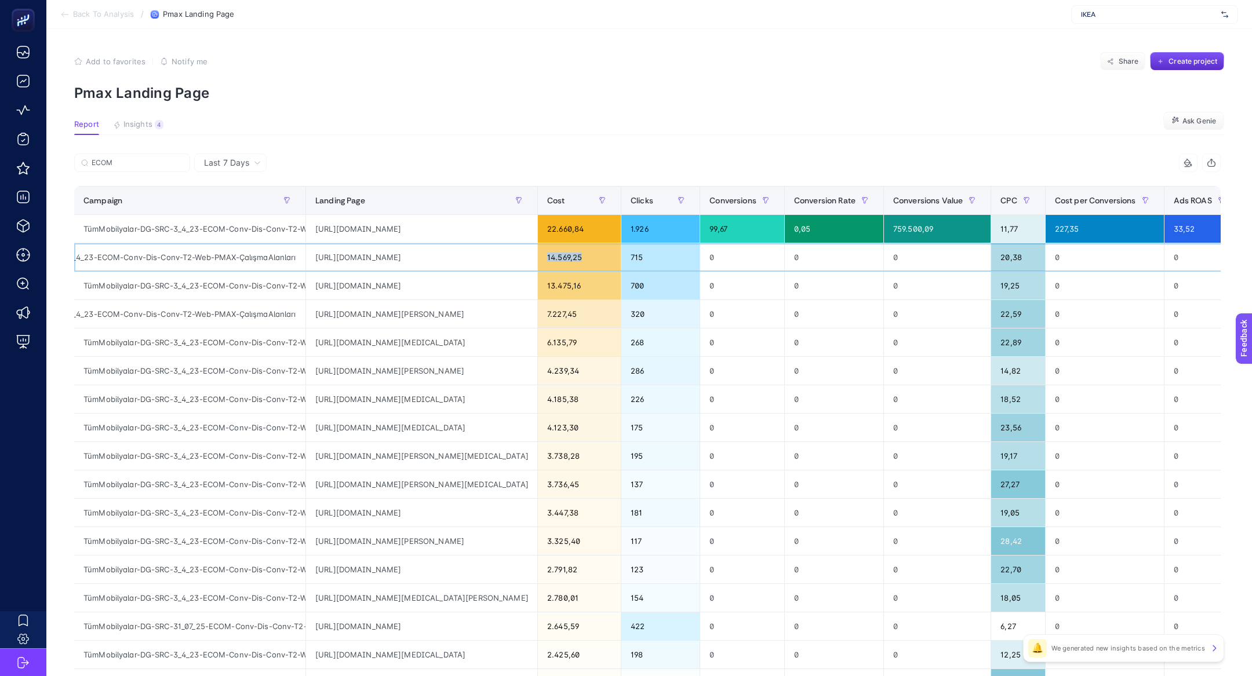
click at [559, 258] on div "14.569,25" at bounding box center [579, 257] width 83 height 28
click at [445, 284] on div "https://www.ikea.com.tr/urun/fryksas-rattan-81x124-cm-kapakli-dolap-40574096" at bounding box center [421, 286] width 231 height 28
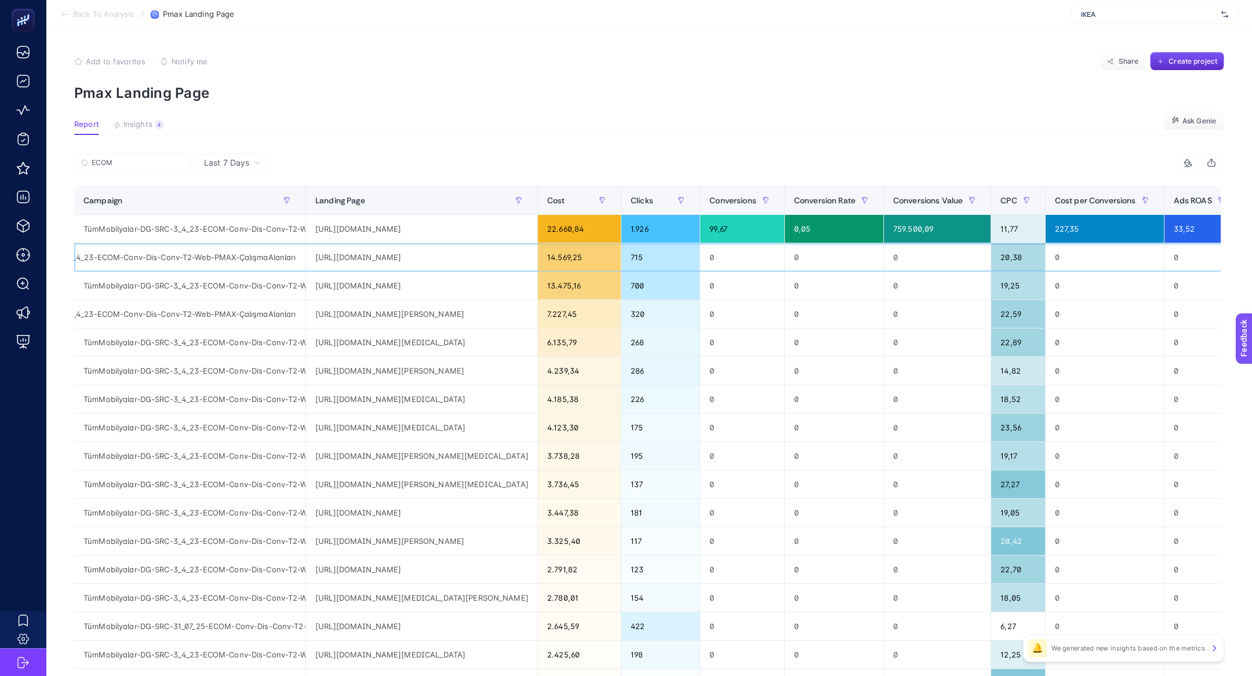
click at [261, 259] on div "TümMobilyalar-DG-SRC-3_4_23-ECOM-Conv-Dis-Conv-T2-Web-PMAX-ÇalışmaAlanları" at bounding box center [189, 257] width 231 height 28
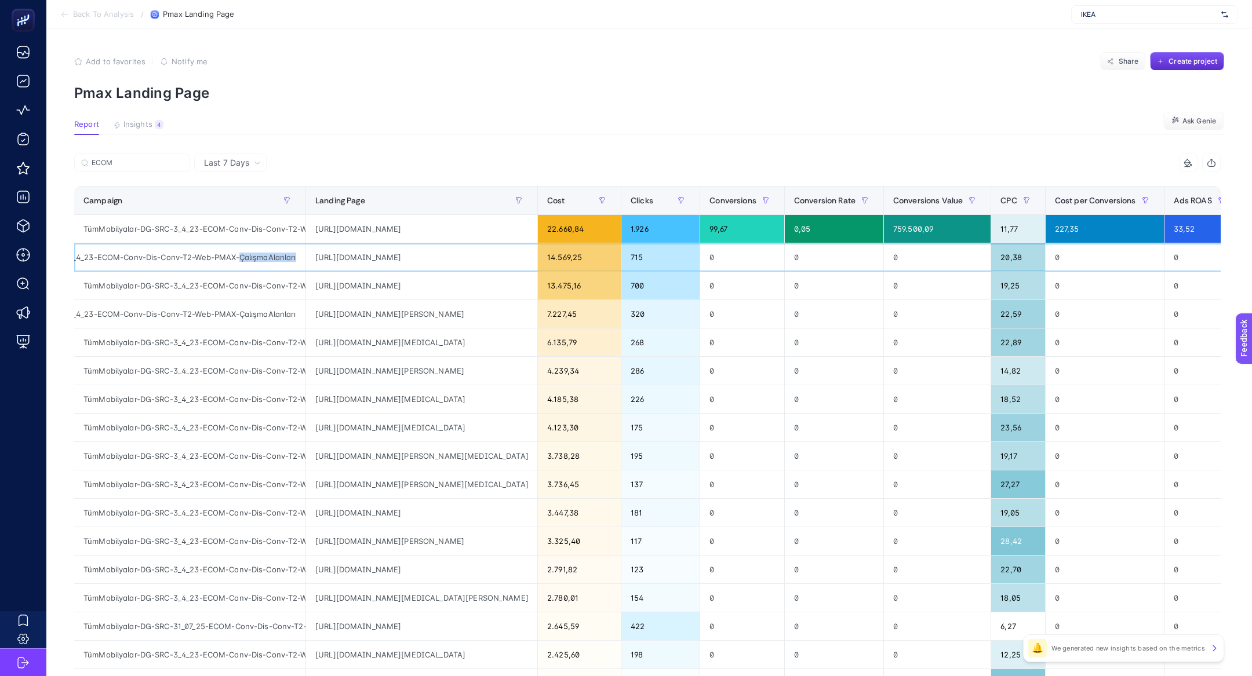
click at [261, 259] on div "TümMobilyalar-DG-SRC-3_4_23-ECOM-Conv-Dis-Conv-T2-Web-PMAX-ÇalışmaAlanları" at bounding box center [189, 257] width 231 height 28
copy div "ÇalışmaAlanları"
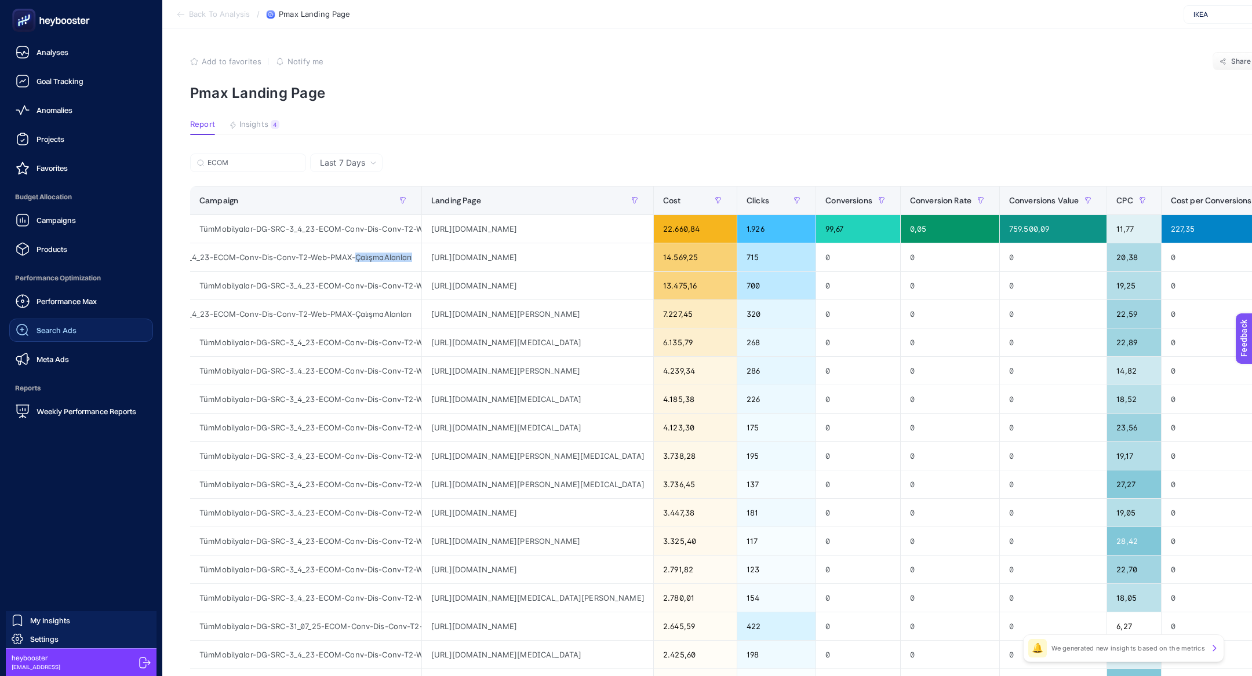
click at [41, 332] on span "Search Ads" at bounding box center [57, 330] width 40 height 9
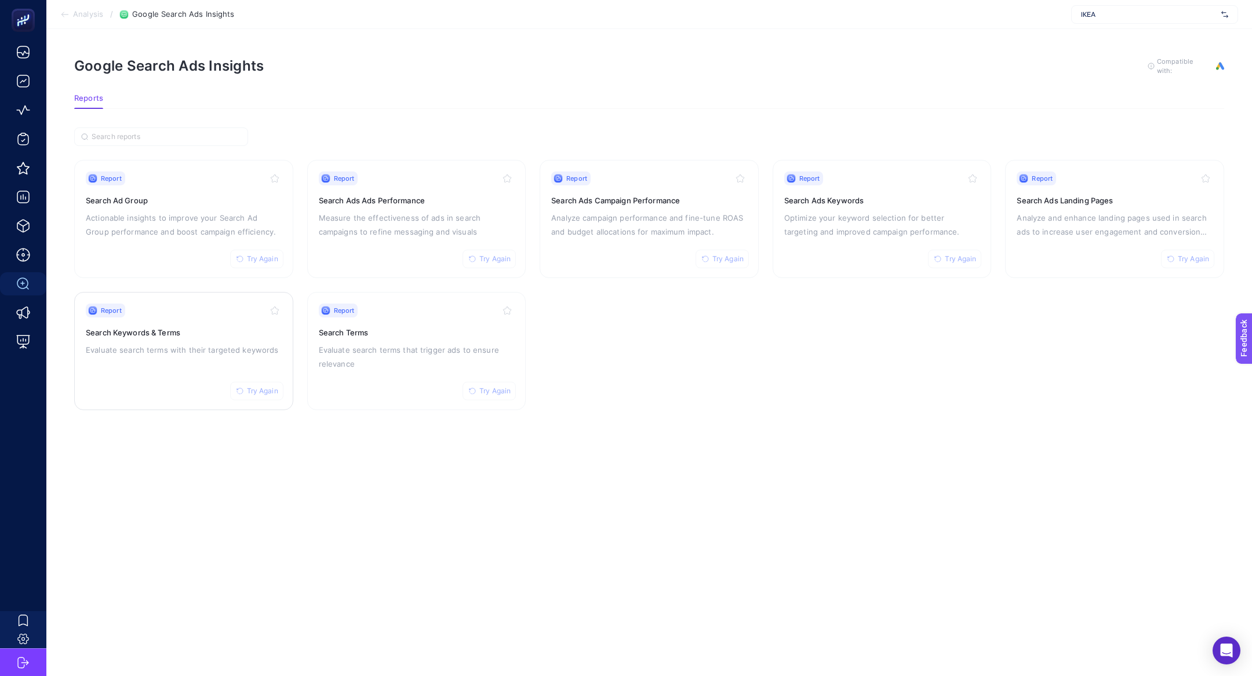
click at [113, 336] on h3 "Search Keywords & Terms" at bounding box center [184, 333] width 196 height 12
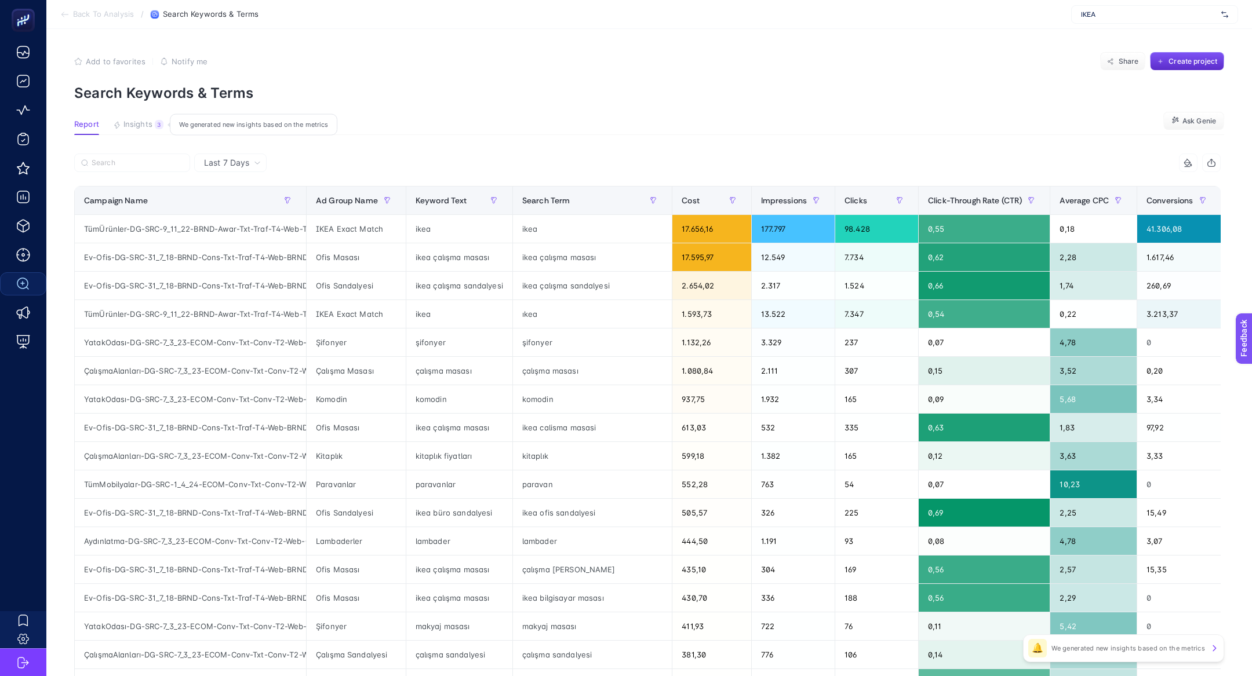
click at [150, 128] on span "Insights" at bounding box center [137, 124] width 29 height 9
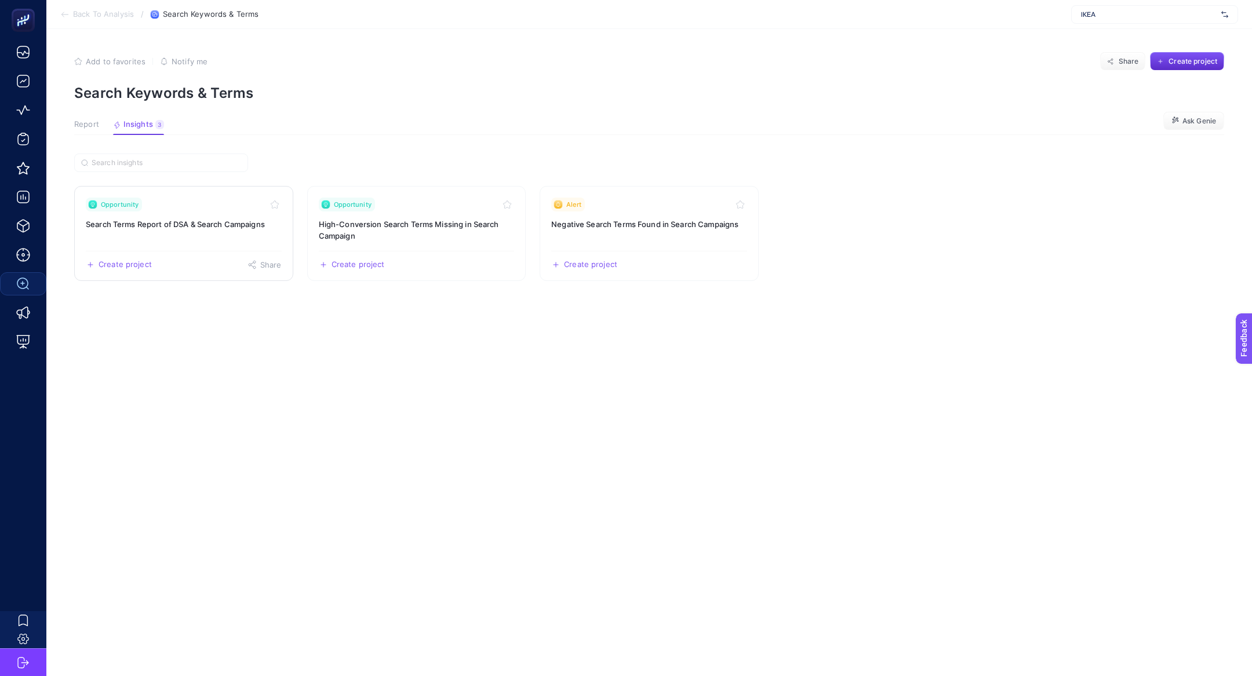
click at [230, 223] on h3 "Search Terms Report of DSA & Search Campaigns" at bounding box center [184, 225] width 196 height 12
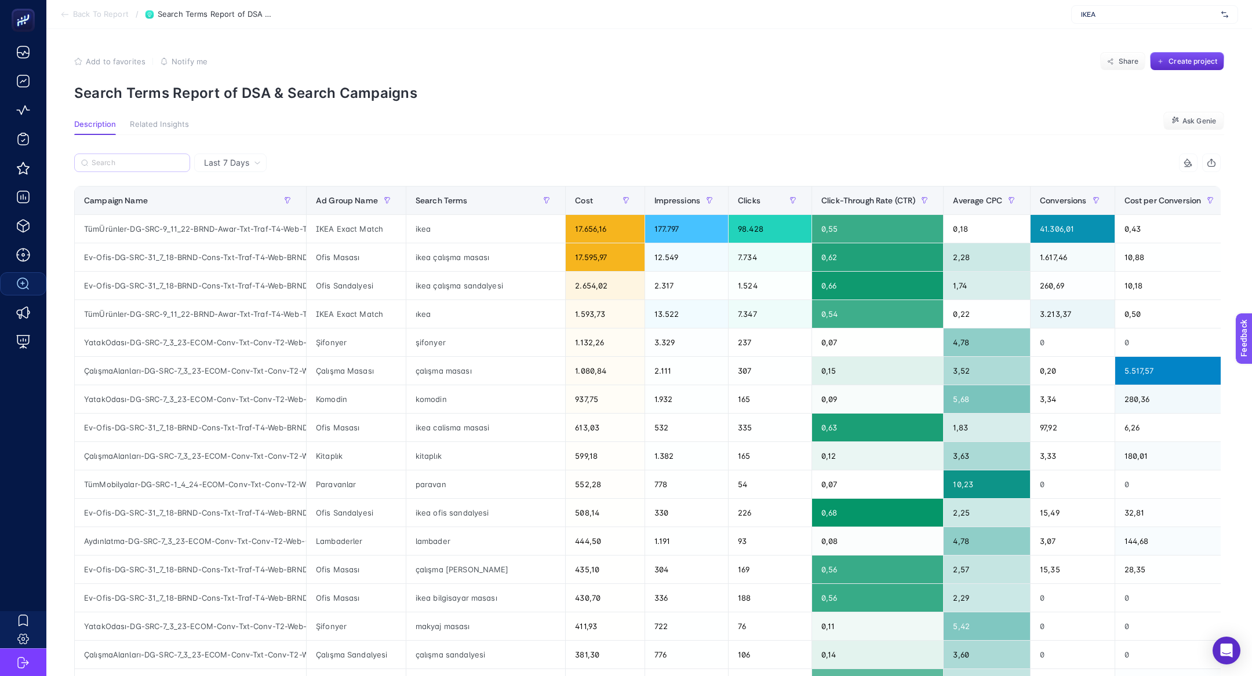
click at [147, 169] on label at bounding box center [132, 163] width 116 height 19
click at [147, 168] on input "Search" at bounding box center [138, 163] width 92 height 9
paste input "GNRCZüccaciyeDSA"
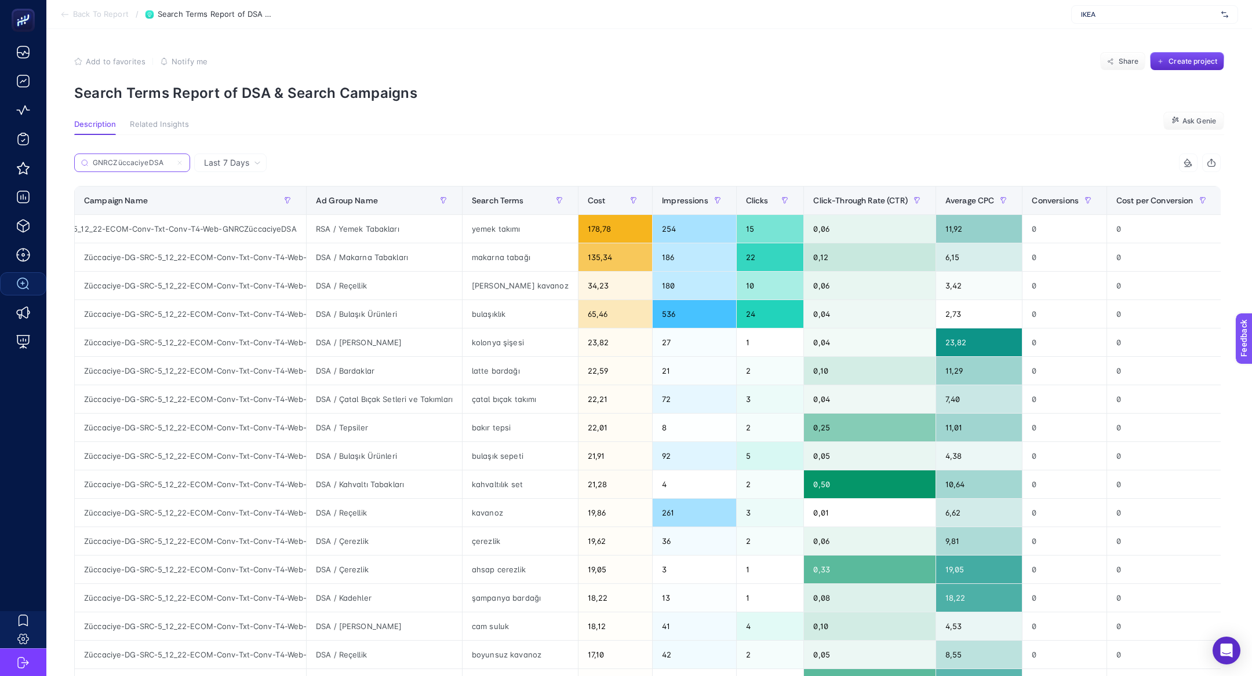
type input "GNRCZüccaciyeDSA"
click at [234, 154] on div "Last 7 Days" at bounding box center [230, 163] width 72 height 19
click at [253, 205] on li "Last 30 Days" at bounding box center [230, 208] width 65 height 21
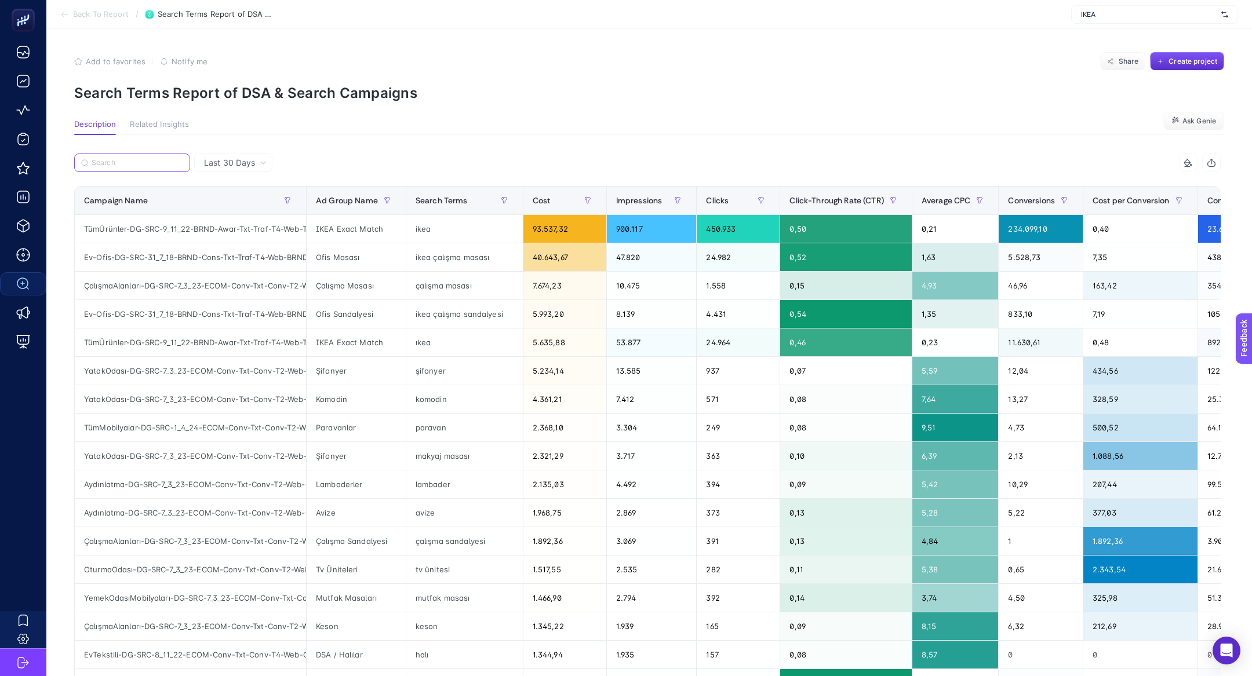
click at [141, 167] on input "Search" at bounding box center [138, 163] width 92 height 9
paste input "GNRCZüccaciyeDSA"
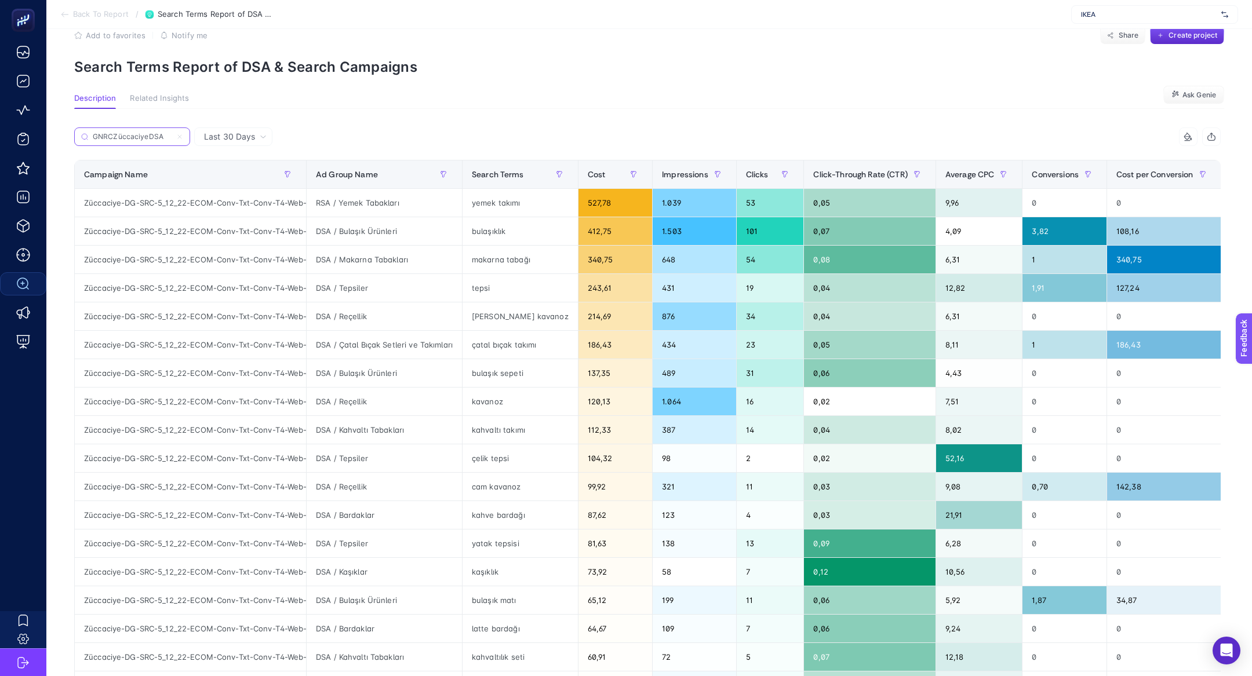
scroll to position [28, 0]
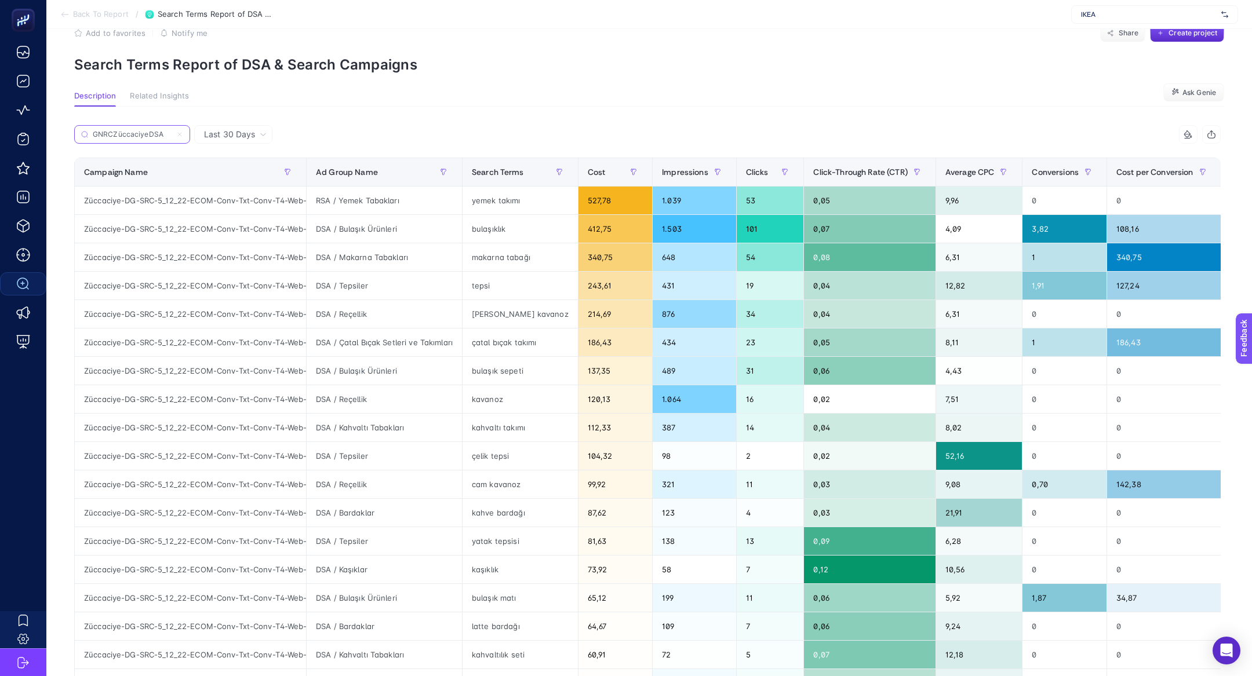
type input "GNRCZüccaciyeDSA"
click at [401, 447] on div "DSA / Tepsiler" at bounding box center [384, 456] width 155 height 28
click at [522, 457] on div "çelik tepsi" at bounding box center [520, 456] width 115 height 28
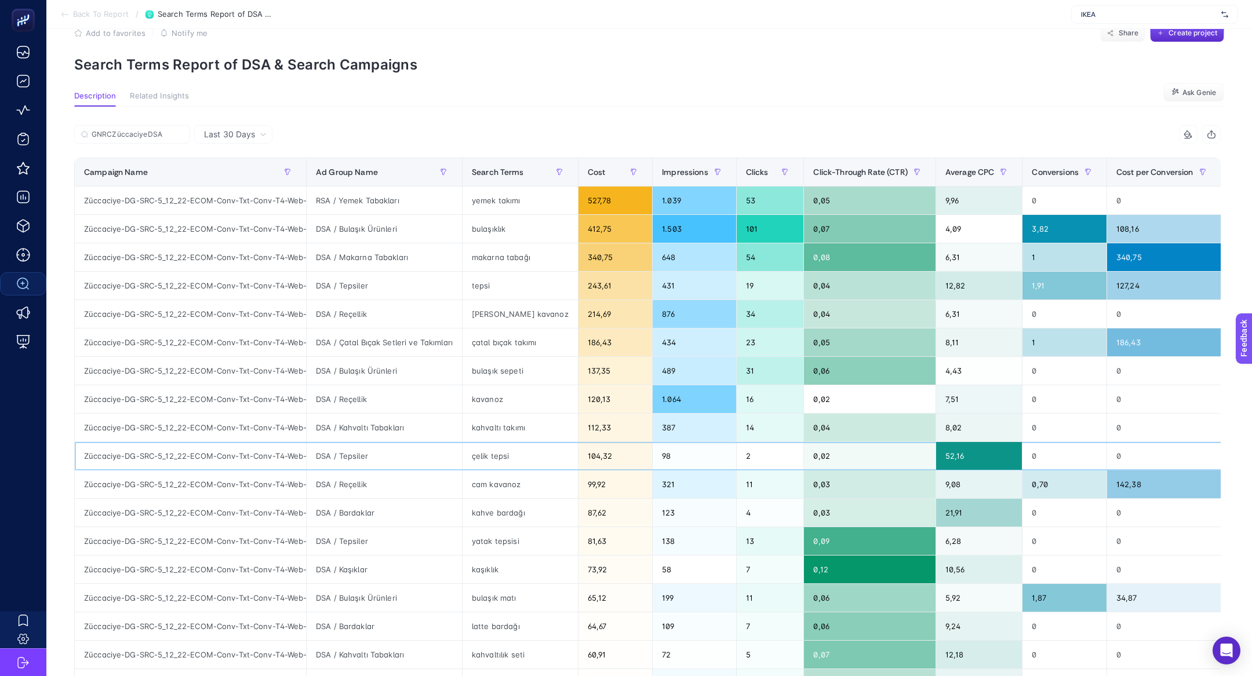
click at [522, 457] on div "çelik tepsi" at bounding box center [520, 456] width 115 height 28
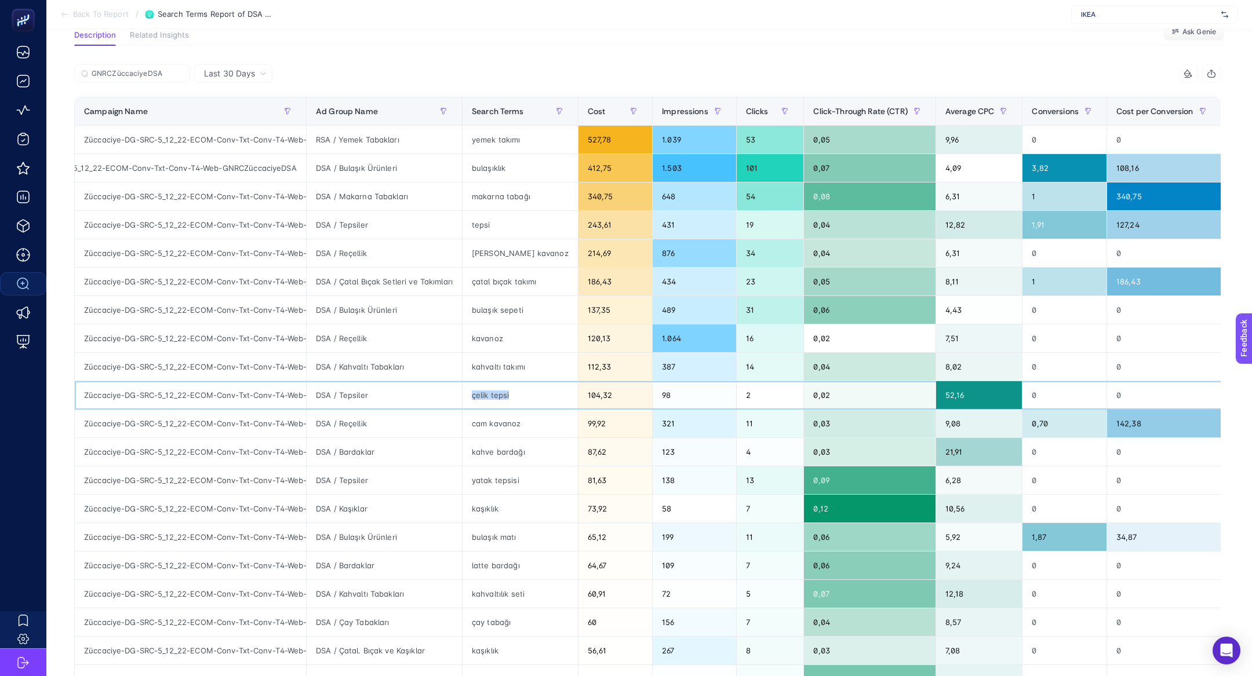
scroll to position [0, 85]
drag, startPoint x: 248, startPoint y: 140, endPoint x: 294, endPoint y: 144, distance: 46.5
click at [294, 144] on div "Züccaciye-DG-SRC-5_12_22-ECOM-Conv-Txt-Conv-T4-Web-GNRCZüccaciyeDSA" at bounding box center [190, 140] width 231 height 28
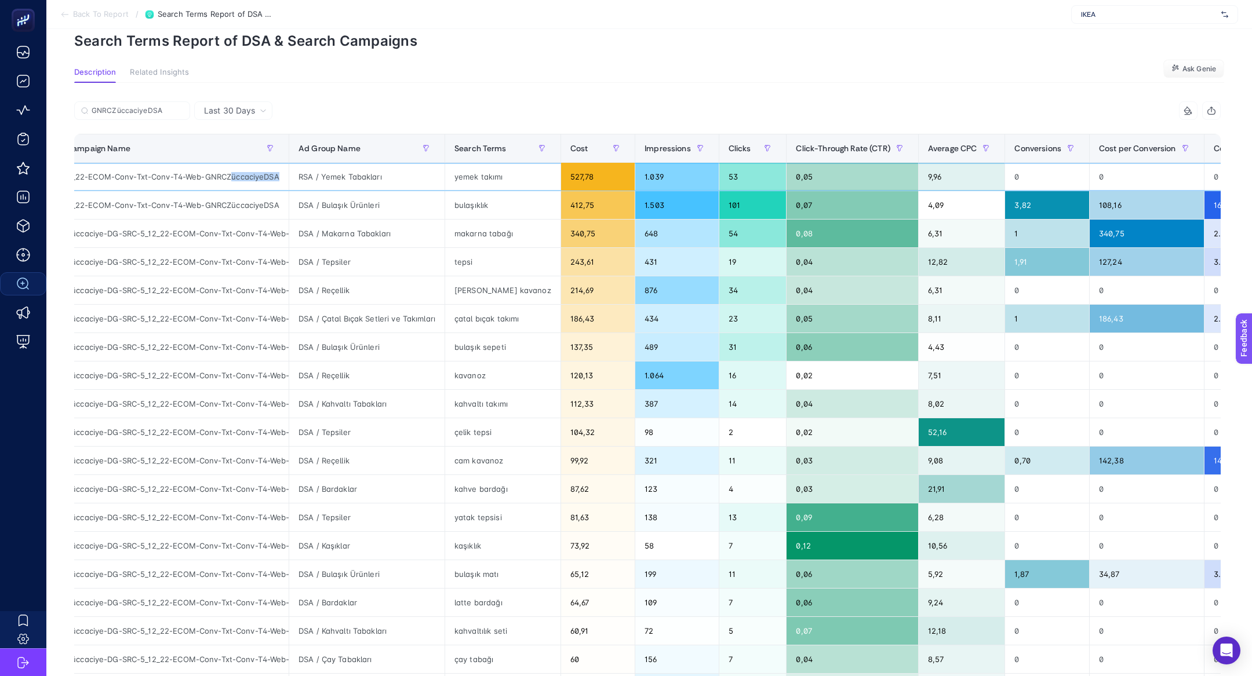
scroll to position [0, 0]
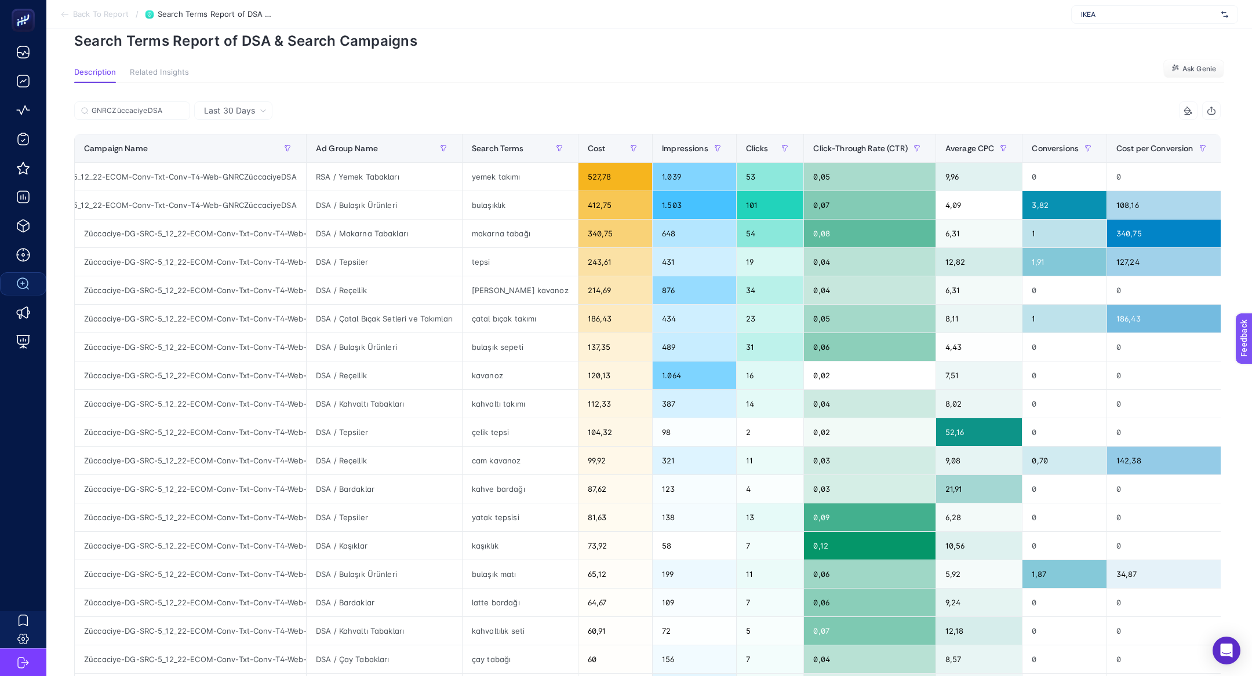
click at [269, 49] on article "Add to favorites false Notify me Share Create project Search Terms Report of DS…" at bounding box center [649, 434] width 1206 height 915
click at [183, 111] on input "GNRCZüccaciyeDSA" at bounding box center [138, 111] width 92 height 9
click at [180, 111] on icon at bounding box center [179, 110] width 7 height 7
click at [0, 0] on input "GNRCZüccaciyeDSA" at bounding box center [0, 0] width 0 height 0
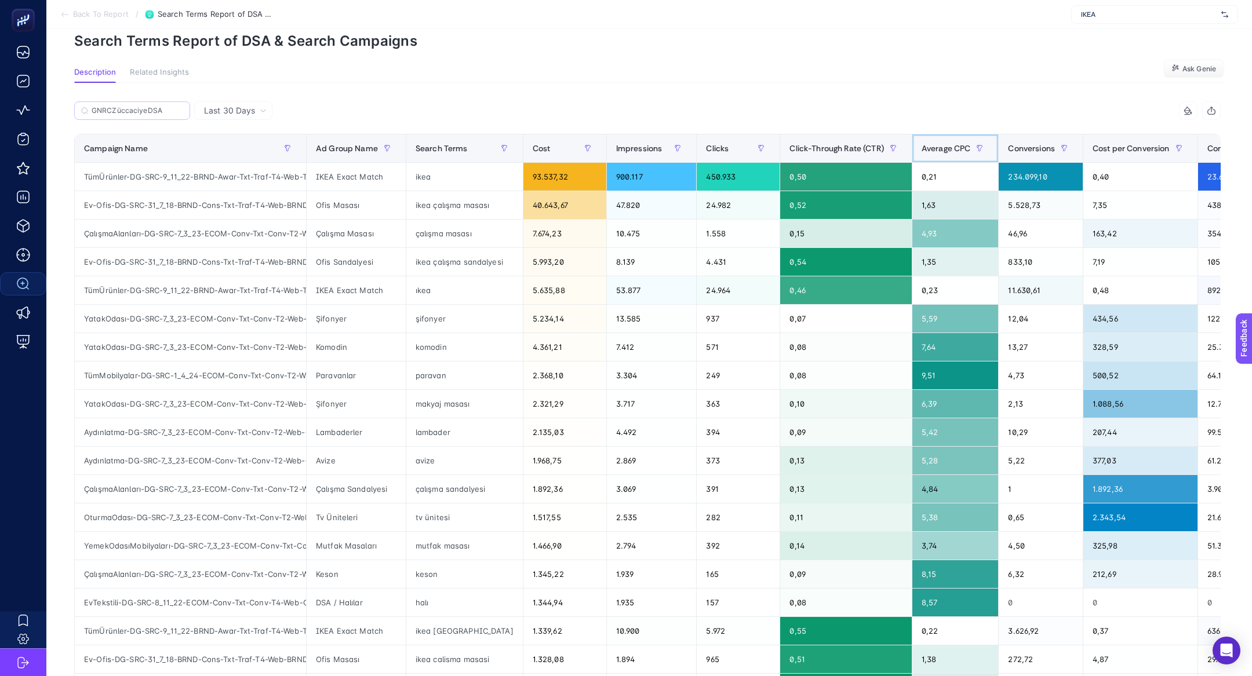
click at [942, 140] on div "Average CPC" at bounding box center [956, 148] width 68 height 19
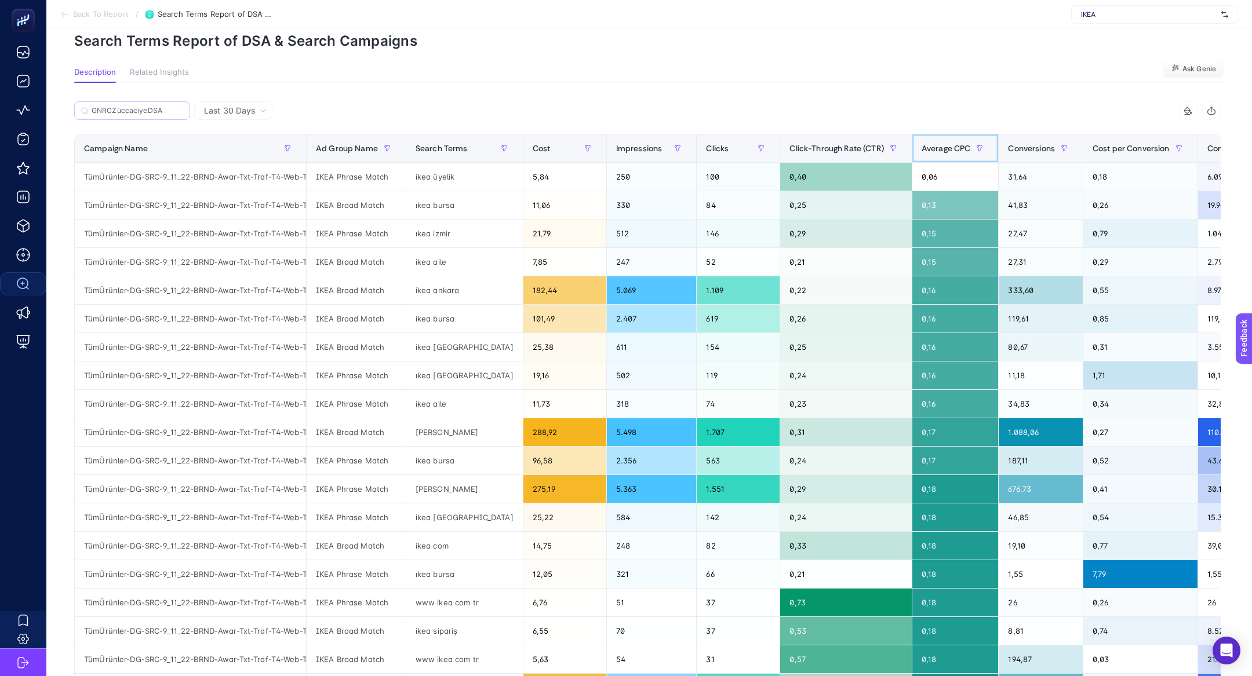
click at [942, 142] on div "Average CPC" at bounding box center [956, 148] width 68 height 19
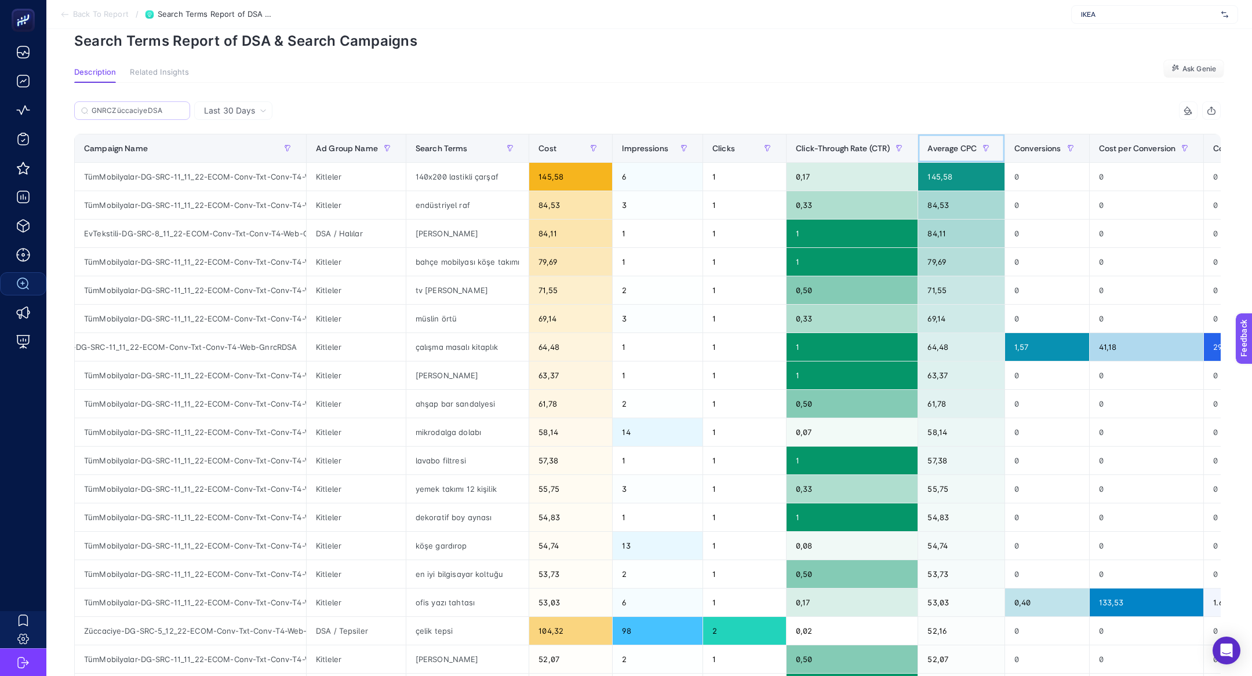
scroll to position [0, 65]
click at [330, 172] on div "Kitleler" at bounding box center [356, 177] width 99 height 28
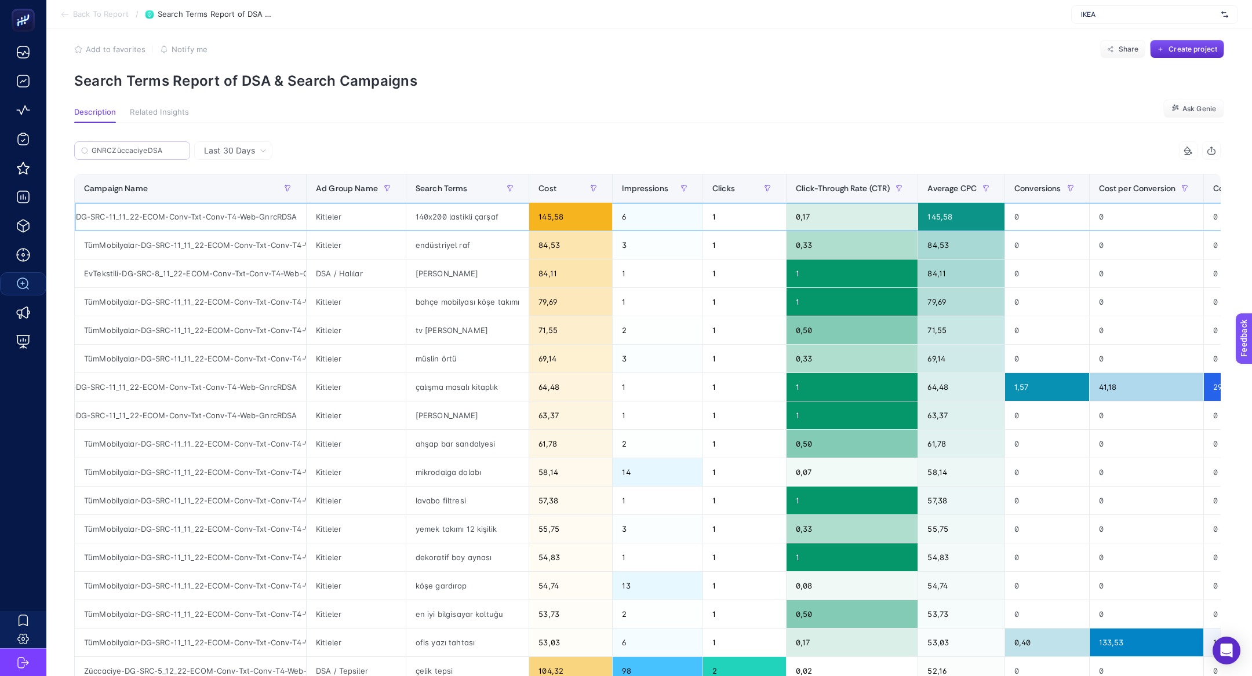
scroll to position [0, 0]
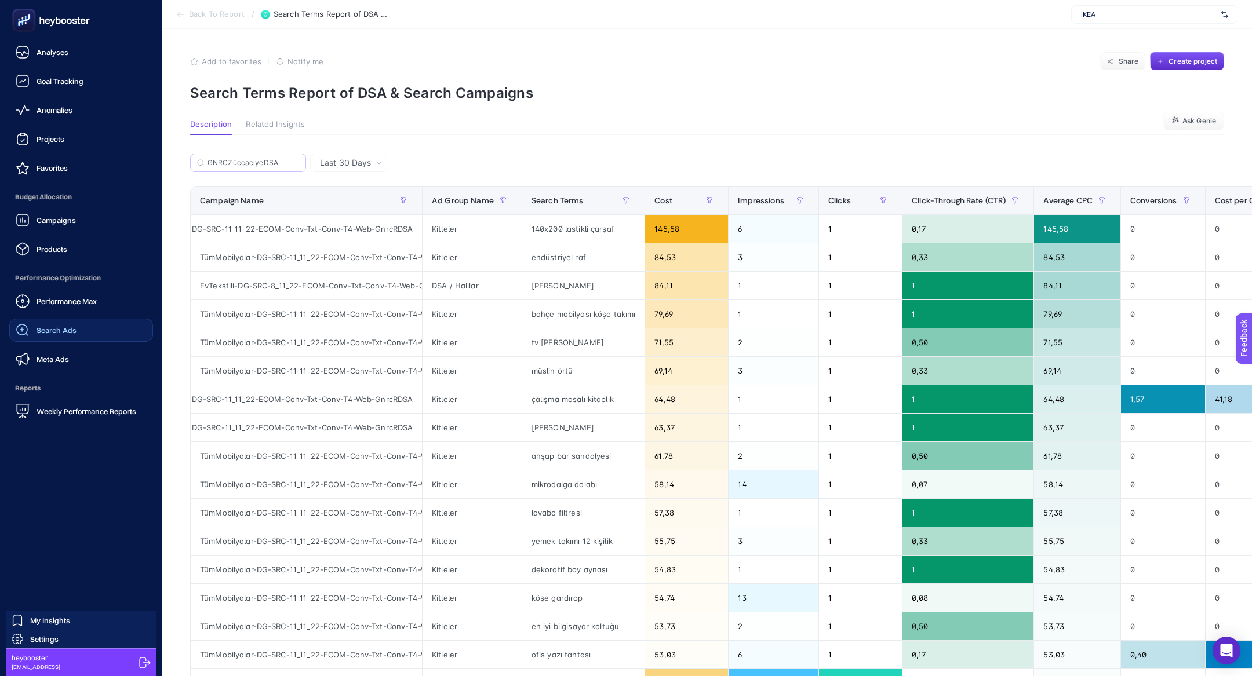
click at [85, 324] on link "Search Ads" at bounding box center [81, 330] width 144 height 23
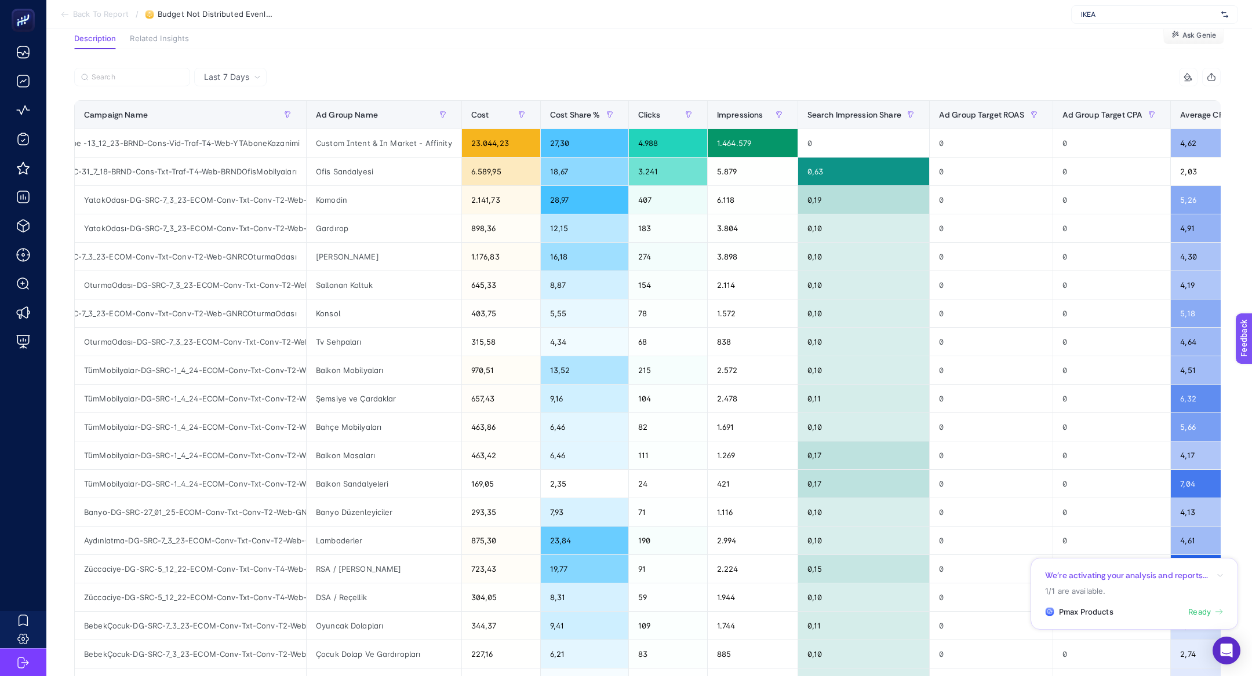
scroll to position [0, 88]
click at [140, 74] on input "Search" at bounding box center [138, 77] width 92 height 9
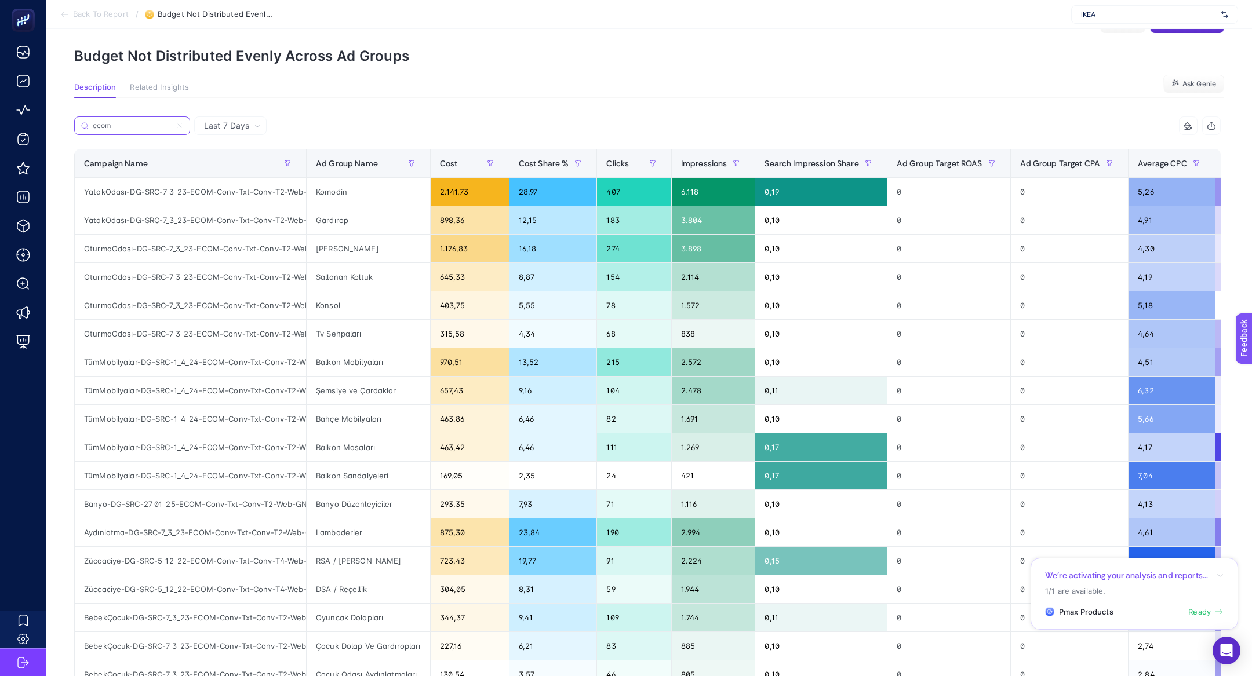
scroll to position [0, 305]
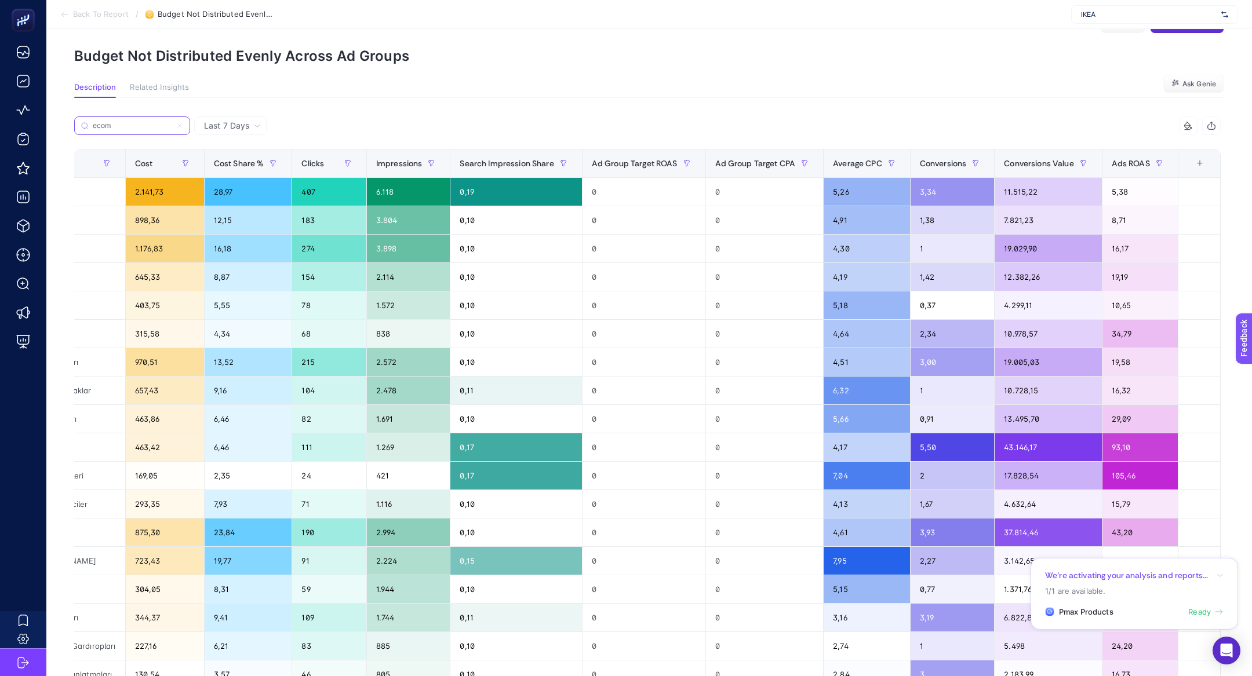
type input "ecom"
click at [1003, 170] on th "Conversions Value" at bounding box center [1048, 164] width 107 height 28
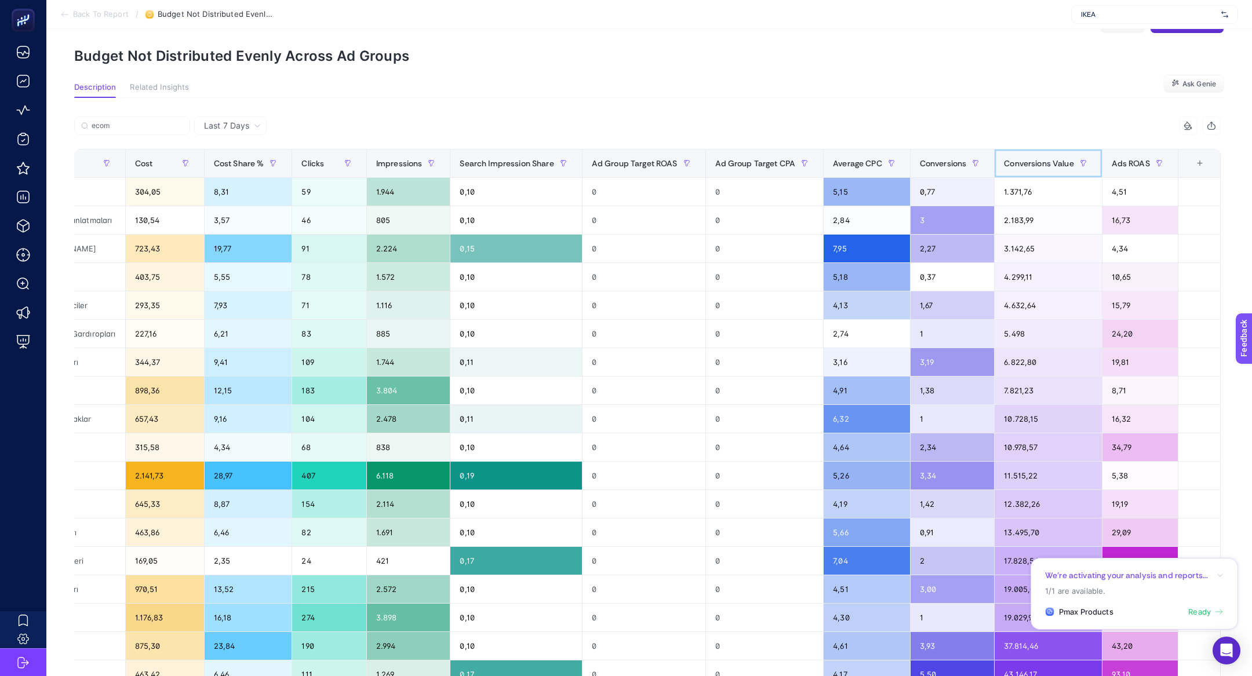
click at [1024, 173] on th "Conversions Value" at bounding box center [1048, 164] width 107 height 28
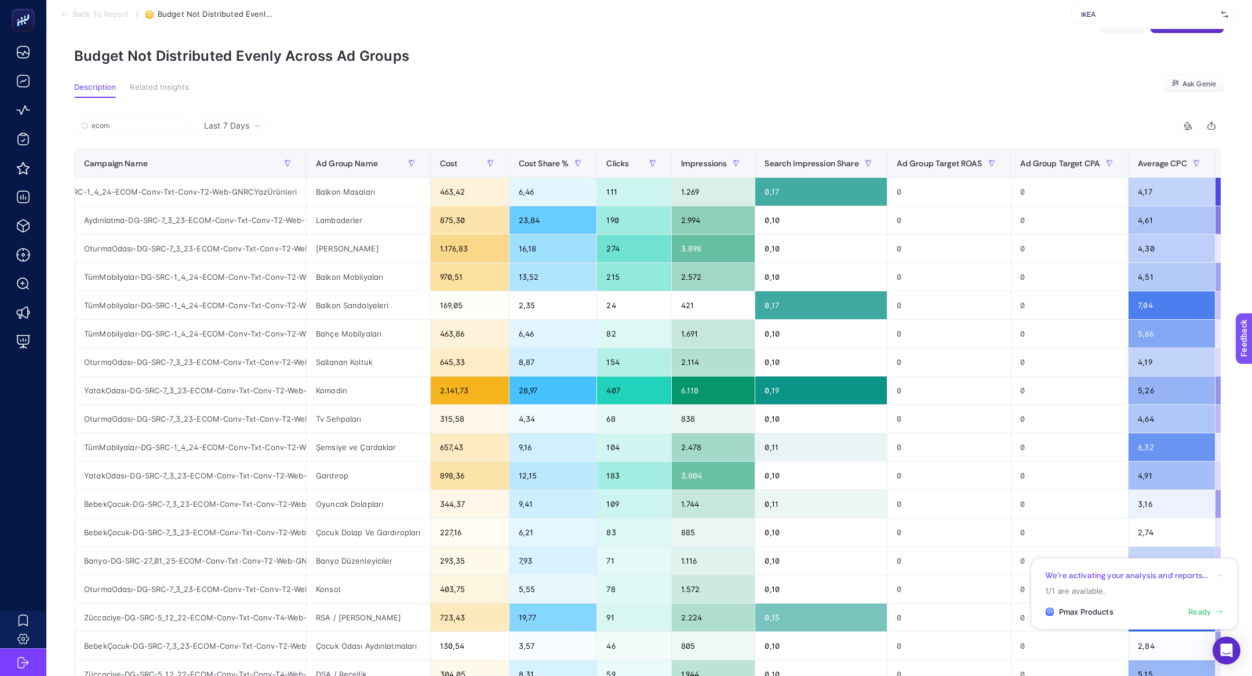
scroll to position [0, 72]
click at [272, 221] on div "Aydınlatma-DG-SRC-7_3_23-ECOM-Conv-Txt-Conv-T2-Web-GNRCAydınlatma" at bounding box center [190, 220] width 231 height 28
copy div "GNRCAydınlatma"
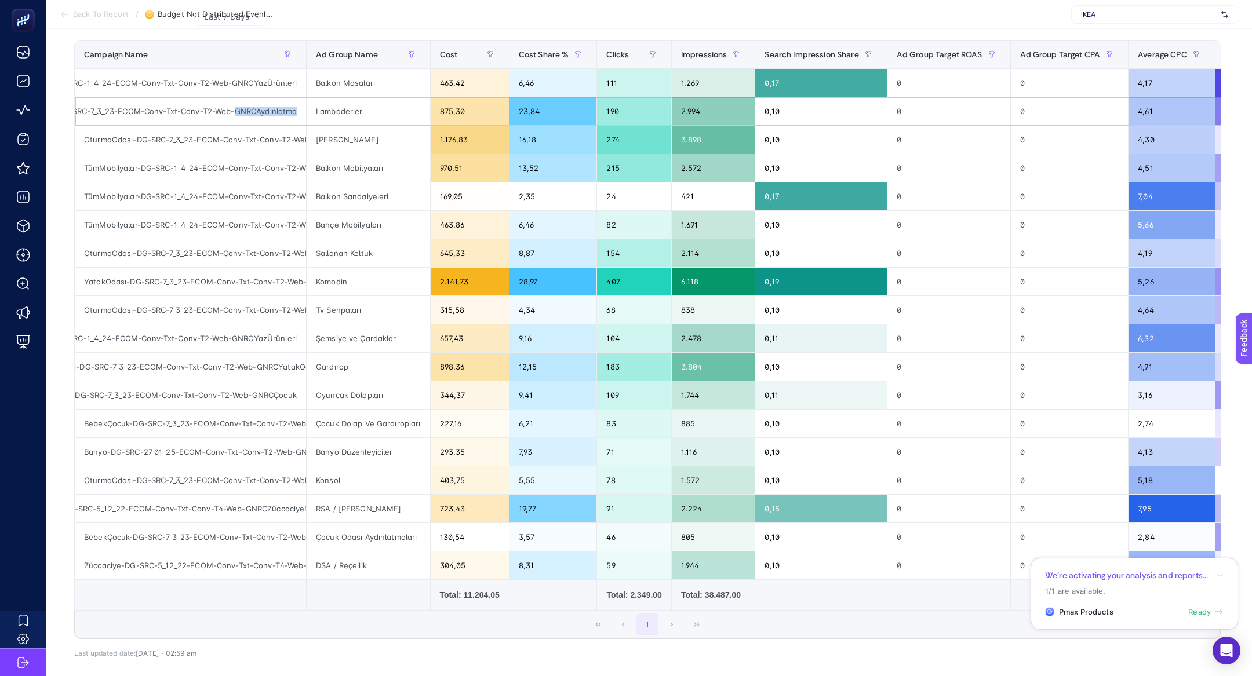
scroll to position [0, 85]
click at [263, 507] on div "Züccaciye-DG-SRC-5_12_22-ECOM-Conv-Txt-Conv-T4-Web-GNRCZüccaciyeDSA" at bounding box center [190, 509] width 231 height 28
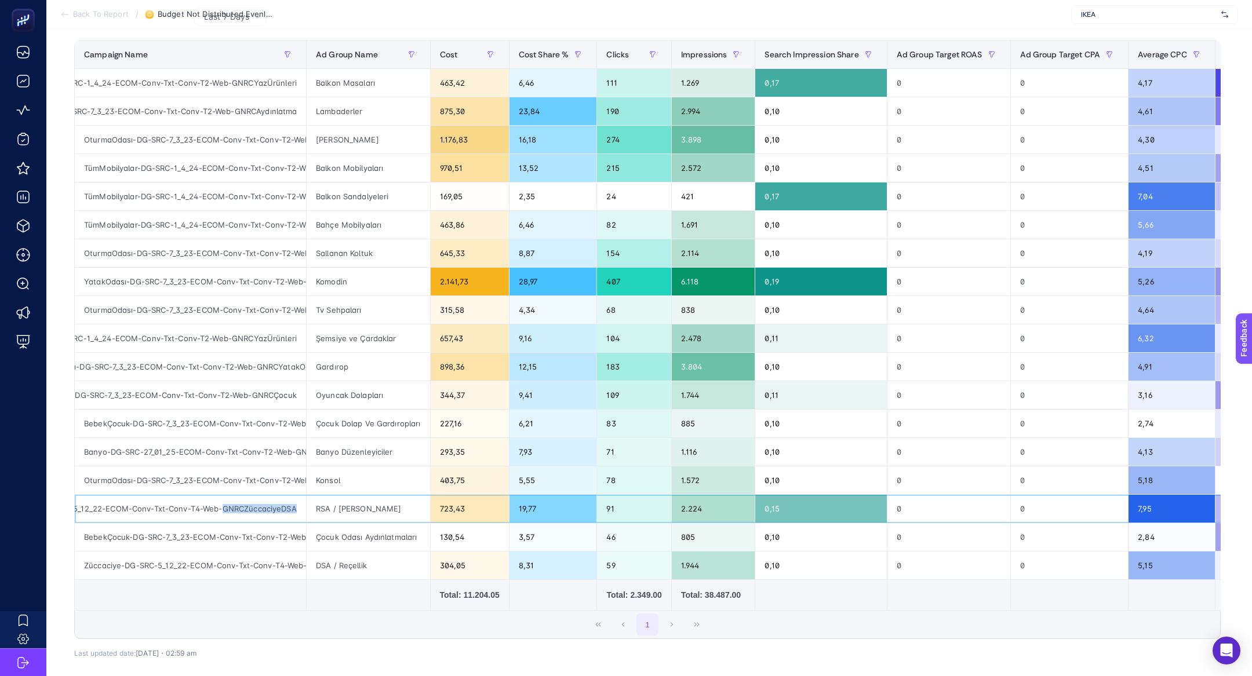
copy div "GNRCZüccaciyeDSA"
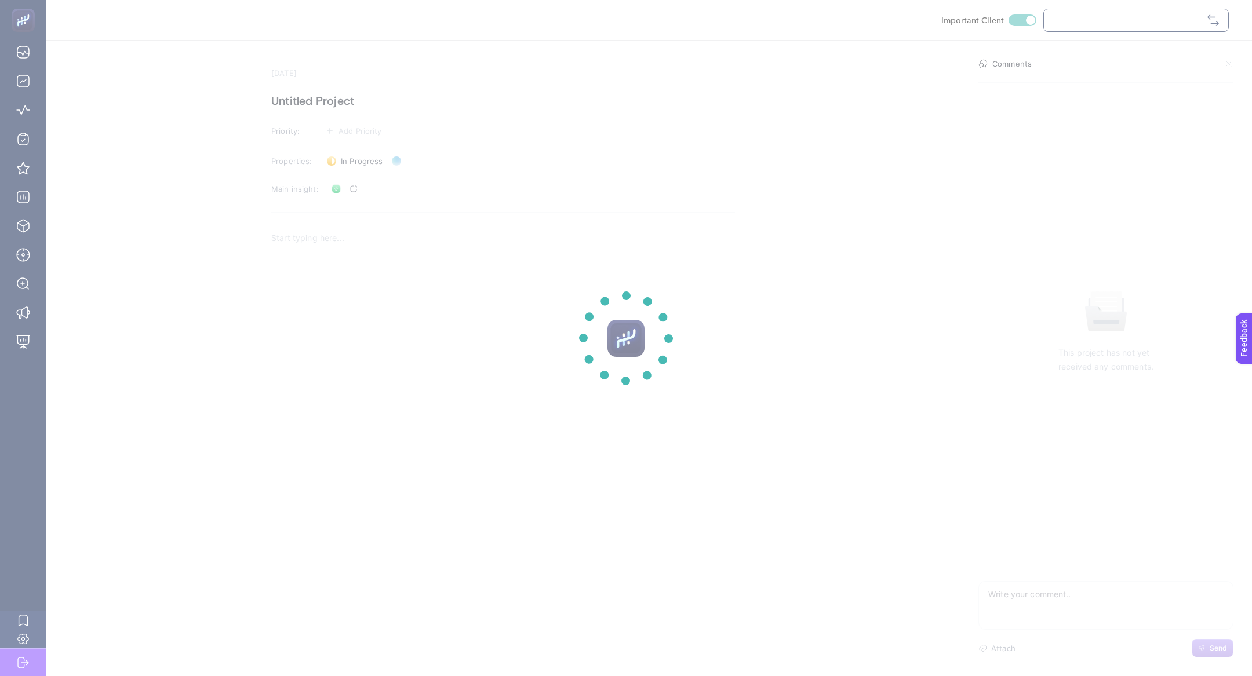
checkbox input "true"
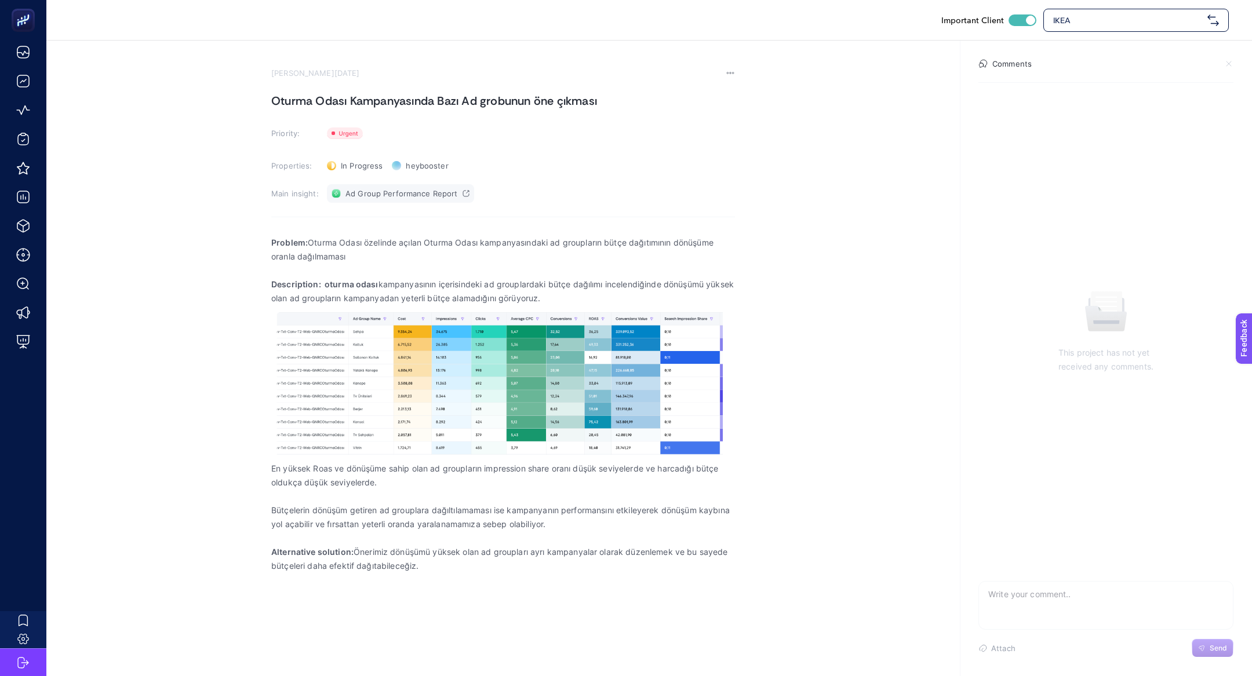
click at [399, 198] on span "Ad Group Performance Report" at bounding box center [401, 193] width 112 height 9
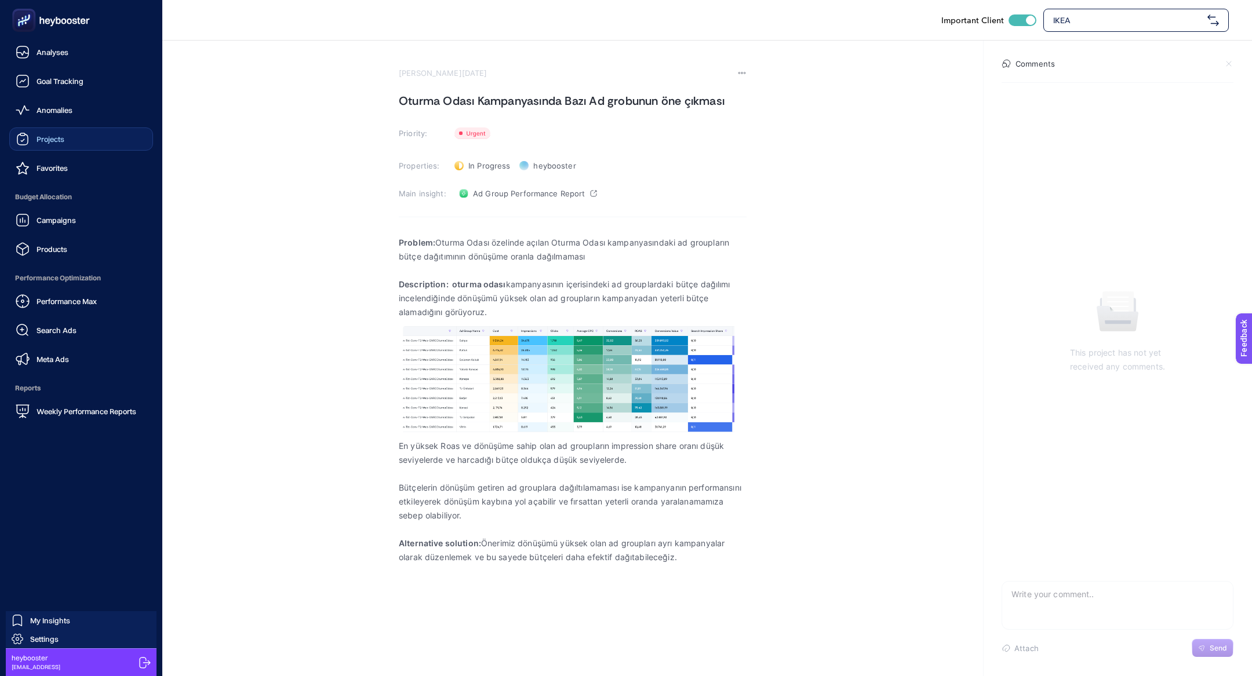
click at [75, 145] on link "Projects" at bounding box center [81, 139] width 144 height 23
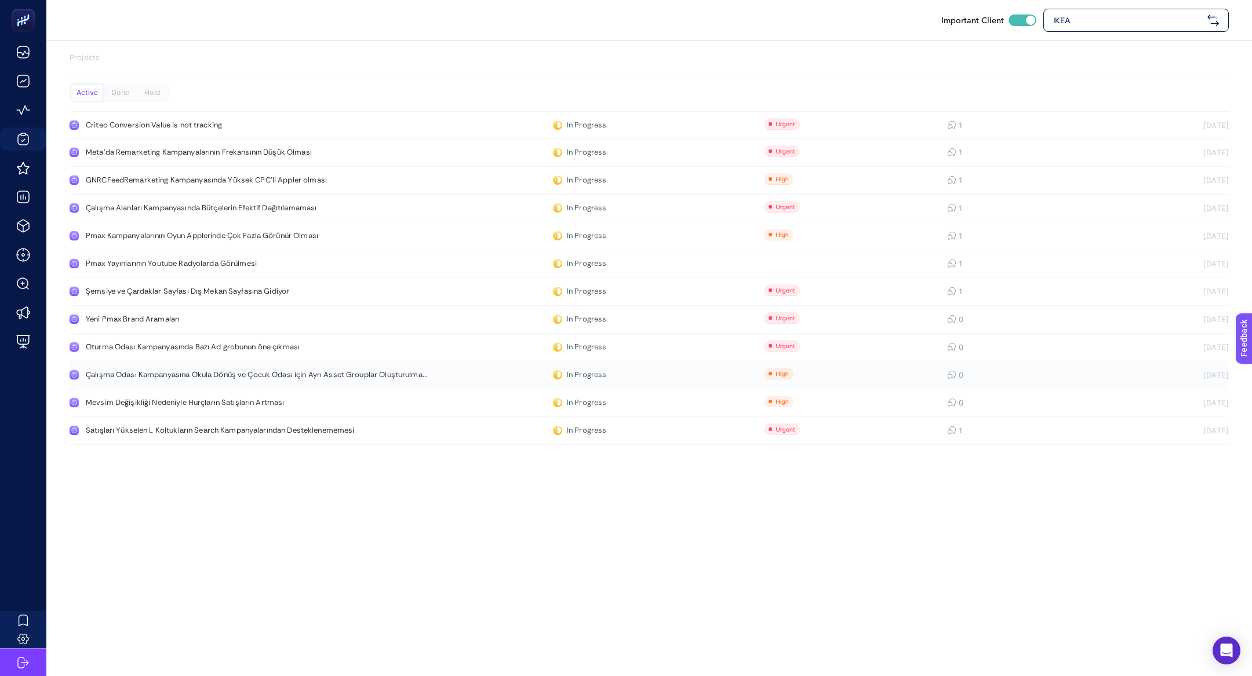
click at [301, 381] on link "Çalışma Odası Kampanyasına Okula Dönüş ve Çocuk Odası için Ayrı Asset Grouplar …" at bounding box center [649, 376] width 1159 height 28
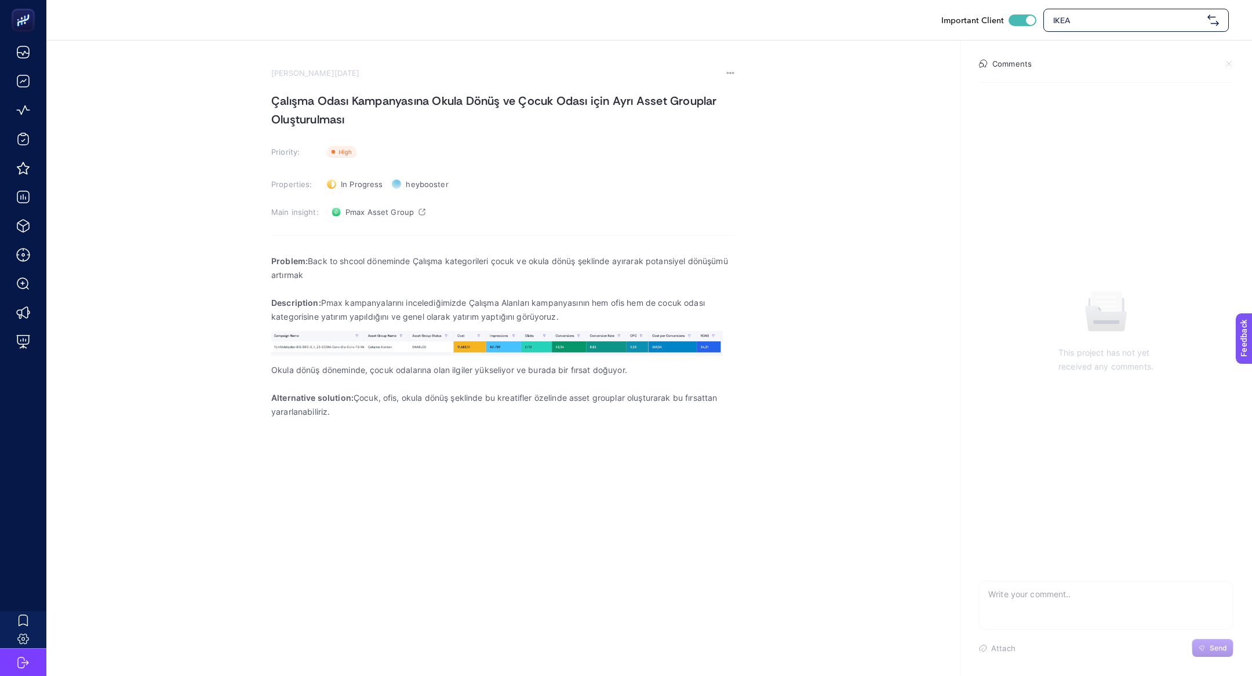
click at [375, 223] on section "[PERSON_NAME][DATE] Çalışma Odası Kampanyasına Okula Dönüş ve Çocuk Odası için …" at bounding box center [503, 273] width 464 height 410
click at [375, 214] on span "Pmax Asset Group" at bounding box center [379, 212] width 68 height 9
click at [1024, 601] on textarea at bounding box center [1106, 600] width 254 height 37
type textarea "burası seneye yapılacak."
click at [1203, 650] on icon "button" at bounding box center [1201, 648] width 5 height 5
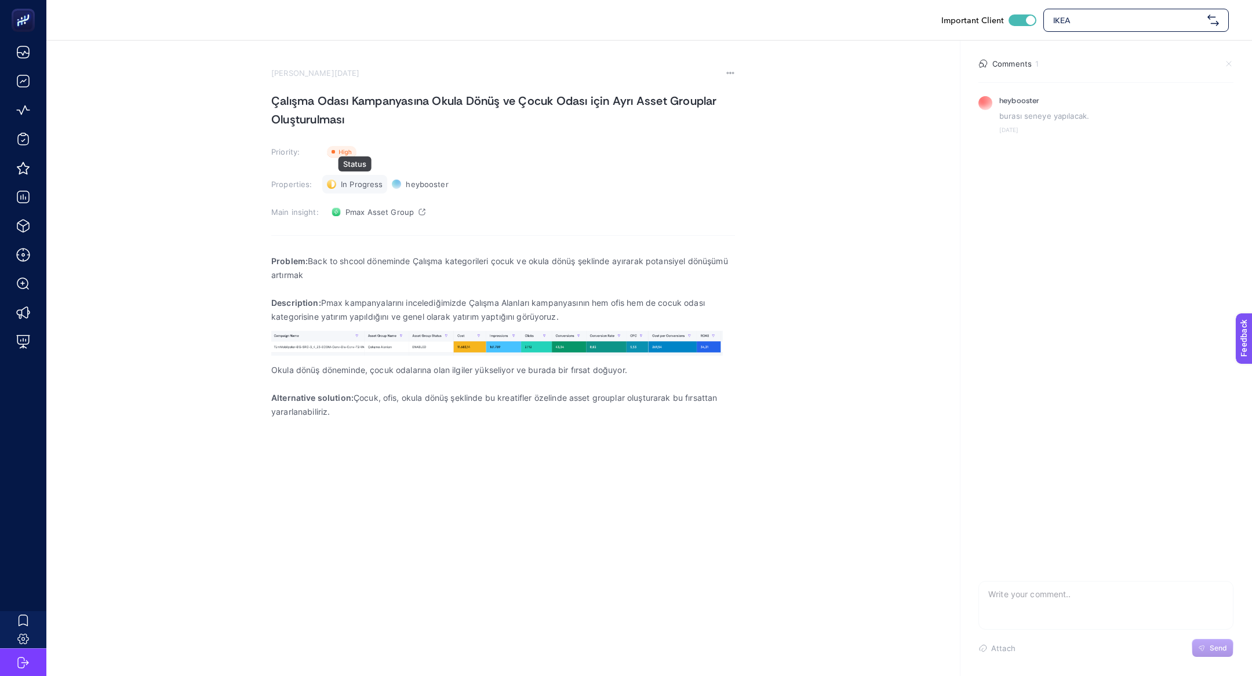
click at [357, 185] on span "In Progress" at bounding box center [362, 184] width 42 height 9
click at [348, 243] on span "Hold" at bounding box center [355, 245] width 18 height 9
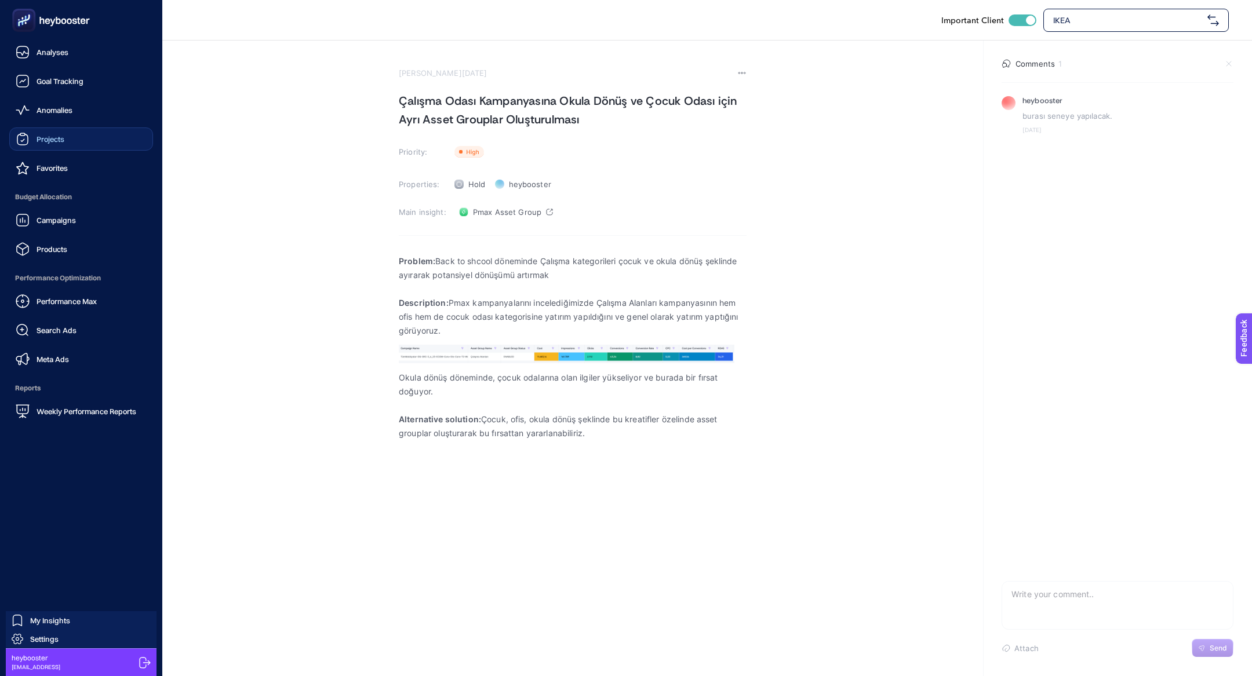
click at [65, 136] on link "Projects" at bounding box center [81, 139] width 144 height 23
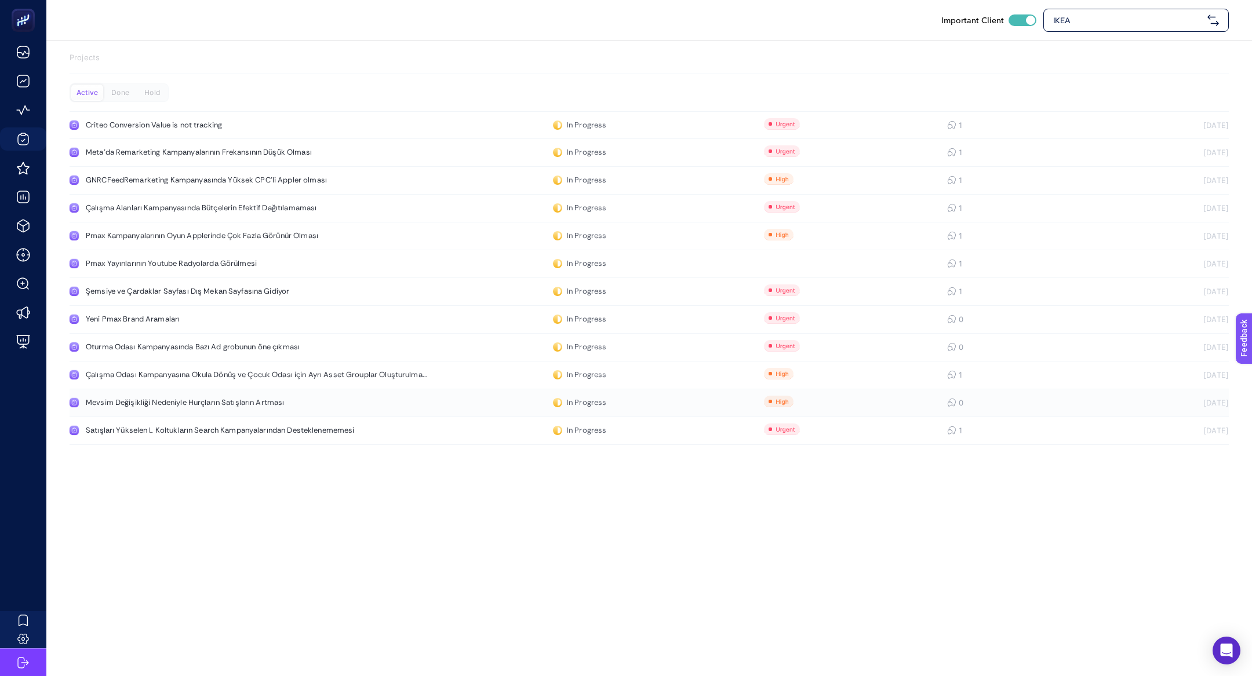
click at [190, 405] on div "Mevsim Değişikliği Nedeniyle Hurçların Satışların Artması" at bounding box center [220, 402] width 268 height 9
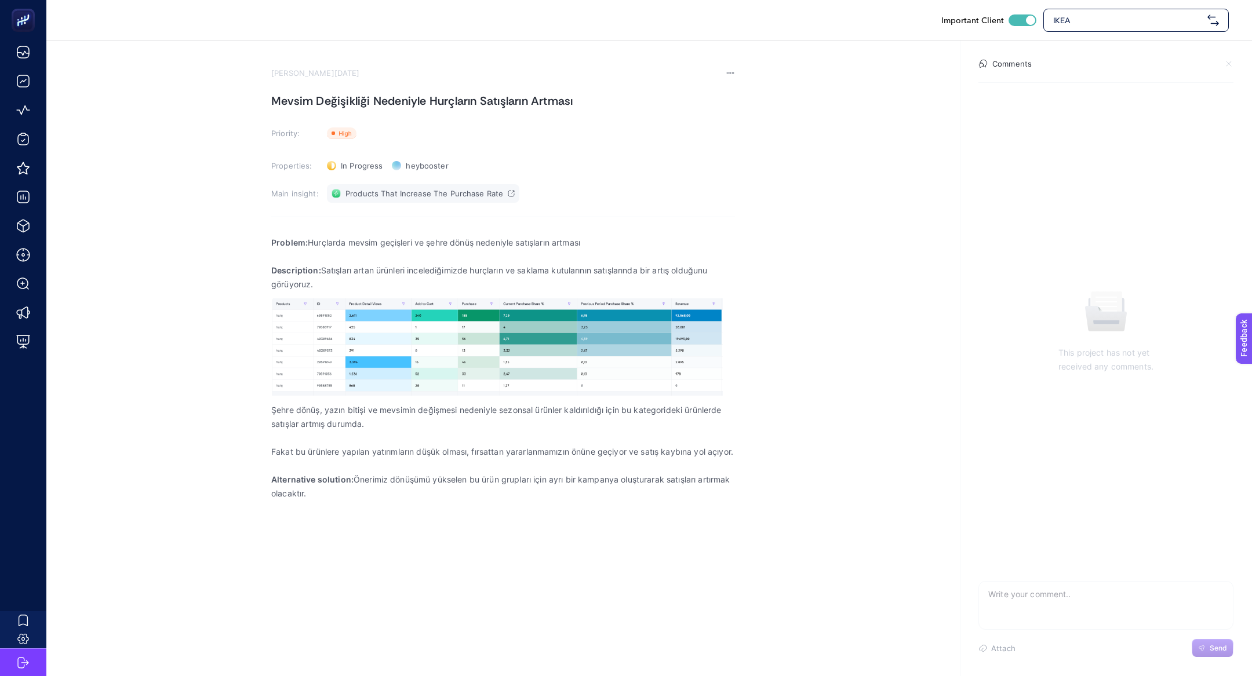
click at [398, 187] on link "Products That Increase The Purchase Rate" at bounding box center [423, 193] width 192 height 19
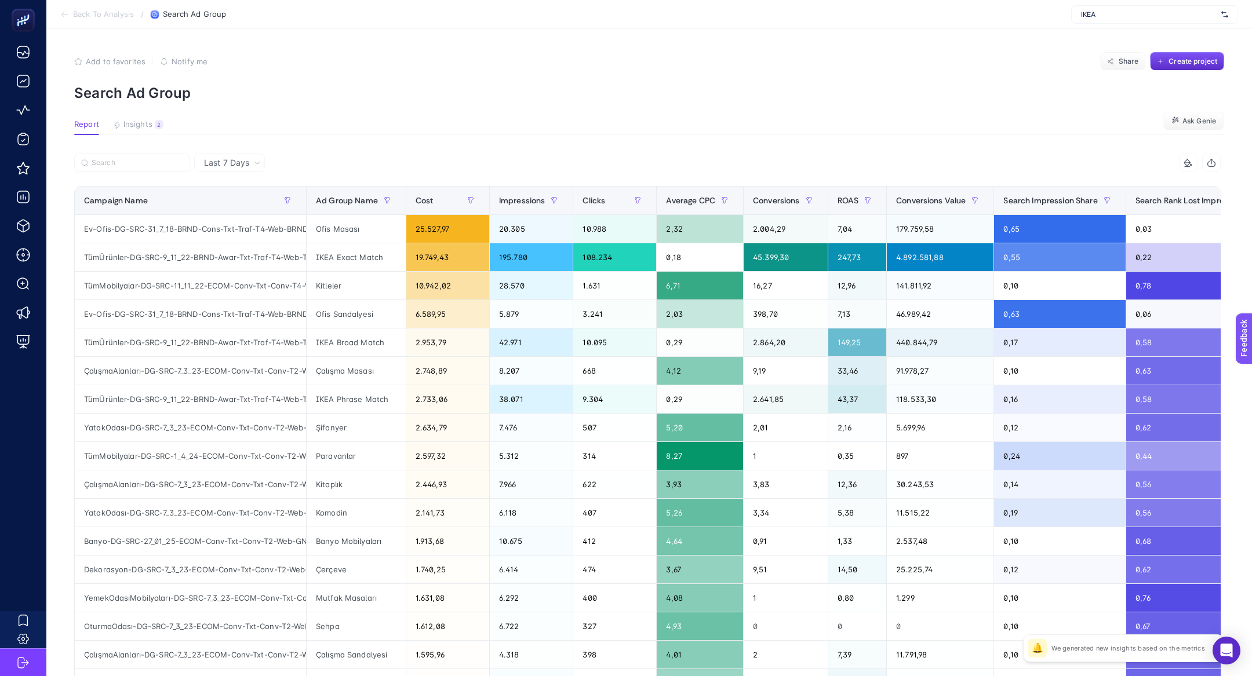
click at [244, 159] on span "Last 7 Days" at bounding box center [226, 163] width 45 height 12
drag, startPoint x: 255, startPoint y: 208, endPoint x: 133, endPoint y: 156, distance: 132.7
click at [255, 208] on li "Last 30 Days" at bounding box center [230, 208] width 64 height 21
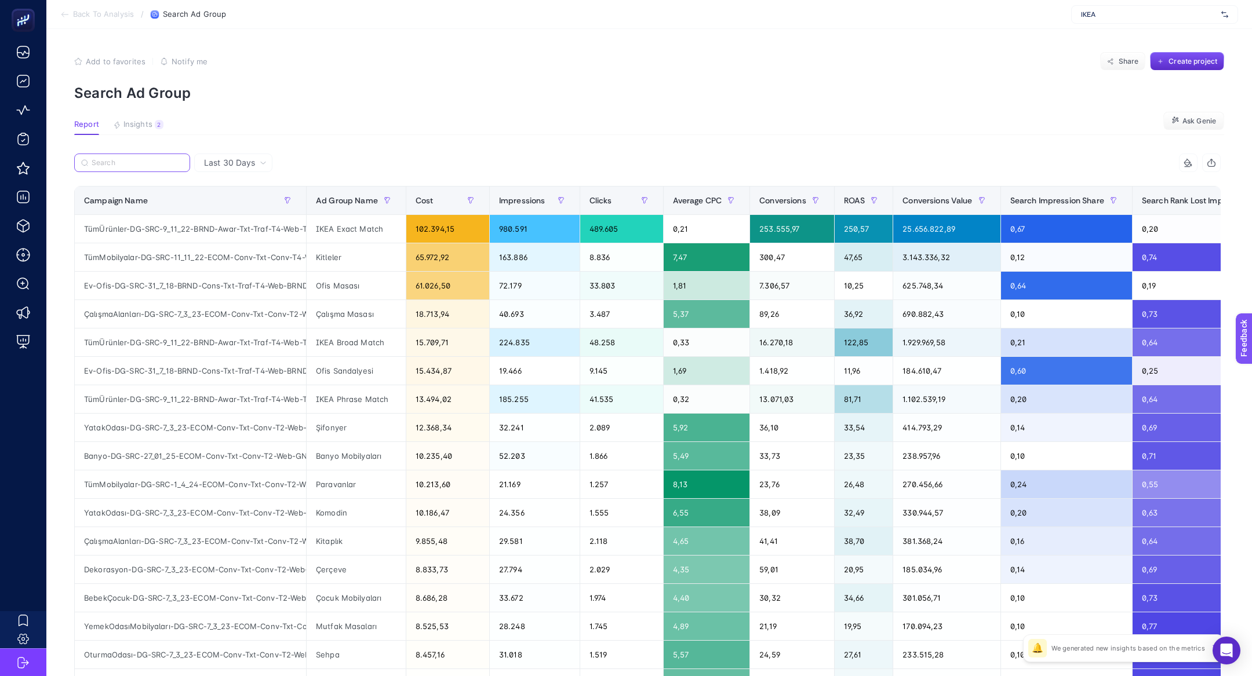
click at [138, 166] on input "Search" at bounding box center [138, 163] width 92 height 9
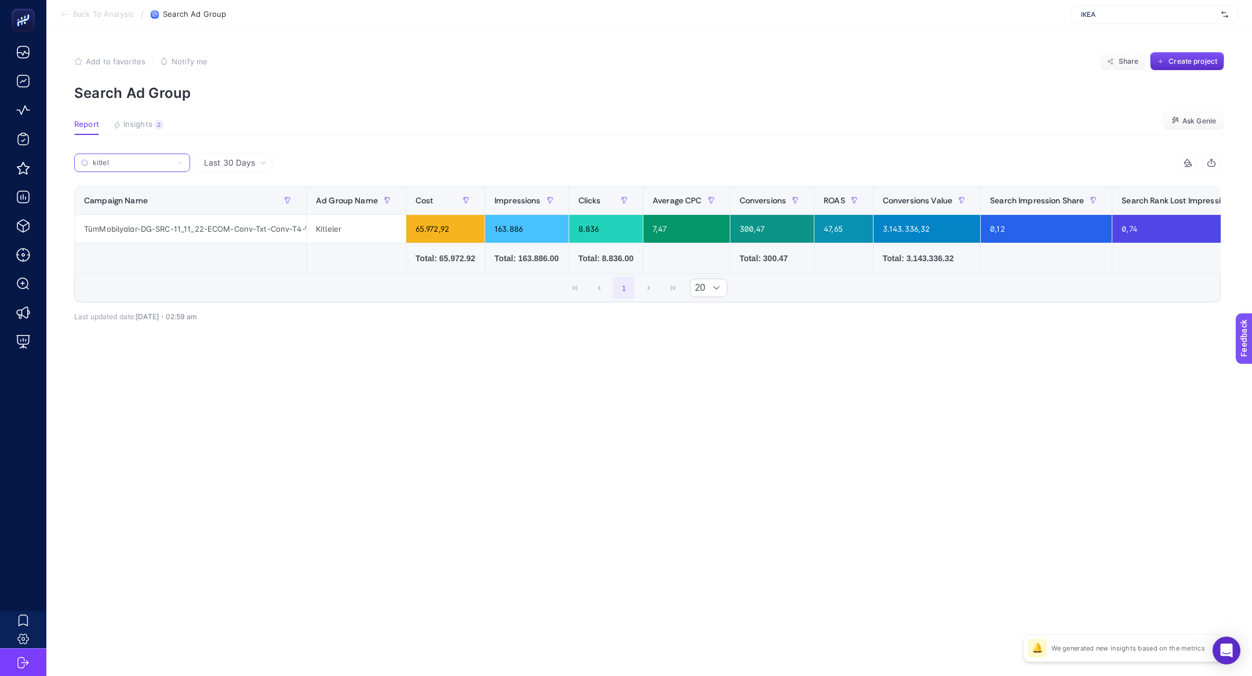
type input "kitlel"
click at [922, 232] on div "3.143.336,32" at bounding box center [927, 229] width 107 height 28
click at [918, 230] on div "3.143.336,32" at bounding box center [927, 229] width 107 height 28
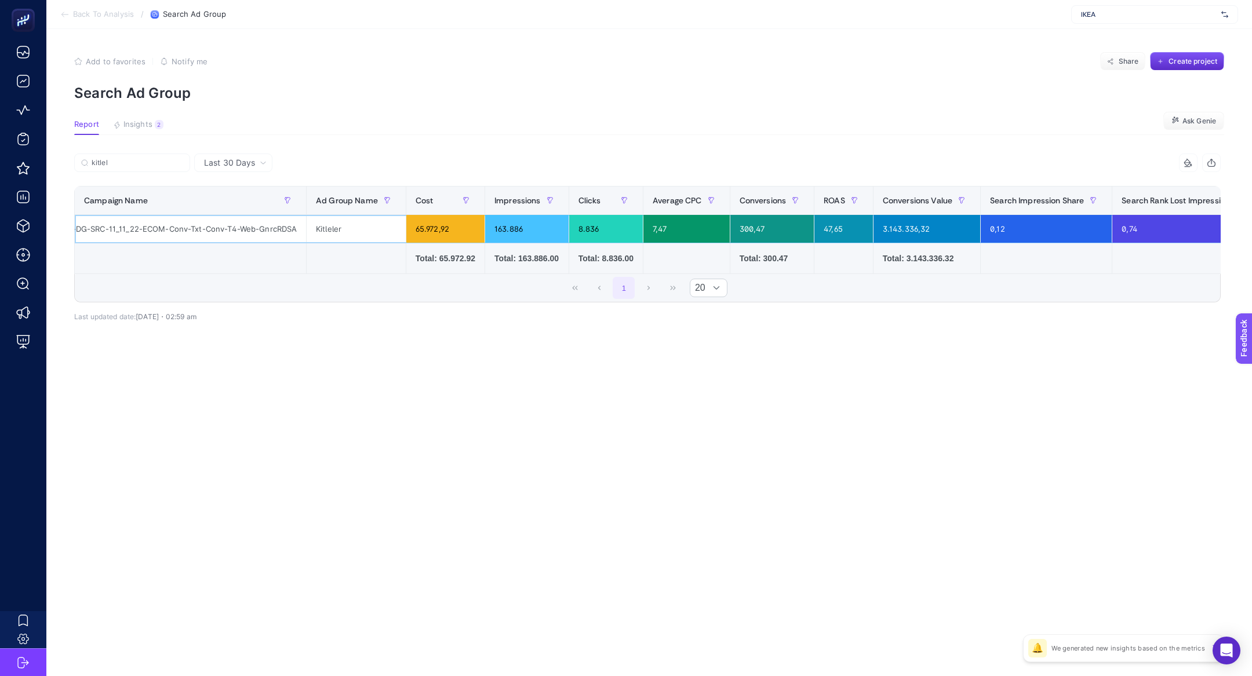
click at [272, 238] on div "TümMobilyalar-DG-SRC-11_11_22-ECOM-Conv-Txt-Conv-T4-Web-GnrcRDSA" at bounding box center [190, 229] width 231 height 28
click at [274, 223] on div "TümMobilyalar-DG-SRC-11_11_22-ECOM-Conv-Txt-Conv-T4-Web-GnrcRDSA" at bounding box center [190, 229] width 231 height 28
click at [274, 226] on div "TümMobilyalar-DG-SRC-11_11_22-ECOM-Conv-Txt-Conv-T4-Web-GnrcRDSA" at bounding box center [190, 229] width 231 height 28
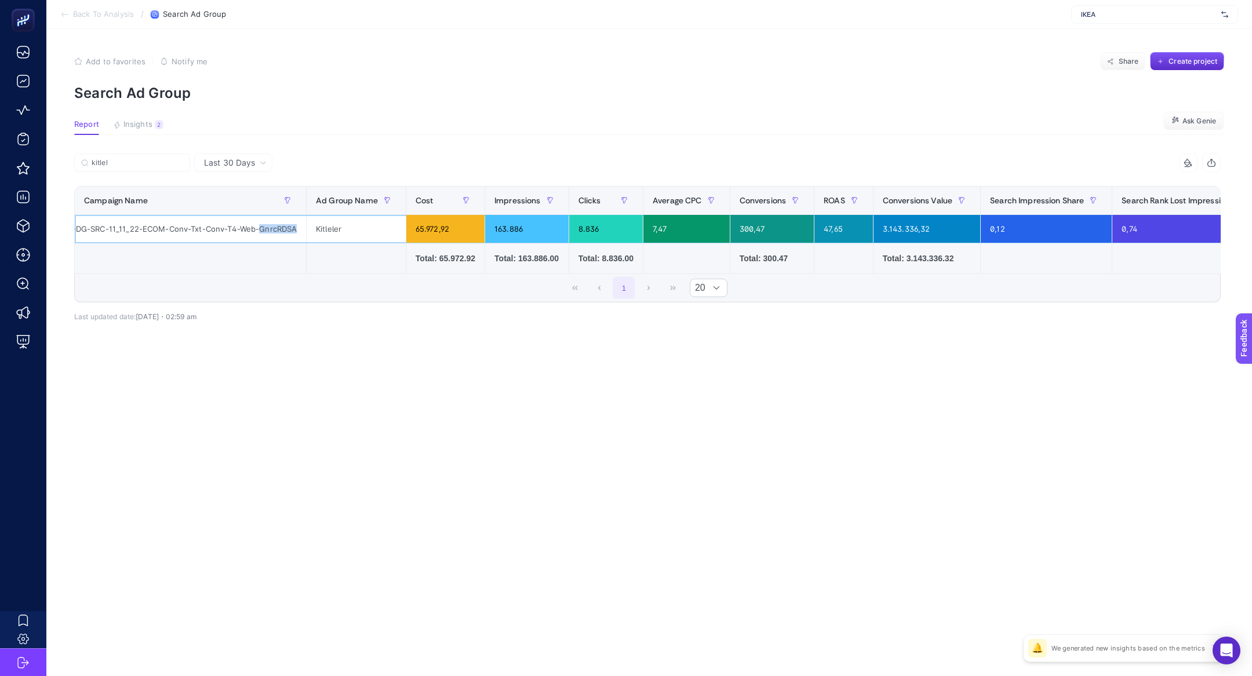
copy div "GnrcRDSA"
click at [135, 150] on article "Add to favorites false Notify me Share Create project Search Ad Group Report In…" at bounding box center [649, 352] width 1206 height 647
click at [139, 159] on input "kitlel" at bounding box center [138, 163] width 92 height 9
click at [139, 159] on input "kitlel" at bounding box center [132, 163] width 79 height 9
click at [181, 163] on icon at bounding box center [179, 162] width 7 height 7
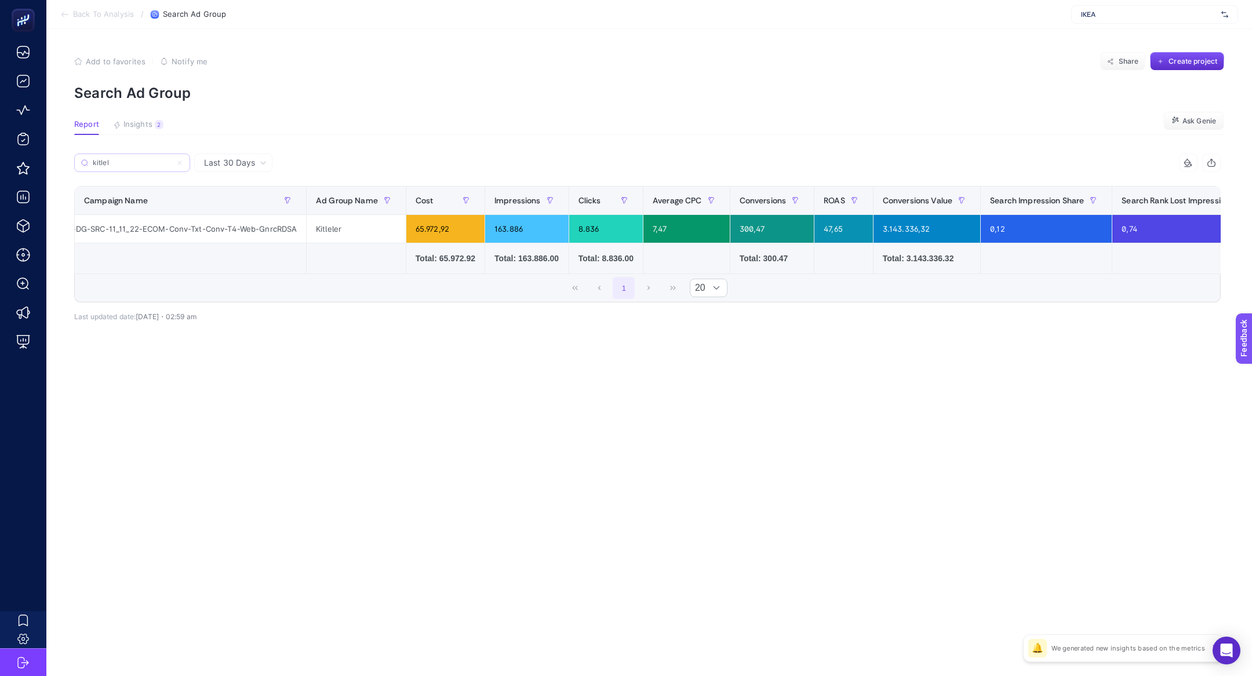
click at [0, 0] on input "Search" at bounding box center [0, 0] width 0 height 0
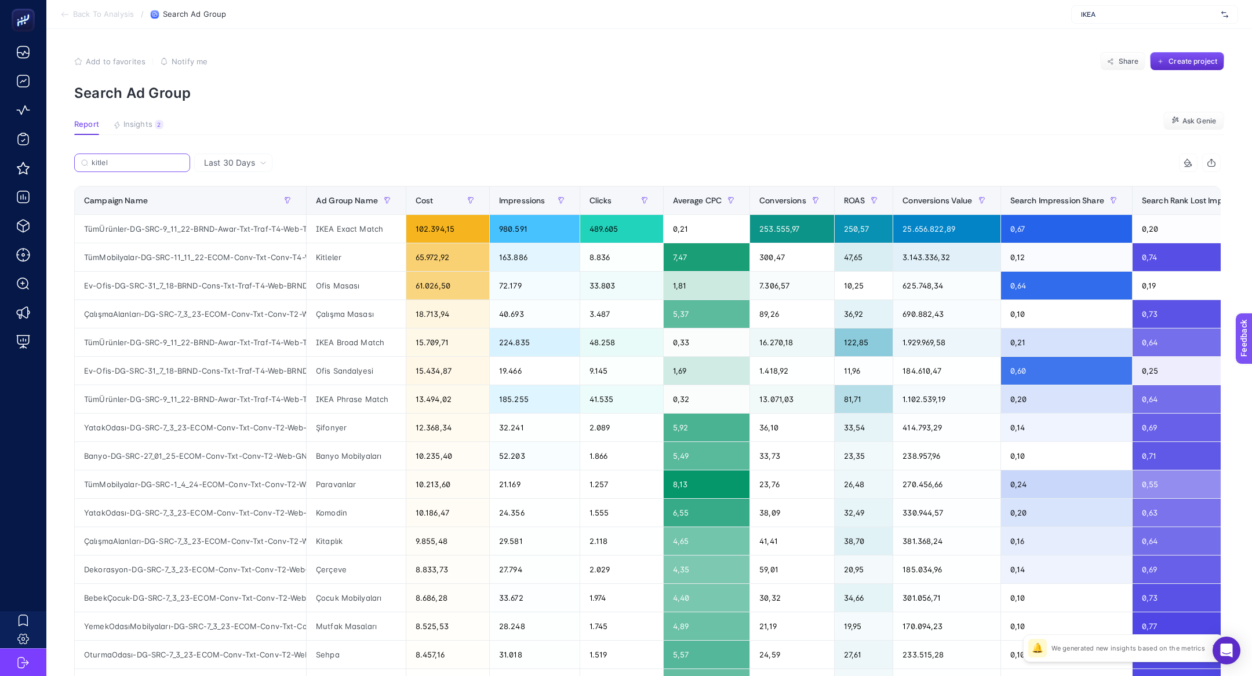
click at [140, 166] on input "kitlel" at bounding box center [138, 163] width 92 height 9
paste input "GnrcRDSA"
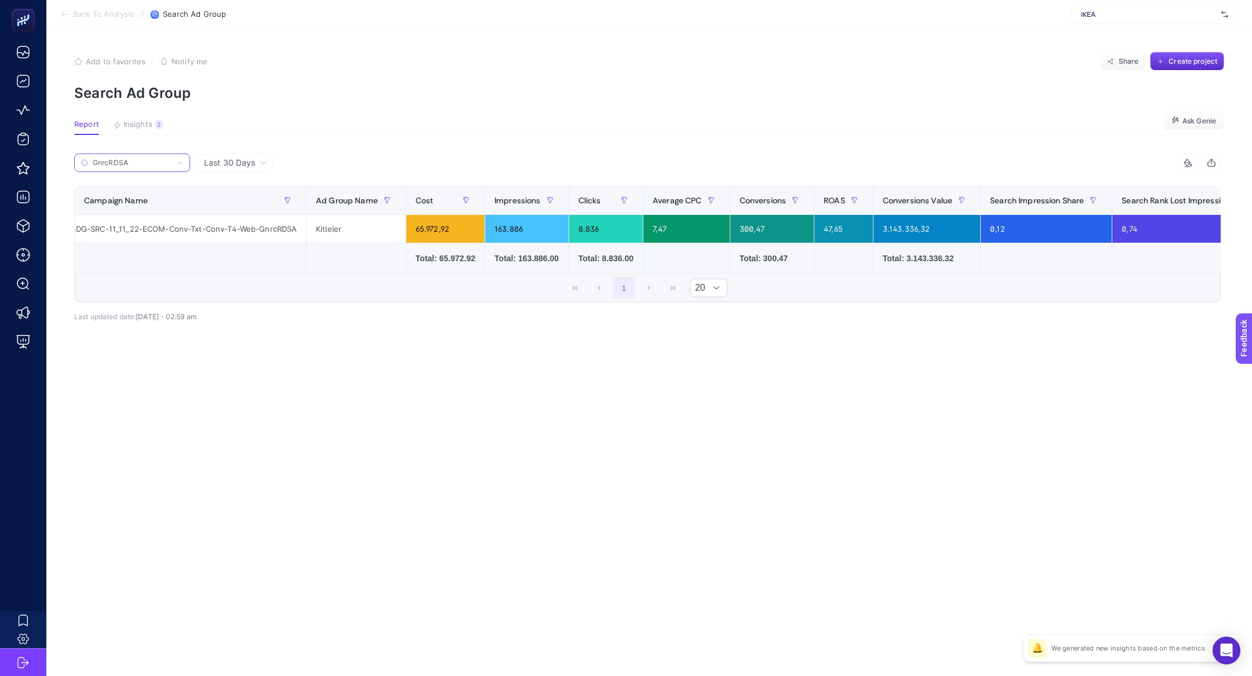
type input "GnrcRDSA"
click at [178, 162] on icon at bounding box center [179, 162] width 7 height 7
click at [0, 0] on input "Search" at bounding box center [0, 0] width 0 height 0
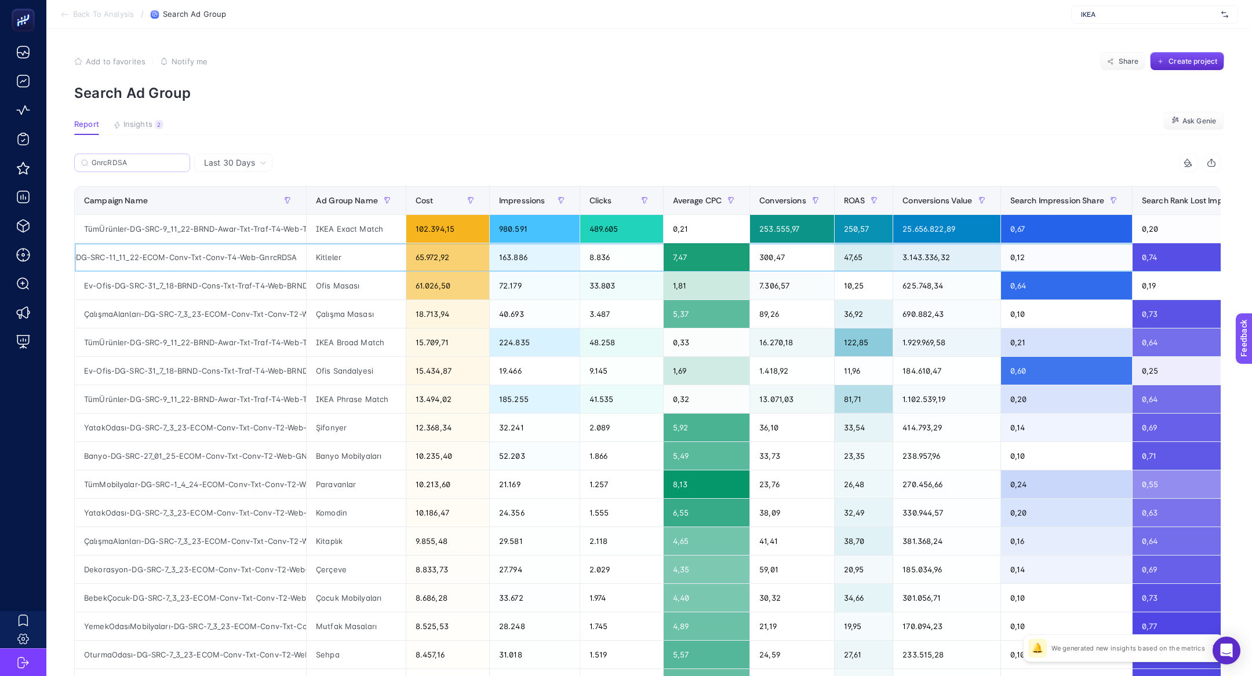
click at [406, 257] on div "65.972,92" at bounding box center [447, 257] width 83 height 28
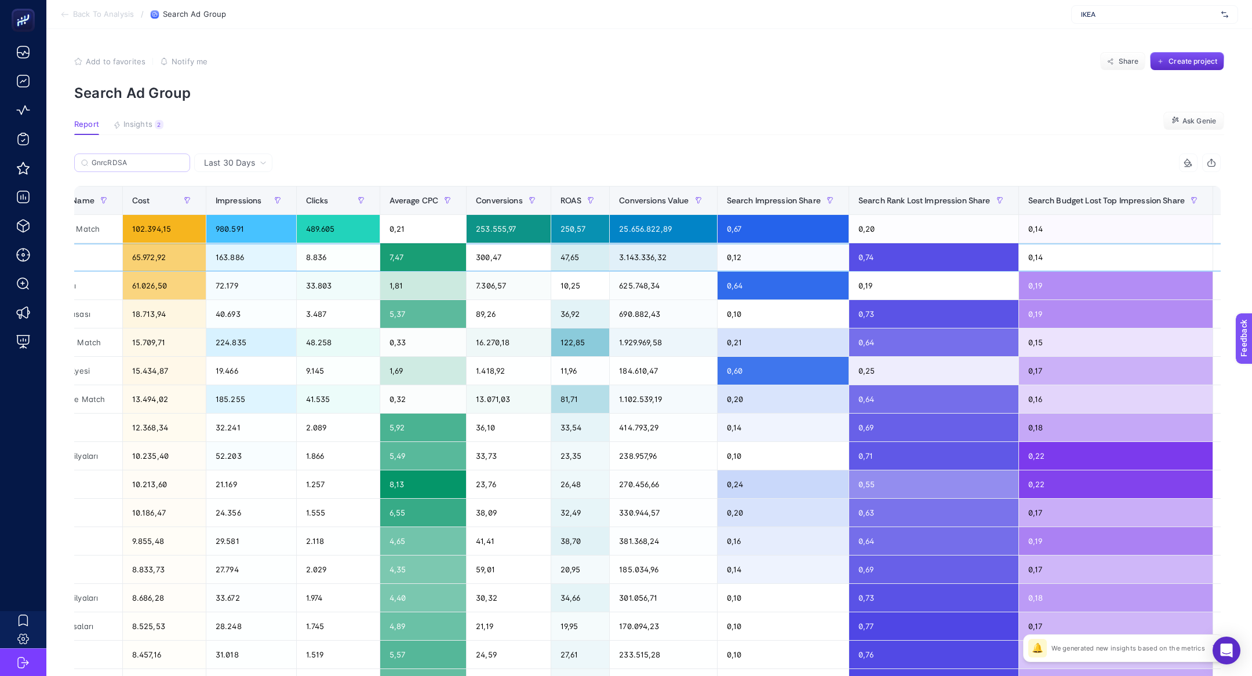
scroll to position [0, 285]
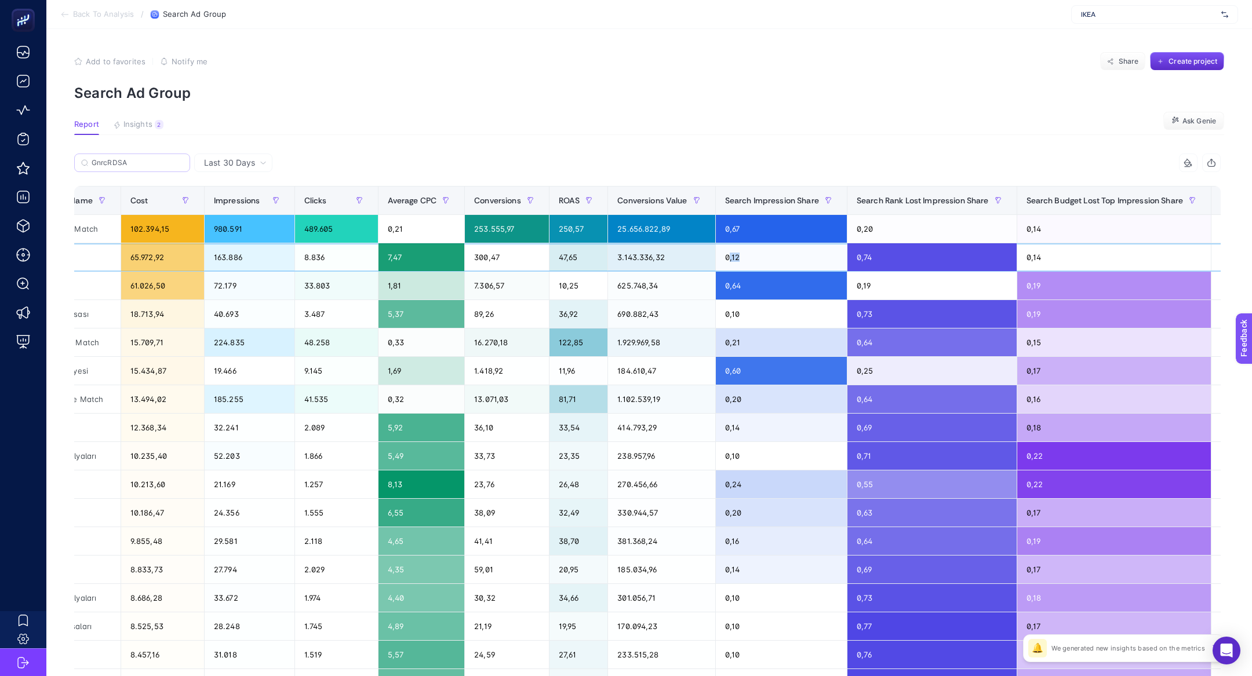
drag, startPoint x: 760, startPoint y: 257, endPoint x: 742, endPoint y: 256, distance: 18.6
click at [742, 256] on div "0,12" at bounding box center [781, 257] width 131 height 28
drag, startPoint x: 1098, startPoint y: 248, endPoint x: 1065, endPoint y: 252, distance: 33.4
click at [1067, 252] on div "0,14" at bounding box center [1114, 257] width 194 height 28
drag, startPoint x: 933, startPoint y: 256, endPoint x: 883, endPoint y: 260, distance: 49.4
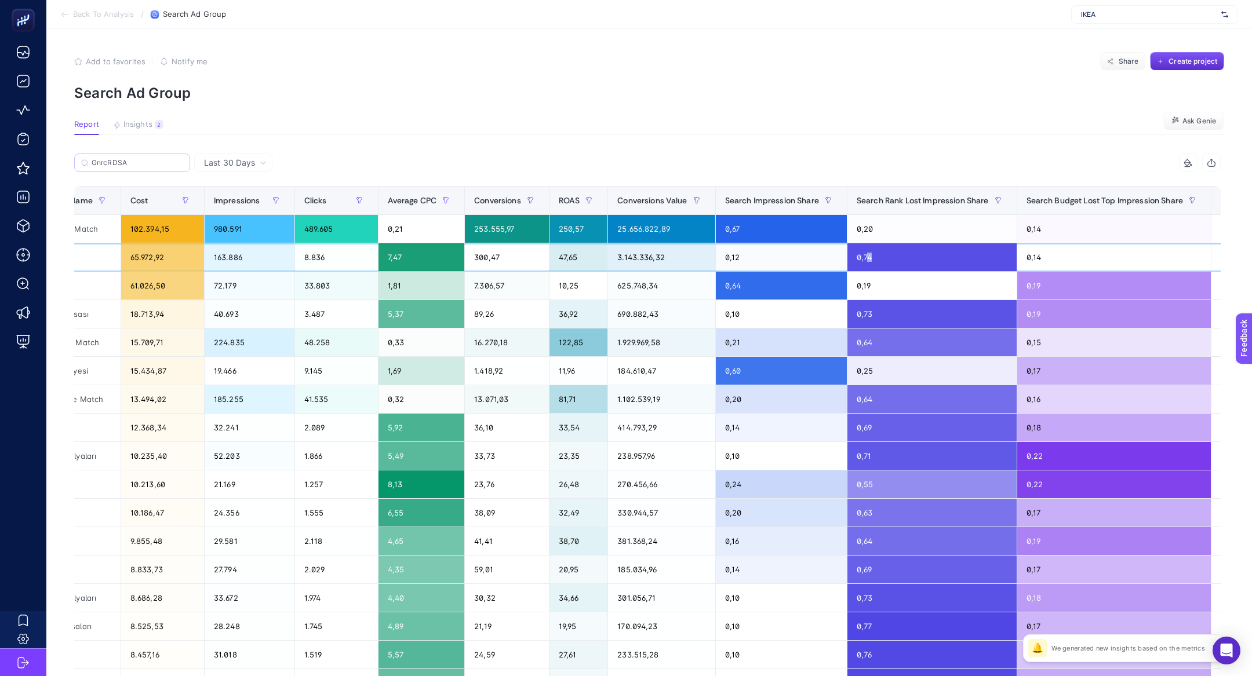
click at [883, 260] on div "0,74" at bounding box center [931, 257] width 169 height 28
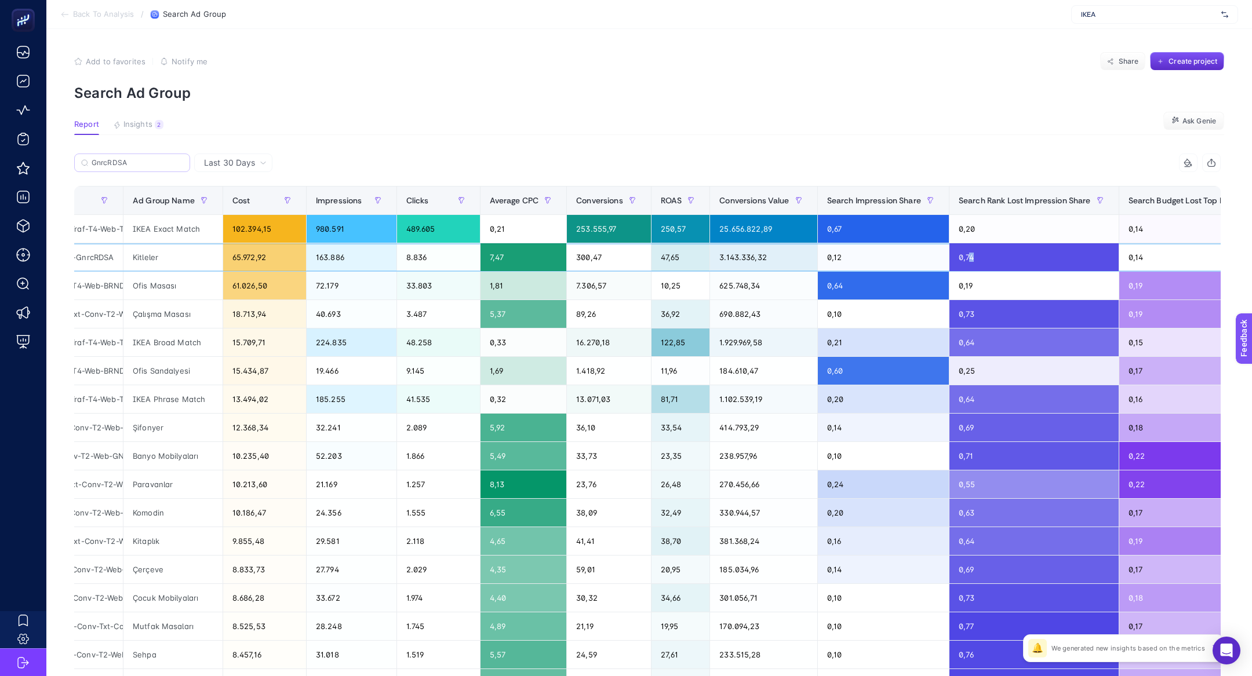
scroll to position [0, 181]
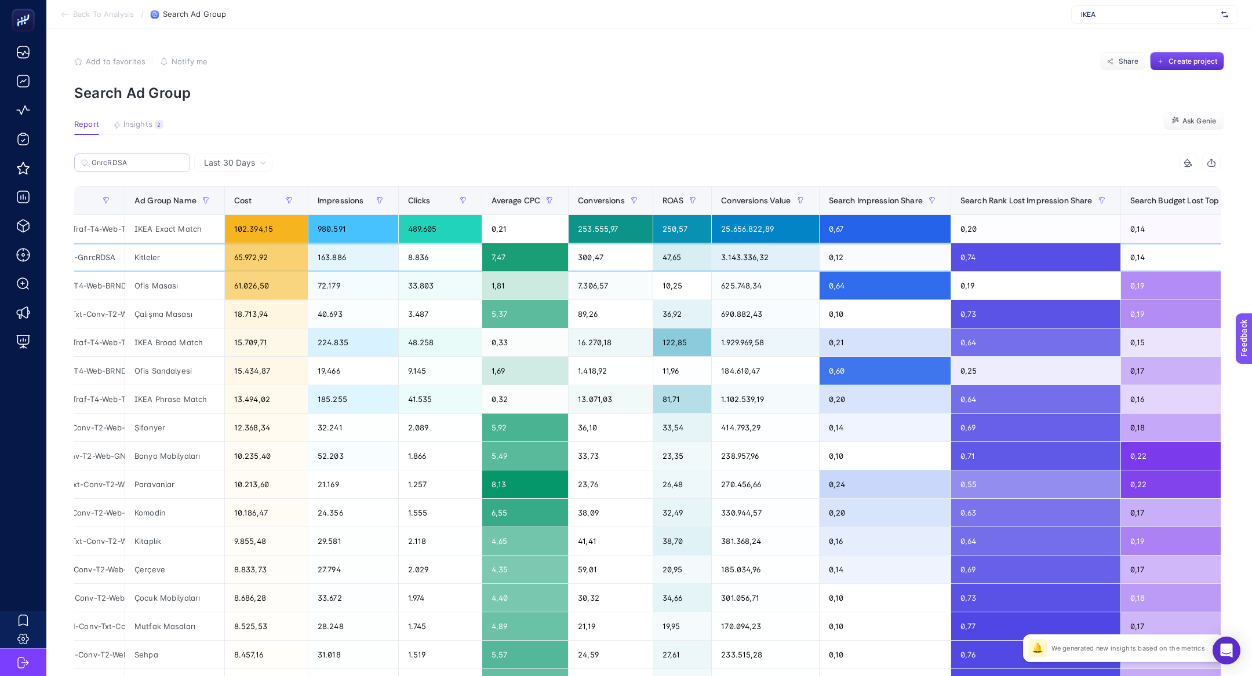
click at [99, 257] on div "TümMobilyalar-DG-SRC-11_11_22-ECOM-Conv-Txt-Conv-T4-Web-GnrcRDSA" at bounding box center [8, 257] width 231 height 28
copy tr "TümMobilyalar-DG-SRC-11_11_22-ECOM-Conv-Txt-Conv-T4-Web-GnrcRDSA"
click at [106, 159] on input "GnrcRDSA" at bounding box center [138, 163] width 92 height 9
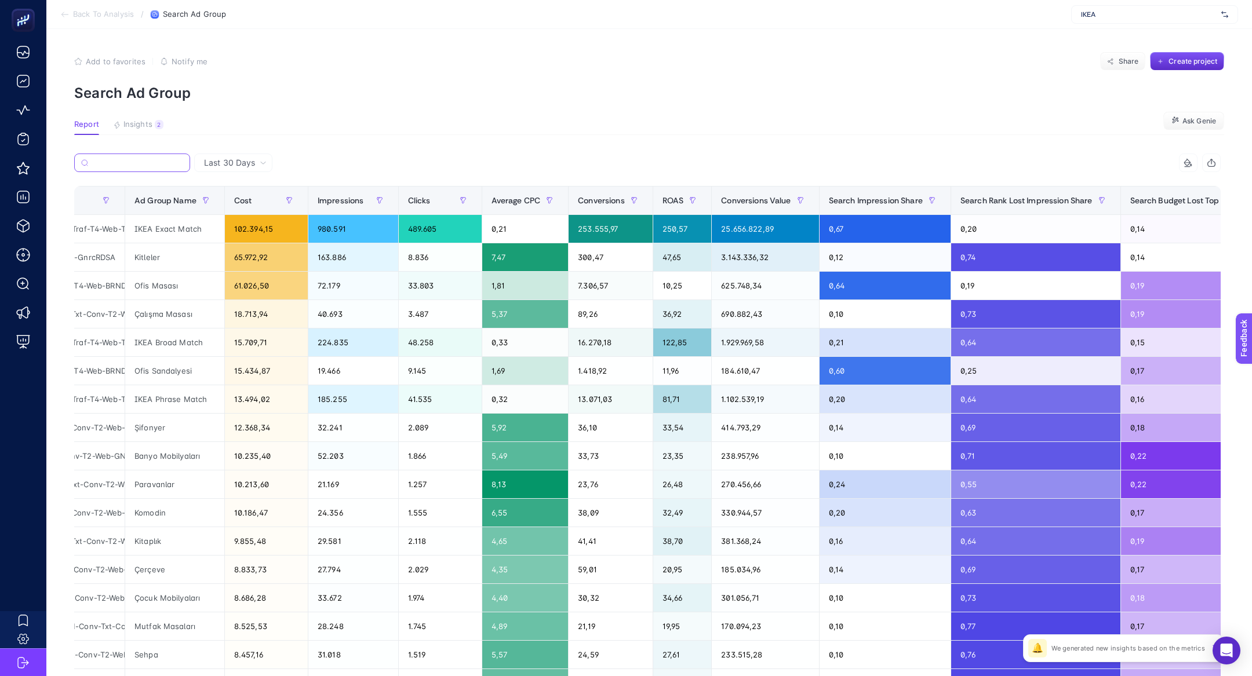
paste input "TümMobilyalar-DG-SRC-11_11_22-ECOM-Conv-Txt-Conv-T4-Web-GnrcRDSA"
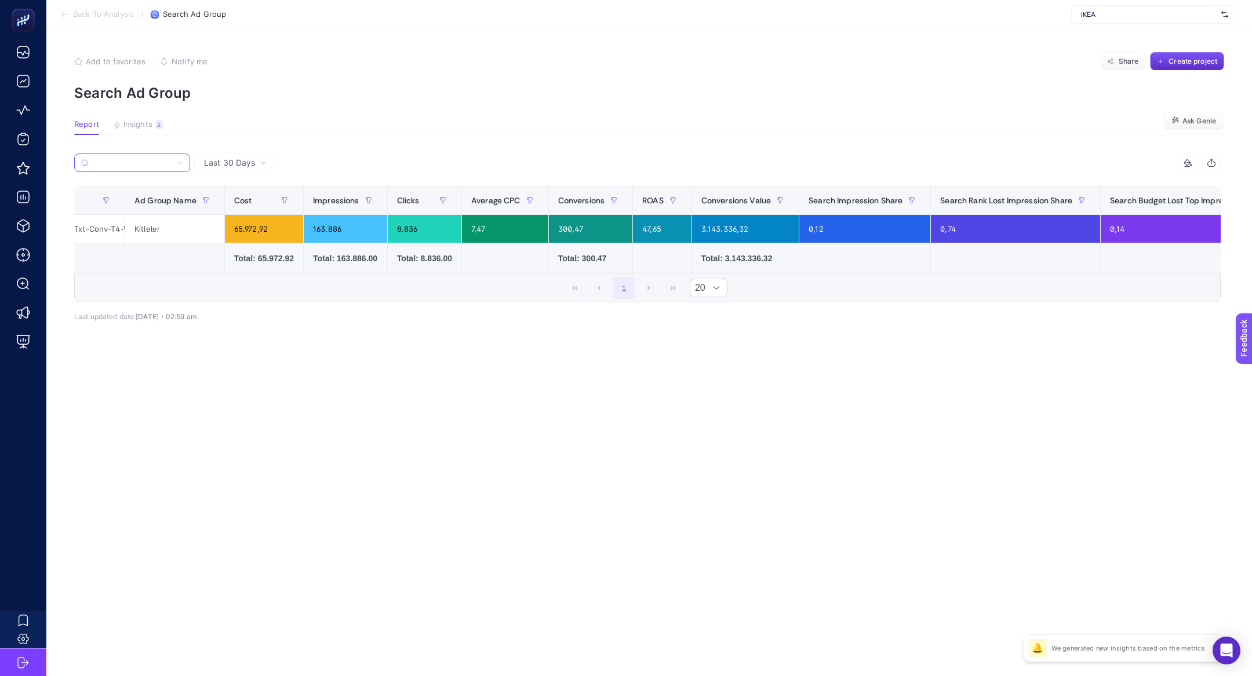
scroll to position [0, 307]
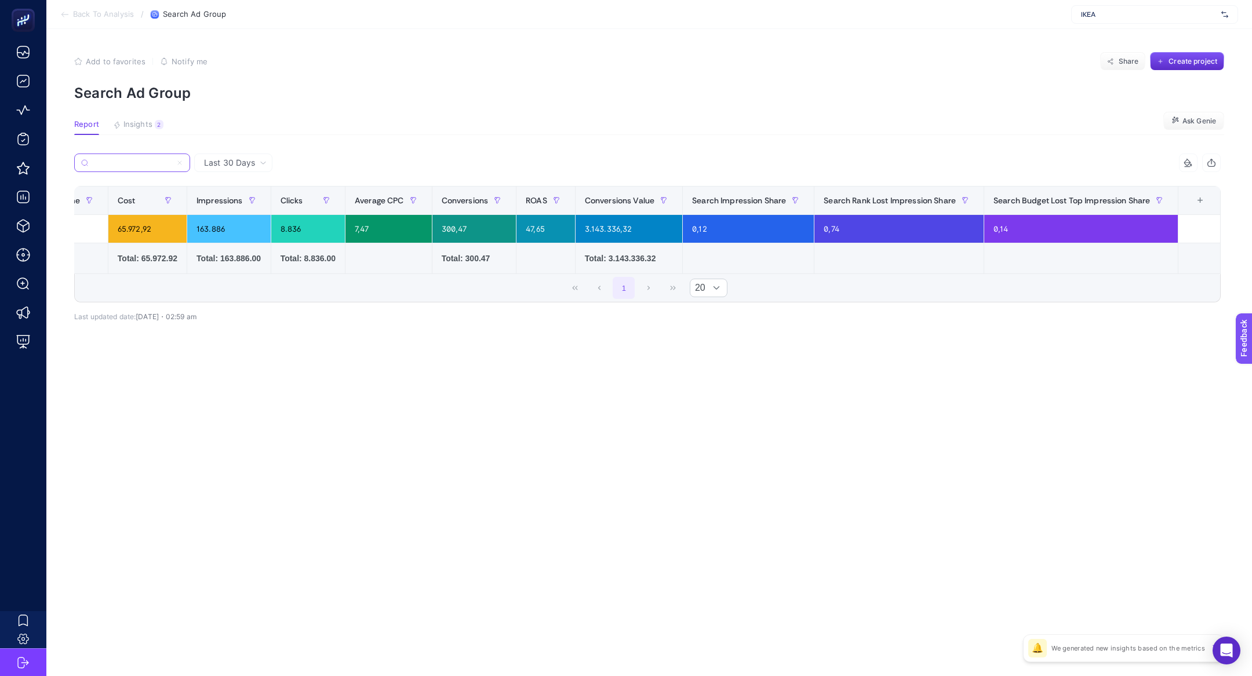
type input "TümMobilyalar-DG-SRC-11_11_22-ECOM-Conv-Txt-Conv-T4-Web-GnrcRDSA"
click at [1197, 199] on div "+" at bounding box center [1200, 200] width 22 height 9
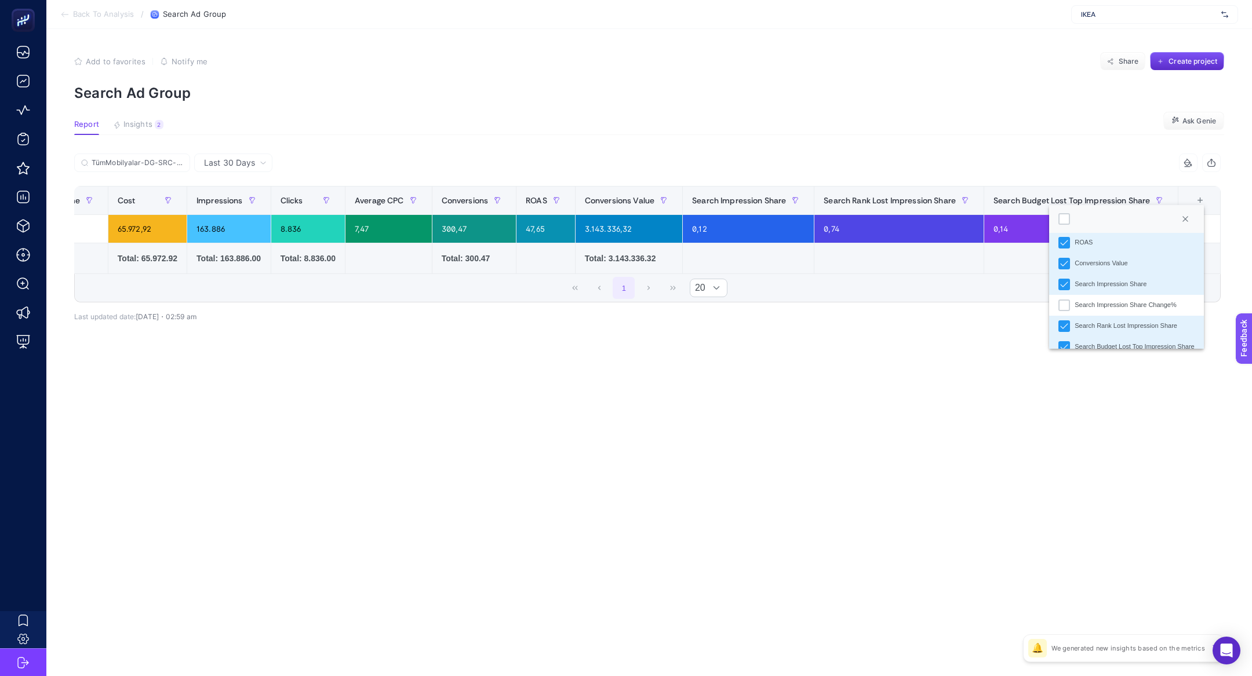
scroll to position [289, 0]
click at [1065, 218] on div at bounding box center [1064, 219] width 12 height 12
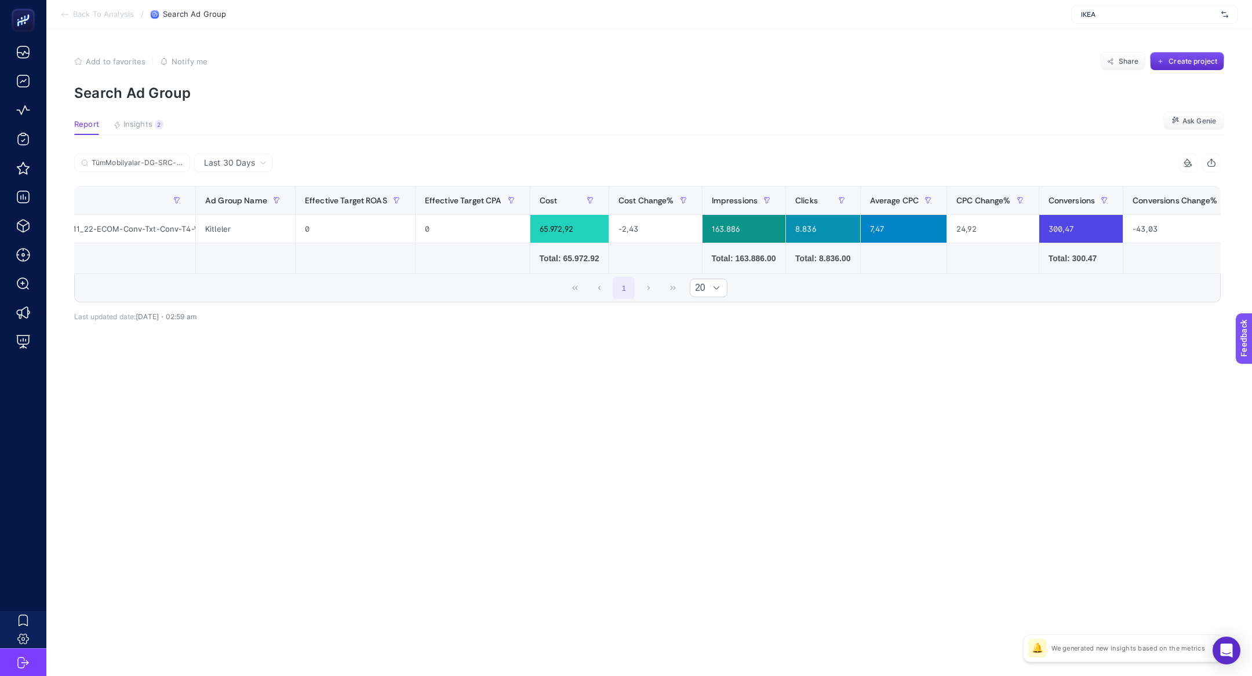
scroll to position [0, 0]
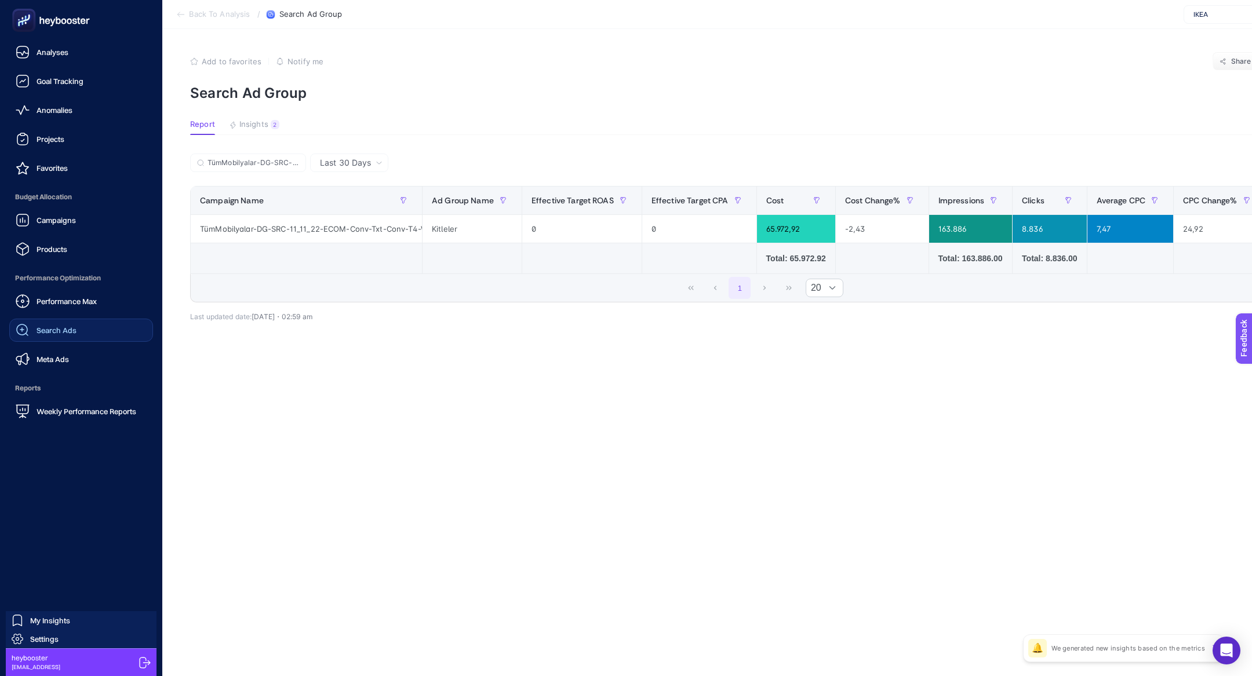
click at [61, 334] on span "Search Ads" at bounding box center [57, 330] width 40 height 9
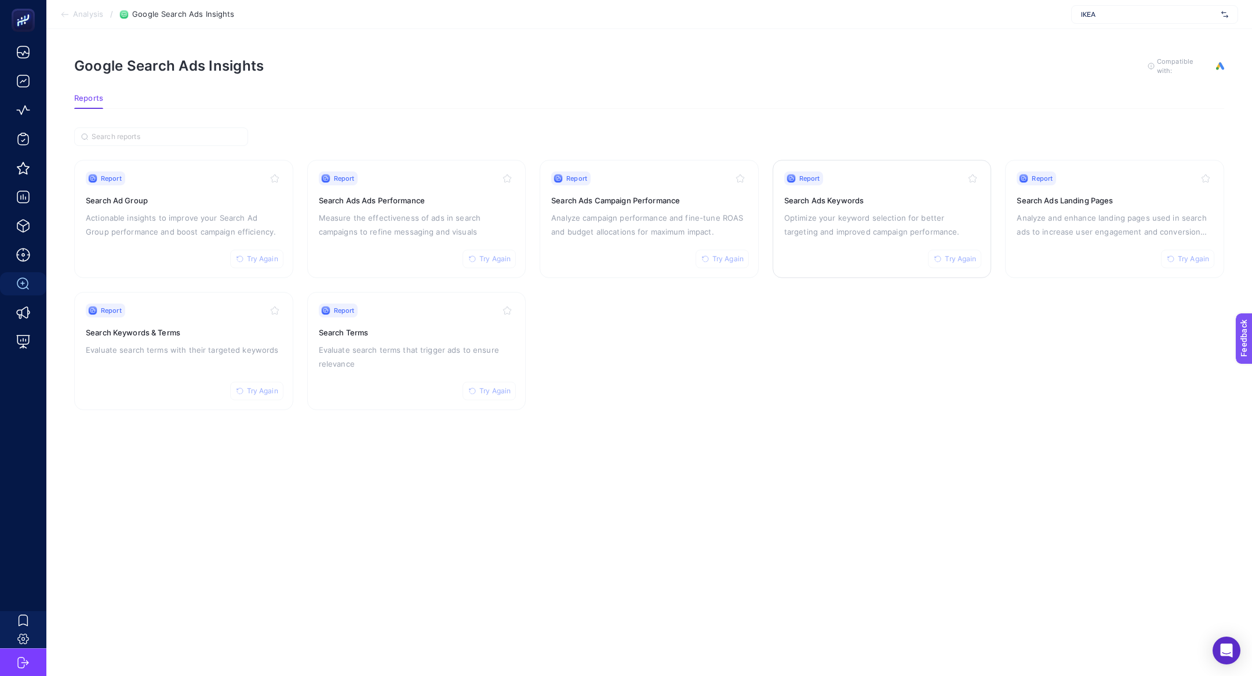
click at [869, 245] on div "Report Try Again Search Ads Keywords Optimize your keyword selection for better…" at bounding box center [882, 219] width 196 height 95
click at [650, 212] on p "Analyze campaign performance and fine-tune ROAS and budget allocations for maxi…" at bounding box center [649, 225] width 196 height 28
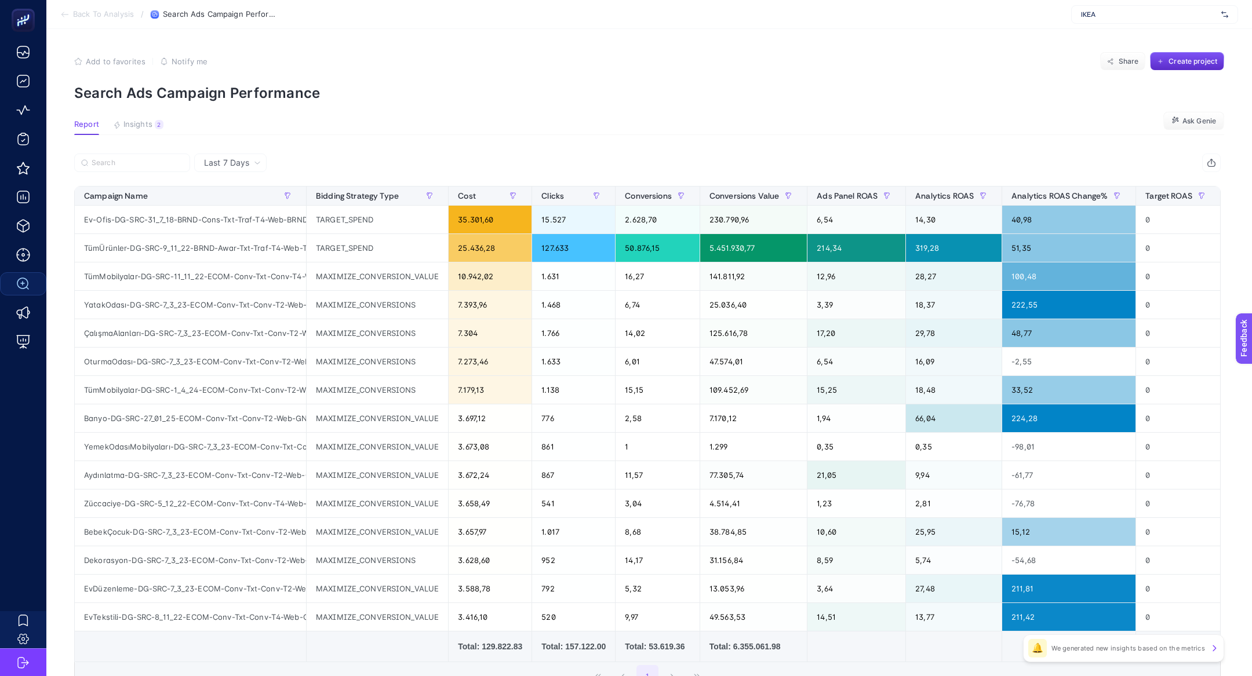
click at [129, 174] on div at bounding box center [360, 167] width 573 height 26
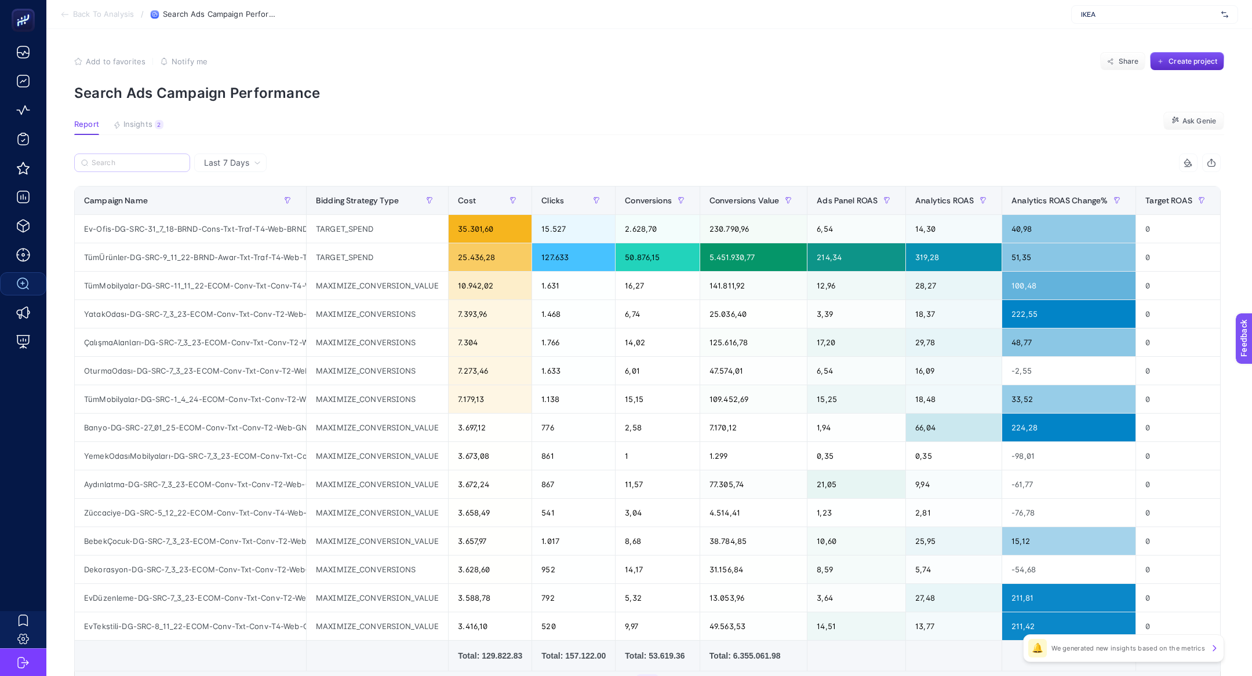
click at [128, 168] on label at bounding box center [132, 163] width 116 height 19
click at [128, 168] on input "Search" at bounding box center [138, 163] width 92 height 9
paste input "TümMobilyalar-DG-SRC-11_11_22-ECOM-Conv-Txt-Conv-T4-Web-GnrcRDSA"
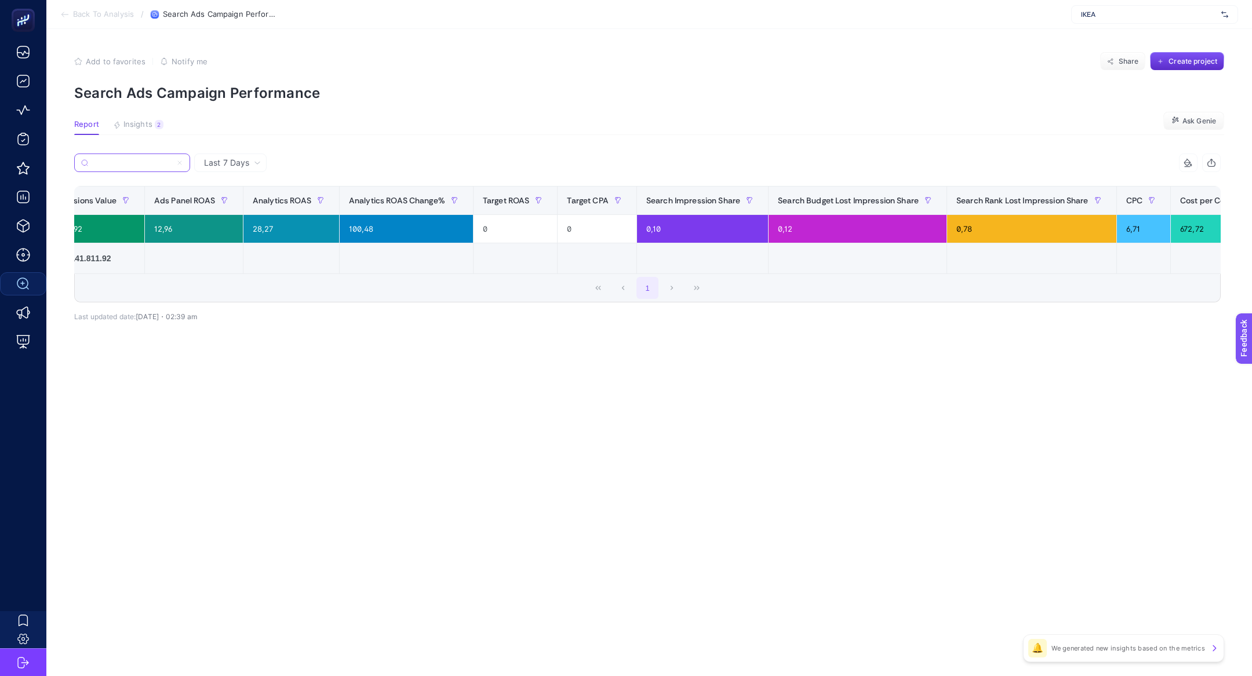
scroll to position [0, 654]
type input "TümMobilyalar-DG-SRC-11_11_22-ECOM-Conv-Txt-Conv-T4-Web-GnrcRDSA"
drag, startPoint x: 992, startPoint y: 234, endPoint x: 966, endPoint y: 234, distance: 25.5
click at [966, 234] on div "0,78" at bounding box center [1026, 229] width 169 height 28
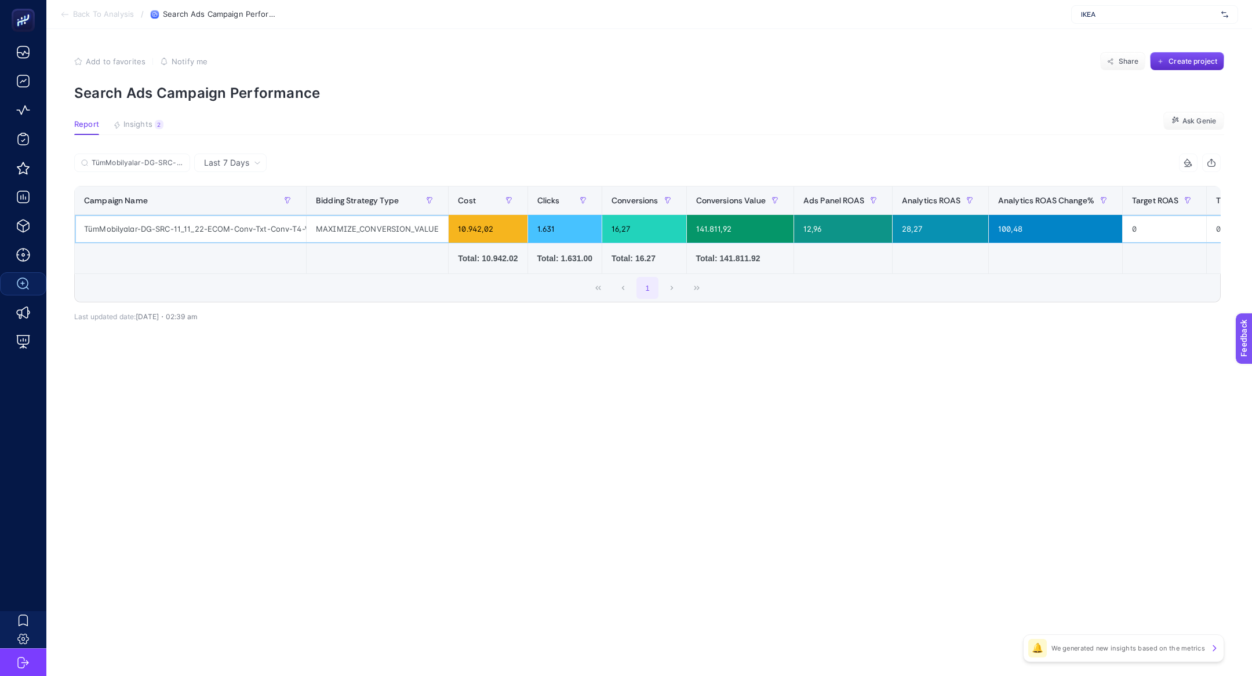
click at [239, 223] on div "TümMobilyalar-DG-SRC-11_11_22-ECOM-Conv-Txt-Conv-T4-Web-GnrcRDSA" at bounding box center [190, 229] width 231 height 28
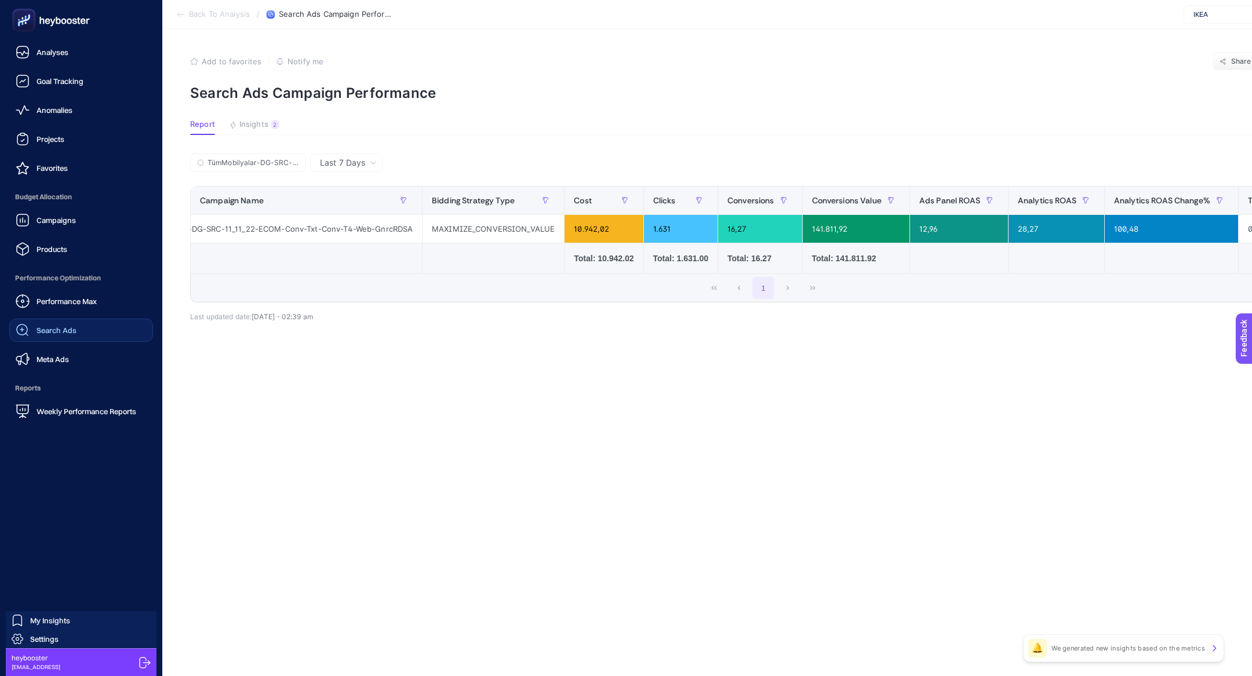
click at [61, 339] on link "Search Ads" at bounding box center [81, 330] width 144 height 23
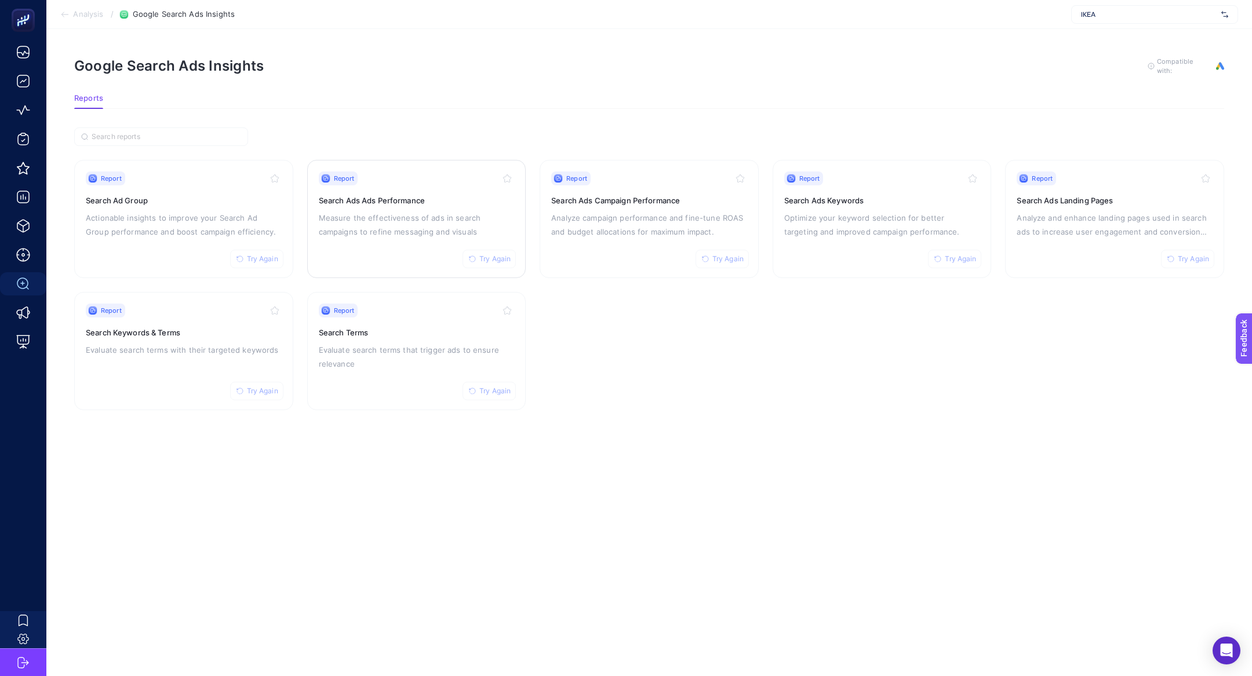
click at [397, 223] on p "Measure the effectiveness of ads in search campaigns to refine messaging and vi…" at bounding box center [417, 225] width 196 height 28
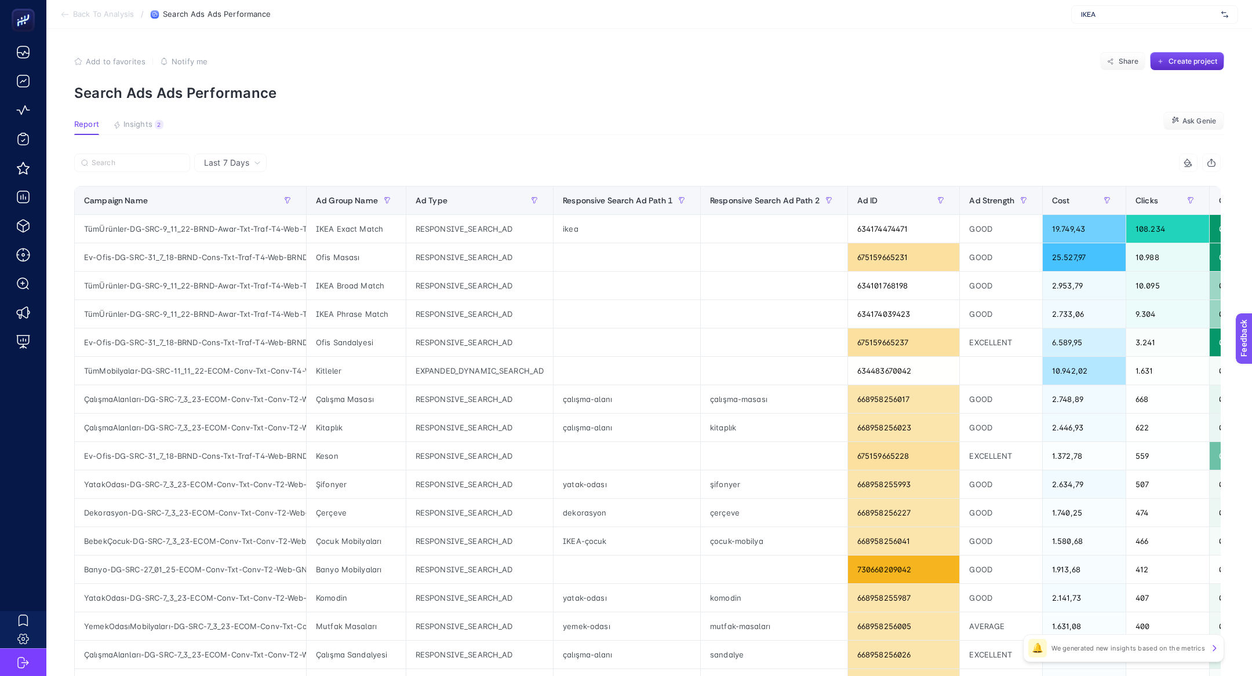
click at [130, 108] on article "Add to favorites false Notify me Share Create project Search Ads Ads Performanc…" at bounding box center [649, 482] width 1206 height 906
click at [134, 120] on span "Insights" at bounding box center [137, 124] width 29 height 9
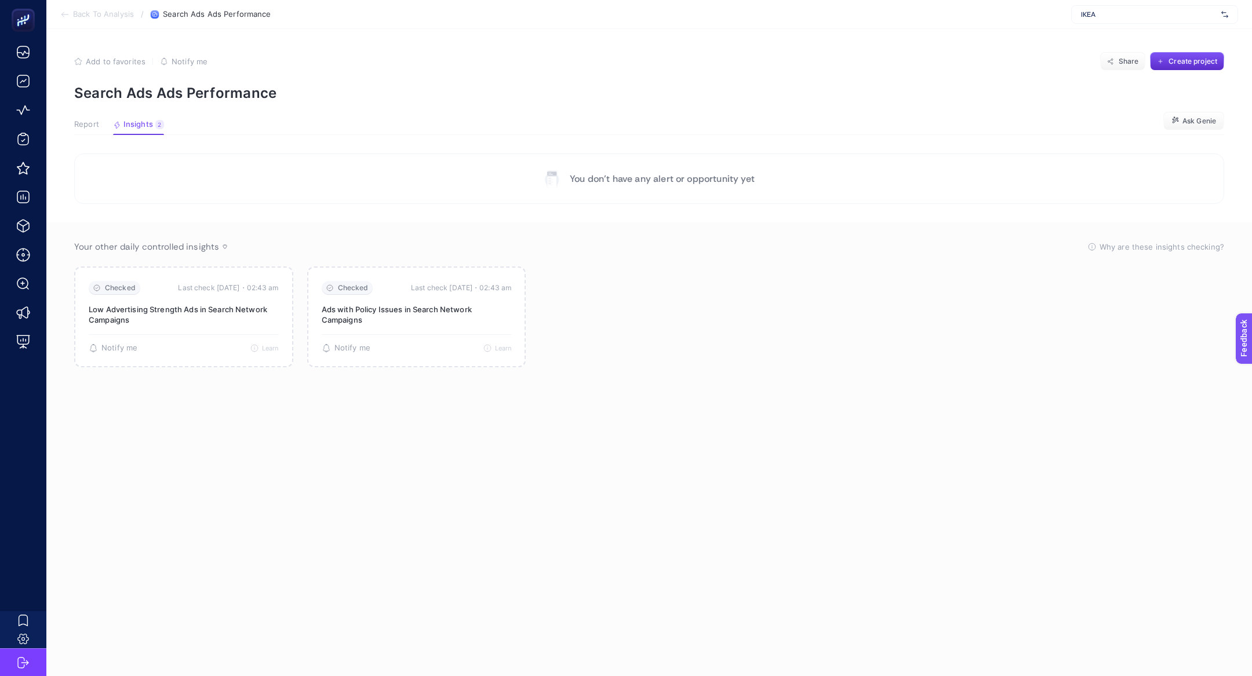
click at [91, 122] on span "Report" at bounding box center [86, 124] width 25 height 9
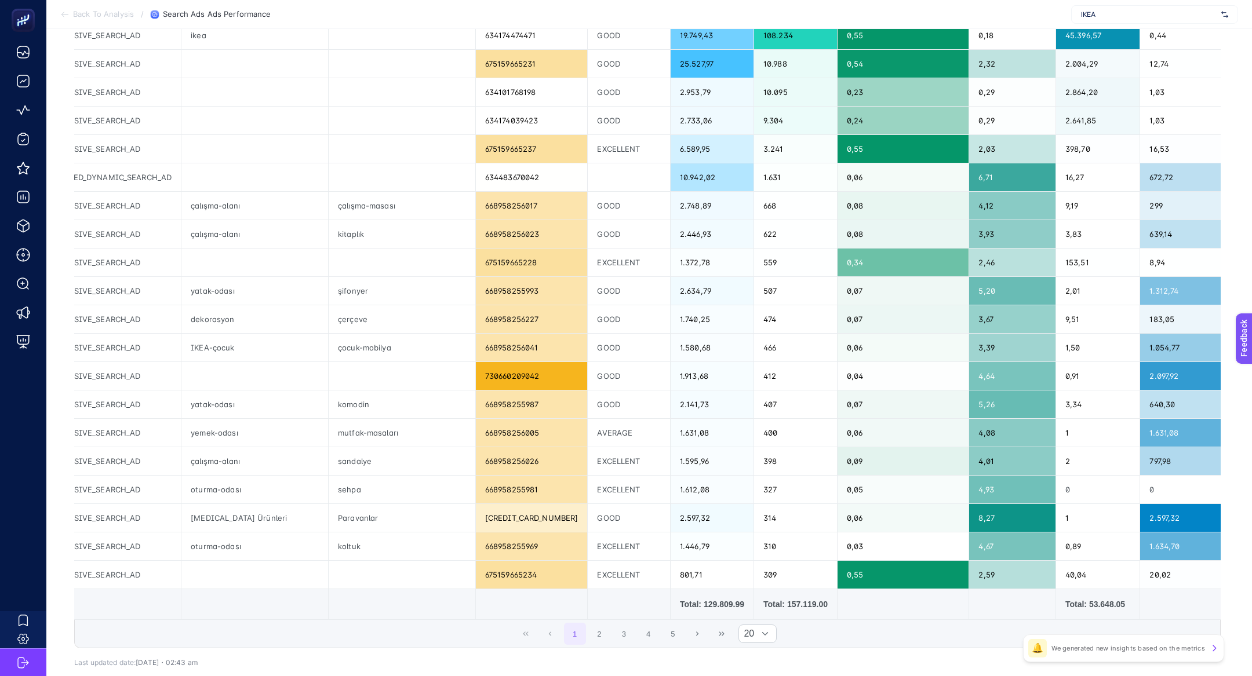
scroll to position [230, 0]
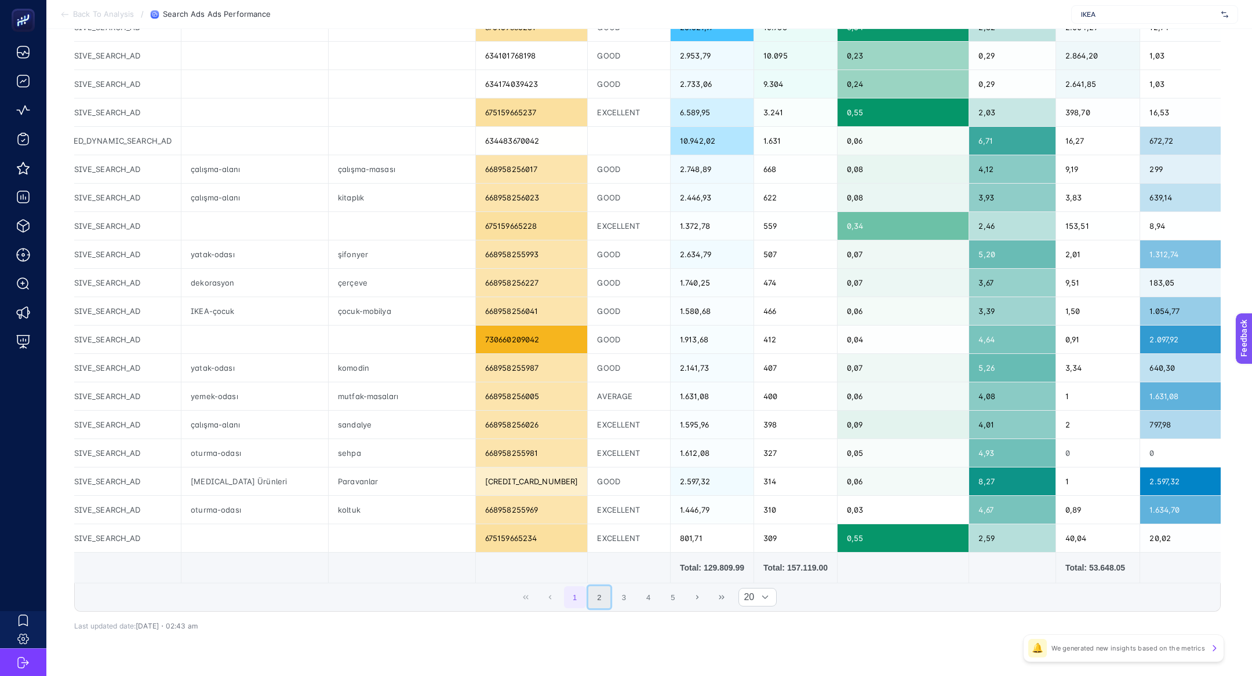
click at [602, 600] on button "2" at bounding box center [599, 598] width 22 height 22
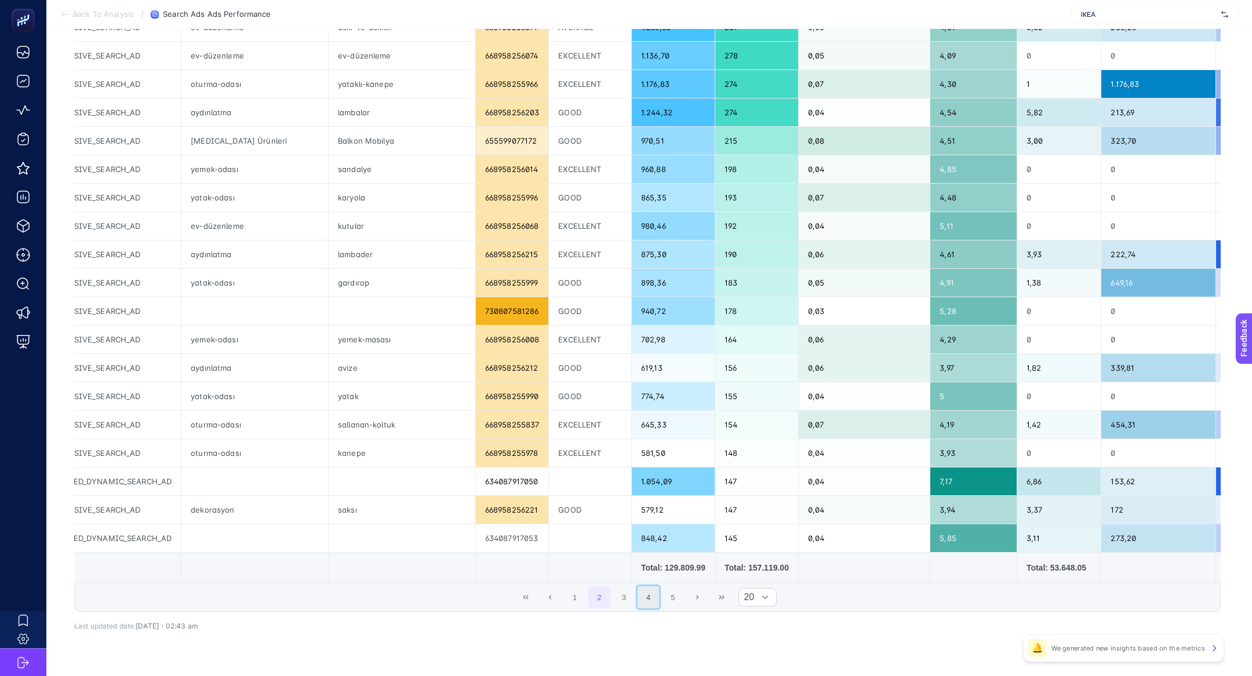
click at [638, 599] on button "4" at bounding box center [649, 598] width 22 height 22
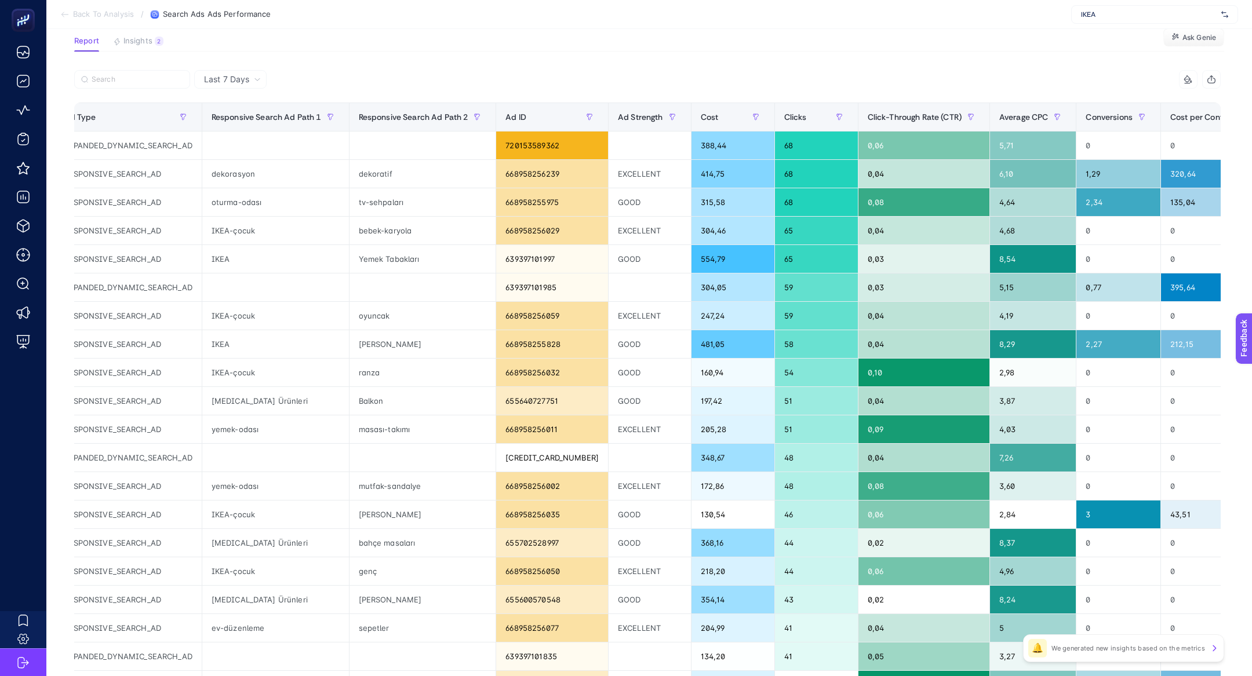
scroll to position [0, 0]
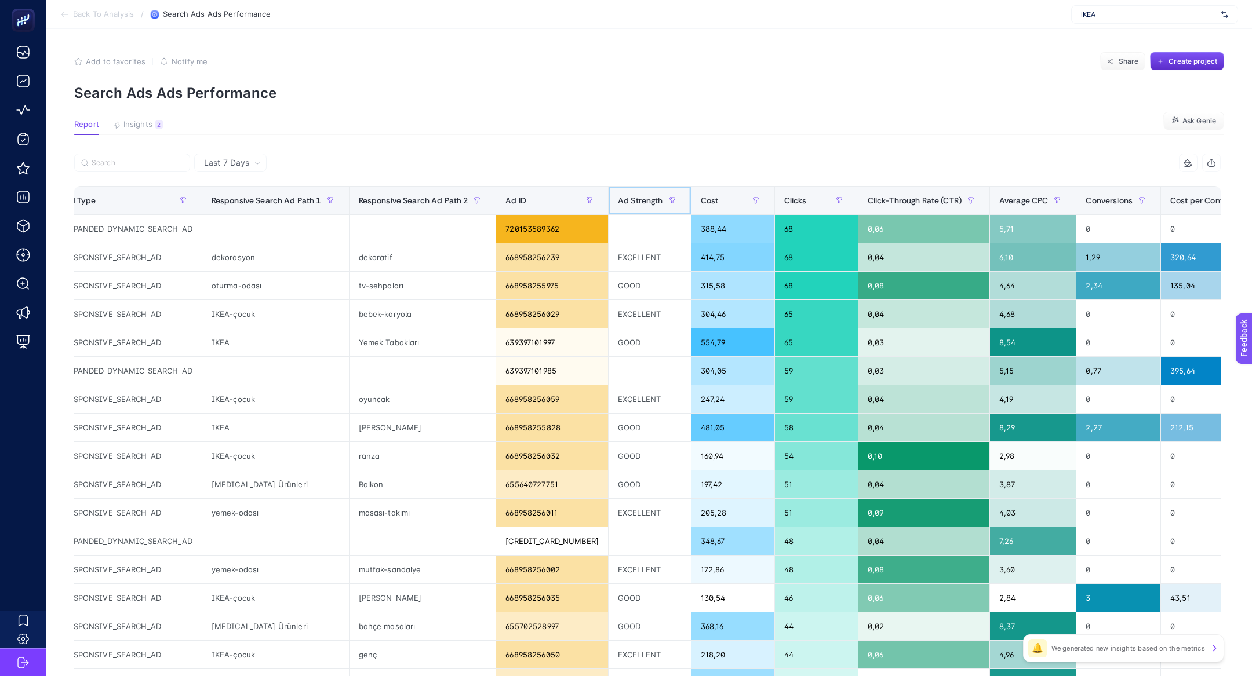
click at [608, 188] on th "Ad Strength" at bounding box center [649, 201] width 83 height 28
click at [606, 188] on span at bounding box center [605, 201] width 5 height 28
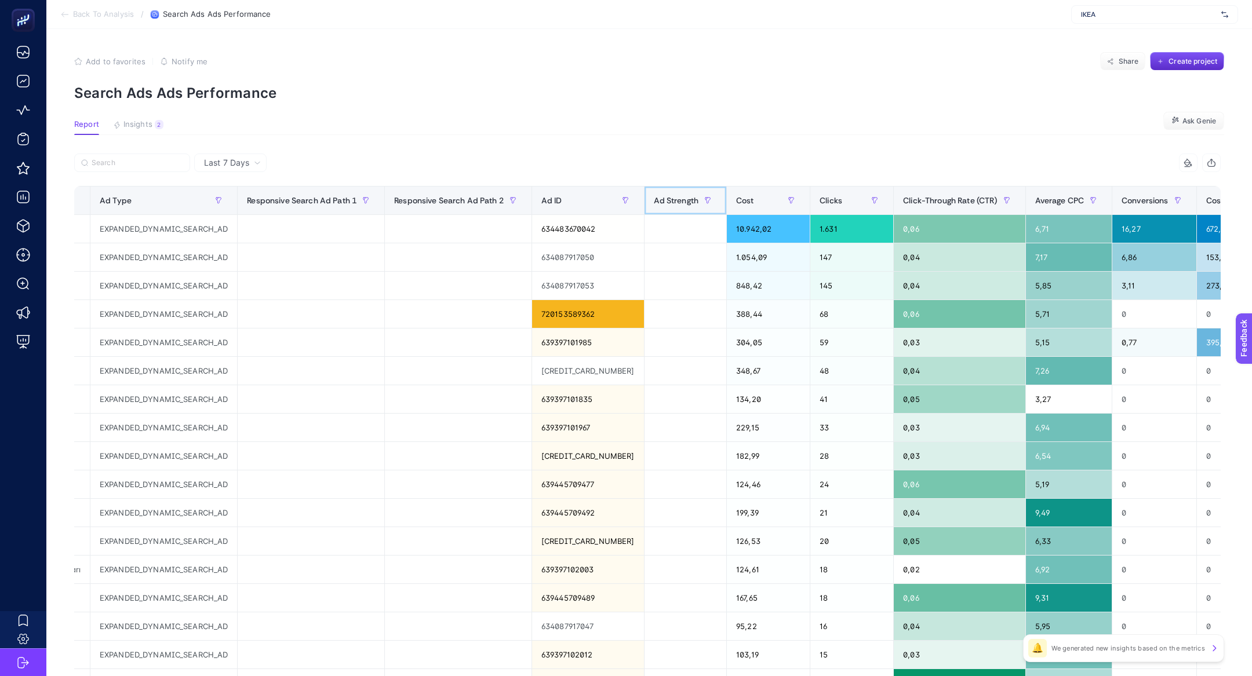
click at [654, 201] on span "Ad Strength" at bounding box center [676, 200] width 45 height 9
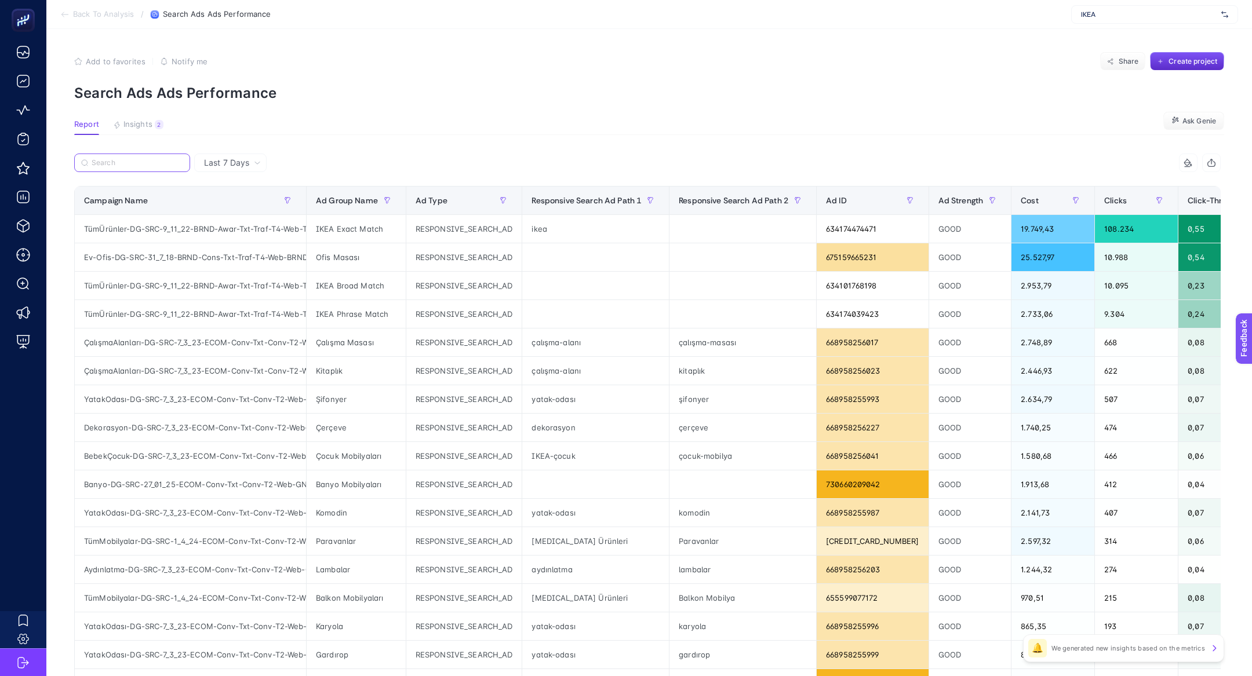
click at [118, 166] on input "Search" at bounding box center [138, 163] width 92 height 9
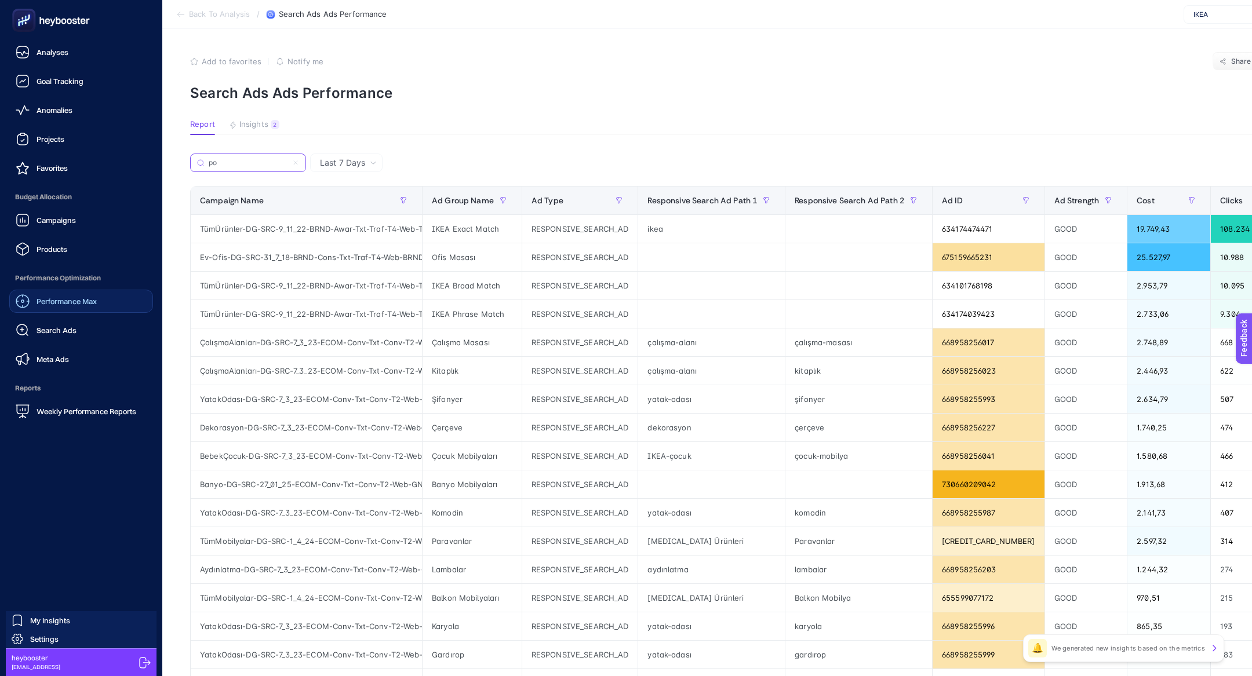
type input "po"
click at [111, 304] on link "Performance Max" at bounding box center [81, 301] width 144 height 23
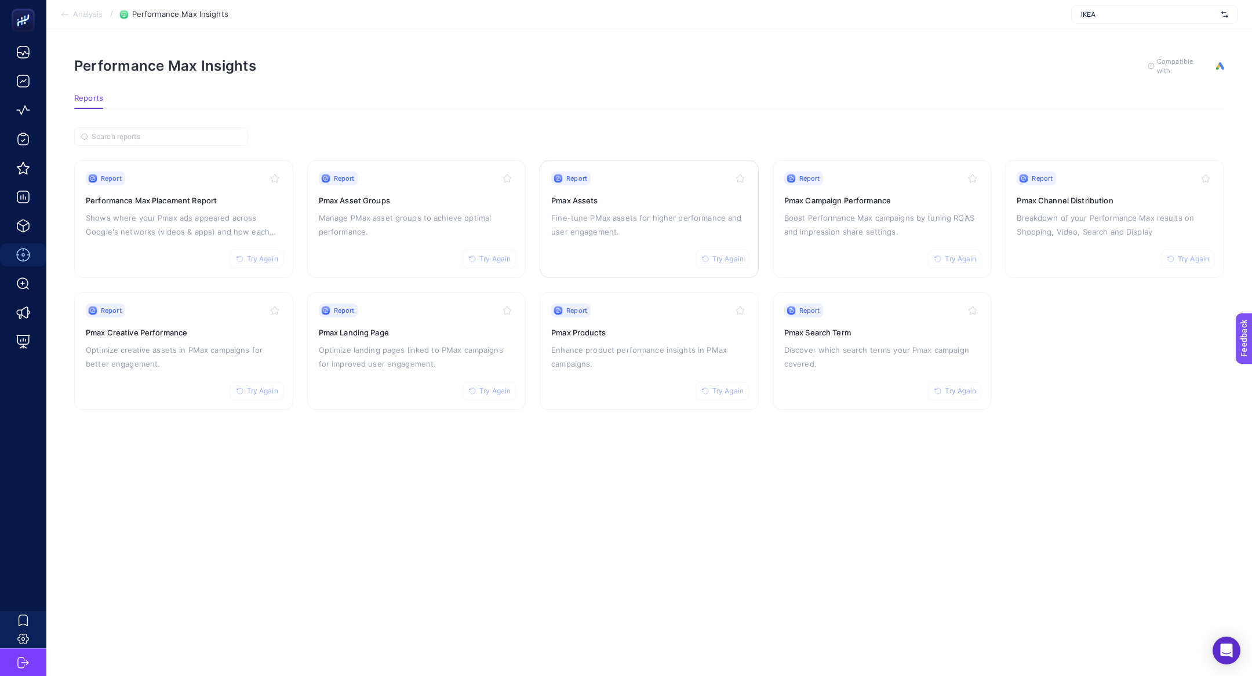
click at [649, 223] on p "Fine-tune PMax assets for higher performance and user engagement." at bounding box center [649, 225] width 196 height 28
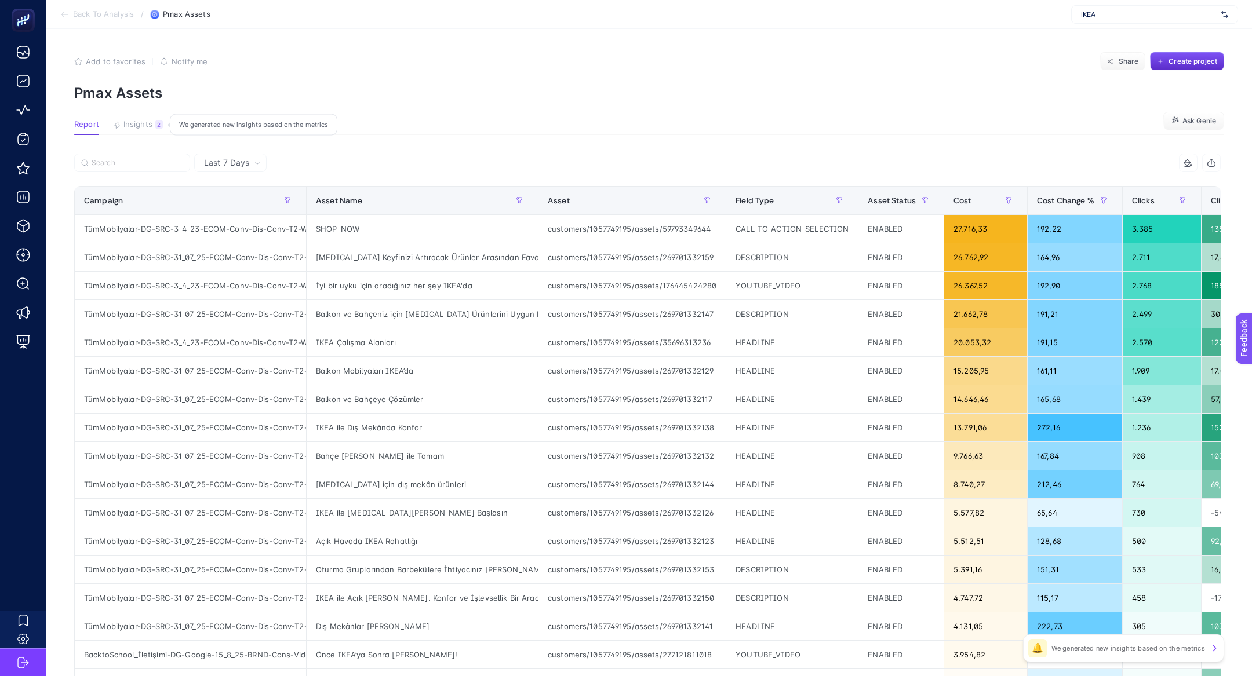
click at [155, 125] on div "2" at bounding box center [159, 124] width 9 height 9
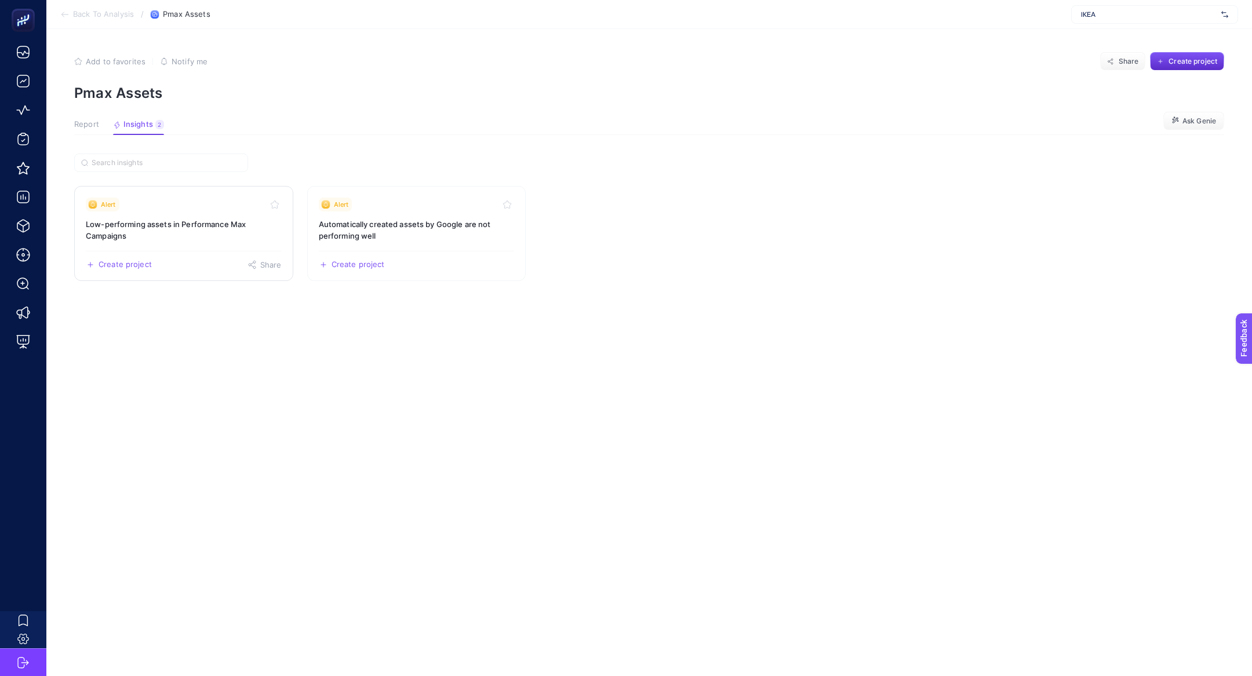
click at [186, 215] on link "Alert Low-performing assets in Performance Max Campaigns Create project Share" at bounding box center [183, 233] width 219 height 95
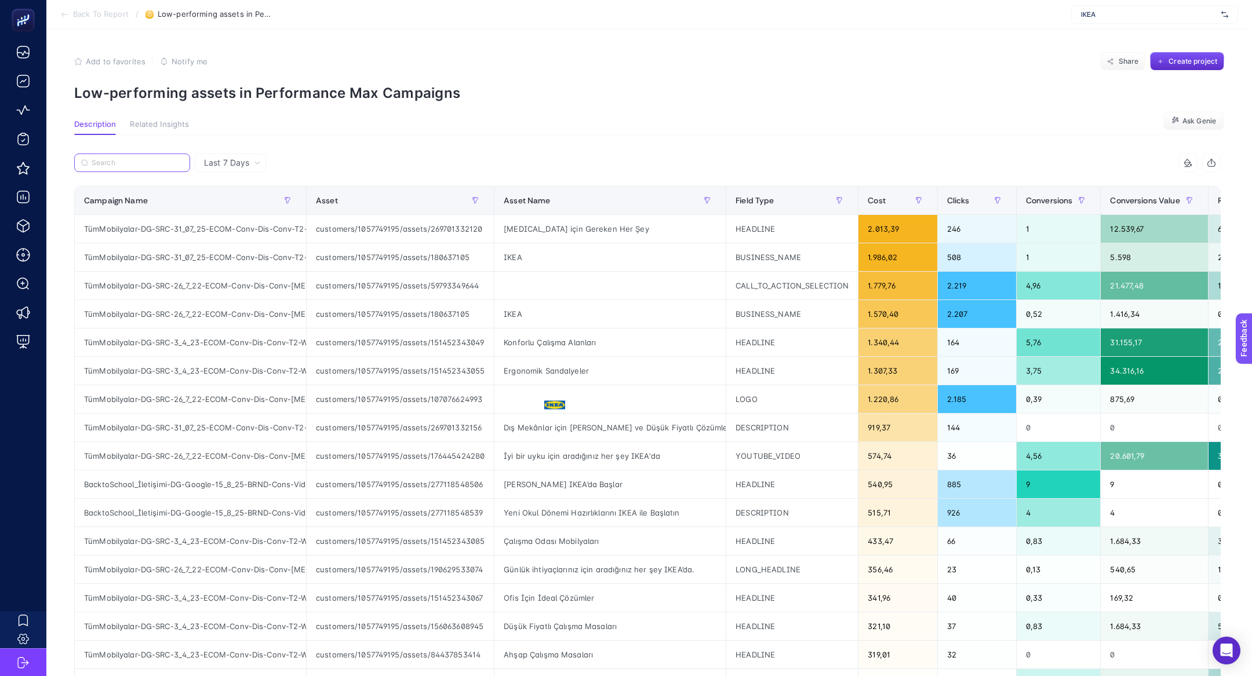
click at [149, 161] on input "Search" at bounding box center [138, 163] width 92 height 9
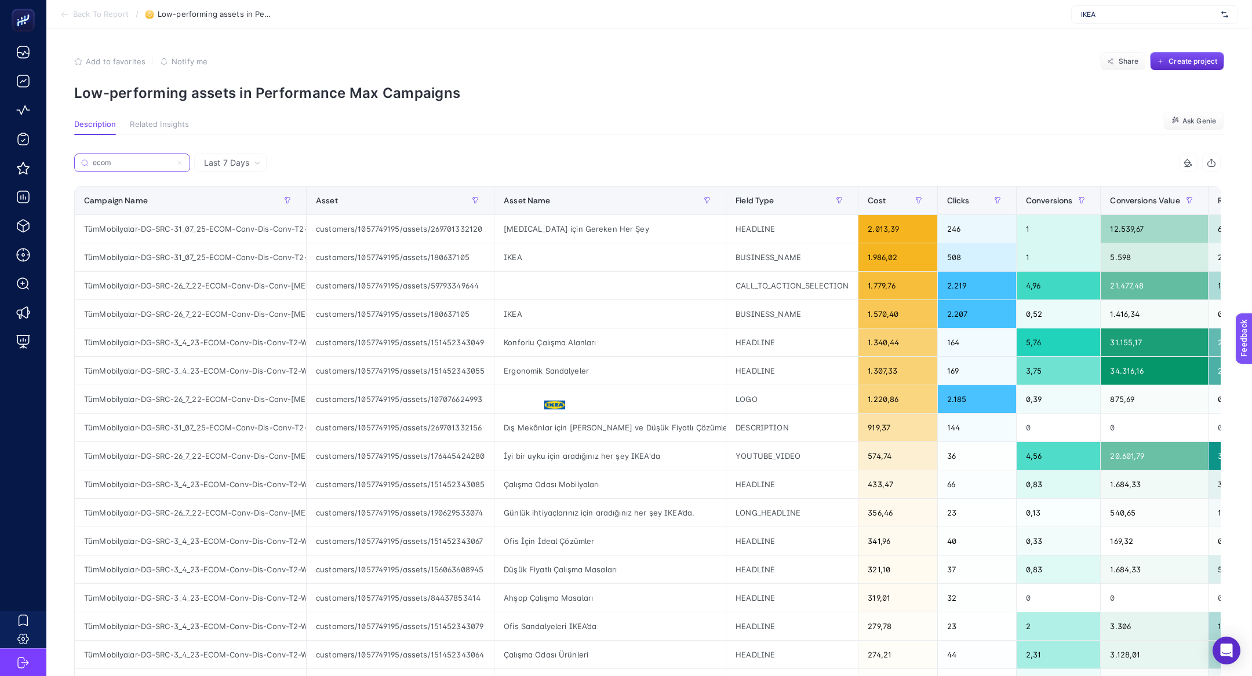
type input "ecom"
click at [669, 450] on div "İyi bir uyku için aradığınız her şey IKEA'da" at bounding box center [609, 456] width 231 height 28
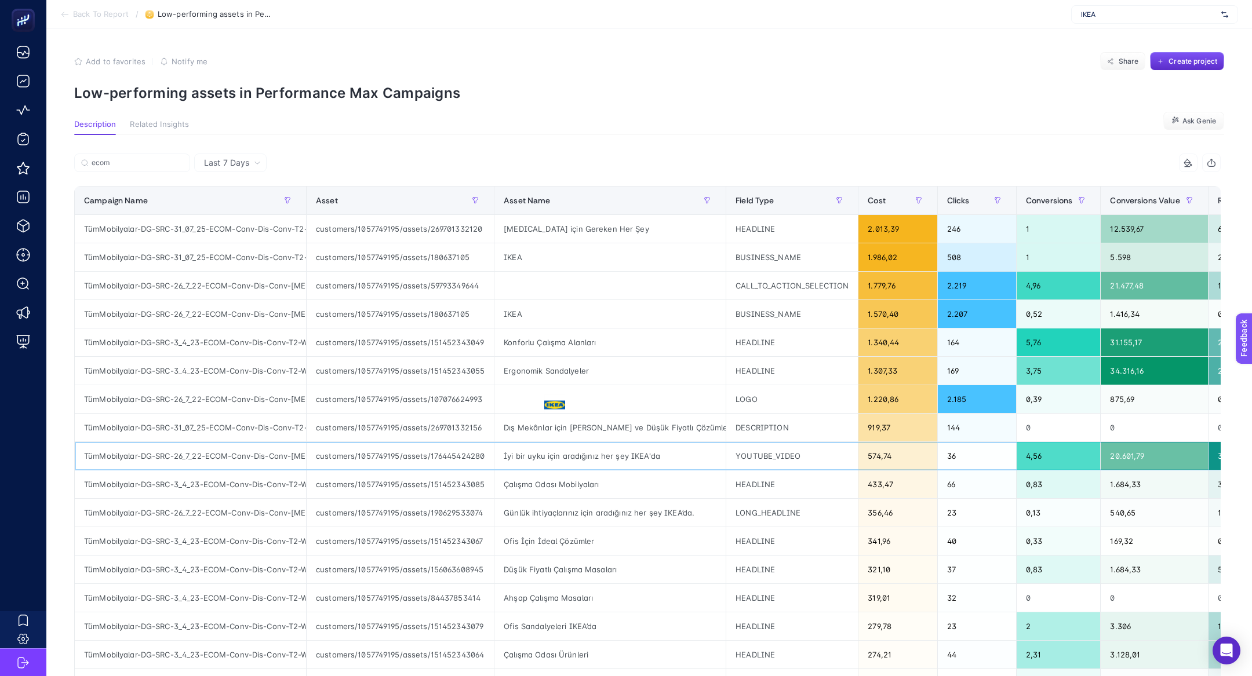
click at [669, 450] on div "İyi bir uyku için aradığınız her şey IKEA'da" at bounding box center [609, 456] width 231 height 28
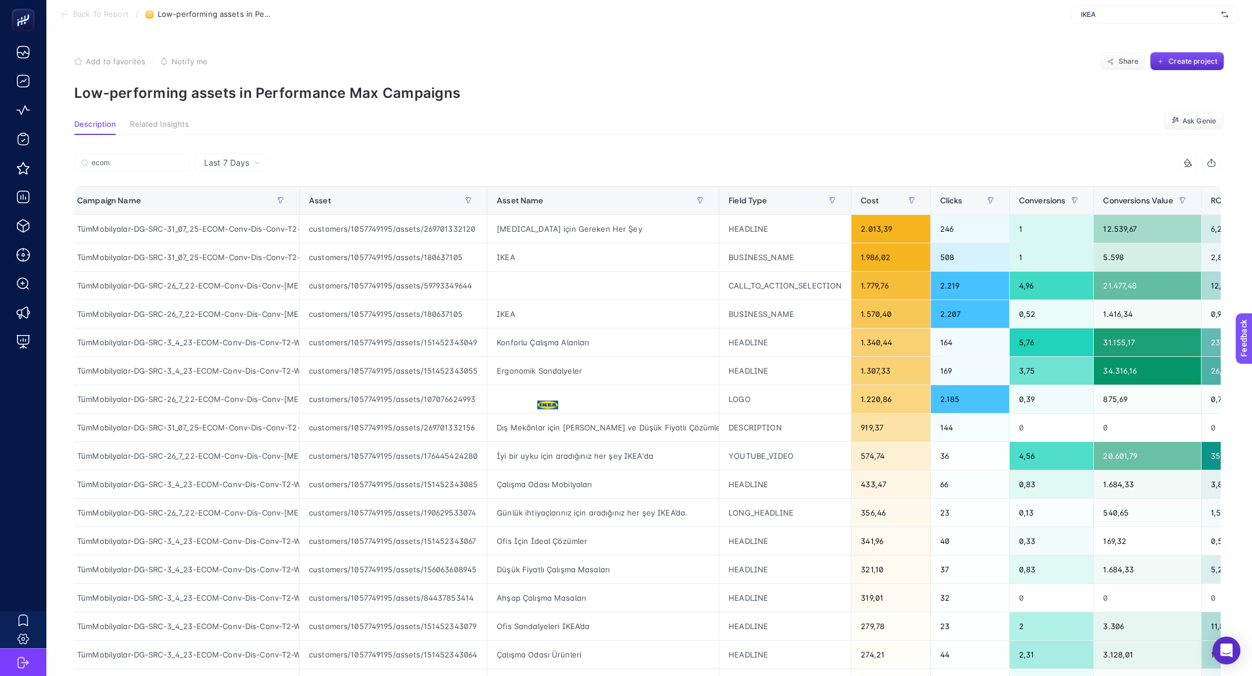
click at [74, 16] on span "Back To Report" at bounding box center [101, 14] width 56 height 9
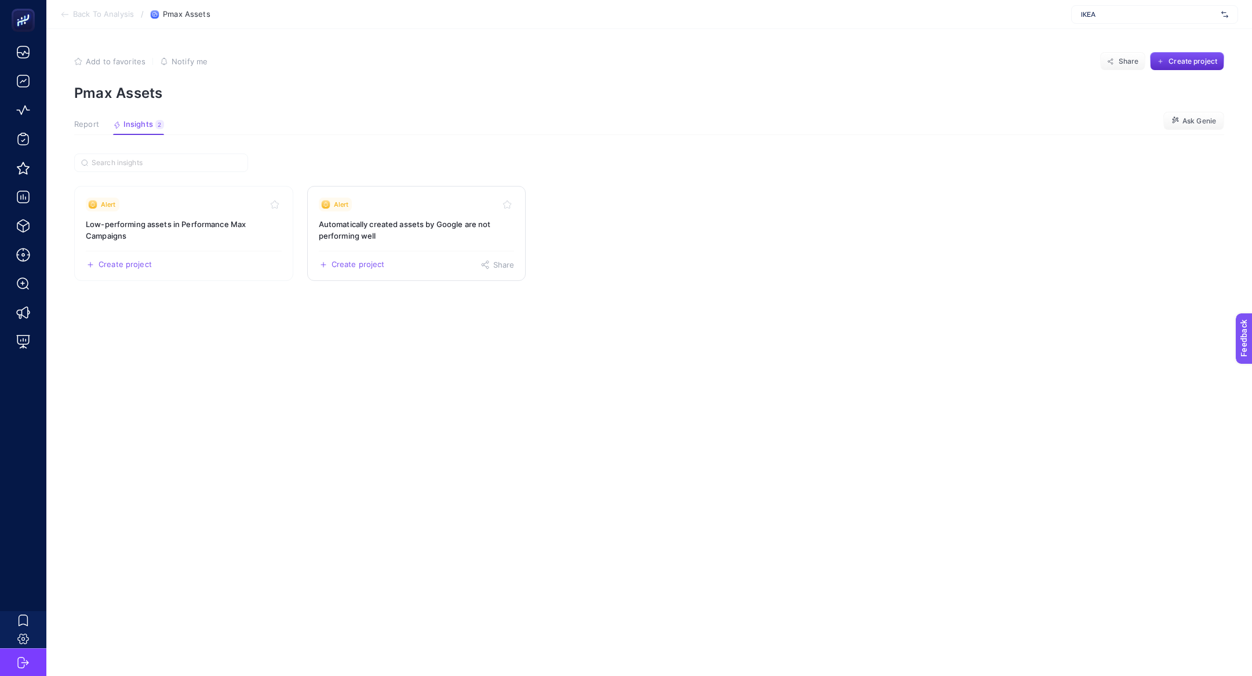
click at [395, 217] on link "Alert Automatically created assets by Google are not performing well Create pro…" at bounding box center [416, 233] width 219 height 95
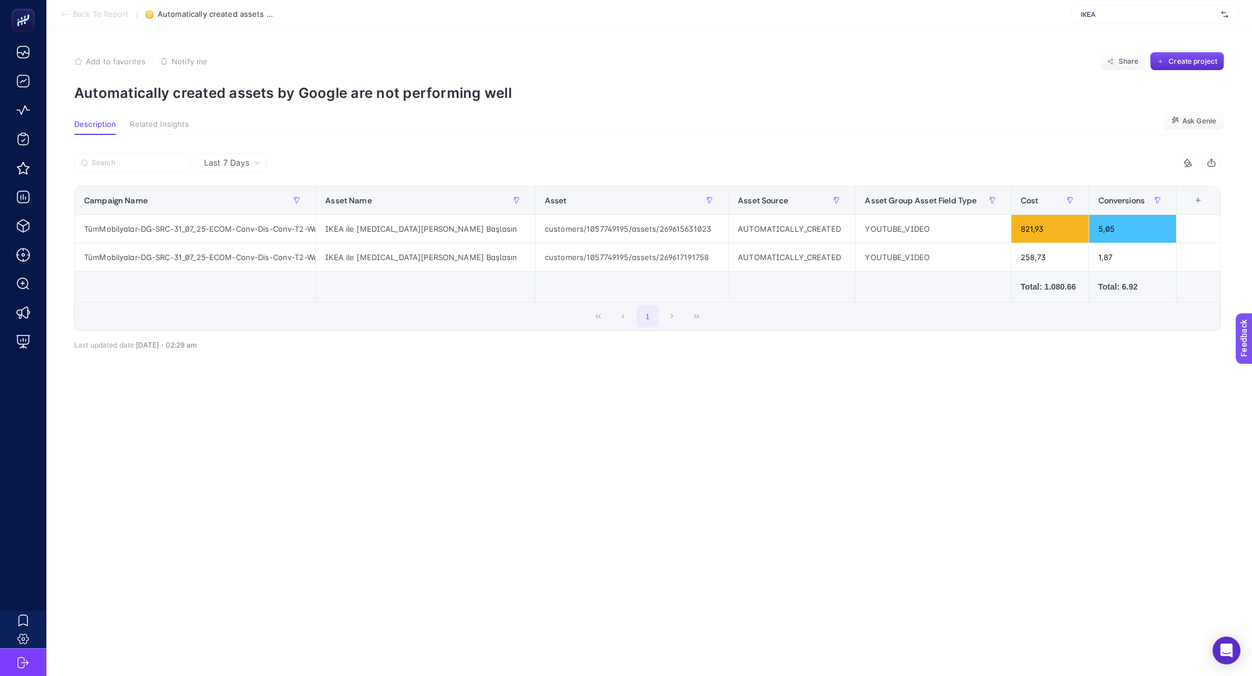
click at [1027, 288] on div "Total: 1.080.66" at bounding box center [1050, 287] width 59 height 12
click at [82, 15] on span "Back To Report" at bounding box center [101, 14] width 56 height 9
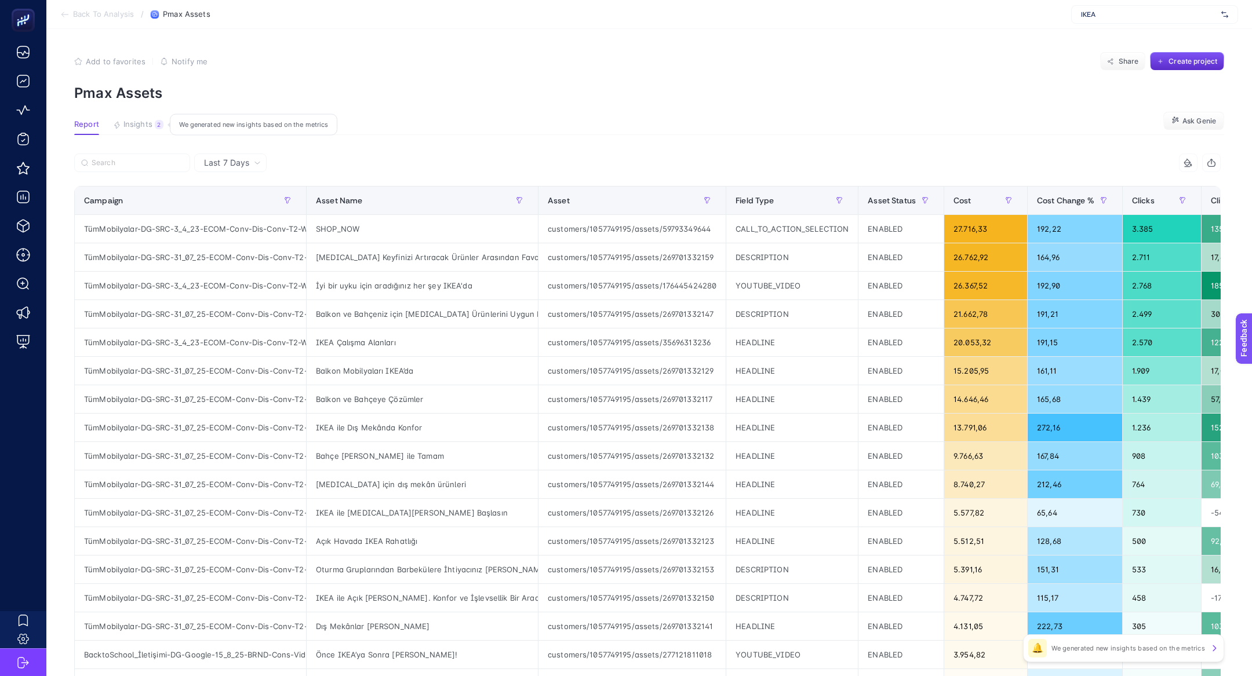
click at [137, 126] on span "Insights" at bounding box center [137, 124] width 29 height 9
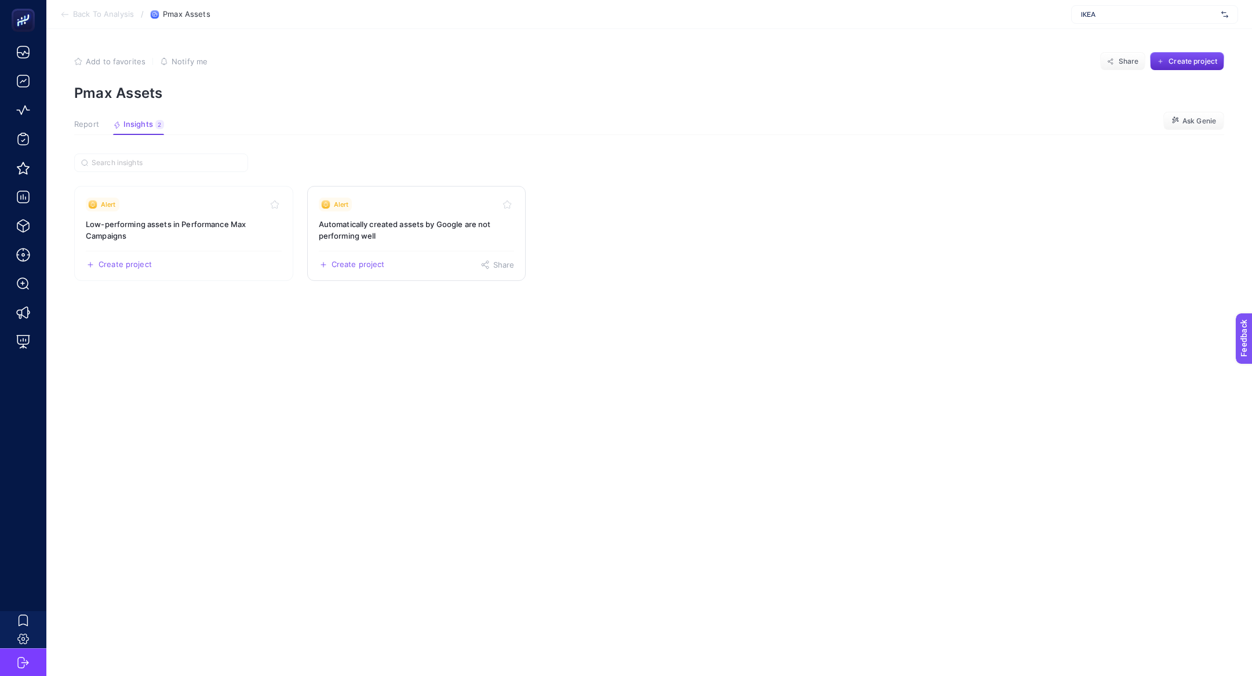
click at [415, 215] on link "Alert Automatically created assets by Google are not performing well Create pro…" at bounding box center [416, 233] width 219 height 95
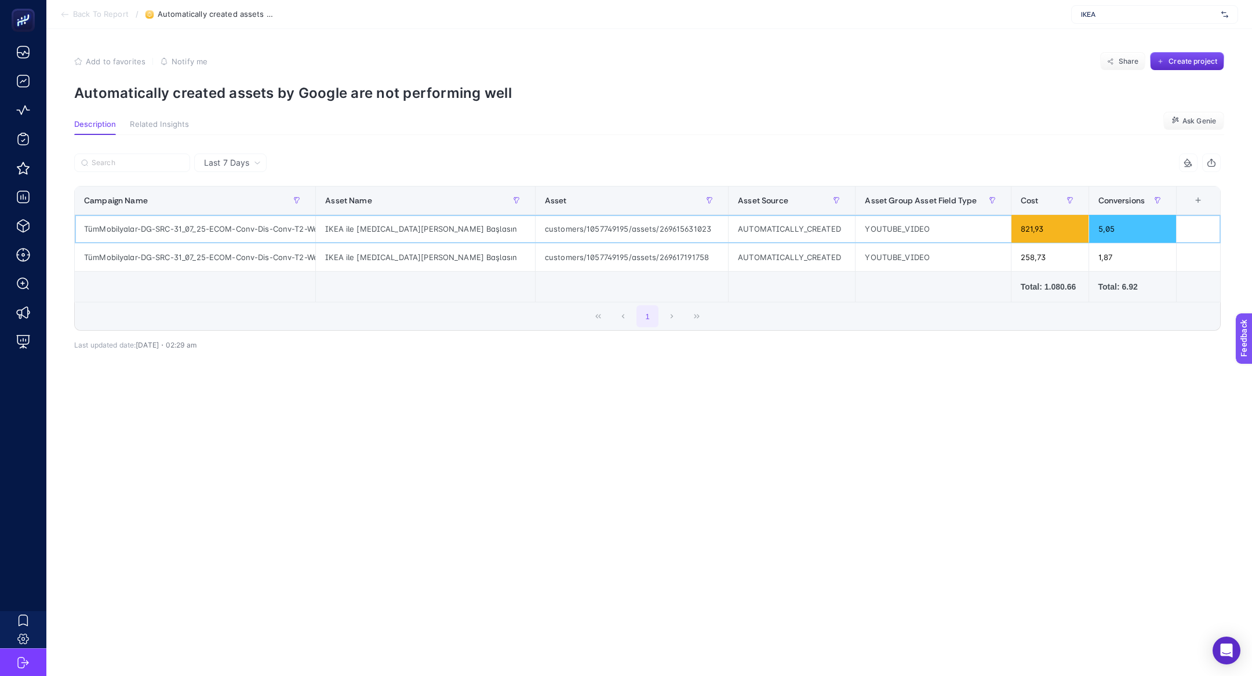
click at [553, 230] on div "customers/1057749195/assets/269615631023" at bounding box center [632, 229] width 192 height 28
click at [1191, 201] on div "+" at bounding box center [1198, 200] width 22 height 9
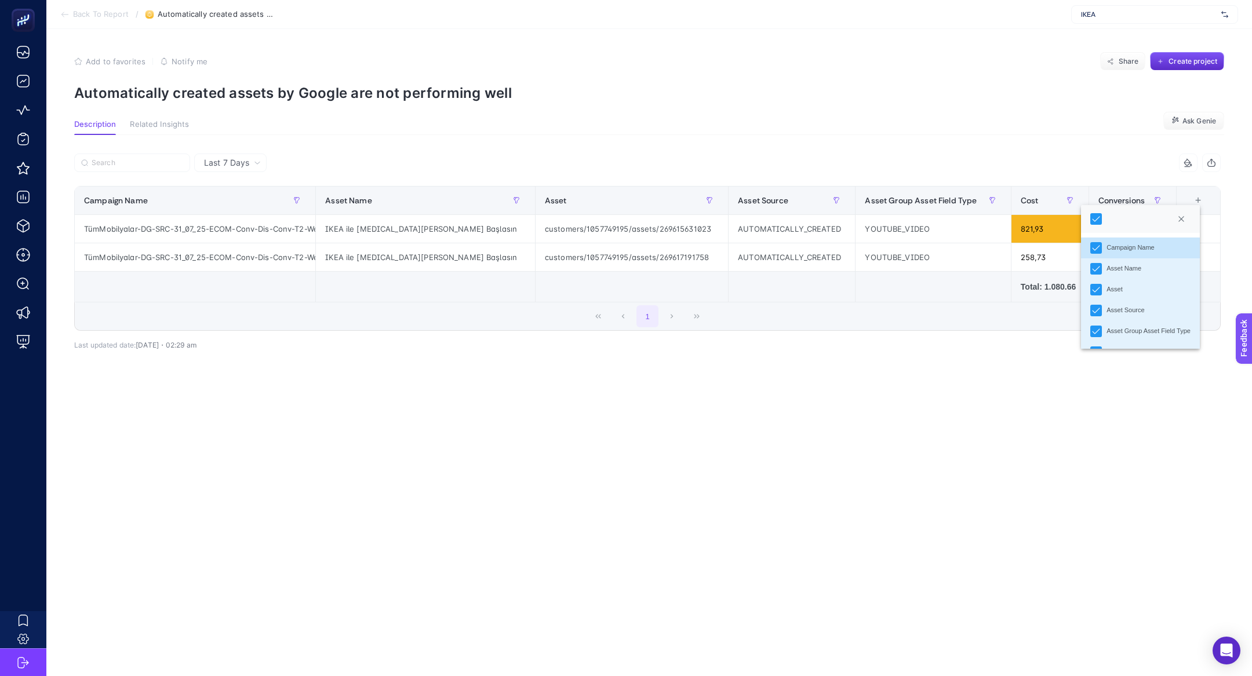
scroll to position [39, 0]
click at [805, 430] on article "Add to favorites false Notify me Share Create project Automatically created ass…" at bounding box center [649, 352] width 1206 height 647
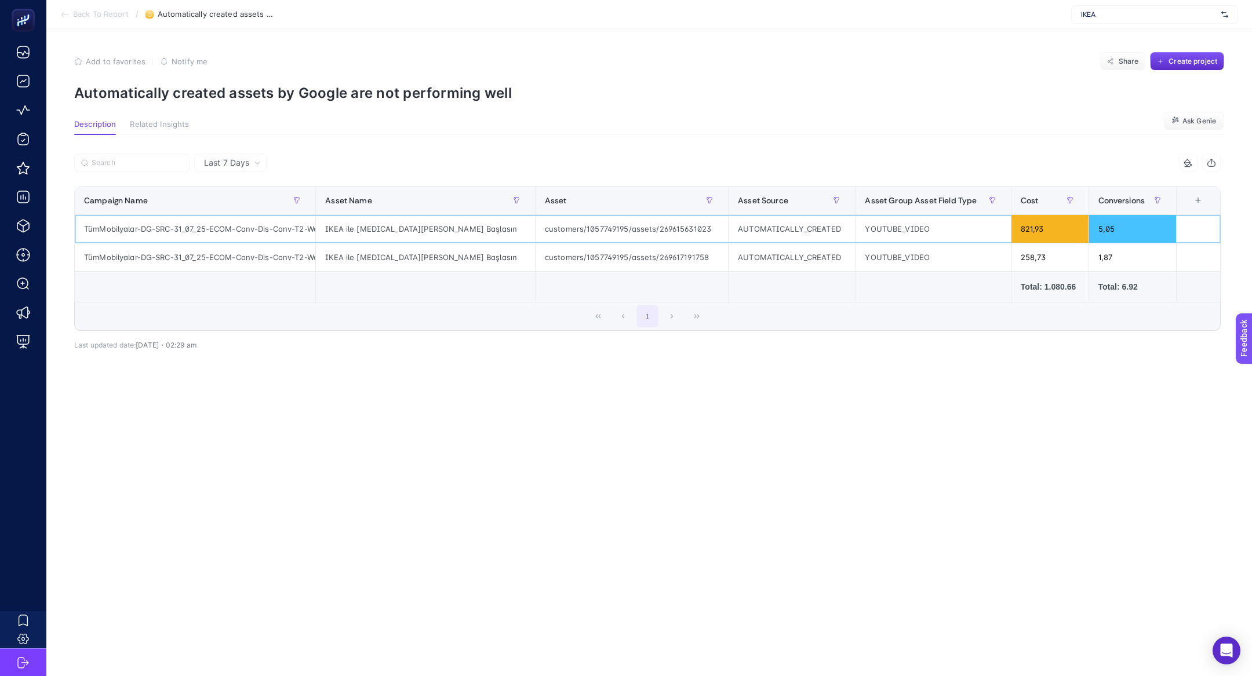
click at [412, 227] on div "IKEA ile [MEDICAL_DATA][PERSON_NAME] Başlasın" at bounding box center [425, 229] width 219 height 28
click at [167, 238] on div "TümMobilyalar-DG-SRC-31_07_25-ECOM-Conv-Dis-Conv-T2-Web-PMAX-YazÜrünleri" at bounding box center [195, 229] width 241 height 28
